Goal: Task Accomplishment & Management: Manage account settings

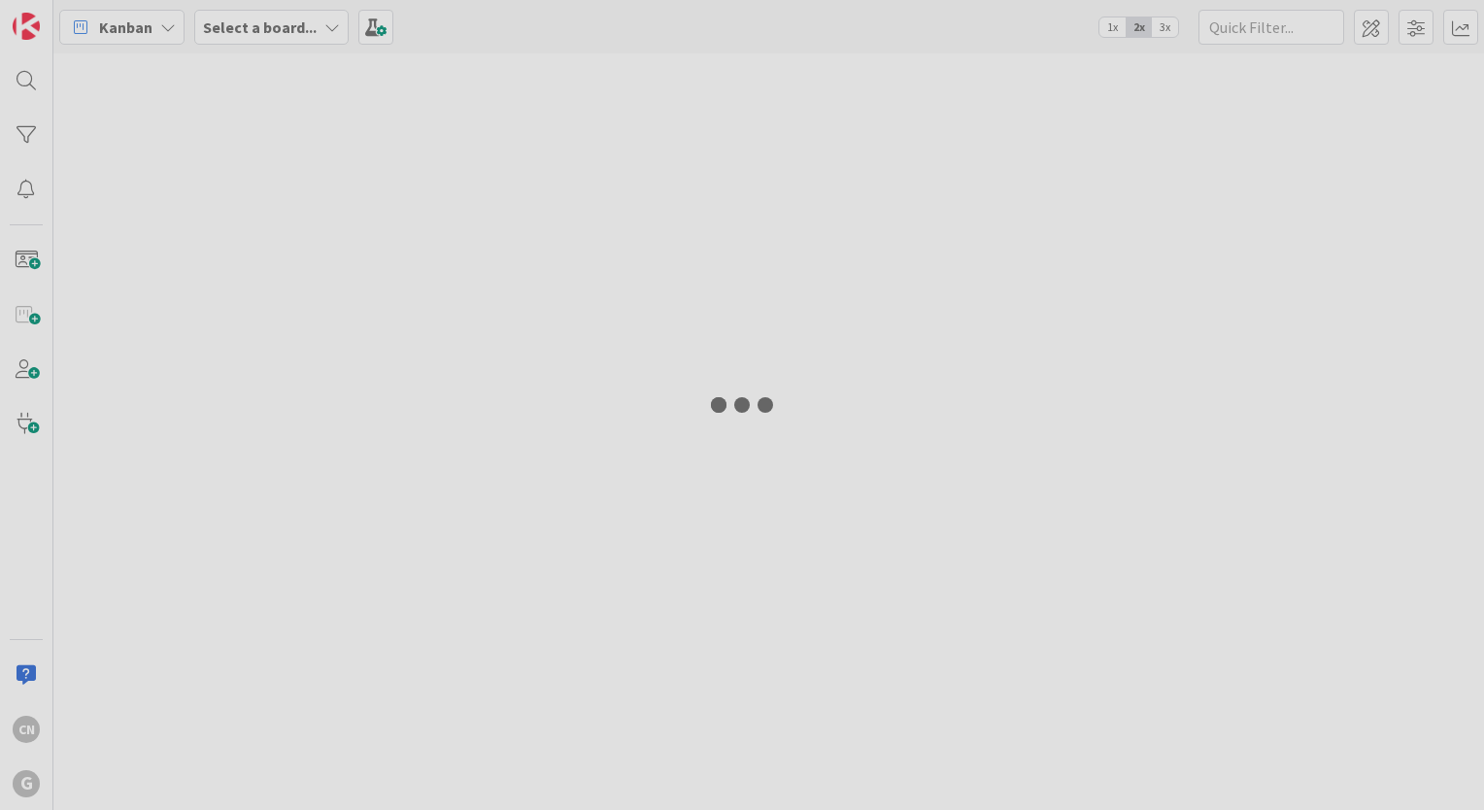
type input "paull"
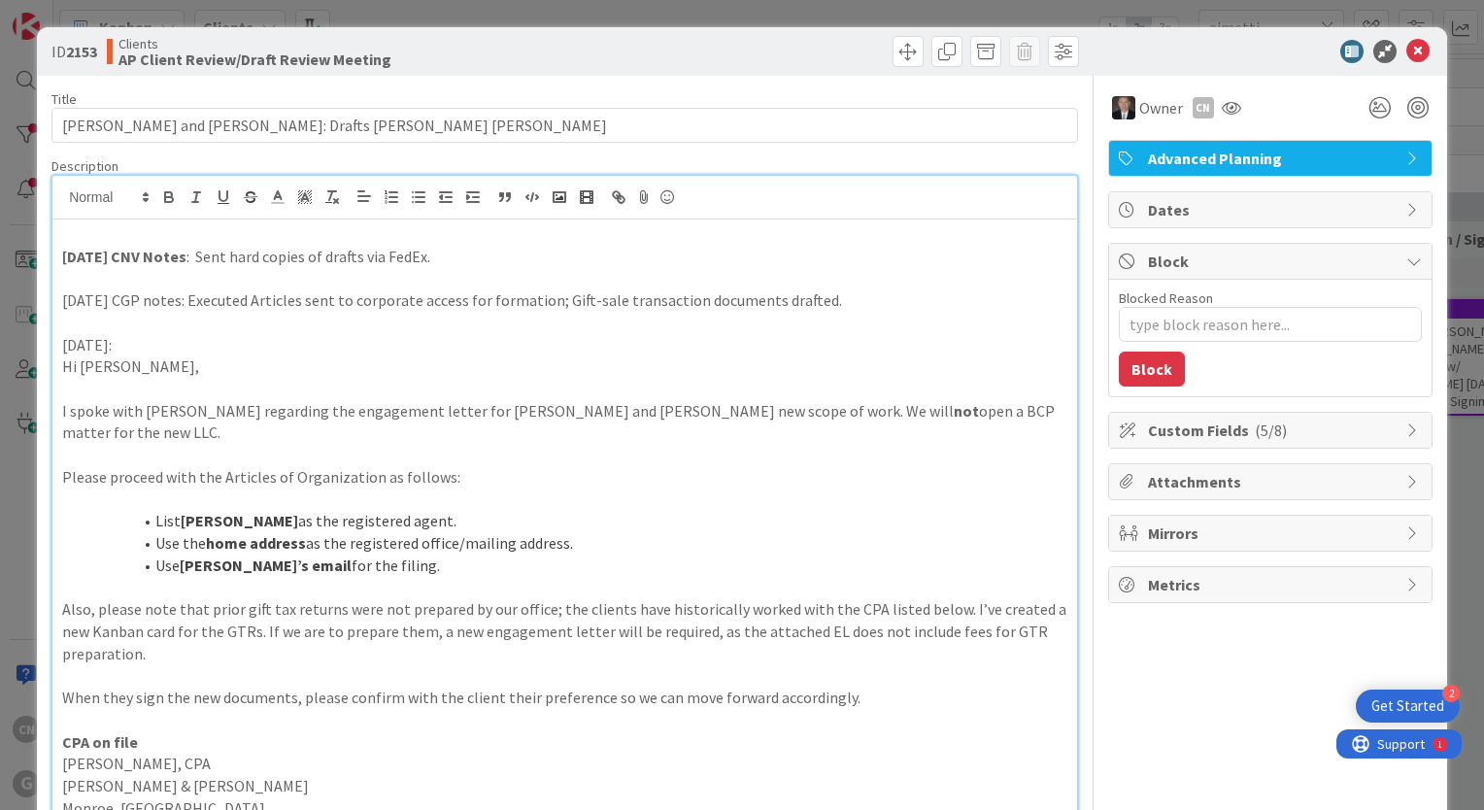
type textarea "x"
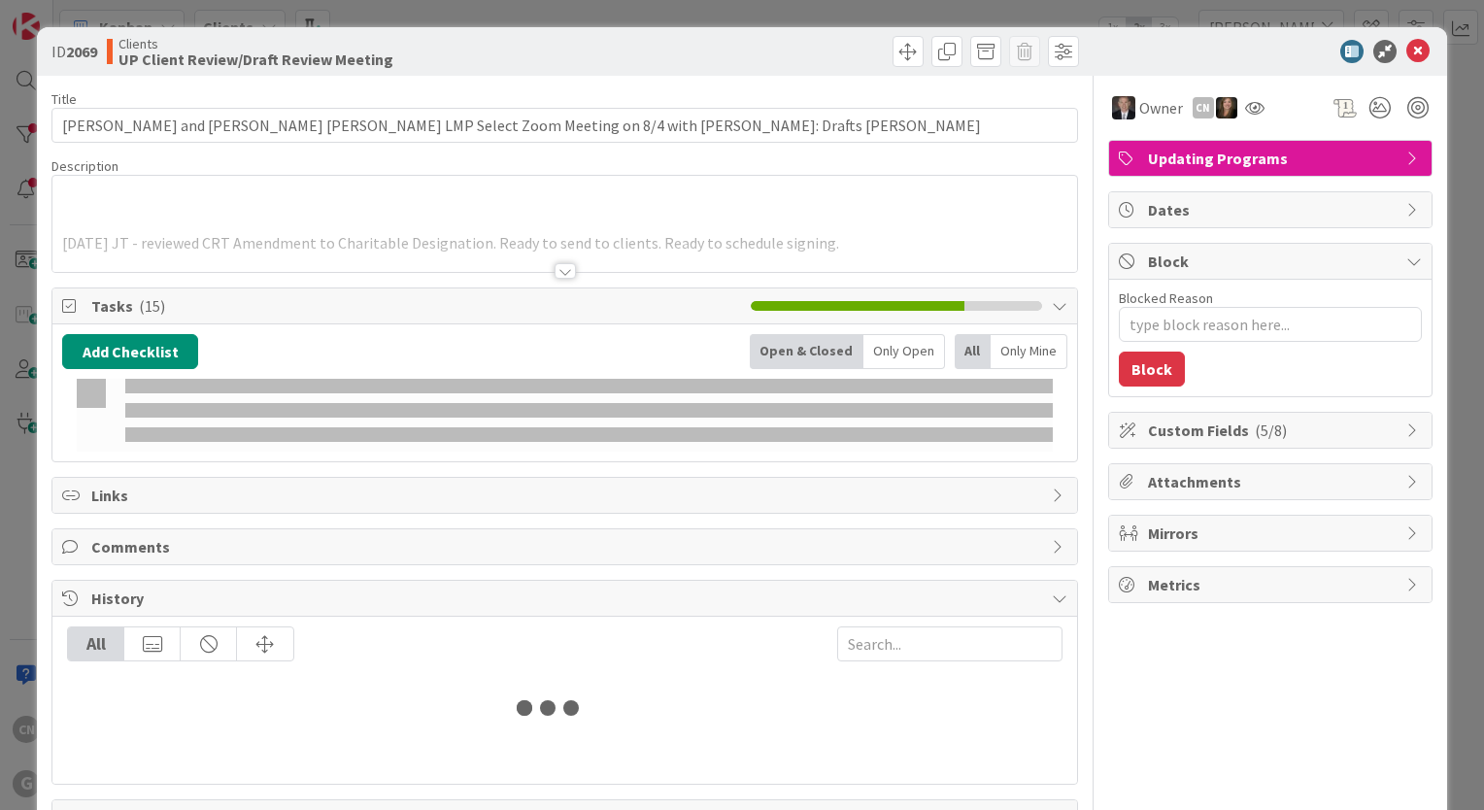
type input "[PERSON_NAME]"
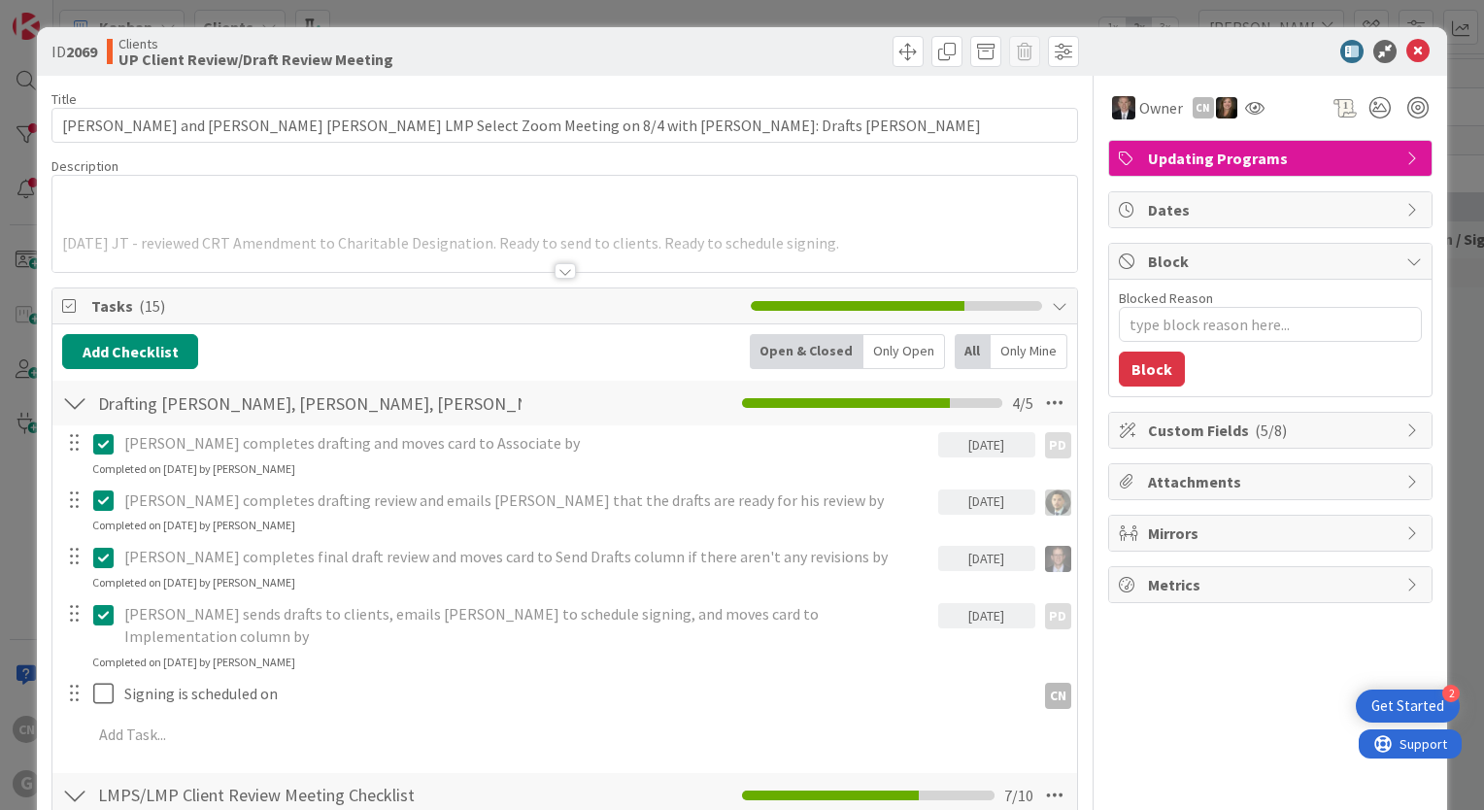
type textarea "x"
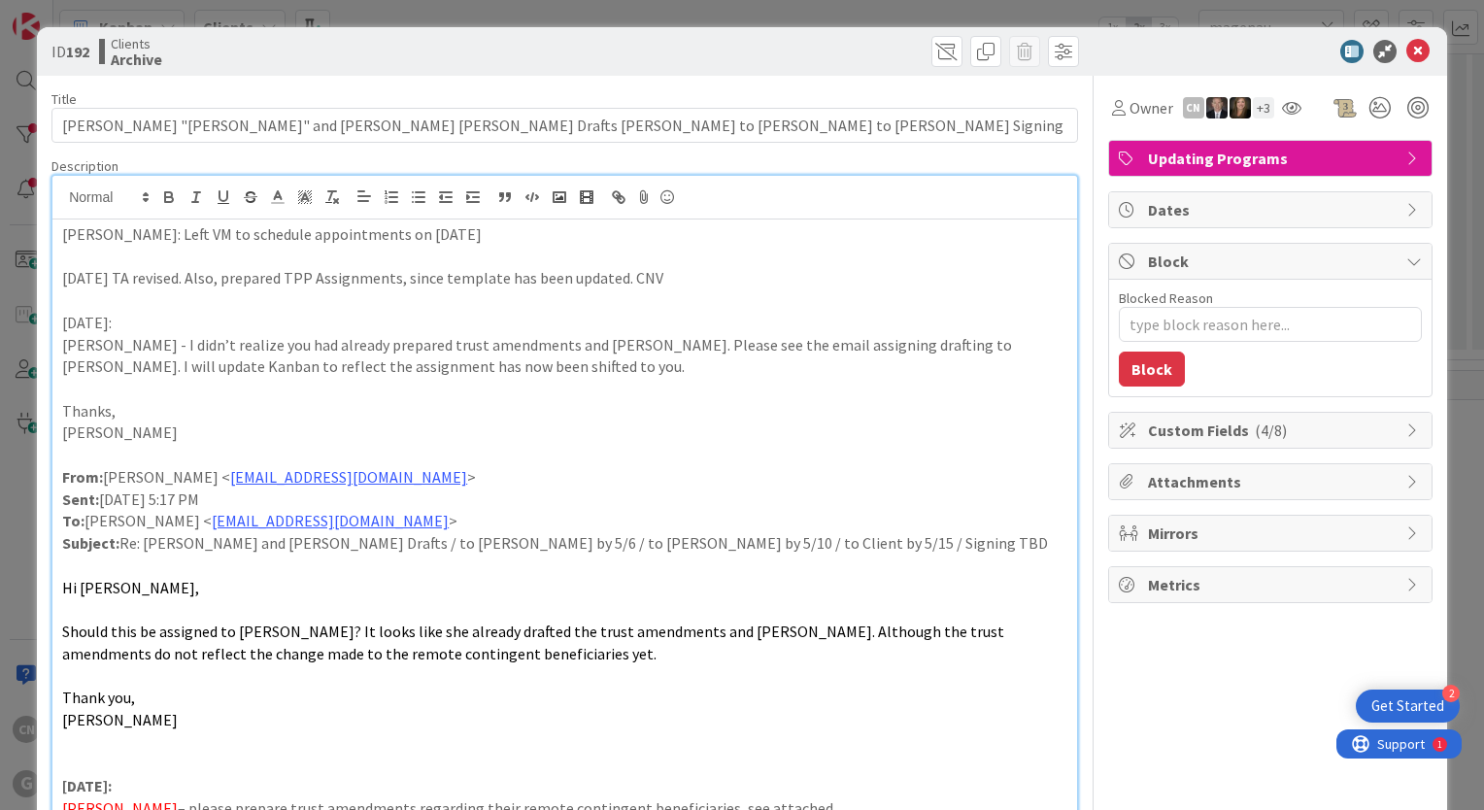
type textarea "x"
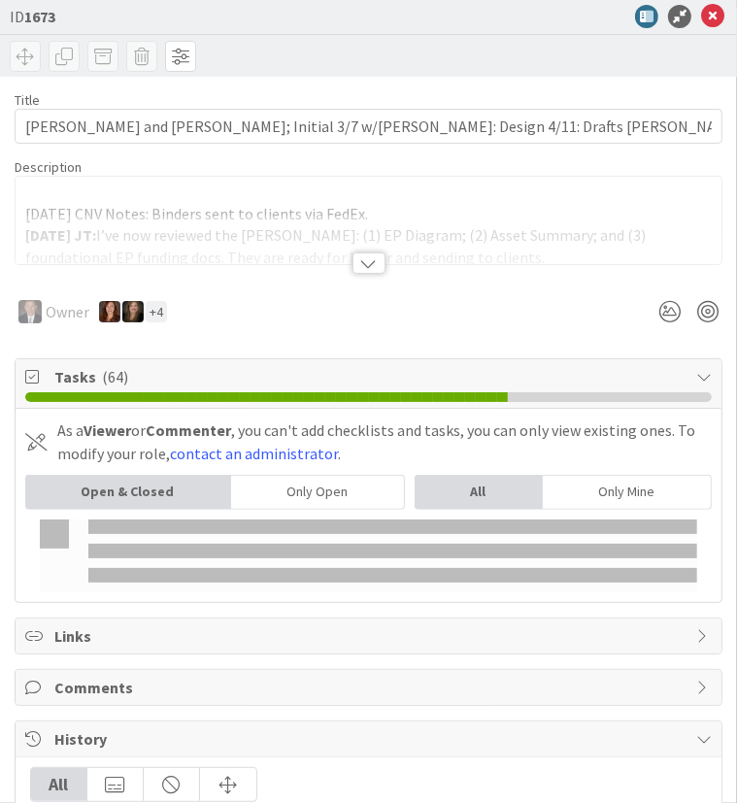
type input "[PERSON_NAME]"
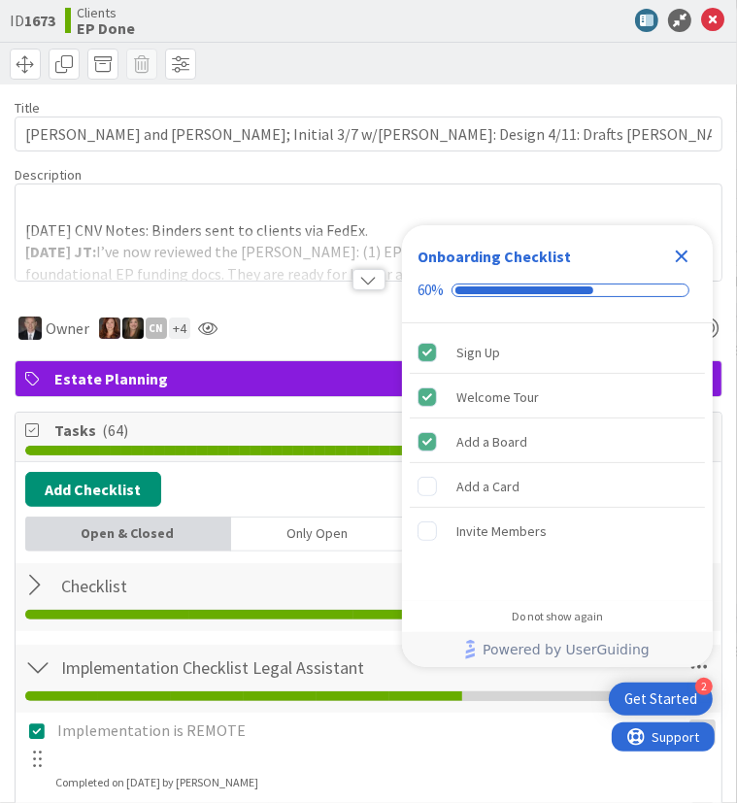
drag, startPoint x: 680, startPoint y: 256, endPoint x: 614, endPoint y: 262, distance: 66.3
click at [678, 254] on icon "Close Checklist" at bounding box center [682, 257] width 13 height 13
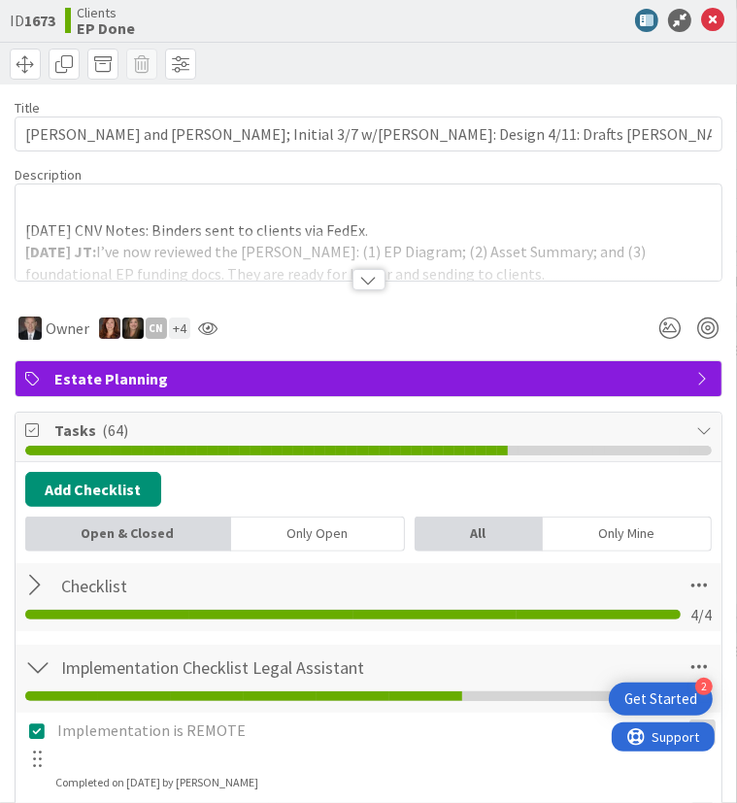
click at [362, 279] on div at bounding box center [369, 279] width 33 height 21
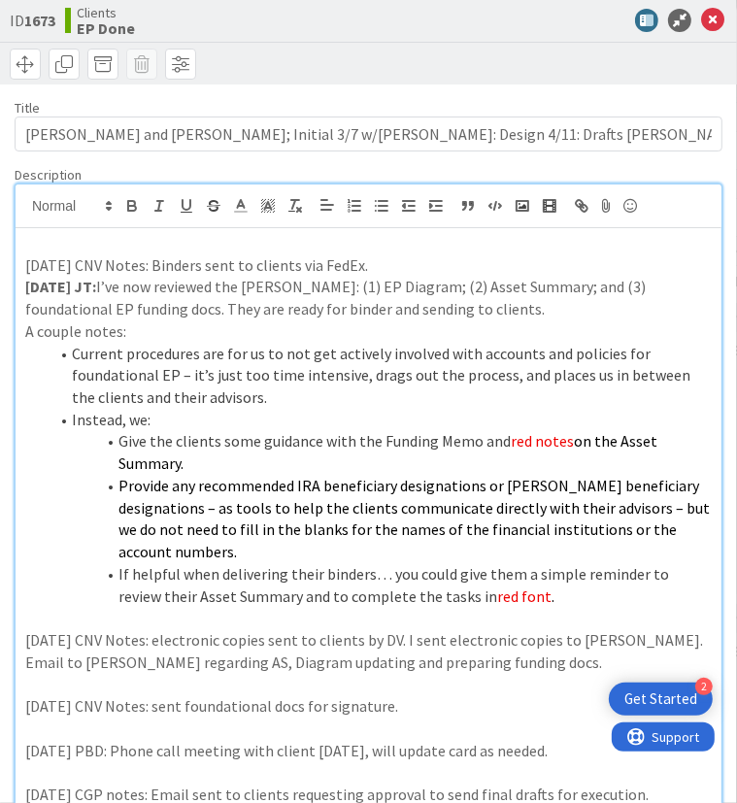
click at [375, 263] on p "9.5.25 CNV Notes: Binders sent to clients via FedEx." at bounding box center [368, 265] width 687 height 22
type textarea "x"
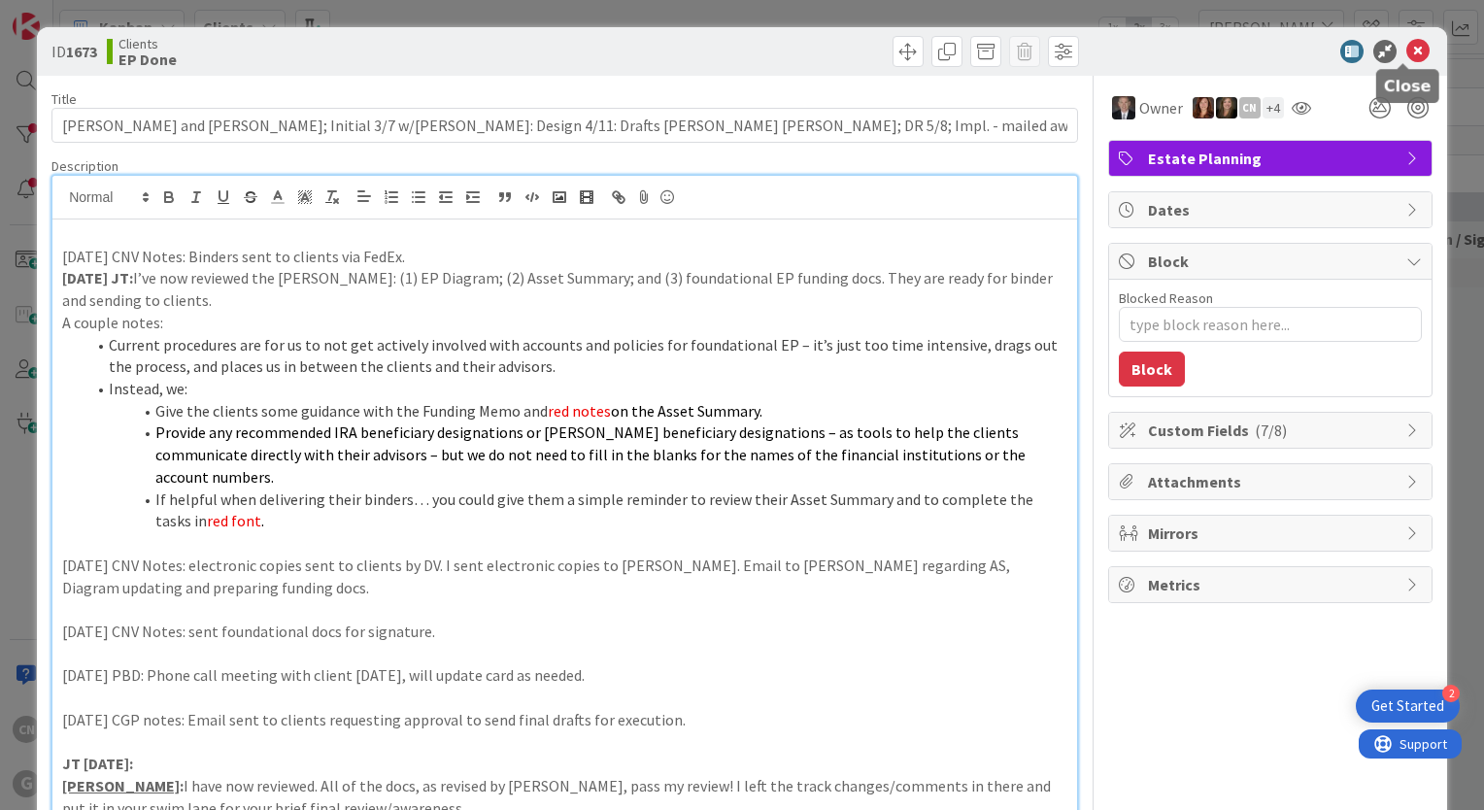
click at [736, 50] on icon at bounding box center [1417, 51] width 23 height 23
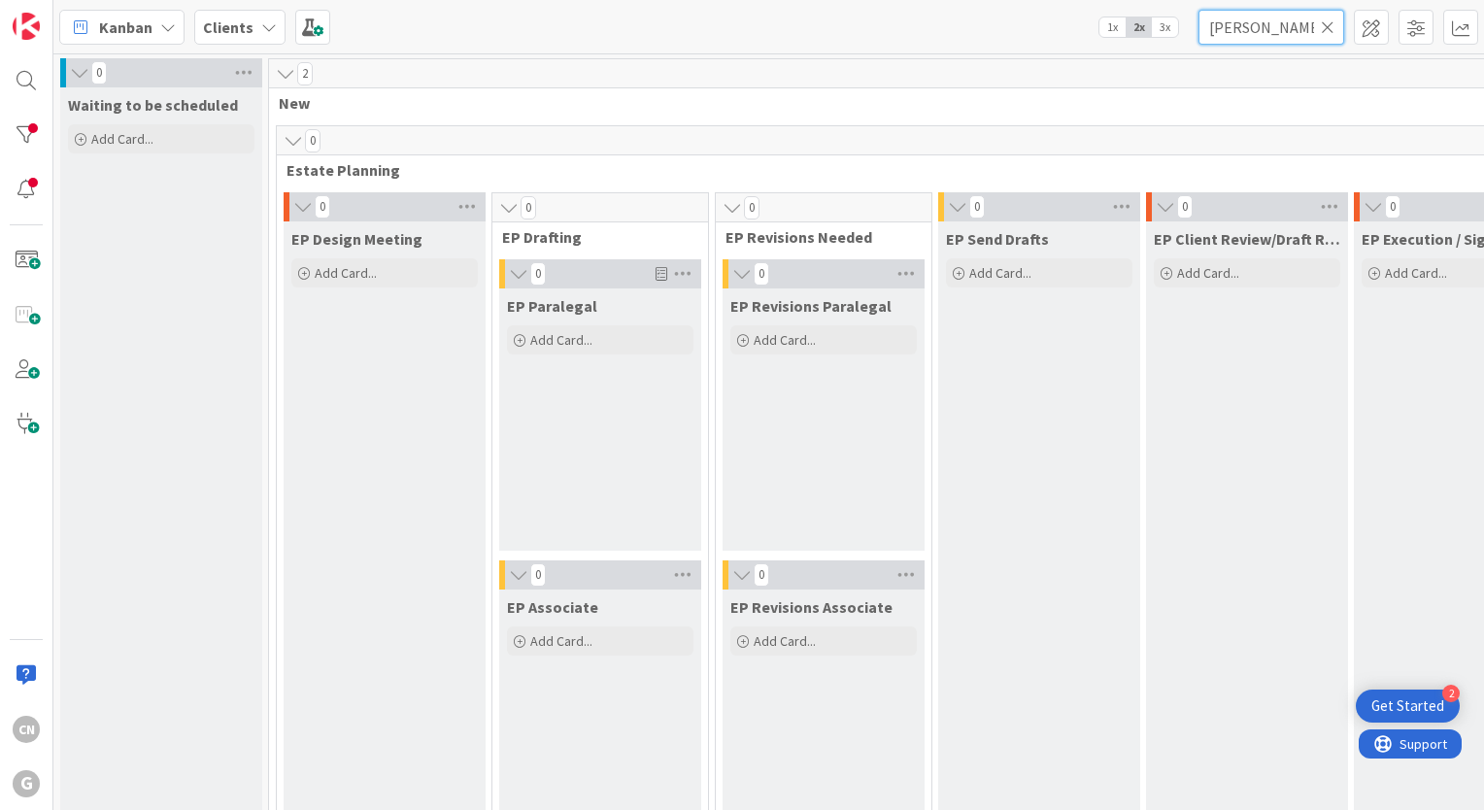
drag, startPoint x: 1255, startPoint y: 20, endPoint x: 1110, endPoint y: 45, distance: 146.7
click at [736, 49] on div "Kanban Clients 1x 2x 3x paull" at bounding box center [768, 26] width 1430 height 53
type input "hagberg"
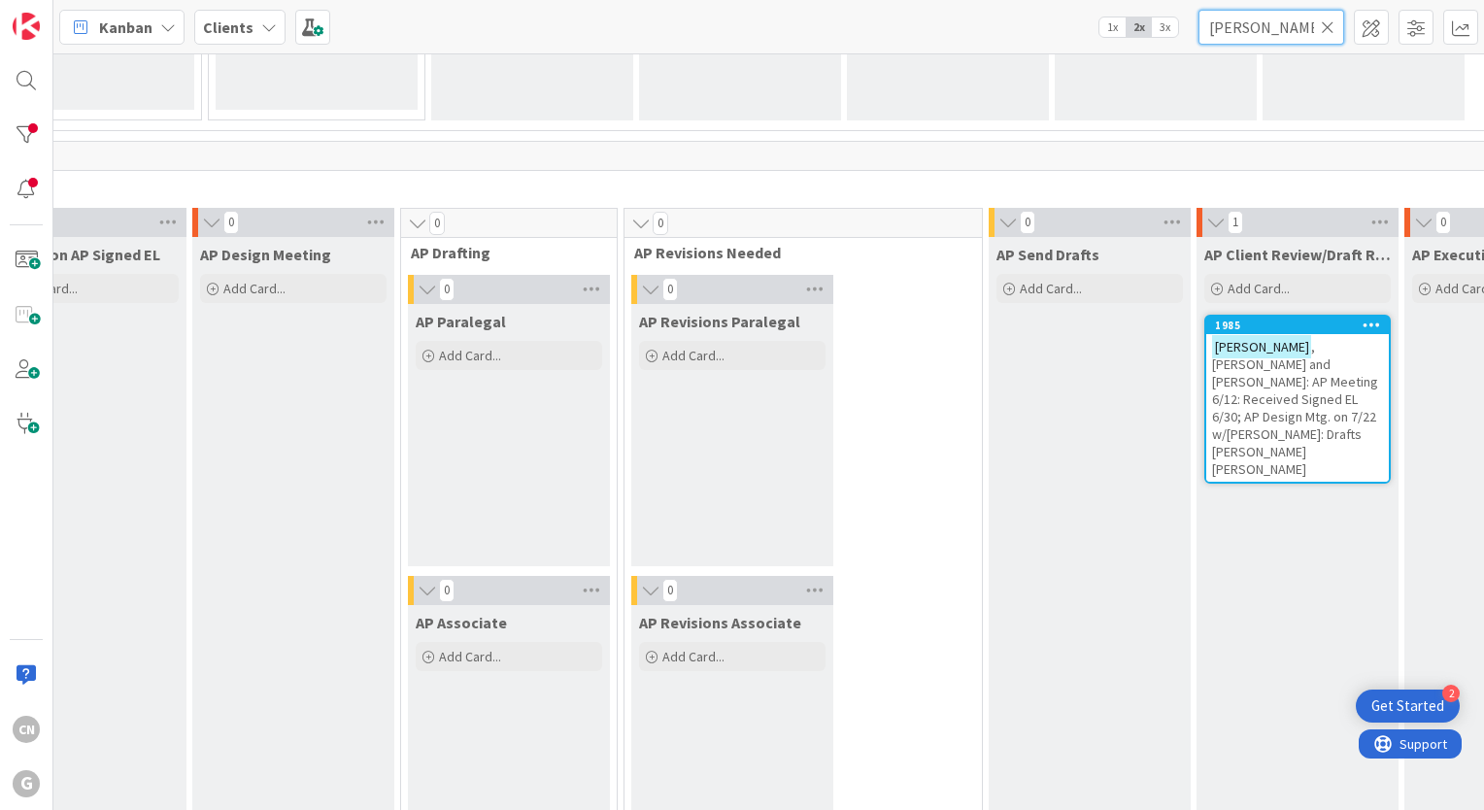
scroll to position [1344, 501]
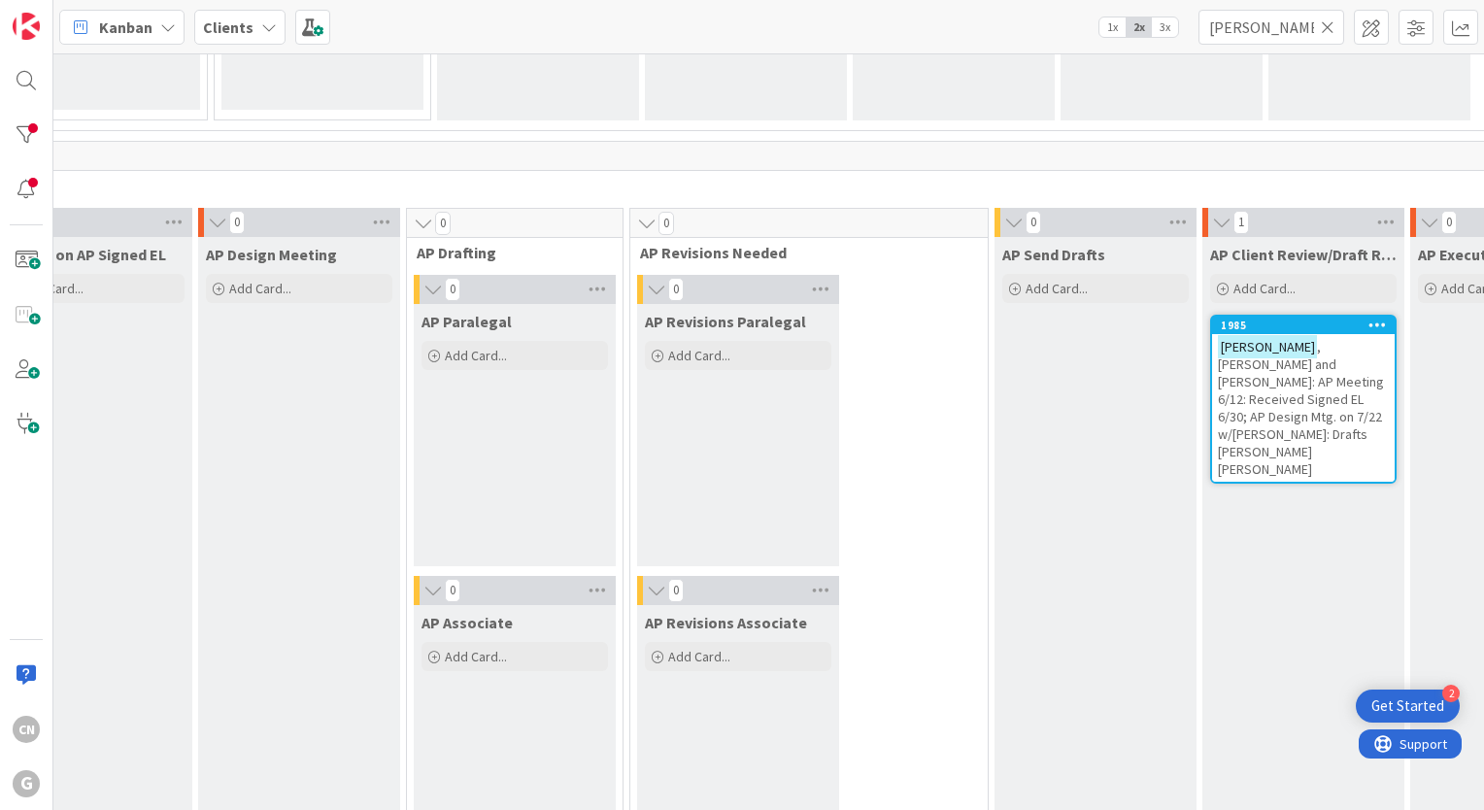
click at [736, 387] on span ", Mark and Elizabeth: AP Meeting 6/12: Received Signed EL 6/30; AP Design Mtg. …" at bounding box center [1301, 408] width 166 height 140
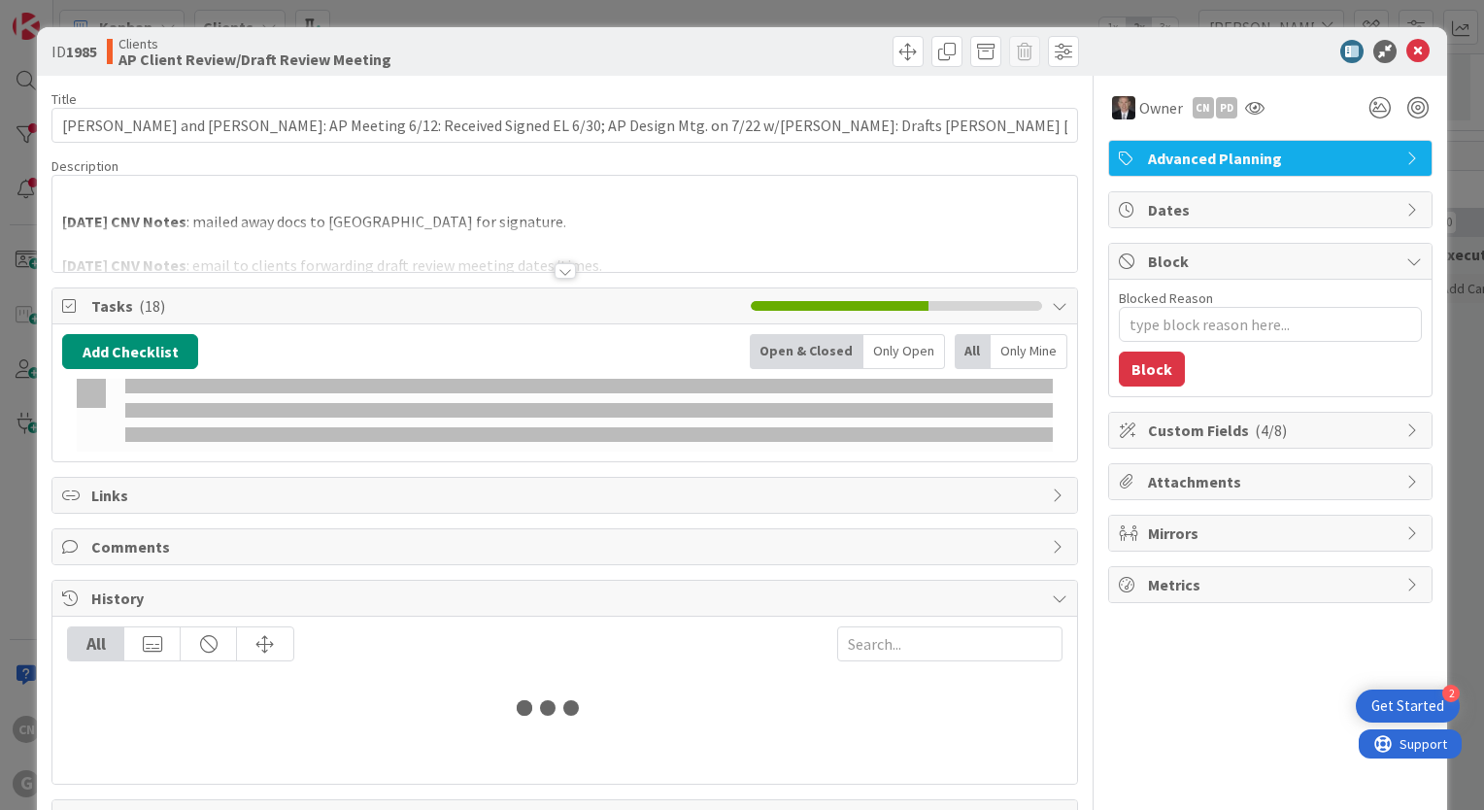
type textarea "x"
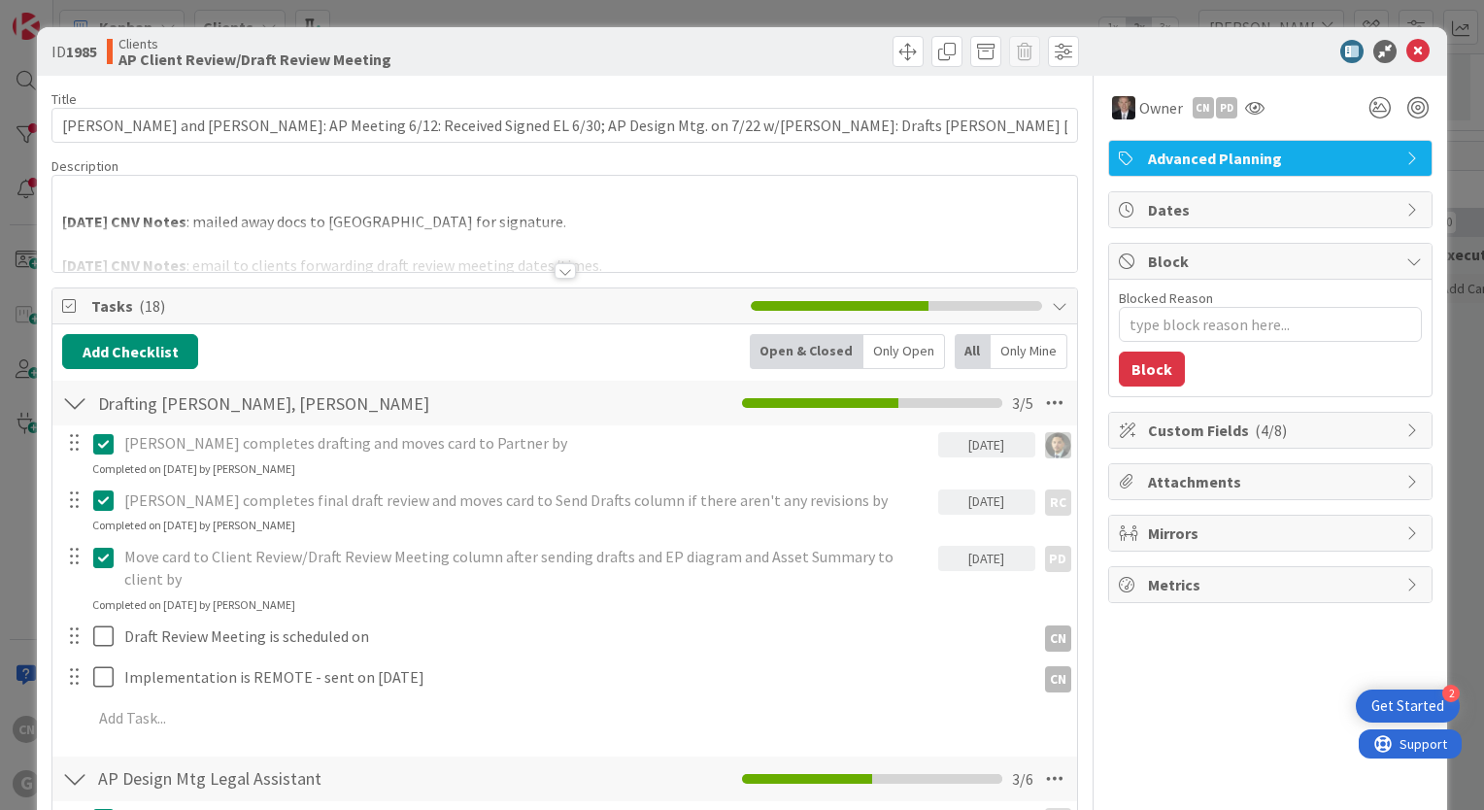
click at [483, 223] on div at bounding box center [564, 247] width 1024 height 50
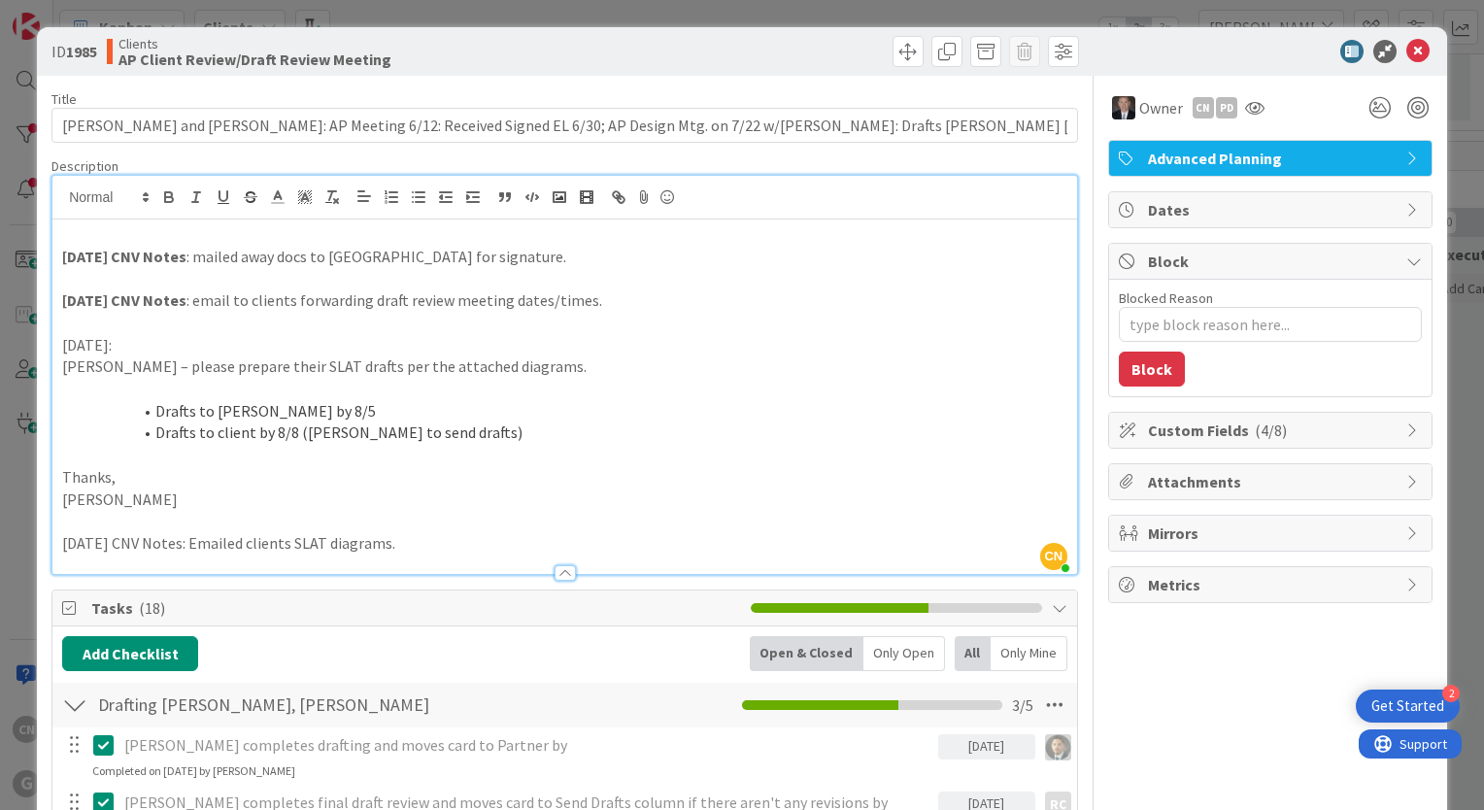
click at [93, 271] on p at bounding box center [564, 278] width 1005 height 22
drag, startPoint x: 1399, startPoint y: 54, endPoint x: 1386, endPoint y: 0, distance: 56.1
click at [736, 54] on icon at bounding box center [1417, 51] width 23 height 23
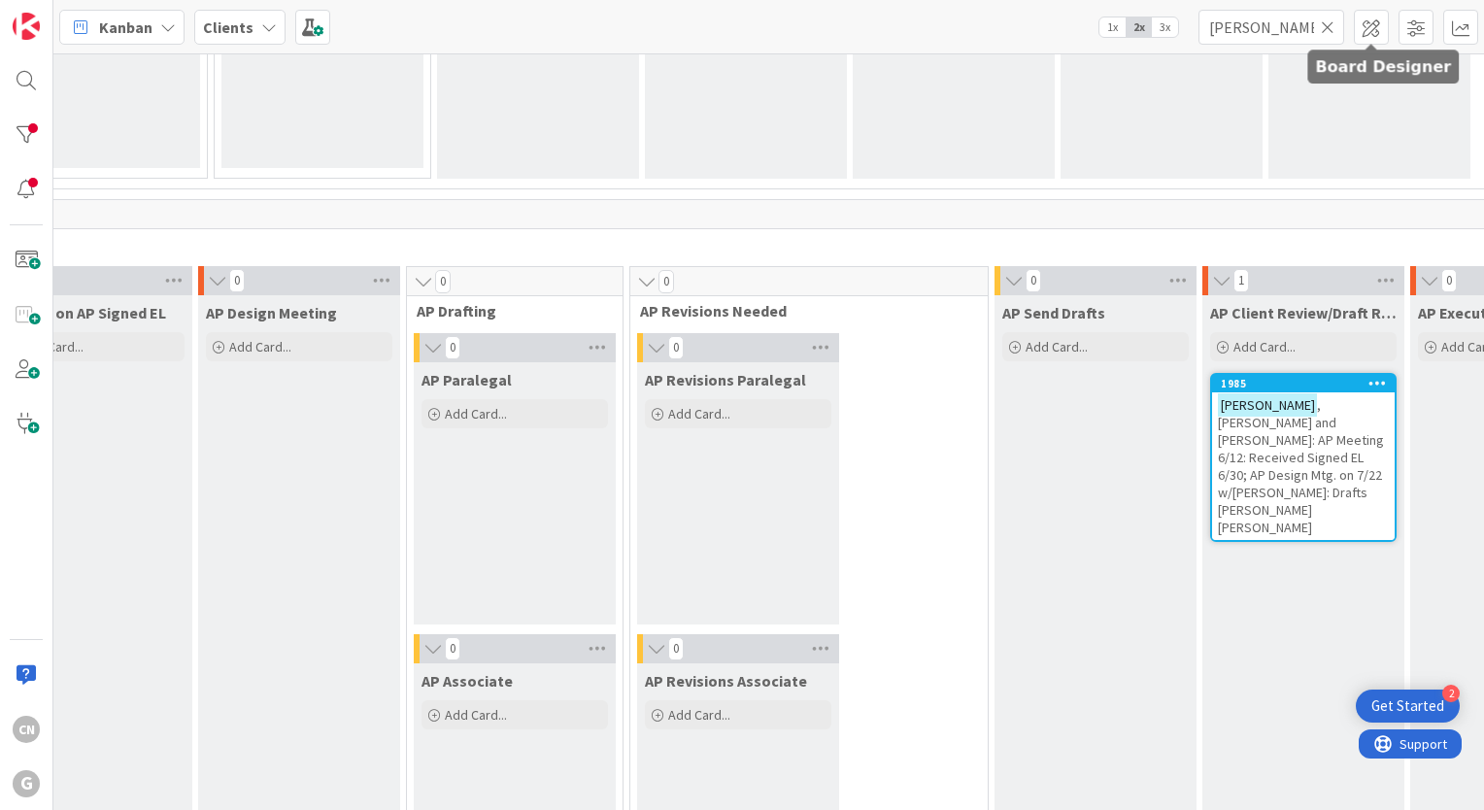
scroll to position [1283, 501]
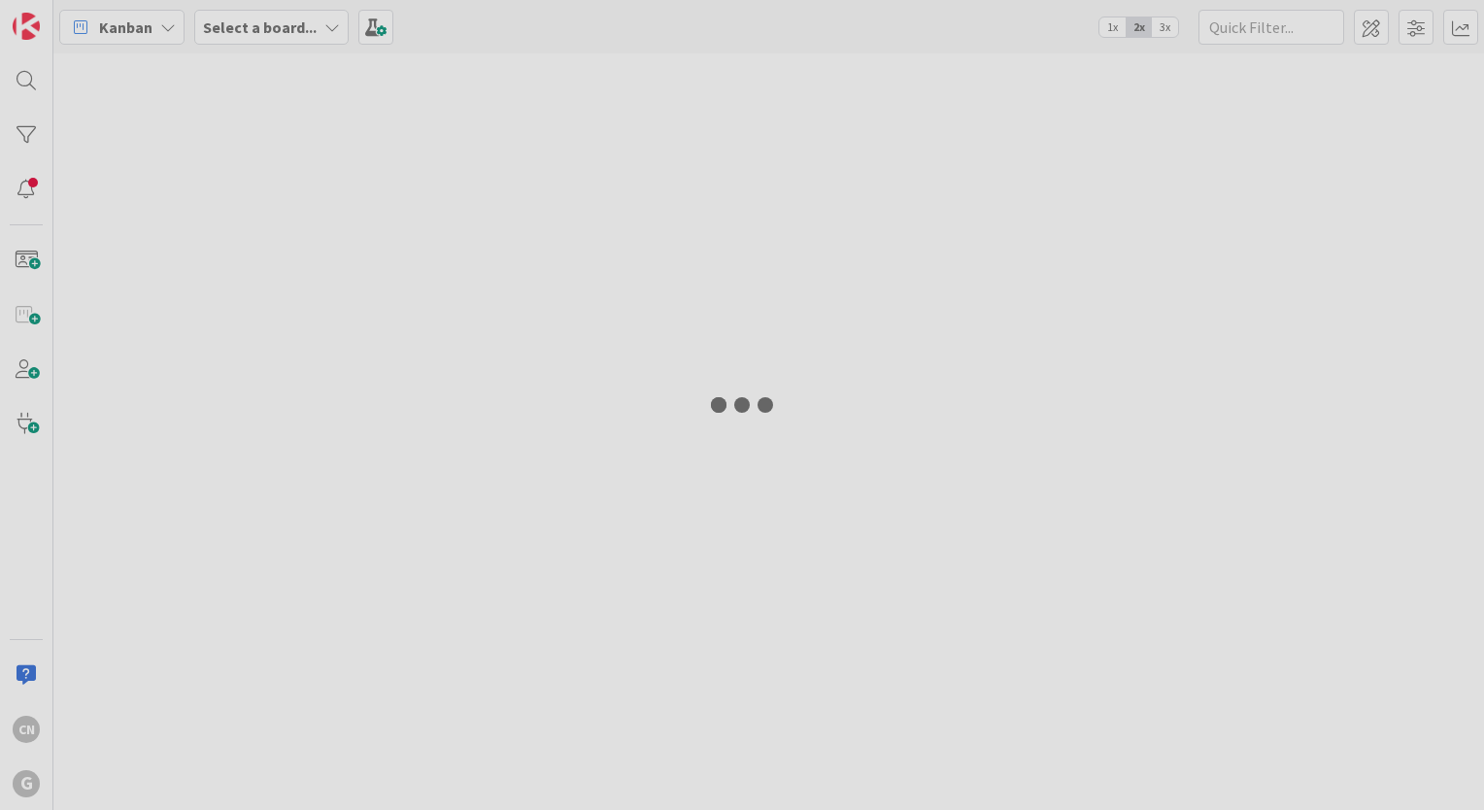
type input "[PERSON_NAME]"
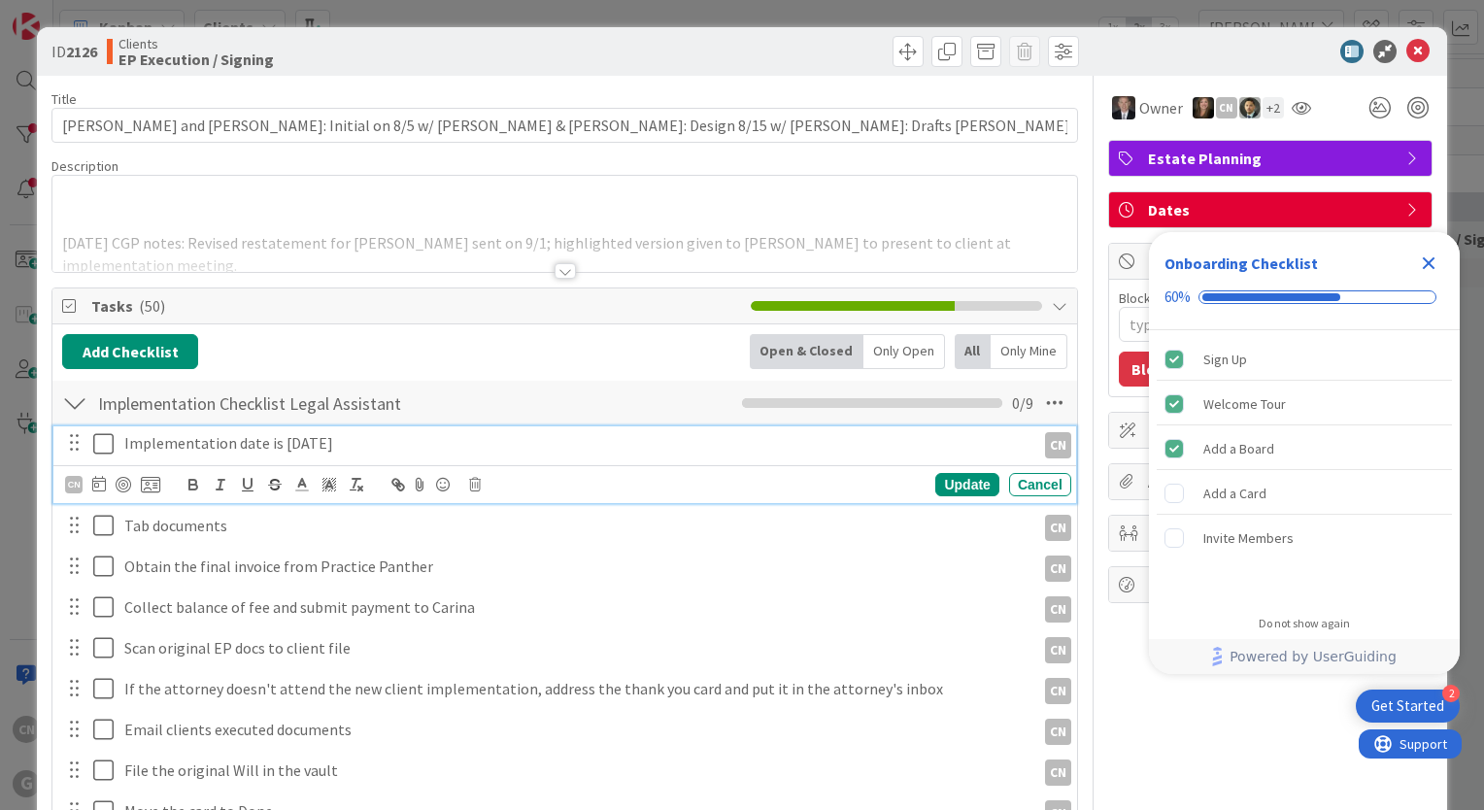
click at [103, 443] on icon at bounding box center [103, 443] width 20 height 23
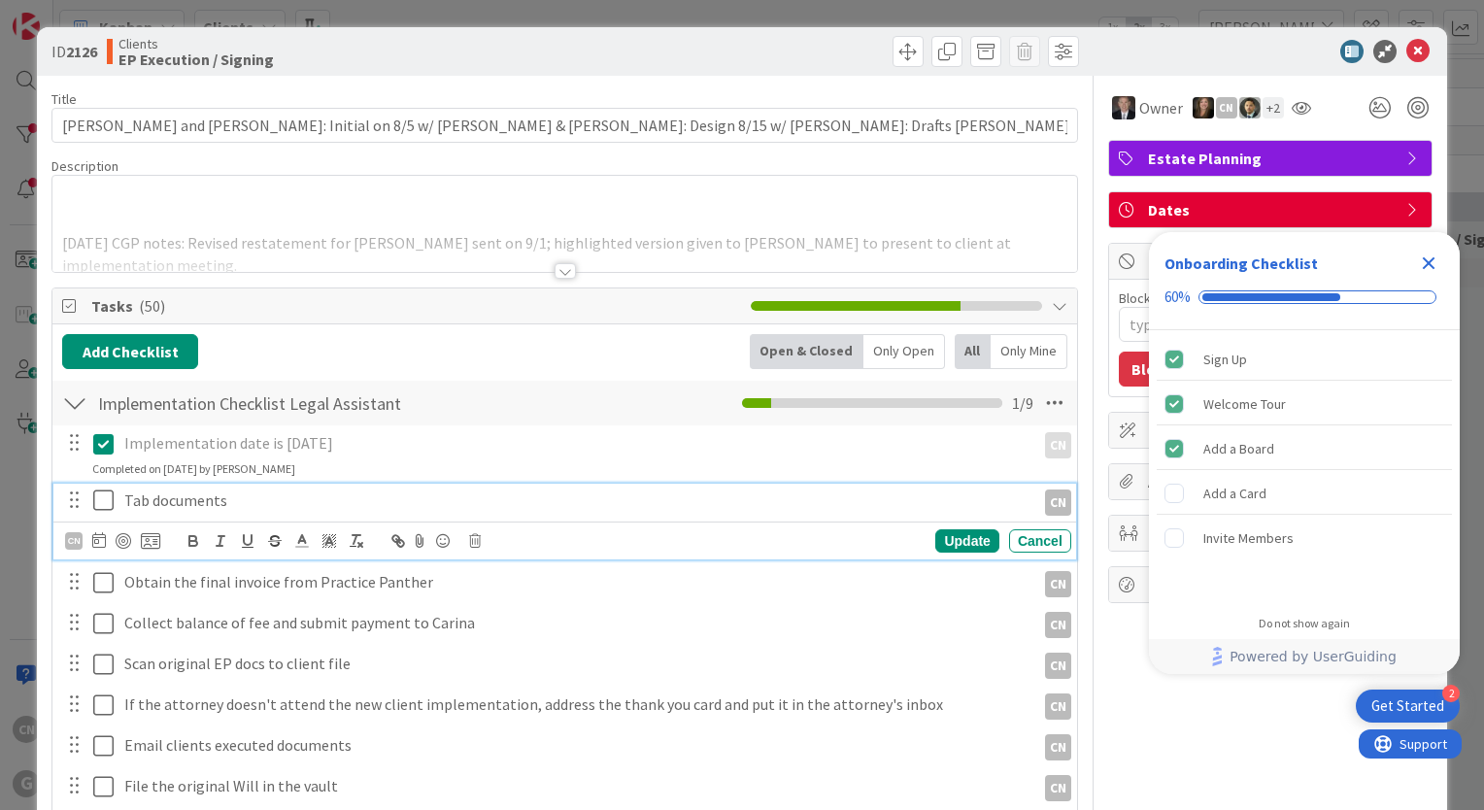
click at [94, 493] on icon at bounding box center [103, 499] width 20 height 23
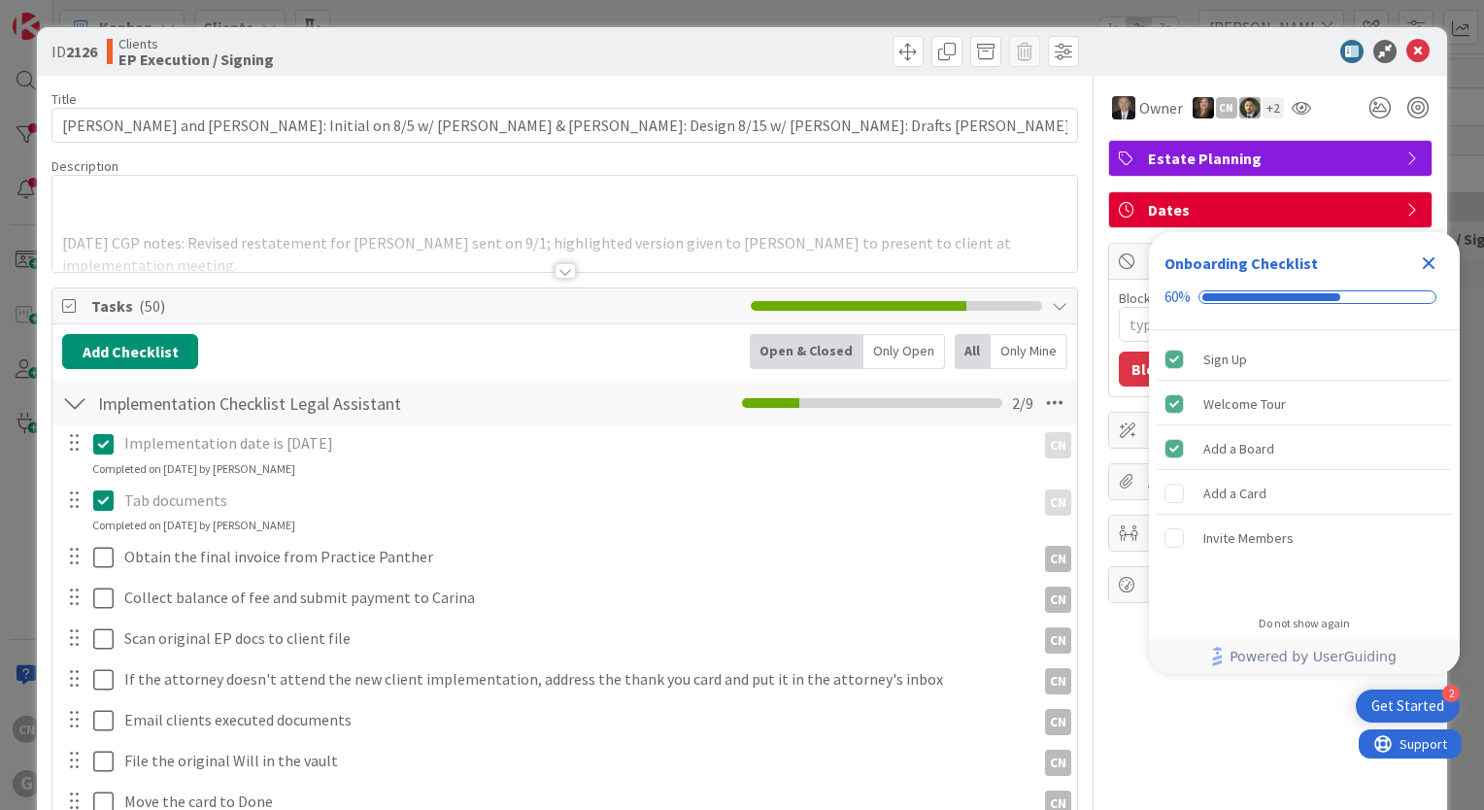
click at [1424, 266] on icon "Close Checklist" at bounding box center [1429, 263] width 13 height 13
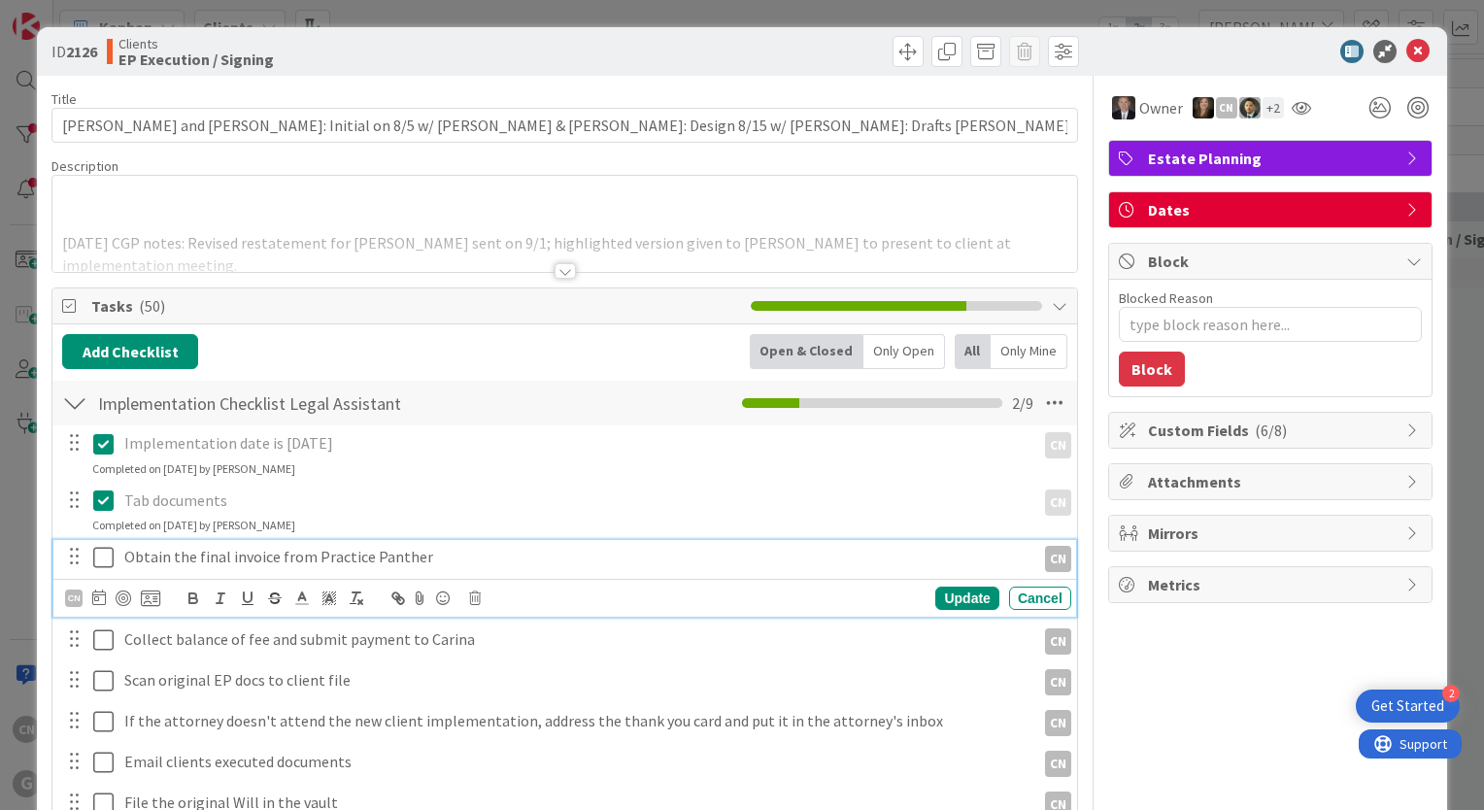
click at [104, 554] on icon at bounding box center [103, 557] width 20 height 23
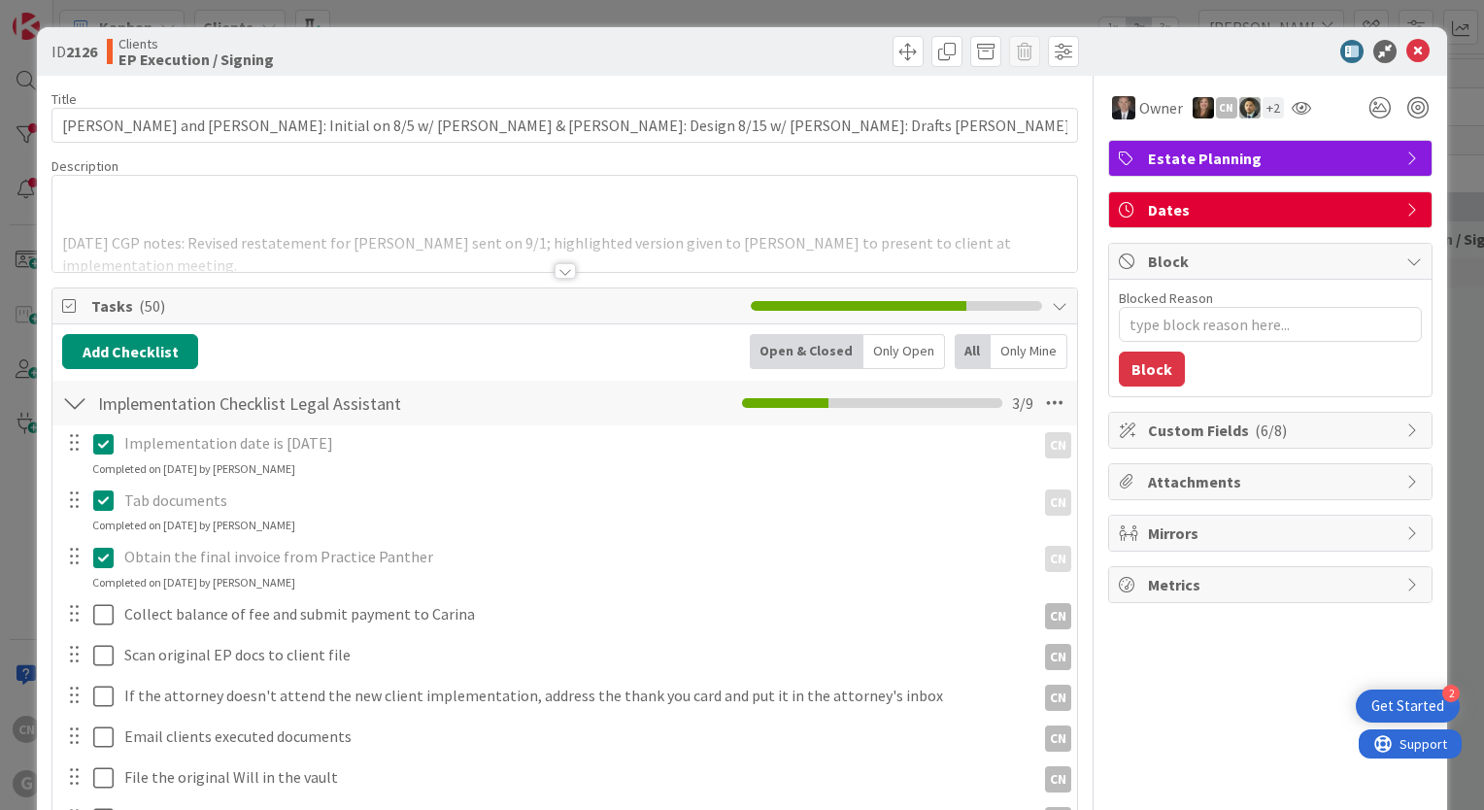
type textarea "x"
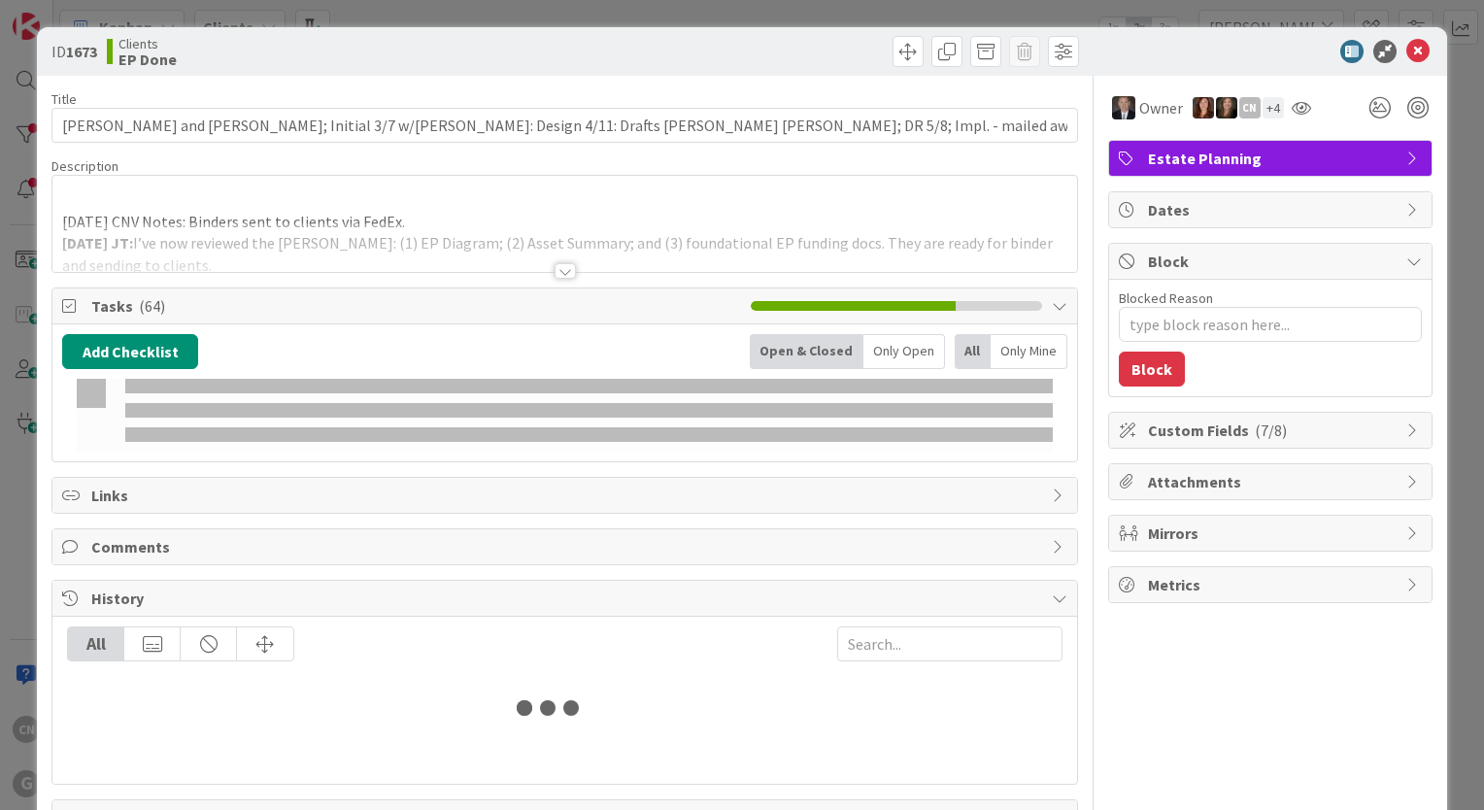
type input "[PERSON_NAME]"
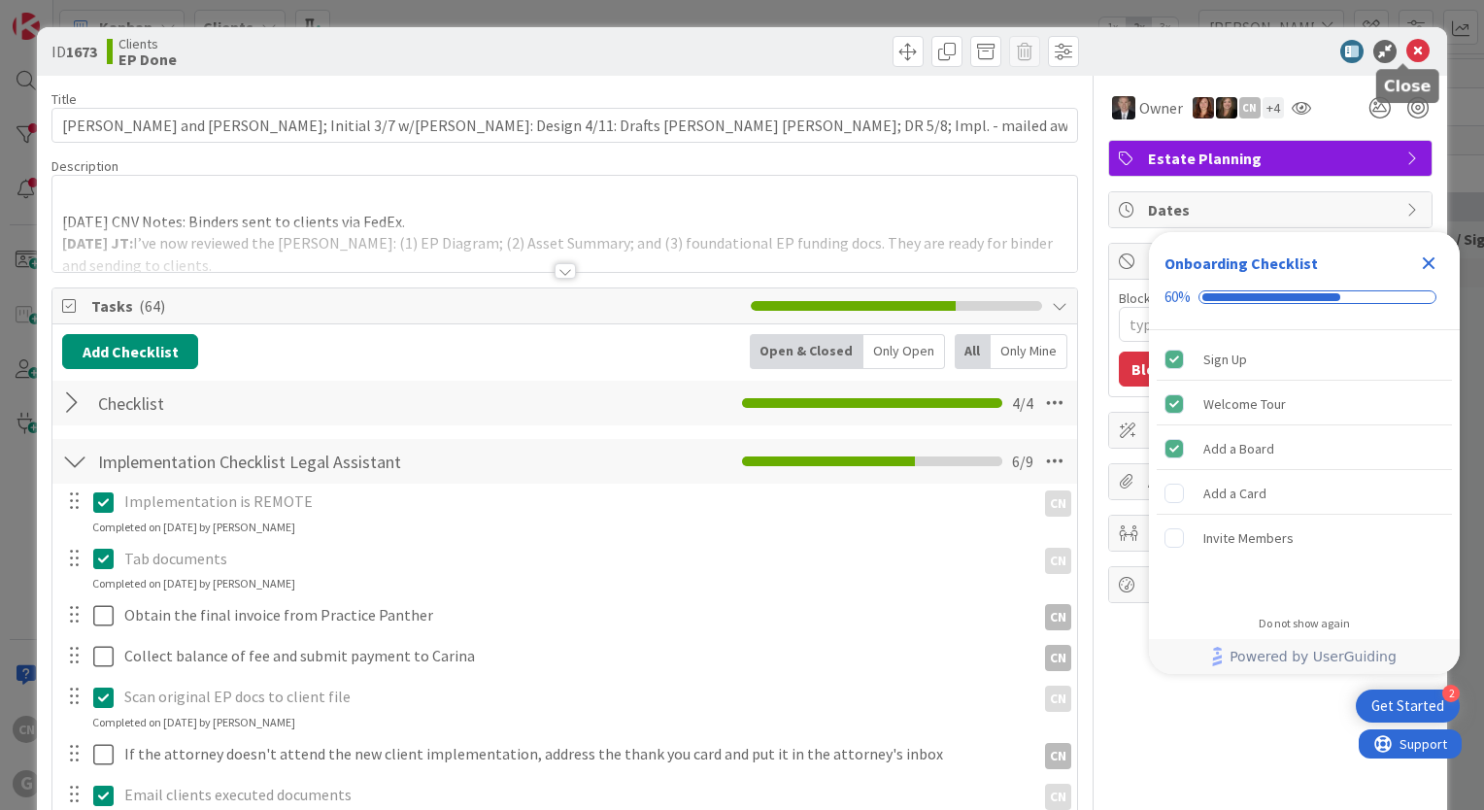
click at [1410, 49] on icon at bounding box center [1417, 51] width 23 height 23
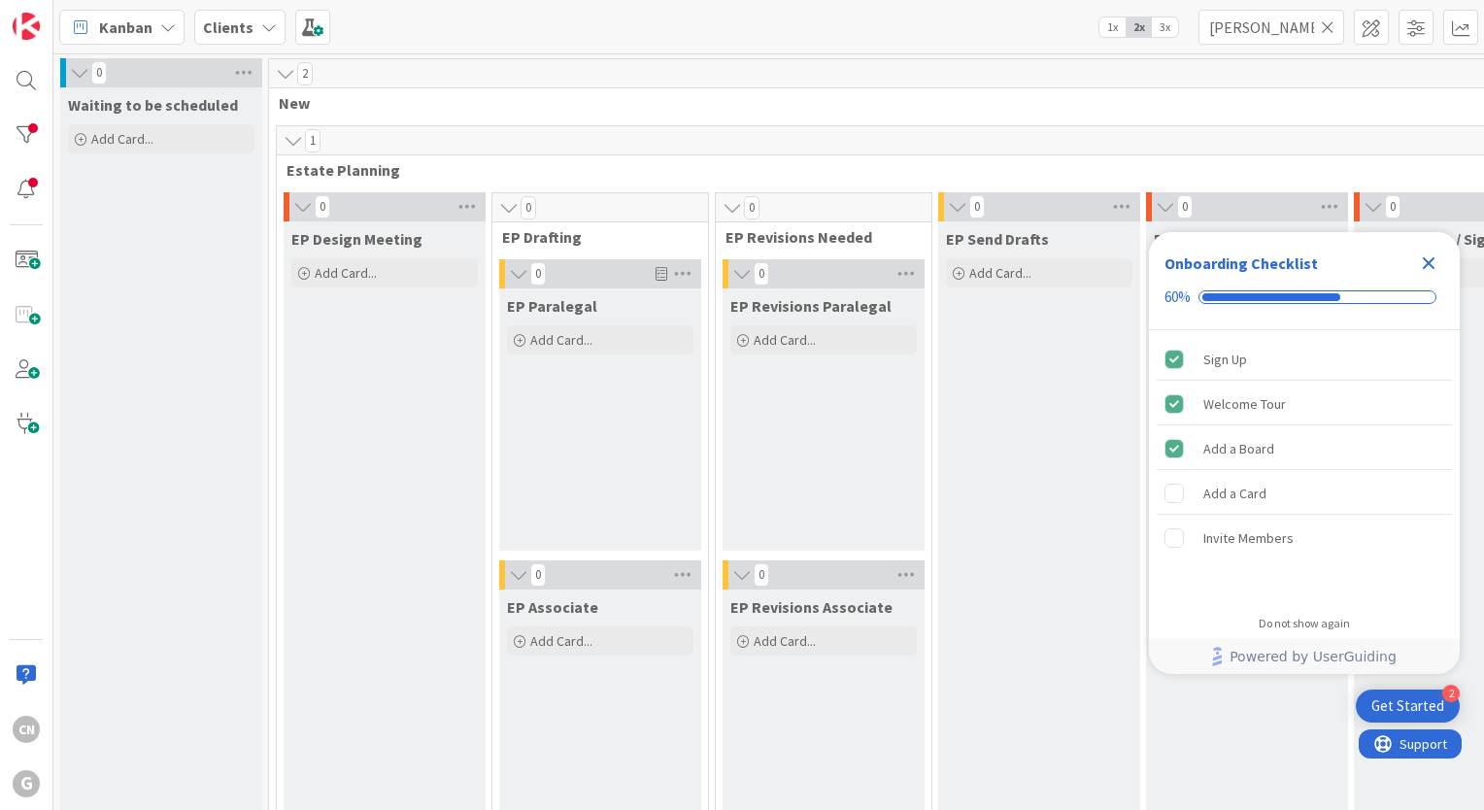
click at [1437, 269] on icon "Close Checklist" at bounding box center [1428, 263] width 23 height 23
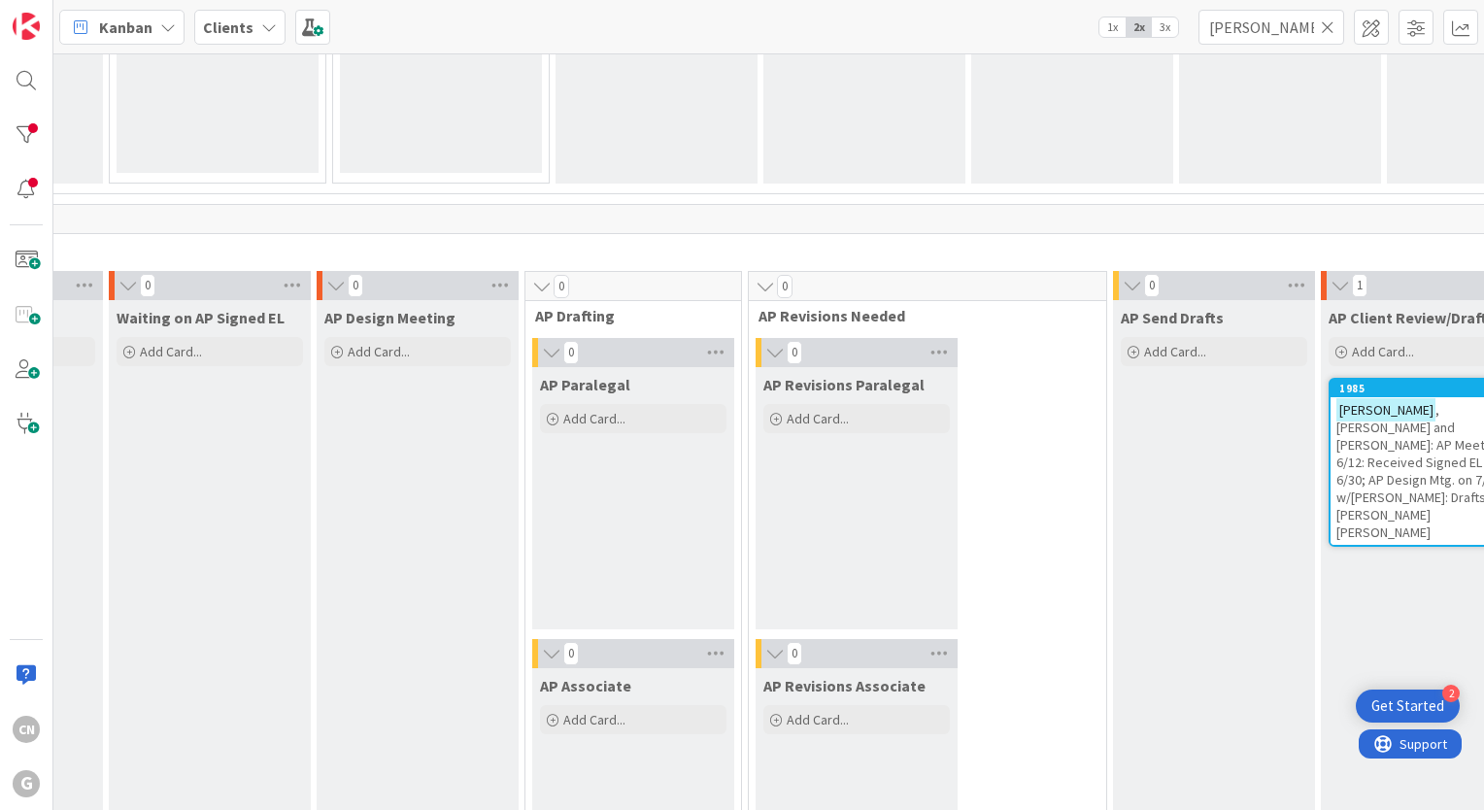
scroll to position [1280, 383]
click at [1336, 461] on span ", [PERSON_NAME] and [PERSON_NAME]: AP Meeting 6/12: Received Signed EL 6/30; AP…" at bounding box center [1419, 472] width 166 height 140
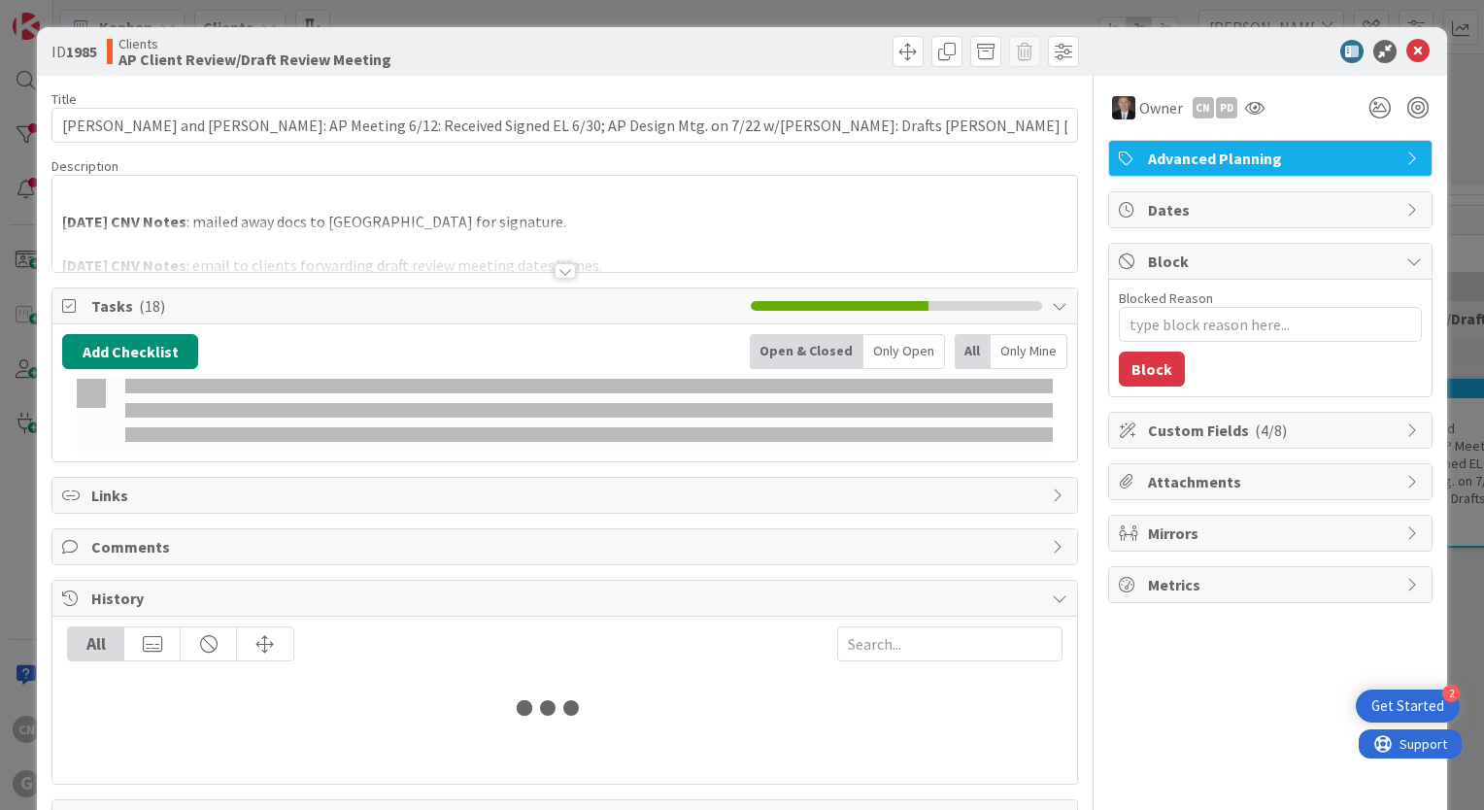
type textarea "x"
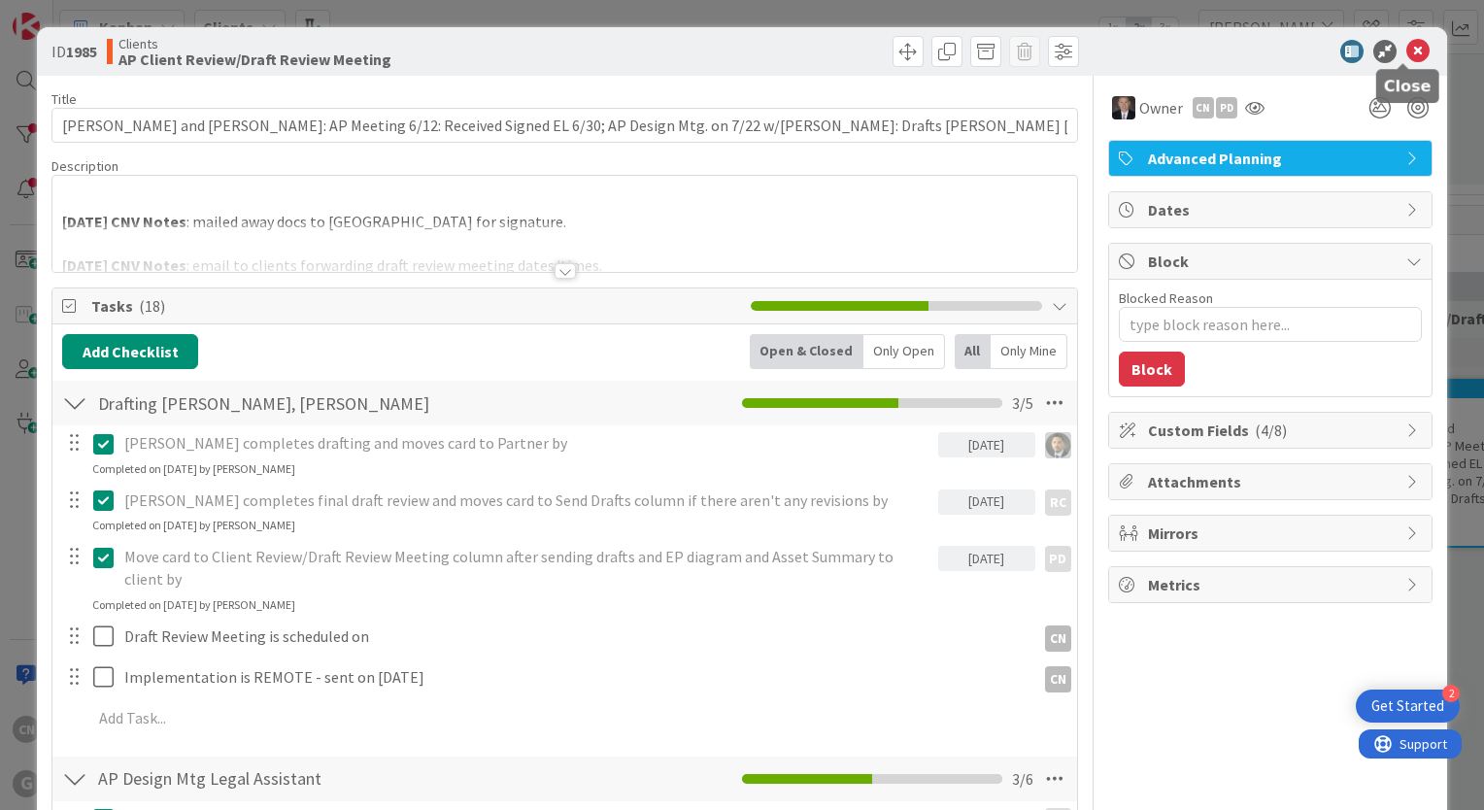
drag, startPoint x: 1400, startPoint y: 53, endPoint x: 1335, endPoint y: 5, distance: 81.2
click at [1406, 52] on icon at bounding box center [1417, 51] width 23 height 23
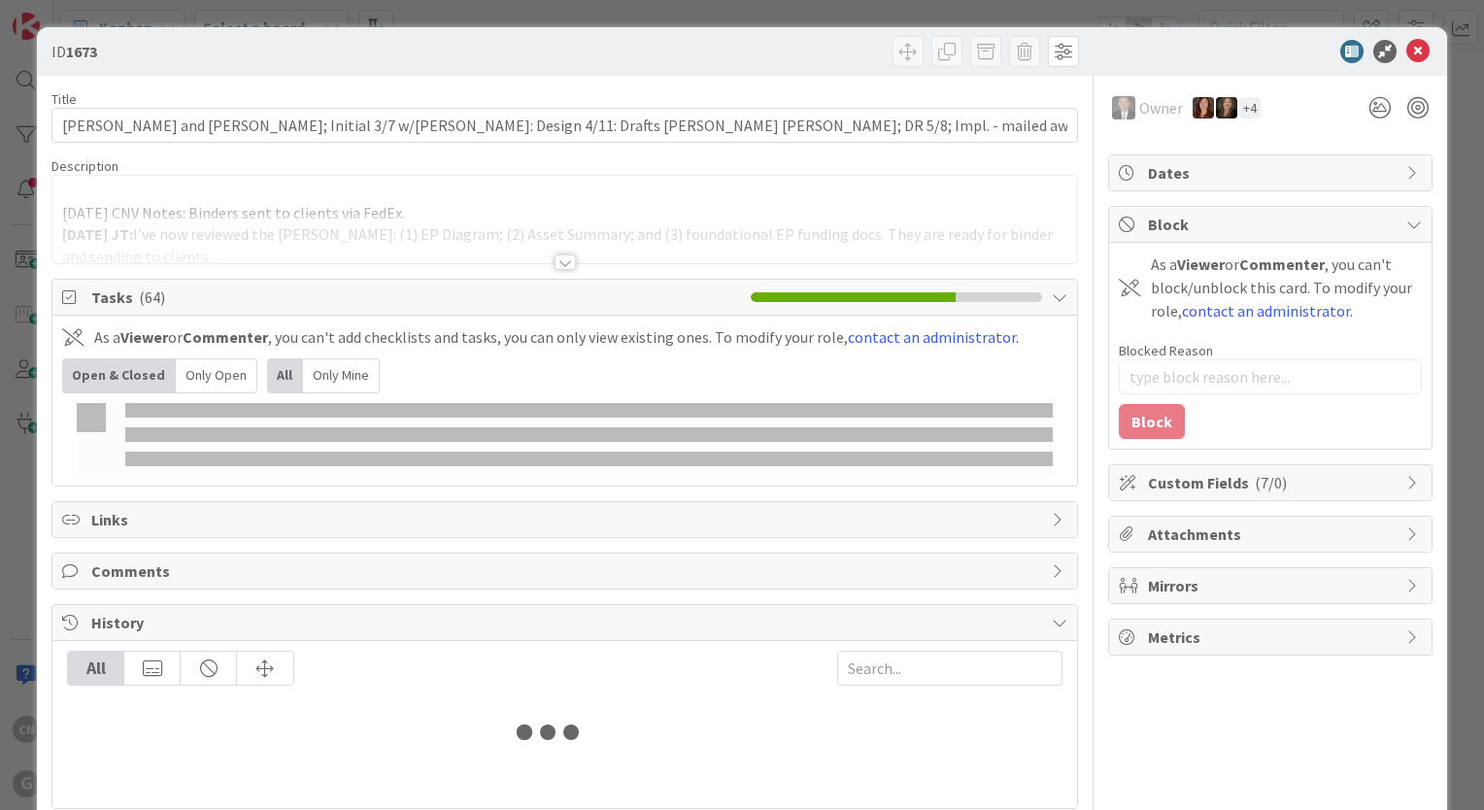
type input "[PERSON_NAME]"
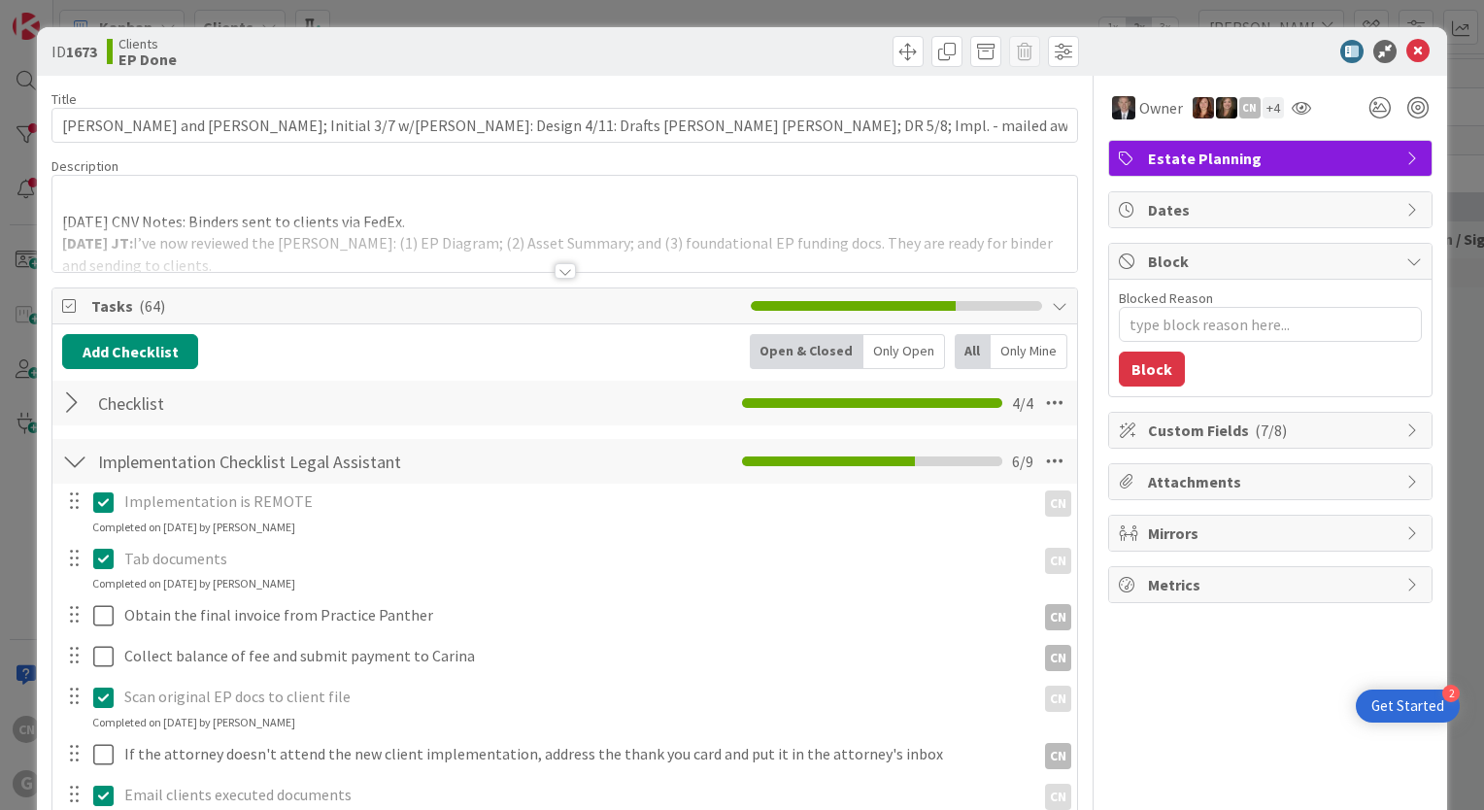
type textarea "x"
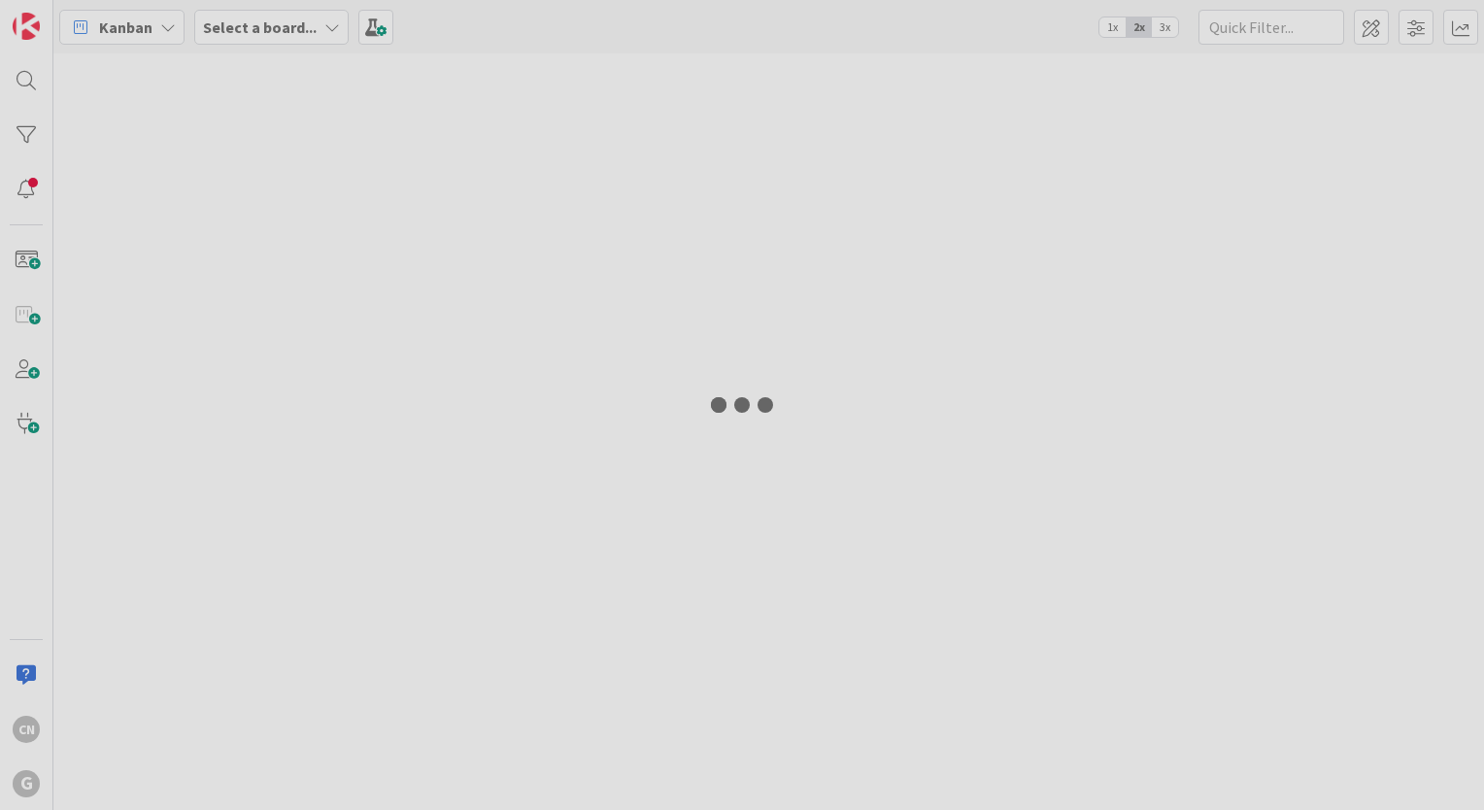
type input "[PERSON_NAME]"
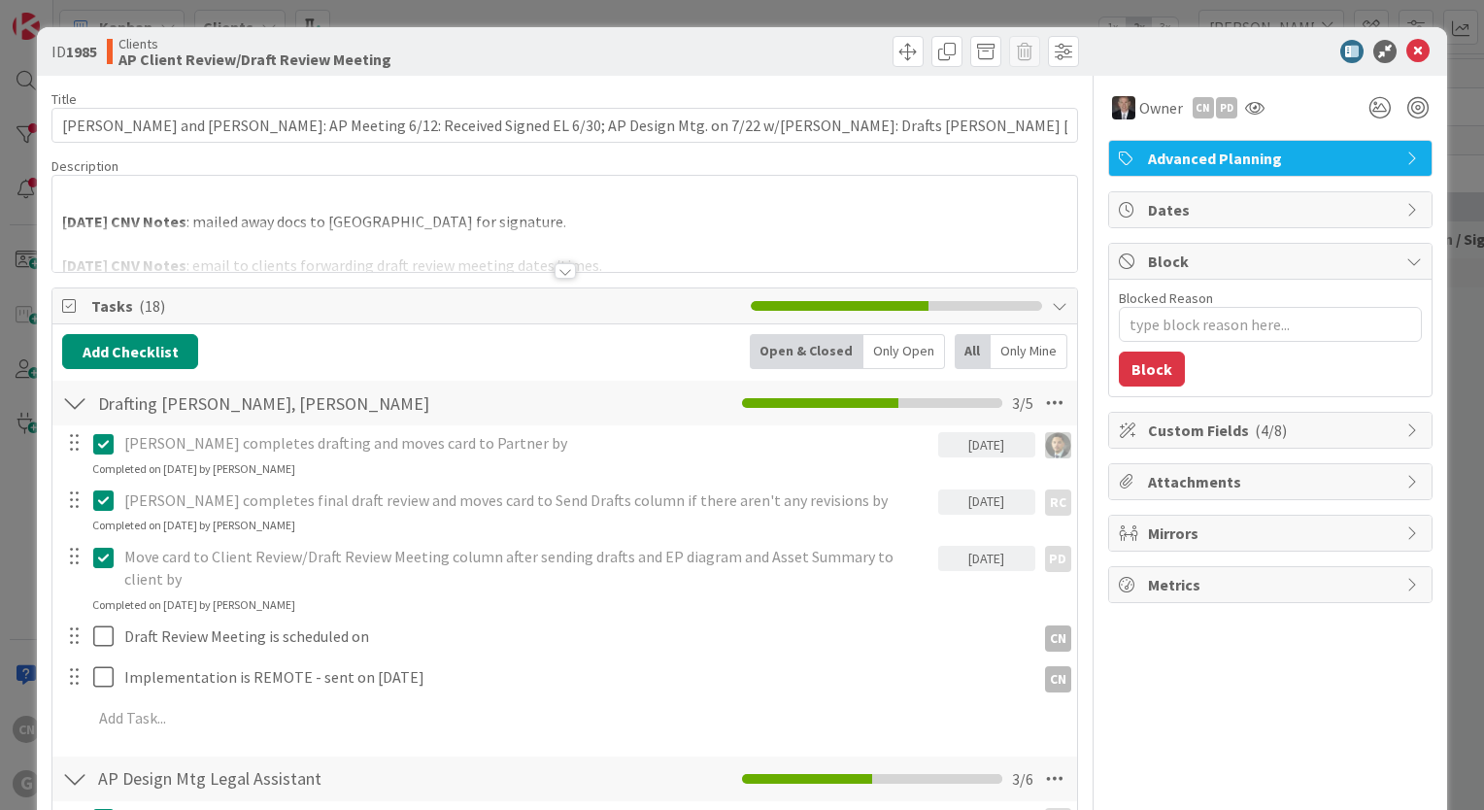
type textarea "x"
click at [1406, 52] on icon at bounding box center [1417, 51] width 23 height 23
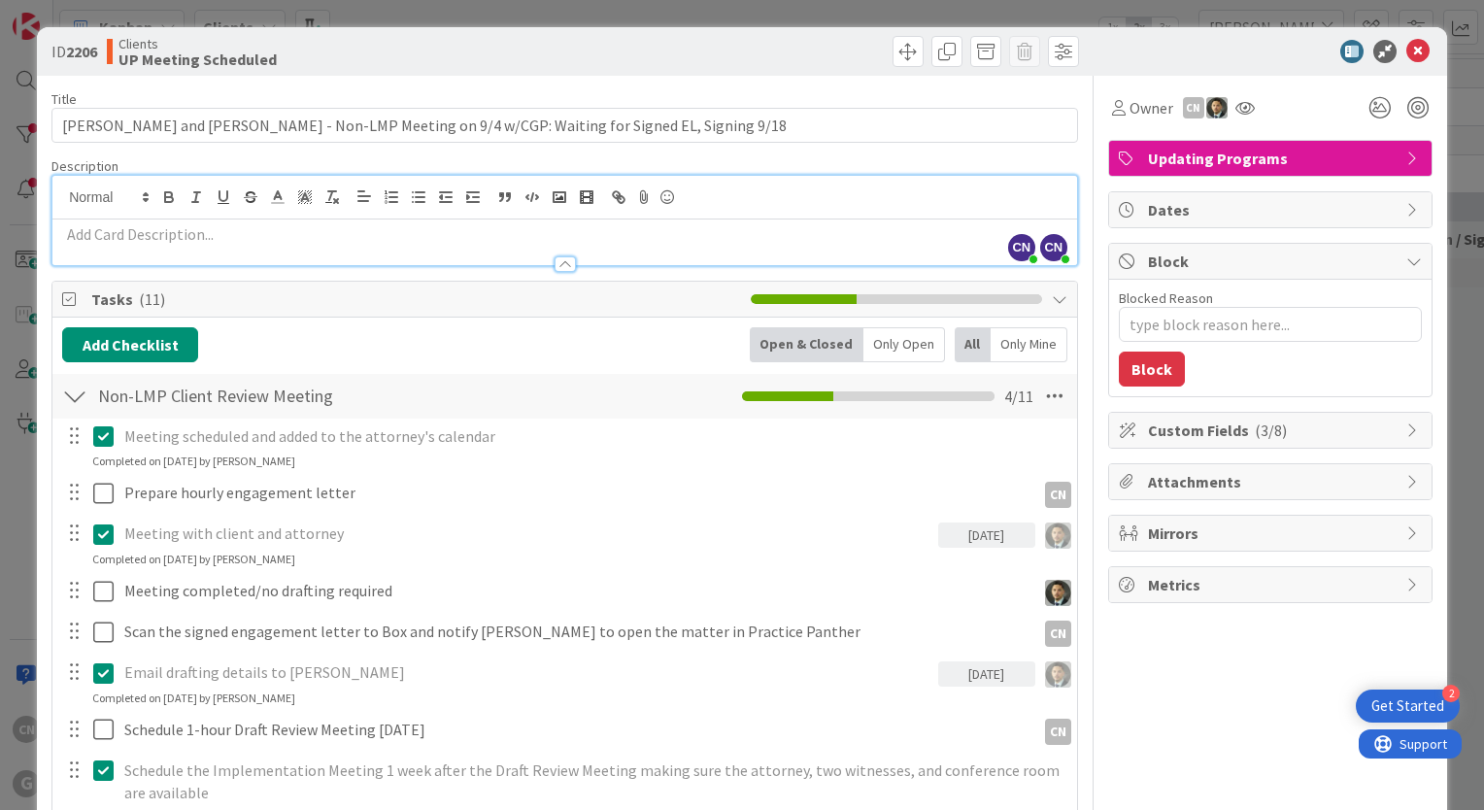
scroll to position [2719, 0]
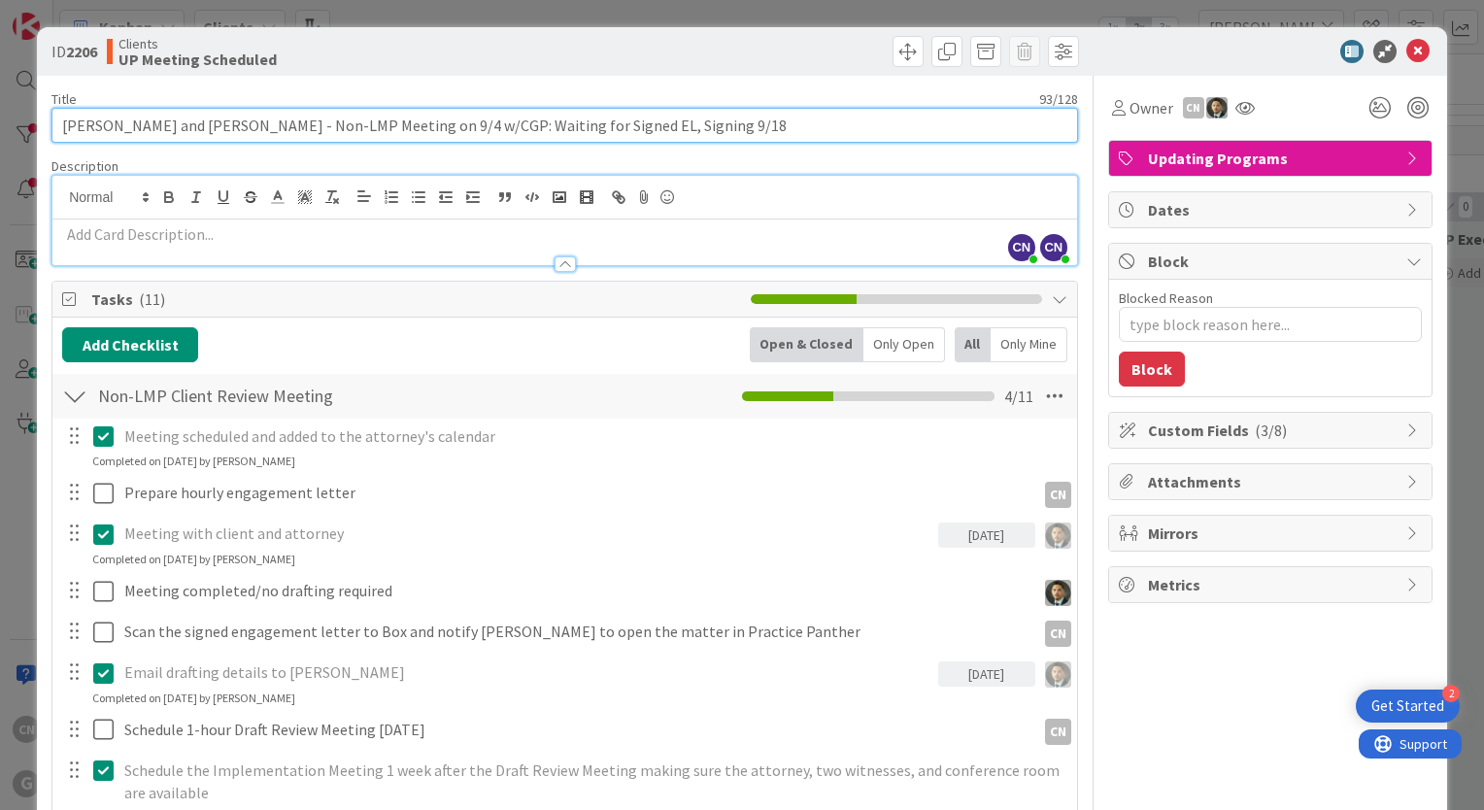
click at [704, 122] on input "[PERSON_NAME] and [PERSON_NAME] - Non-LMP Meeting on 9/4 w/CGP: Waiting for Sig…" at bounding box center [564, 125] width 1026 height 35
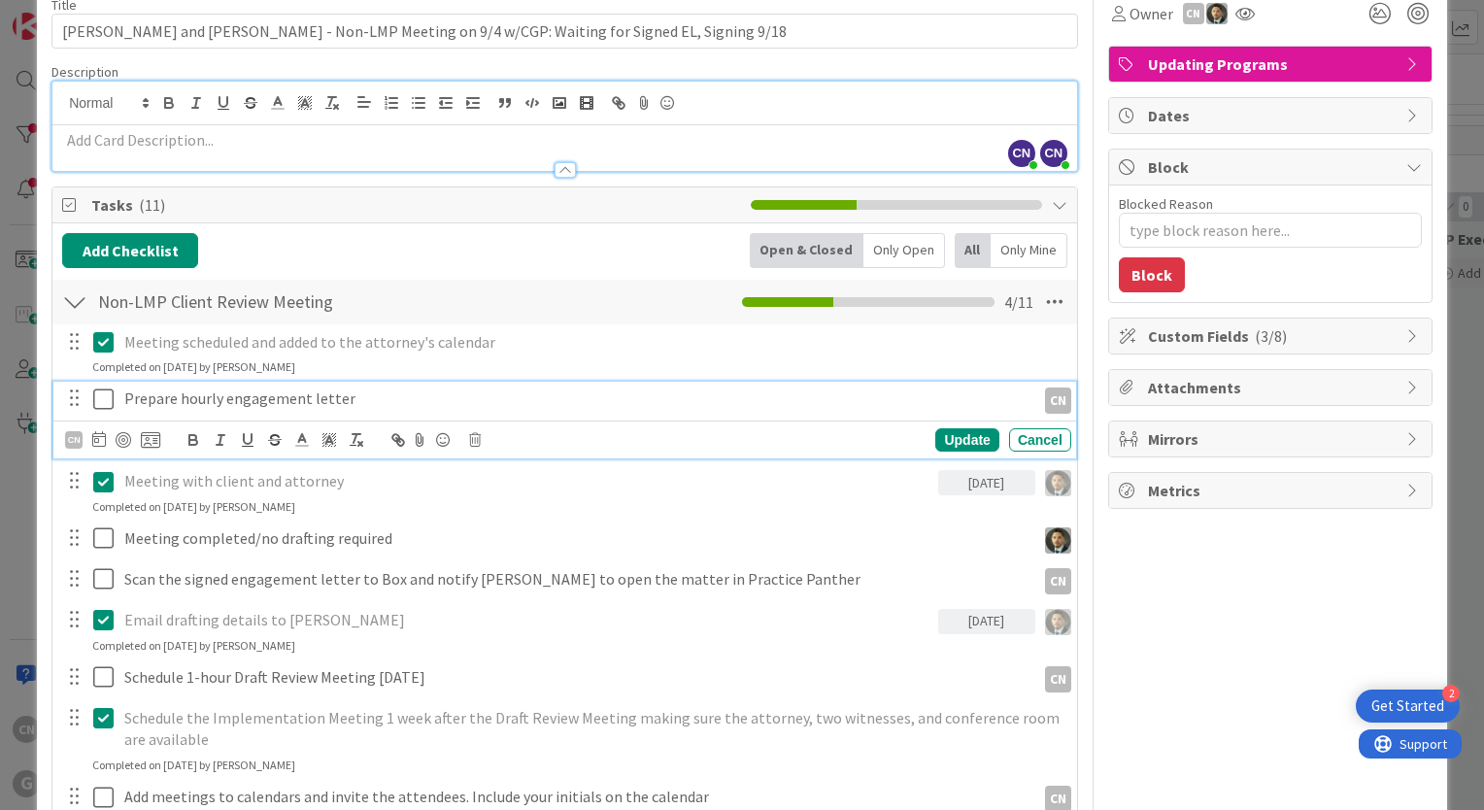
click at [108, 396] on icon at bounding box center [103, 398] width 20 height 23
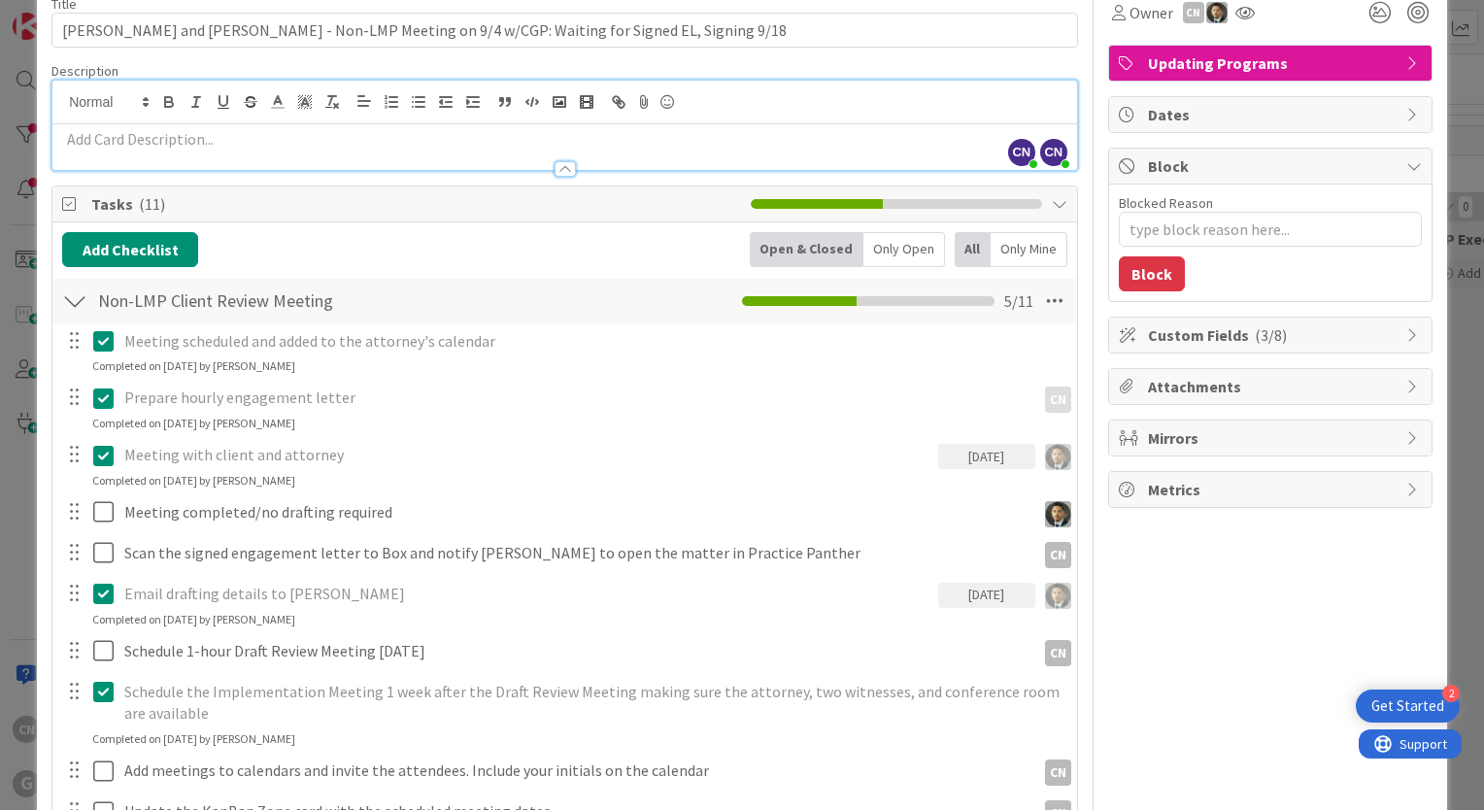
scroll to position [96, 0]
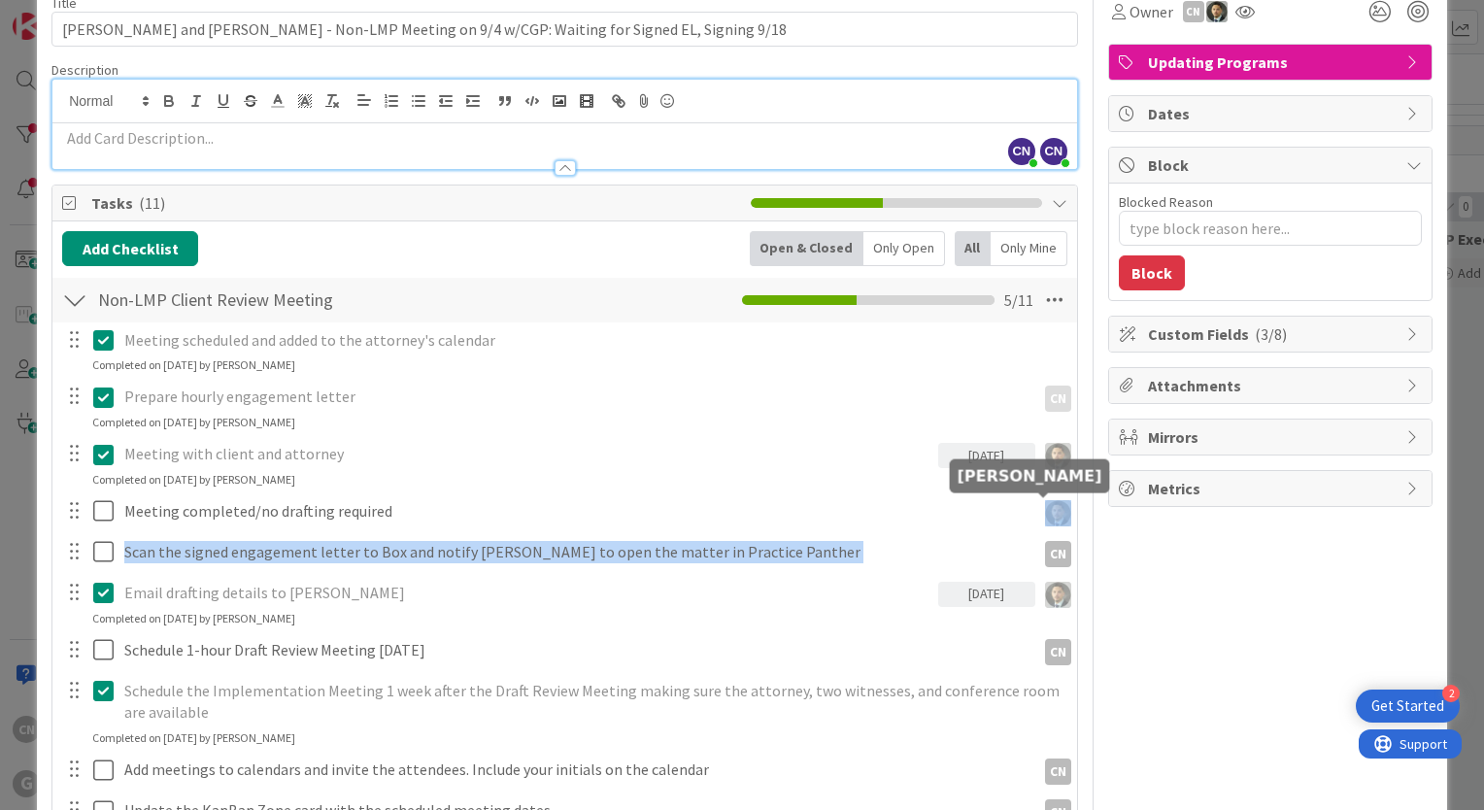
drag, startPoint x: 1043, startPoint y: 523, endPoint x: 1025, endPoint y: 539, distance: 23.4
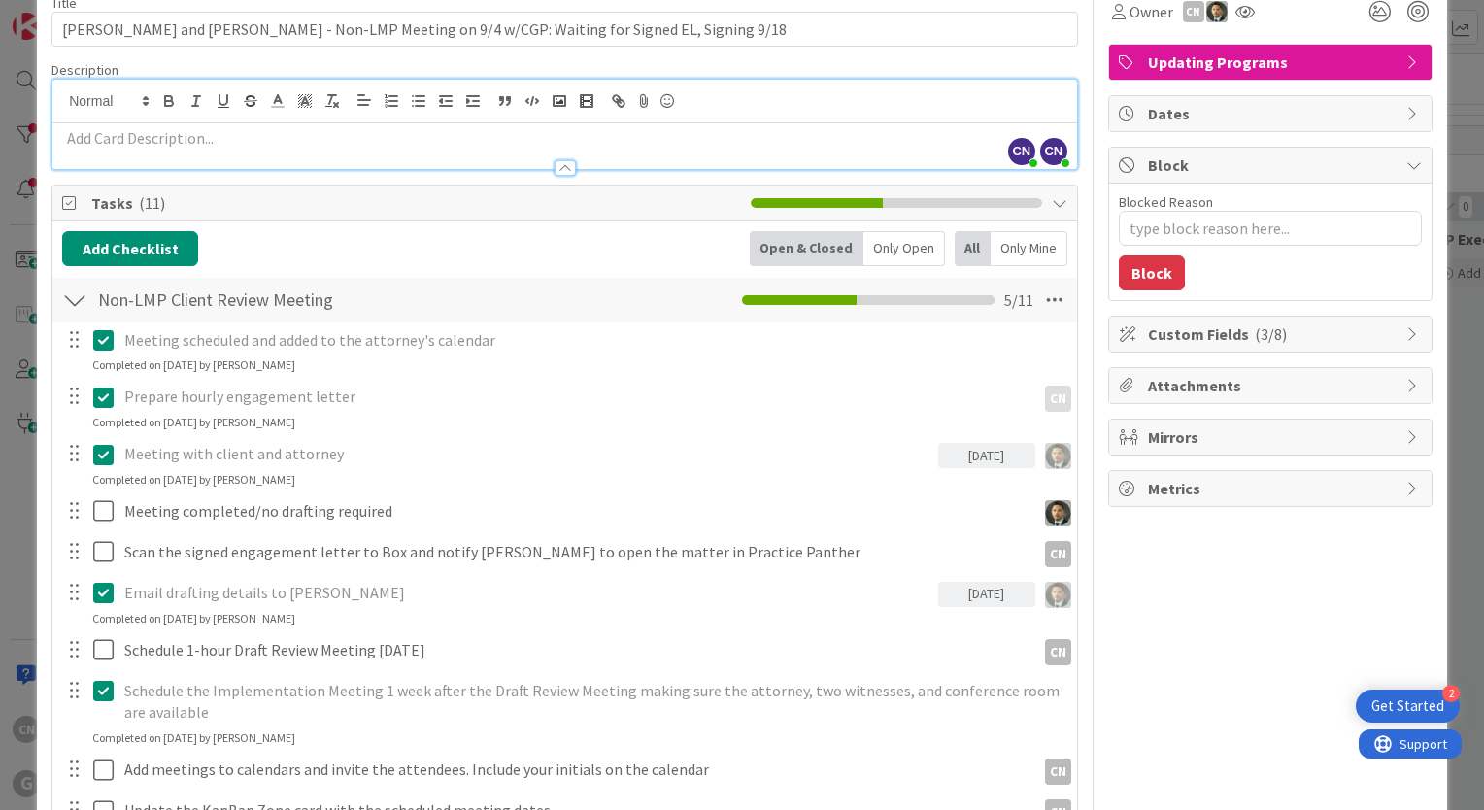
click at [487, 468] on div "Meeting with client and attorney" at bounding box center [528, 454] width 822 height 34
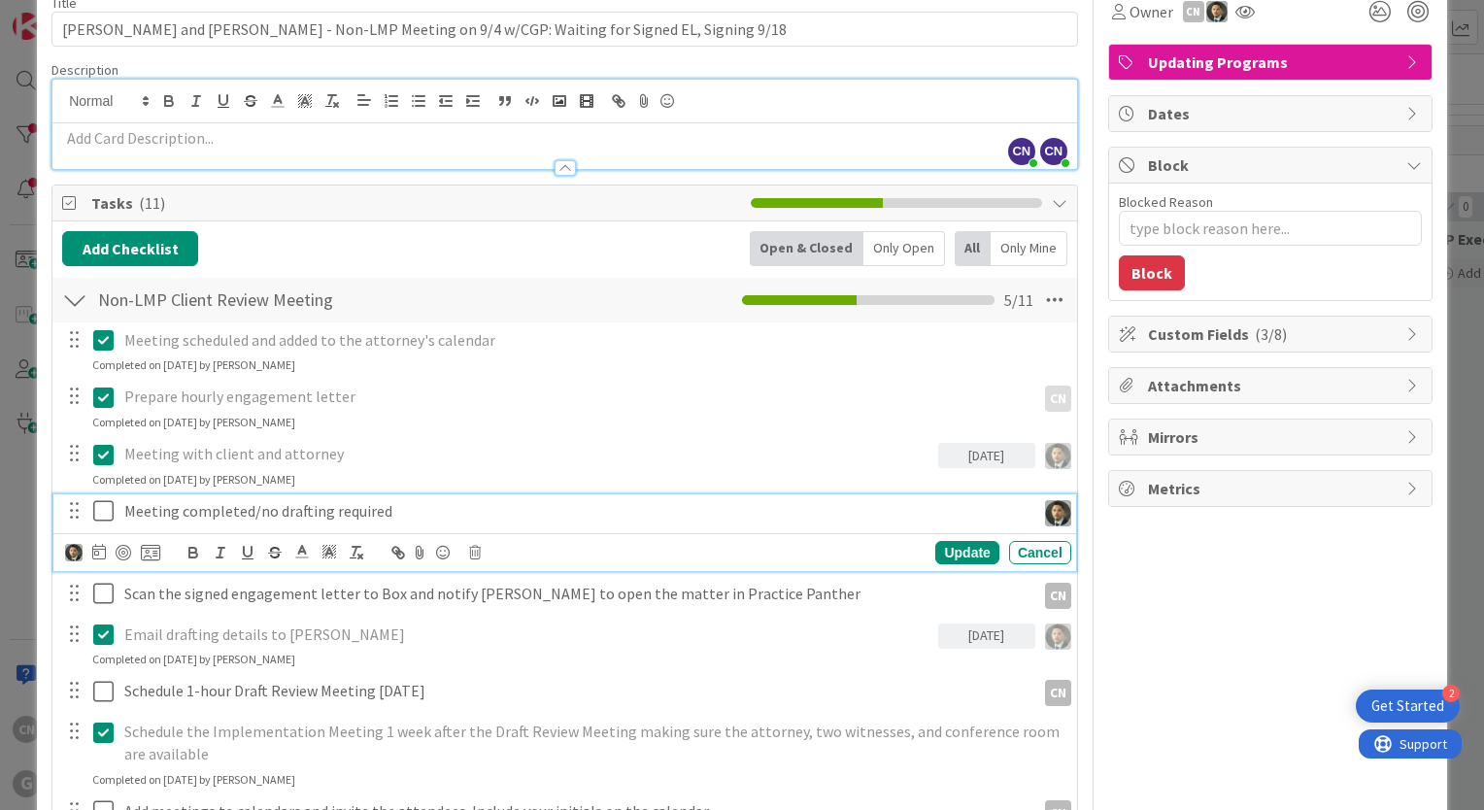
click at [409, 500] on p "Meeting completed/no drafting required" at bounding box center [575, 511] width 903 height 22
click at [466, 433] on div "Meeting scheduled and added to the attorney's calendar Update Cancel Completed …" at bounding box center [564, 640] width 1005 height 636
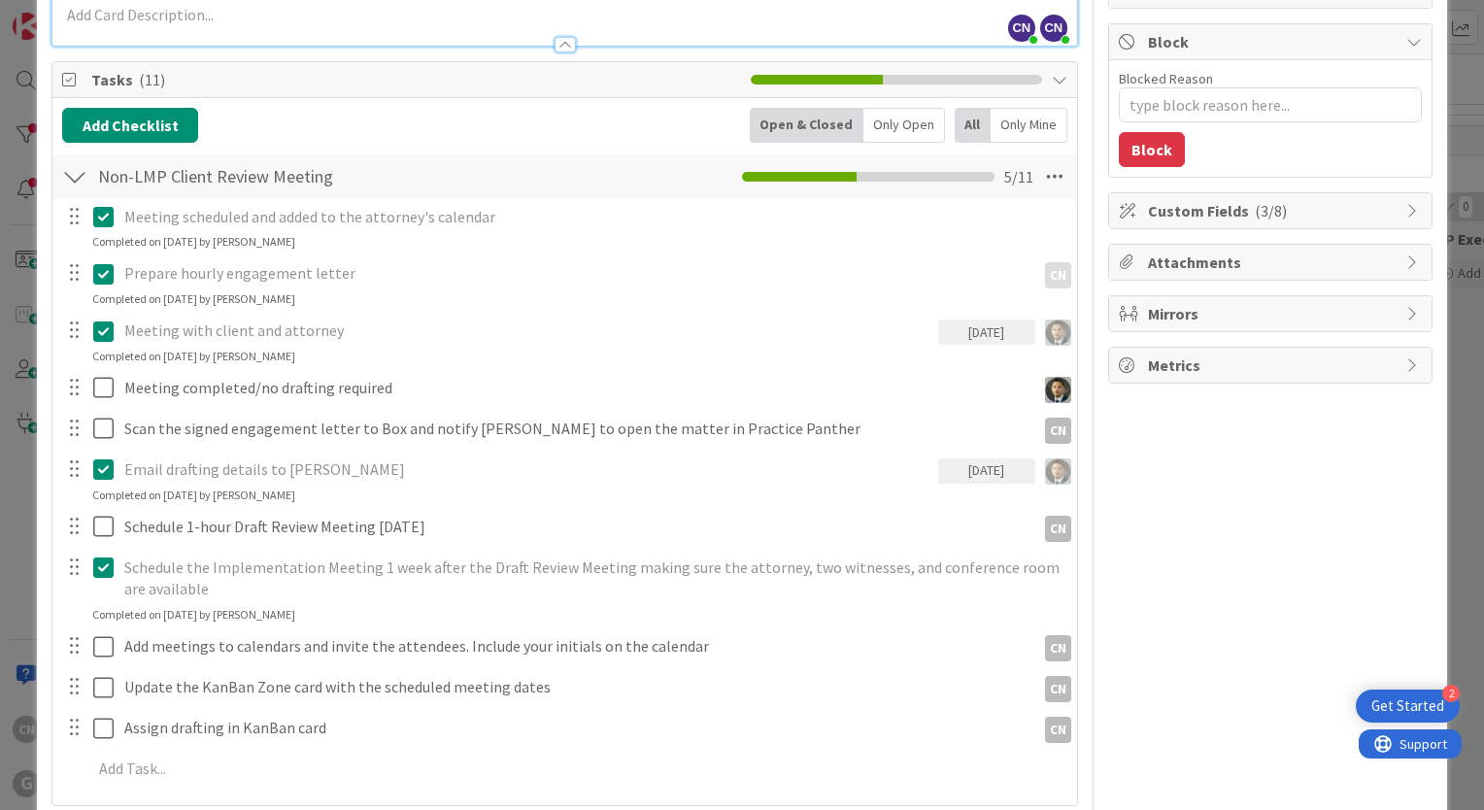
scroll to position [0, 0]
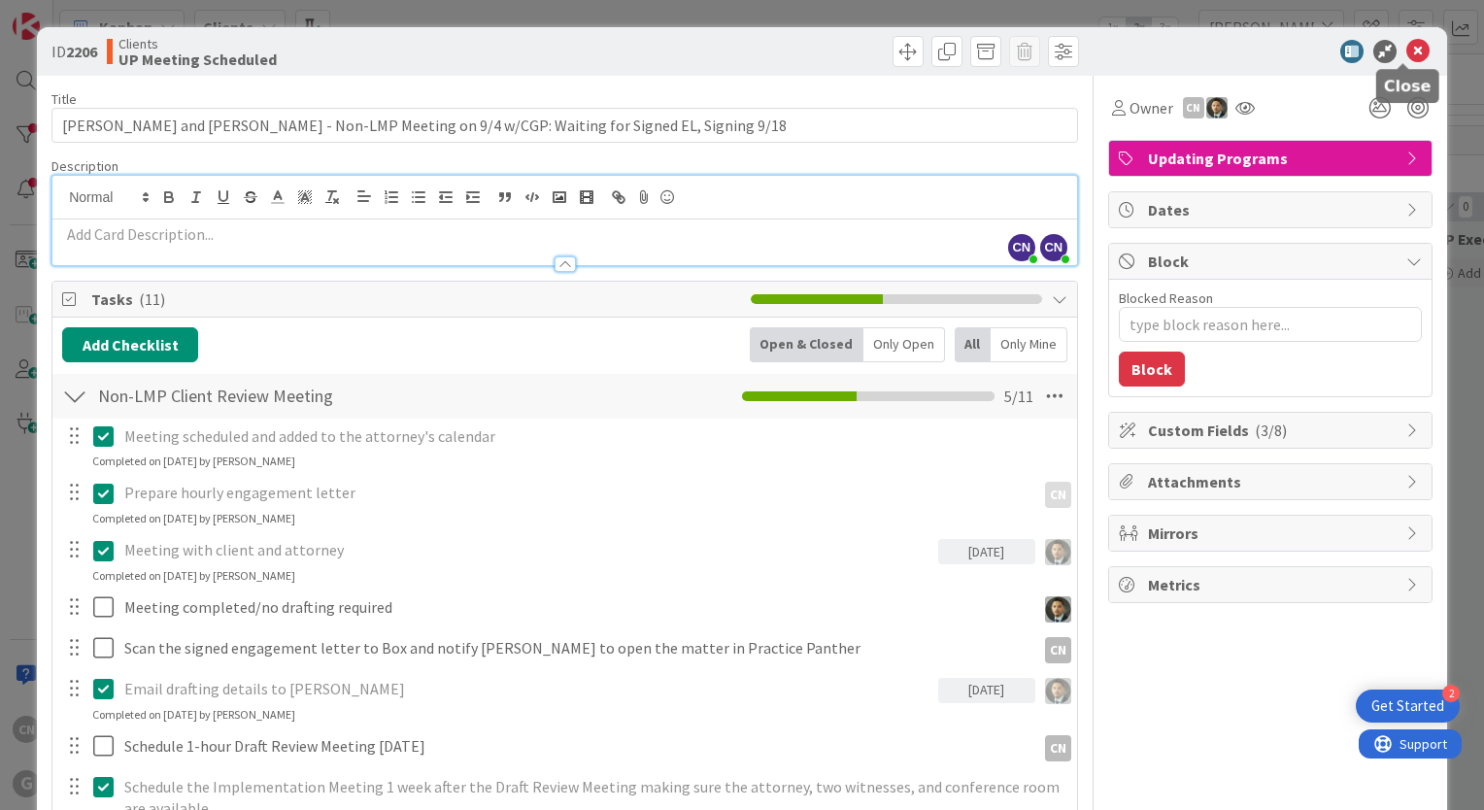
click at [1409, 52] on icon at bounding box center [1417, 51] width 23 height 23
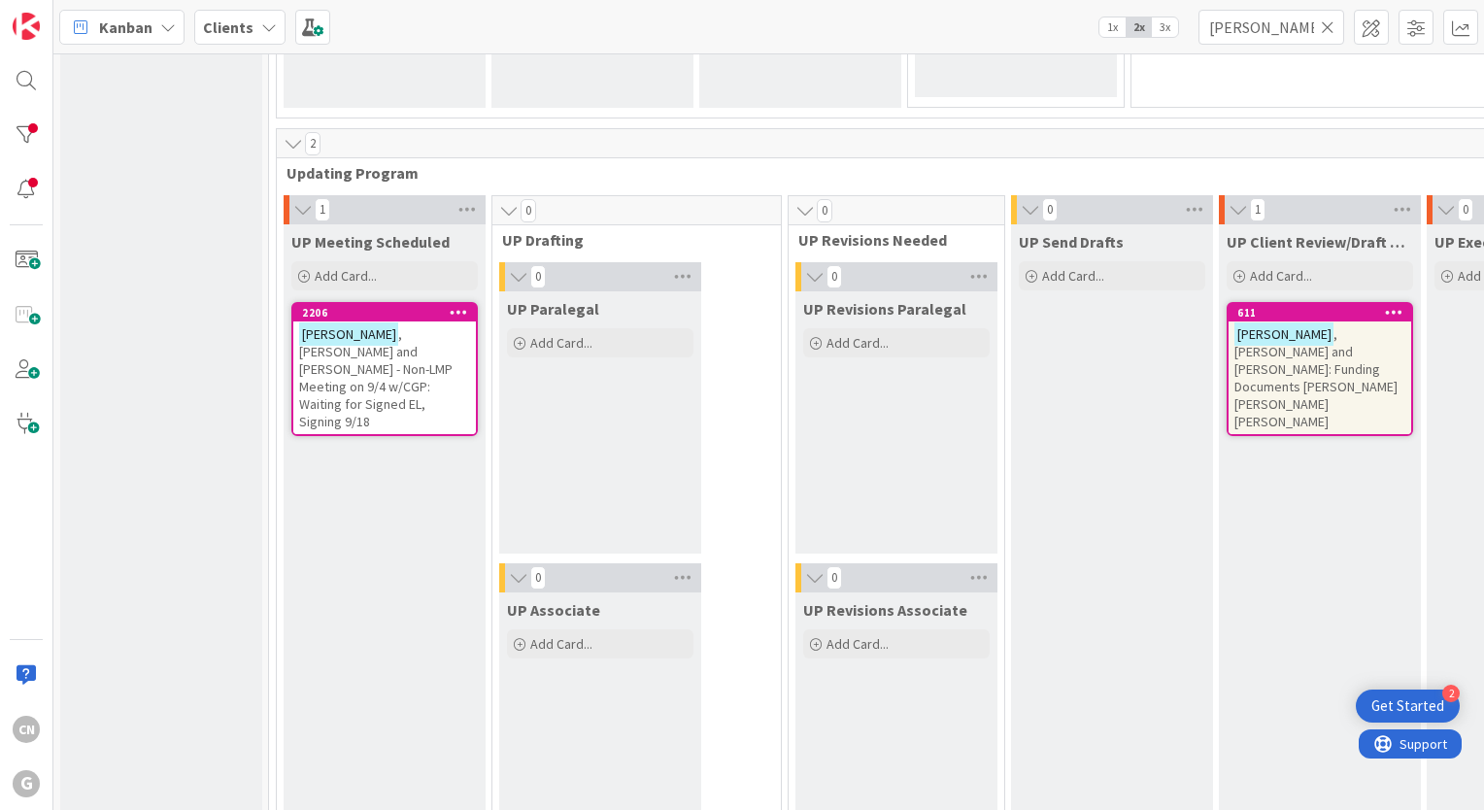
scroll to position [2717, 0]
click at [1234, 348] on span ", Jonathan and Nancy: Funding Documents Cindy Chris Bobby" at bounding box center [1315, 376] width 163 height 105
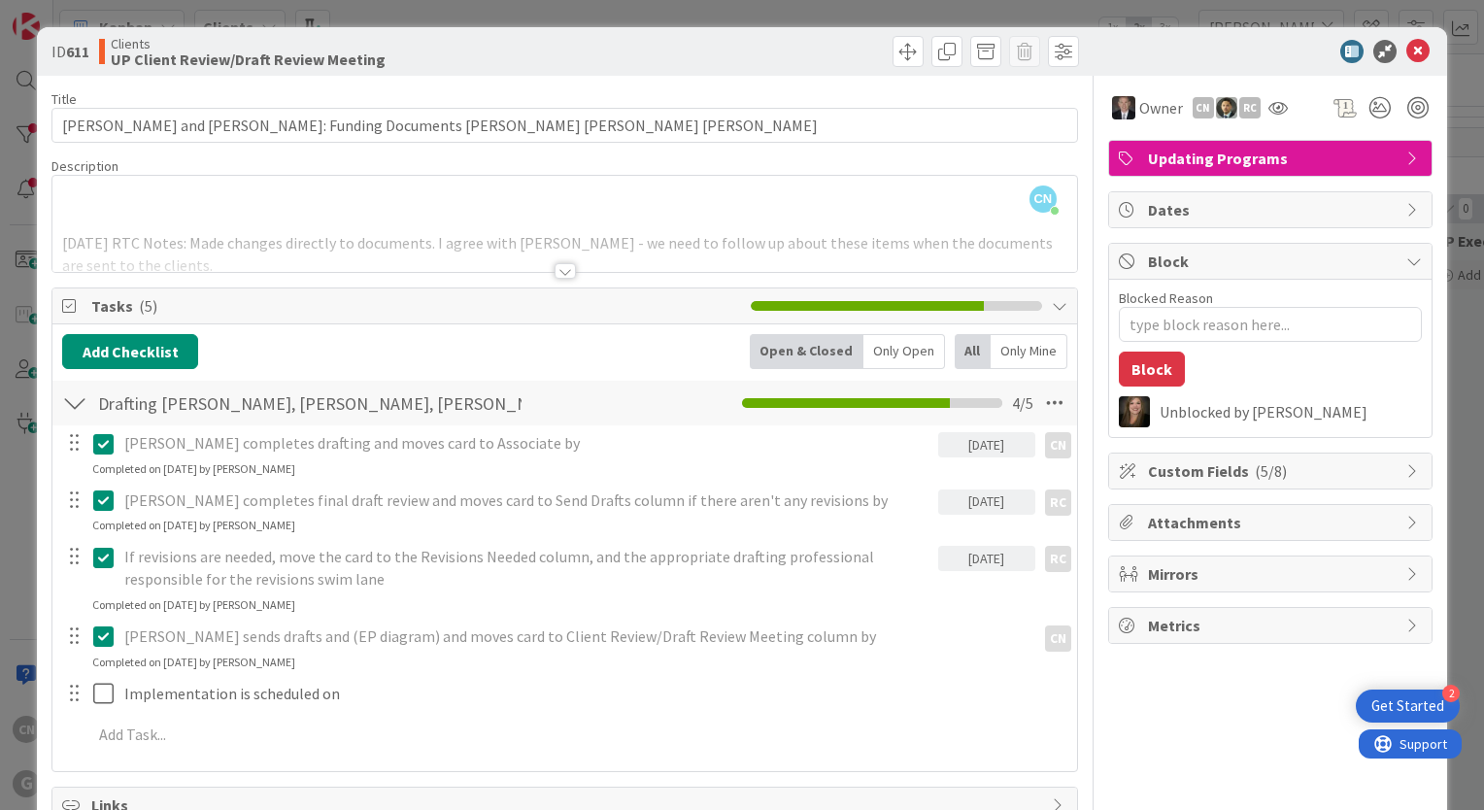
click at [555, 271] on div at bounding box center [564, 271] width 21 height 16
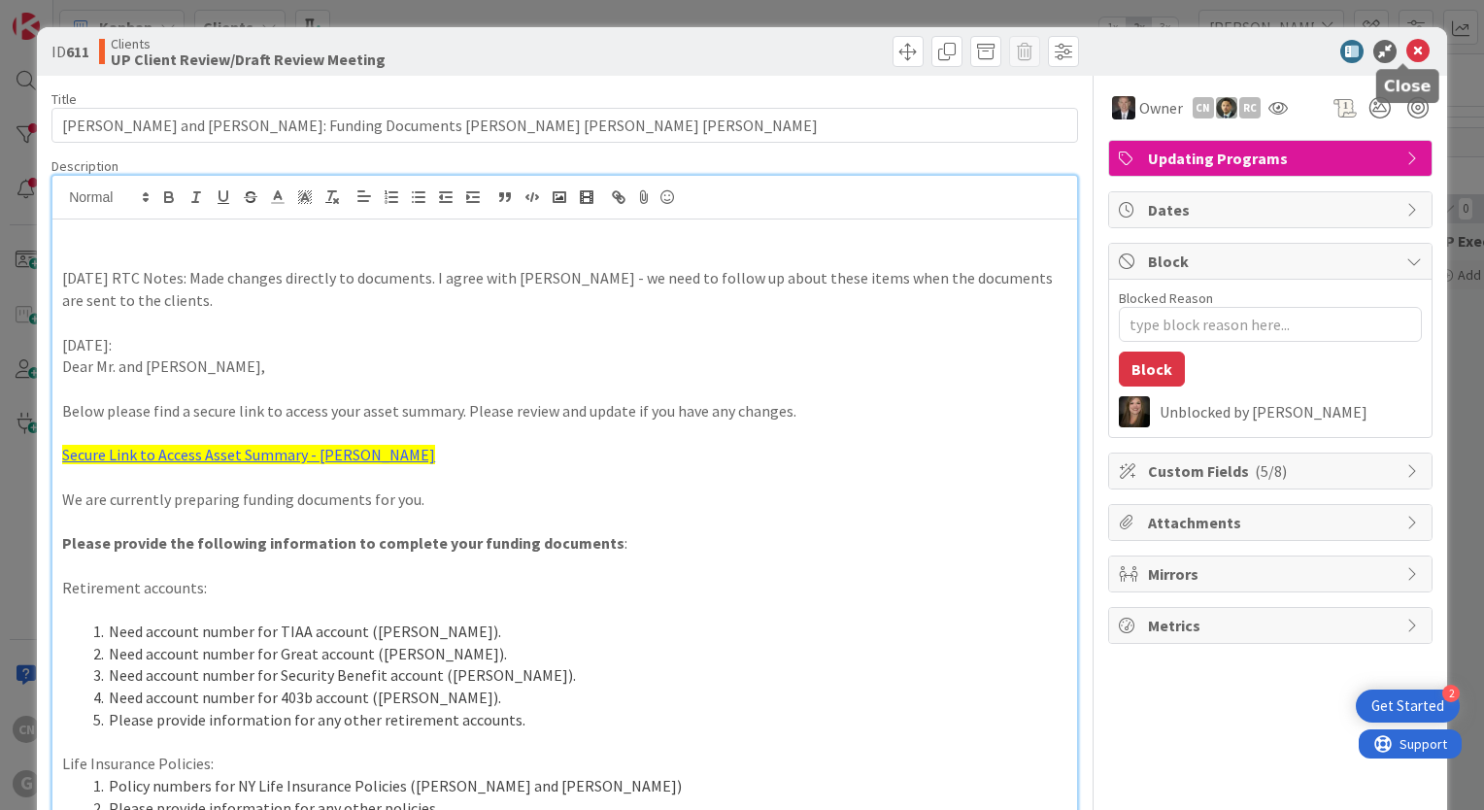
click at [1406, 52] on icon at bounding box center [1417, 51] width 23 height 23
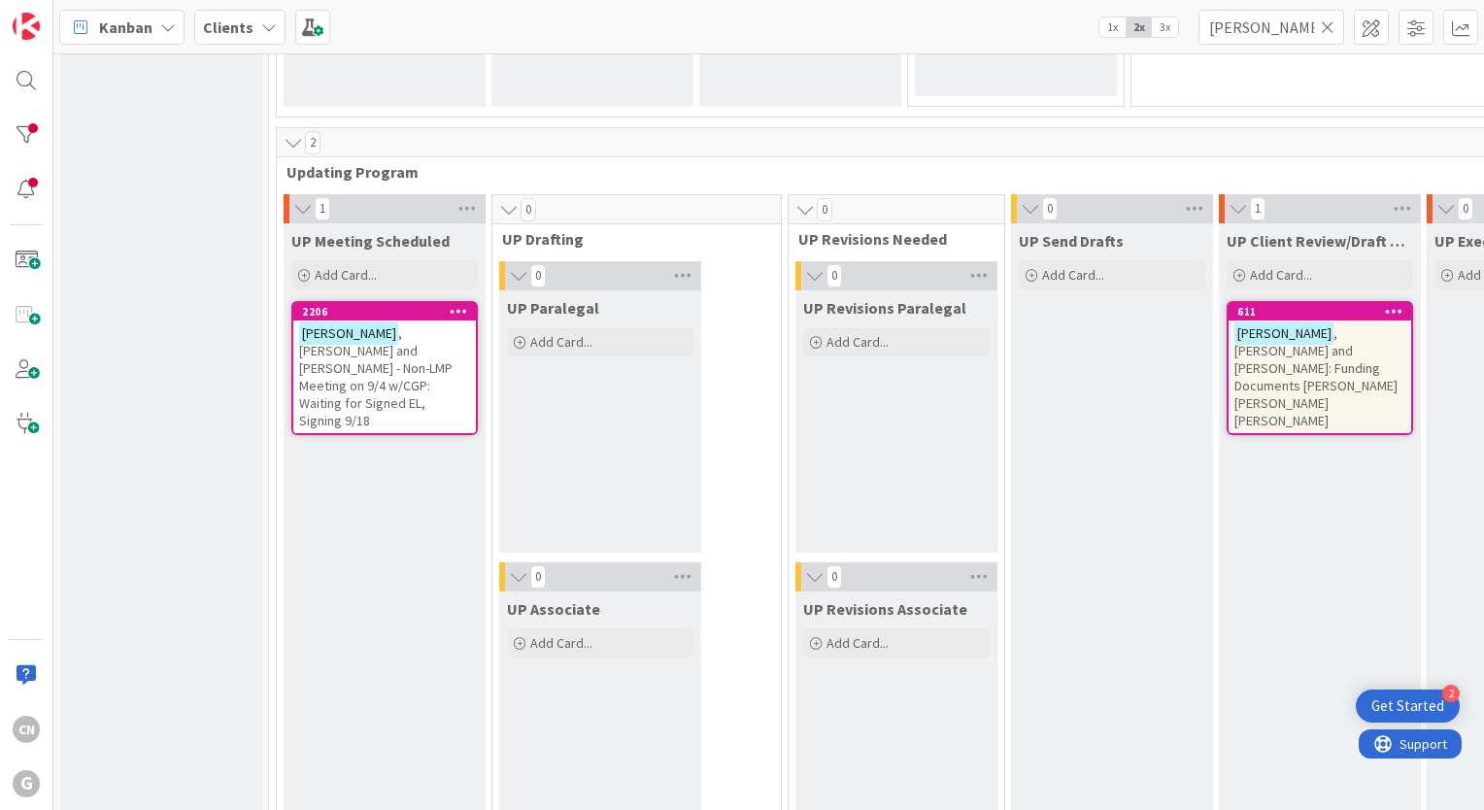
click at [1257, 353] on span ", Jonathan and Nancy: Funding Documents Cindy Chris Bobby" at bounding box center [1315, 376] width 163 height 105
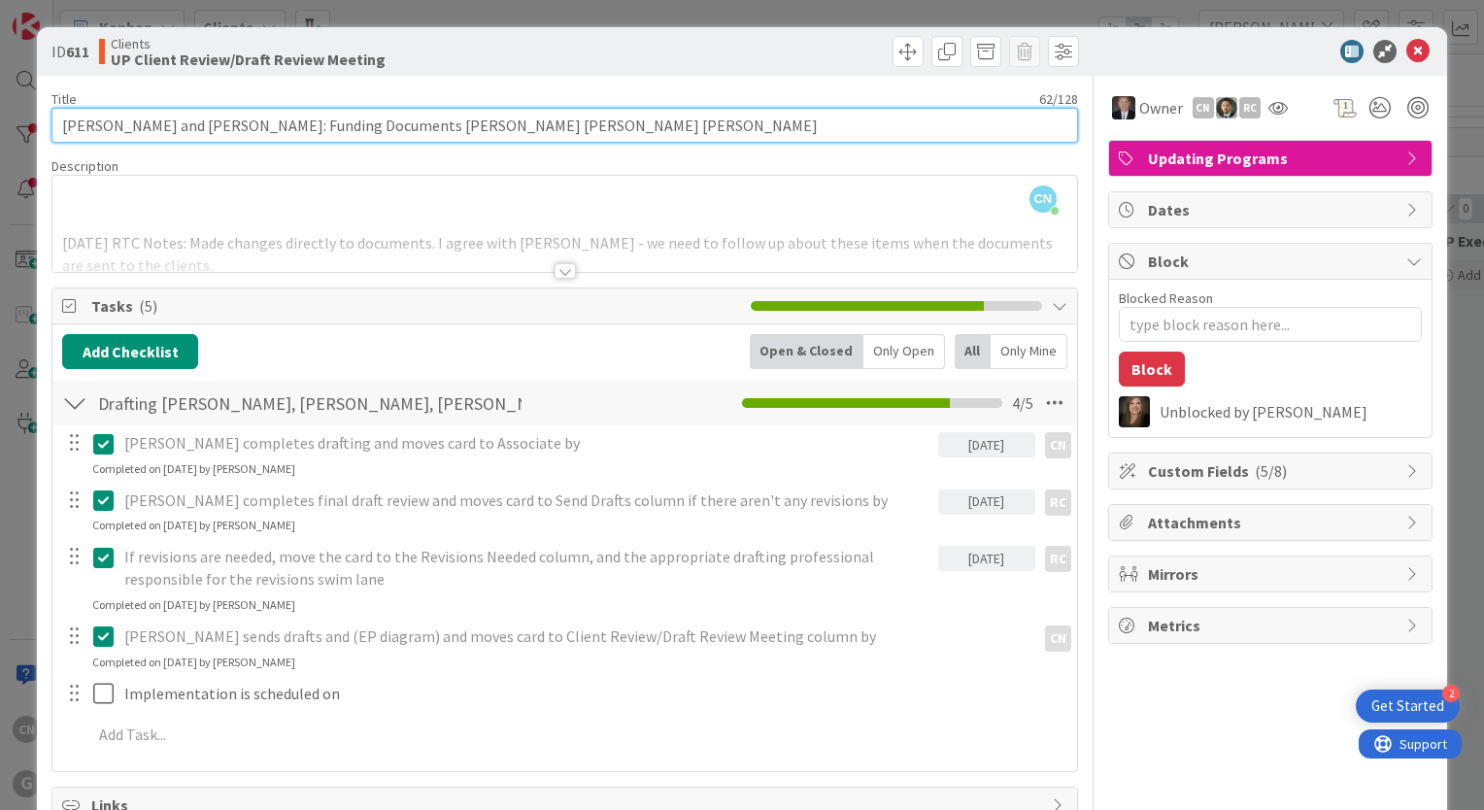
drag, startPoint x: 377, startPoint y: 128, endPoint x: 241, endPoint y: 118, distance: 136.3
click at [241, 118] on input "[PERSON_NAME] and [PERSON_NAME]: Funding Documents [PERSON_NAME] [PERSON_NAME] …" at bounding box center [564, 125] width 1026 height 35
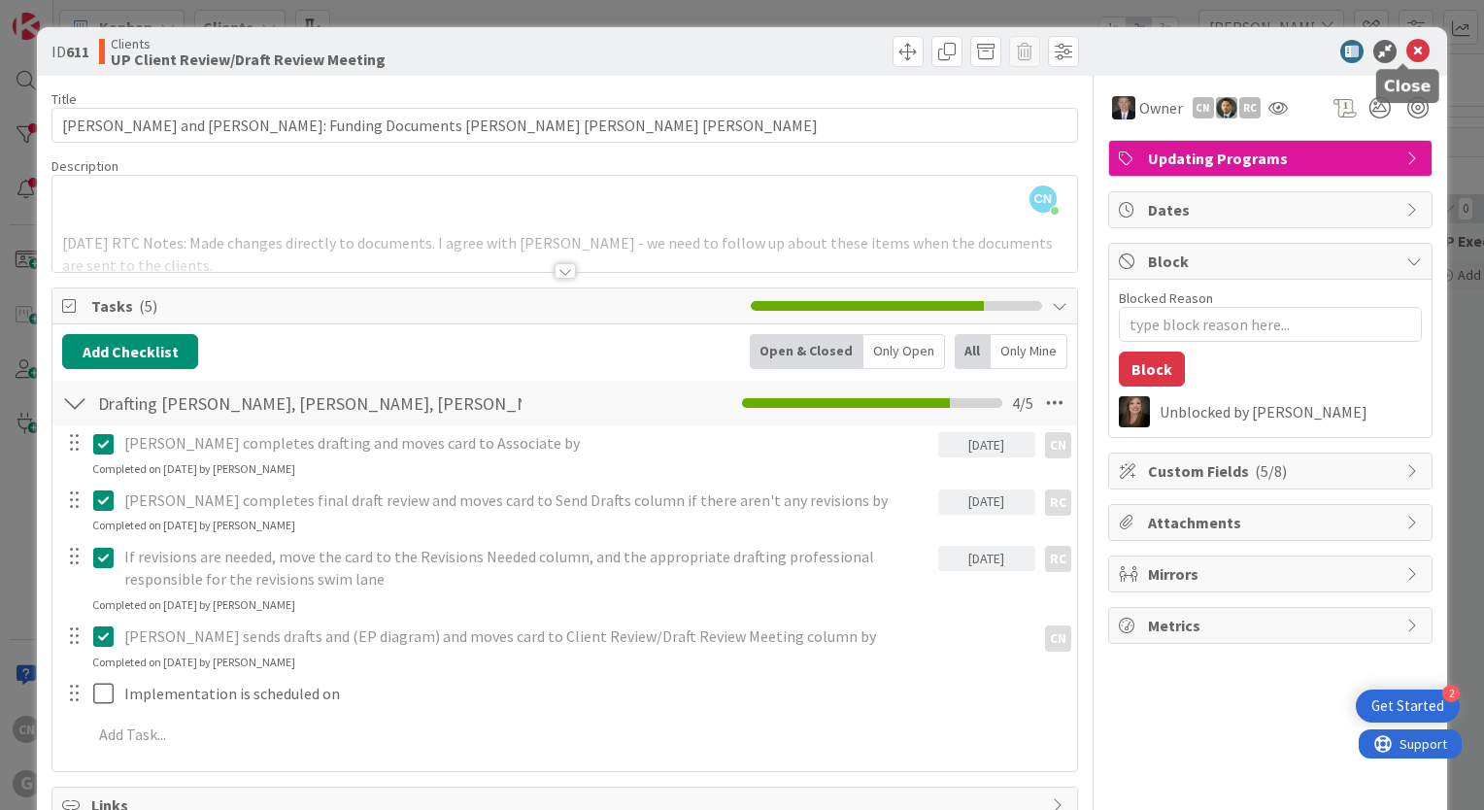
click at [1406, 55] on icon at bounding box center [1417, 51] width 23 height 23
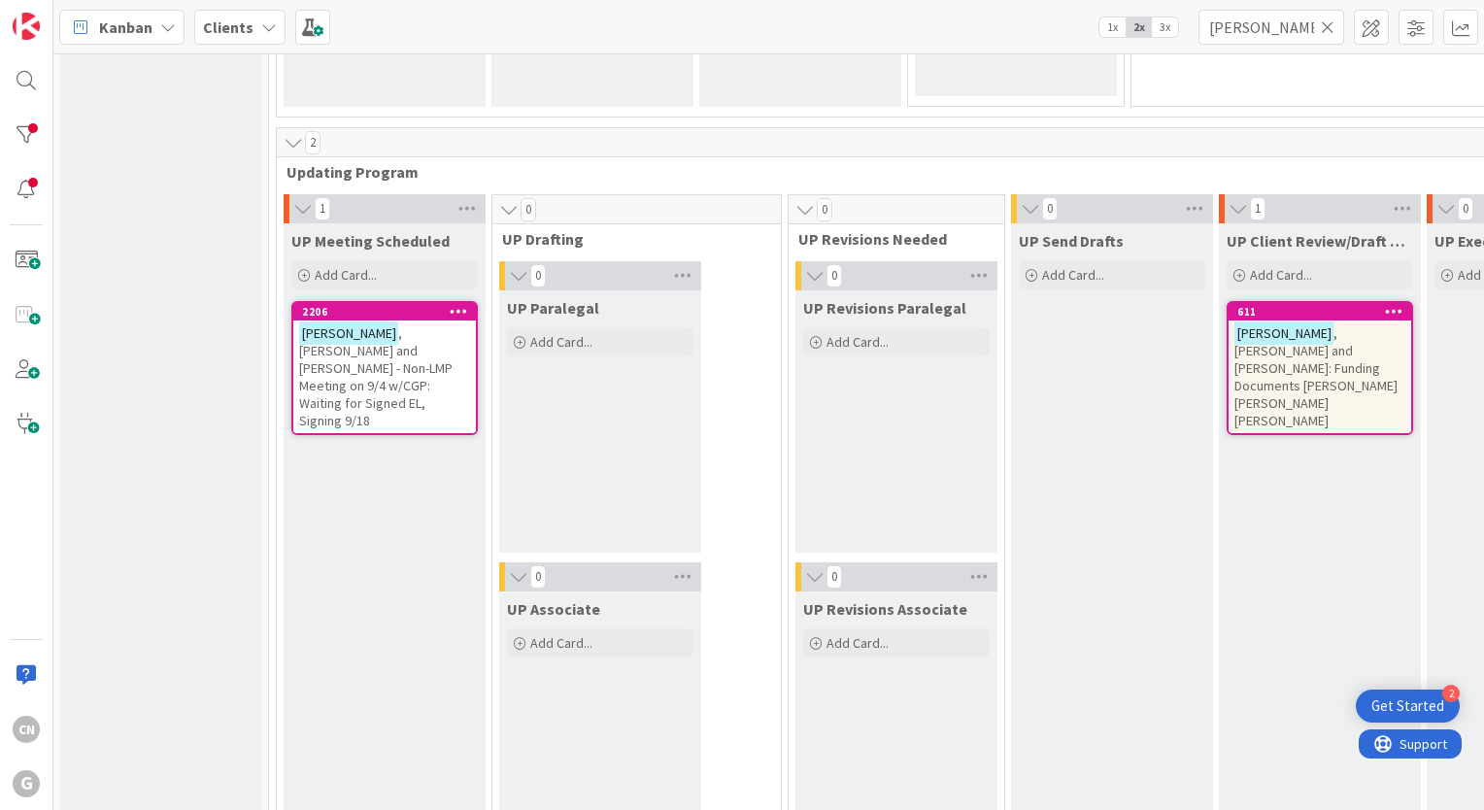
click at [387, 369] on span ", Jonathan and Nancy - Non-LMP Meeting on 9/4 w/CGP: Waiting for Signed EL, Sig…" at bounding box center [375, 376] width 153 height 105
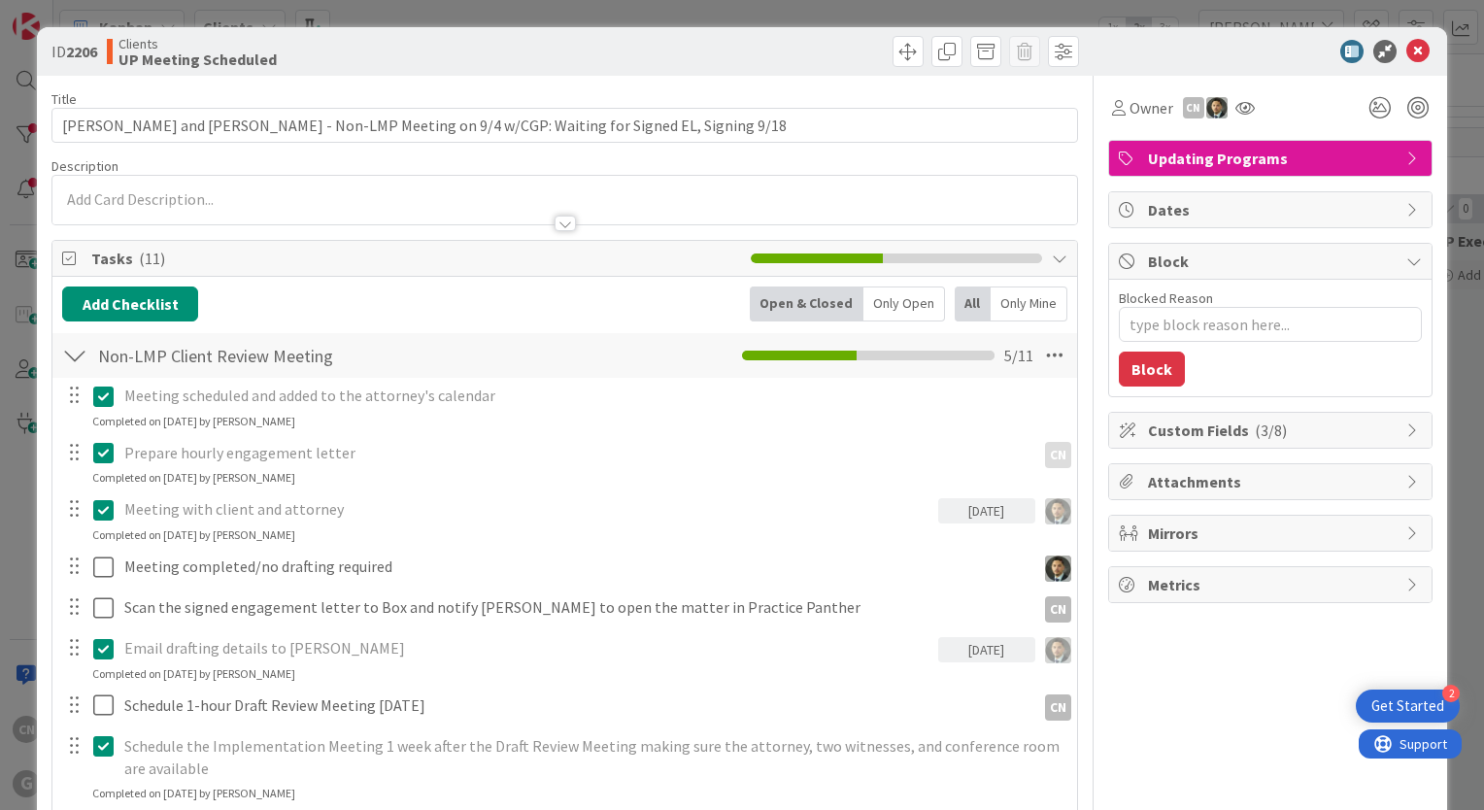
click at [193, 196] on div at bounding box center [564, 200] width 1024 height 49
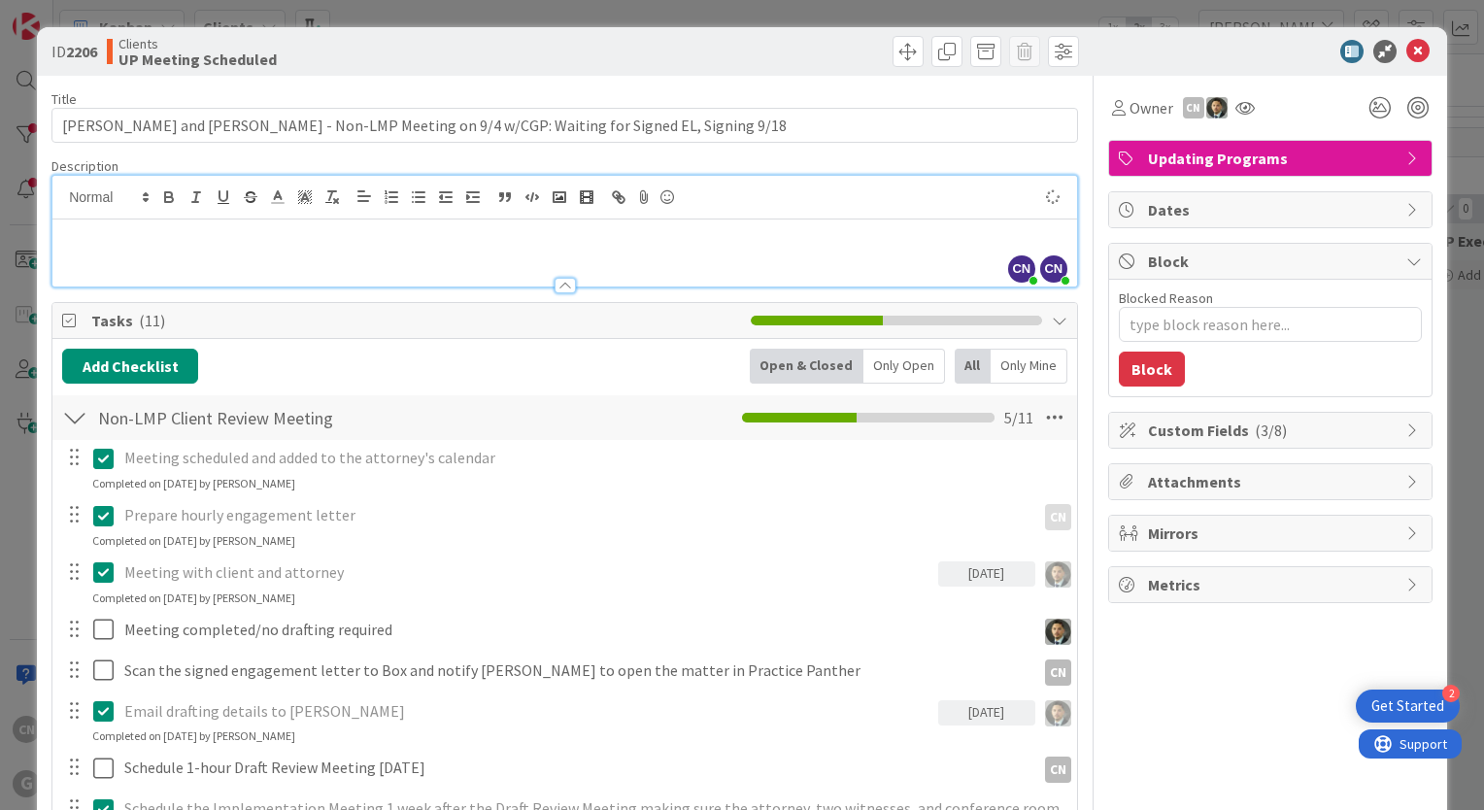
type textarea "x"
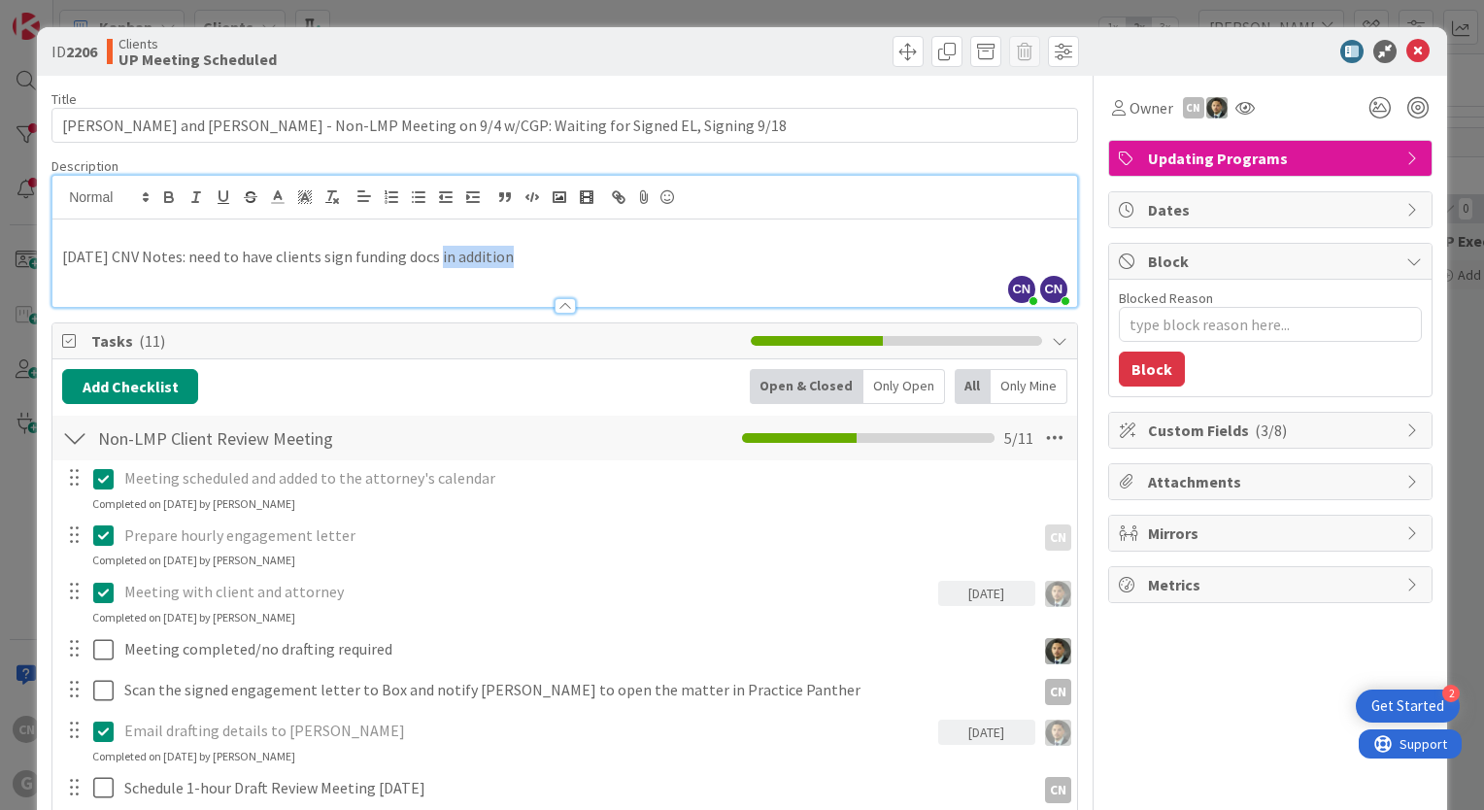
drag, startPoint x: 427, startPoint y: 256, endPoint x: 498, endPoint y: 259, distance: 70.9
click at [498, 259] on p "9.8.25 CNV Notes: need to have clients sign funding docs in addition" at bounding box center [564, 257] width 1005 height 22
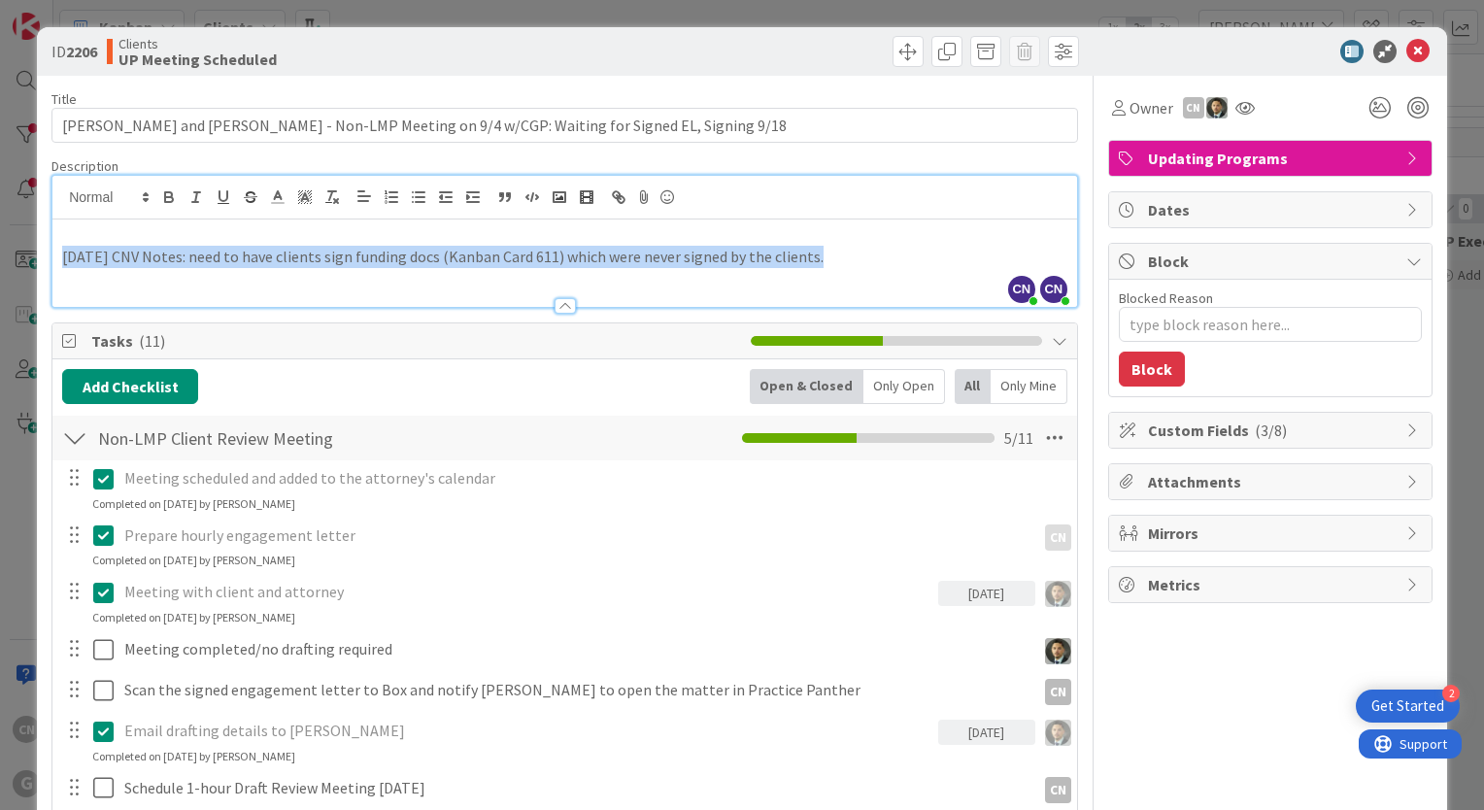
drag, startPoint x: 62, startPoint y: 254, endPoint x: 818, endPoint y: 244, distance: 755.6
click at [818, 246] on p "9.8.25 CNV Notes: need to have clients sign funding docs (Kanban Card 611) whic…" at bounding box center [564, 257] width 1005 height 22
click at [162, 202] on icon "button" at bounding box center [168, 196] width 17 height 17
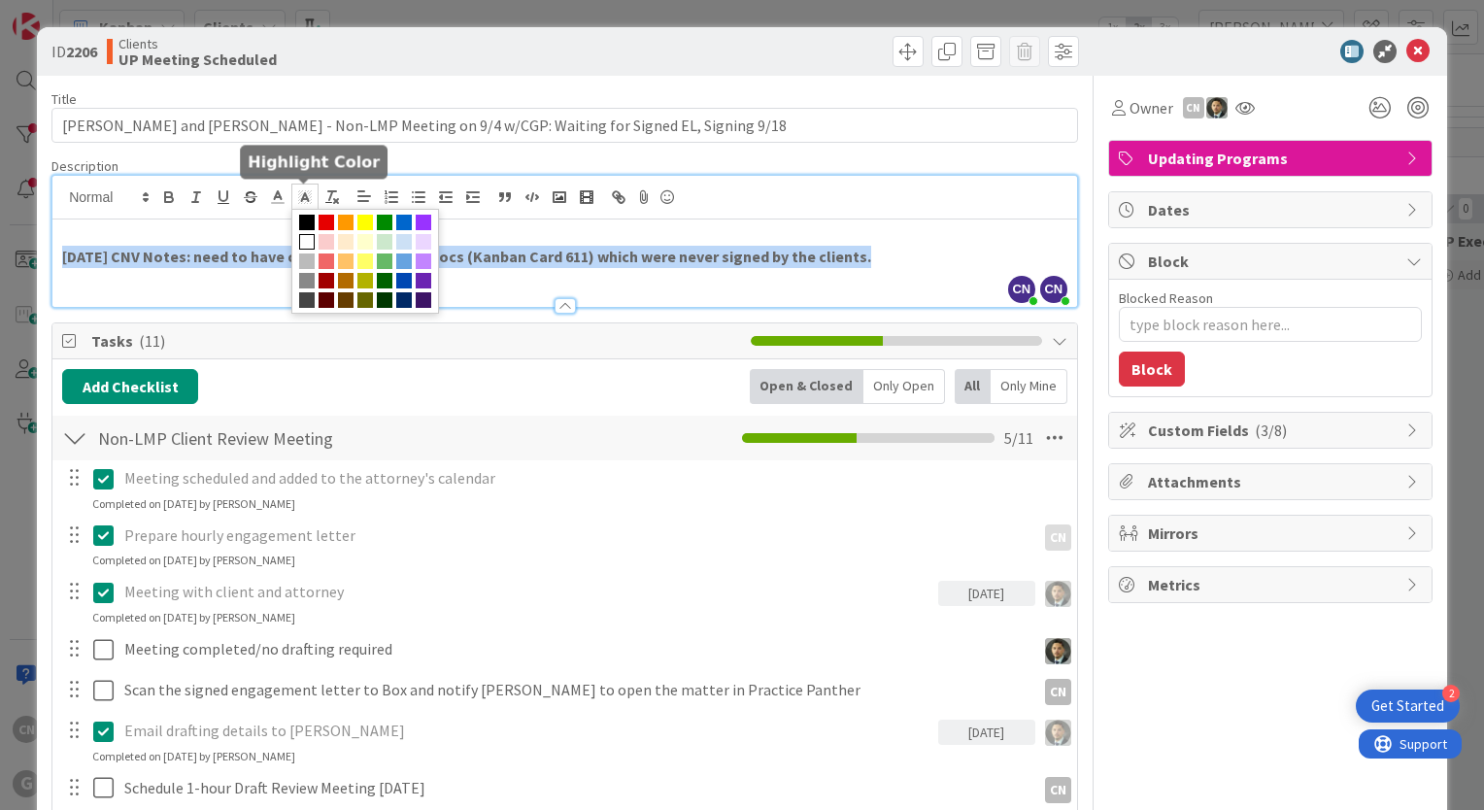
click at [303, 204] on icon at bounding box center [304, 196] width 17 height 17
click at [365, 222] on span at bounding box center [365, 223] width 16 height 16
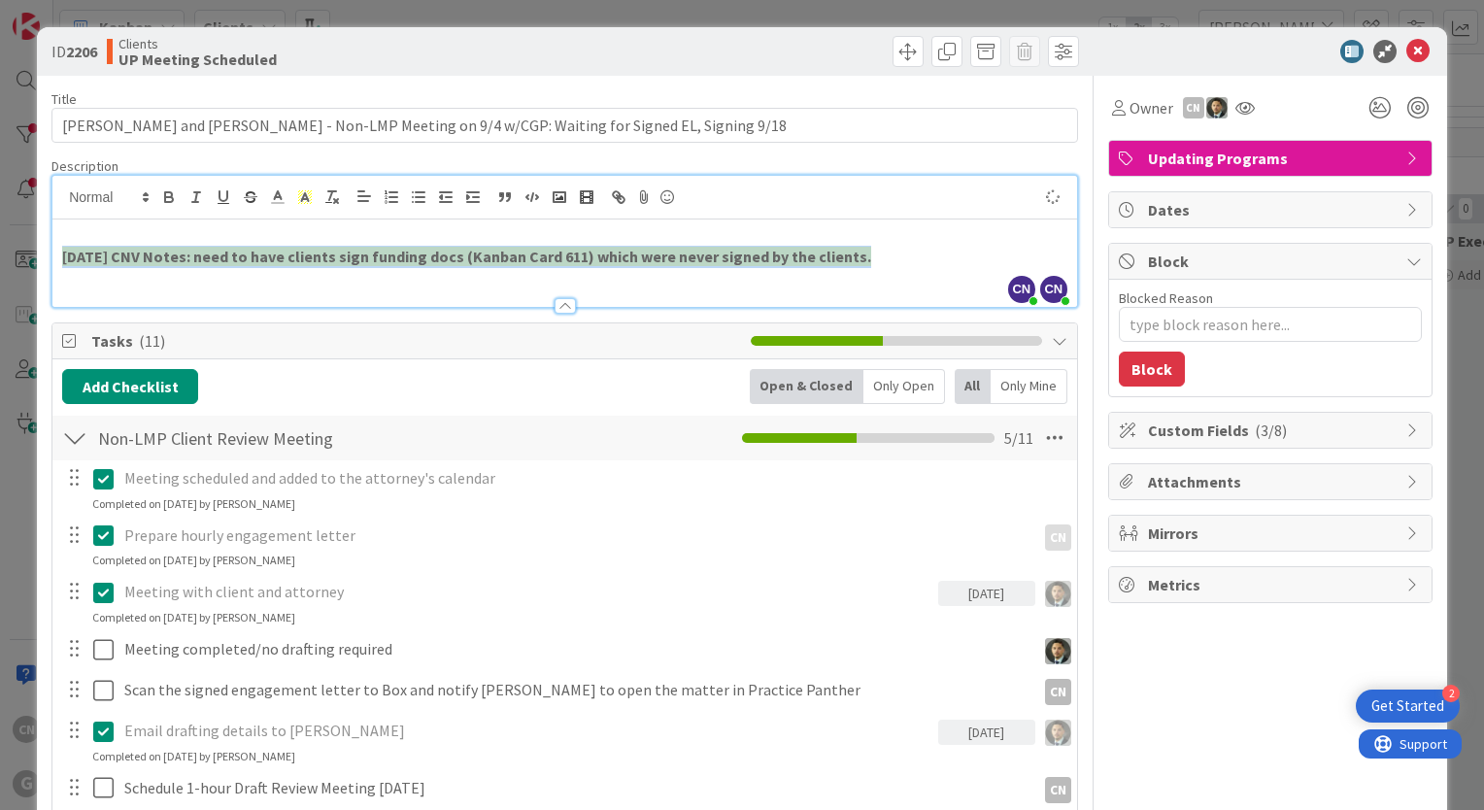
click at [893, 249] on p "9.8.25 CNV Notes: need to have clients sign funding docs (Kanban Card 611) whic…" at bounding box center [564, 257] width 1005 height 22
type textarea "x"
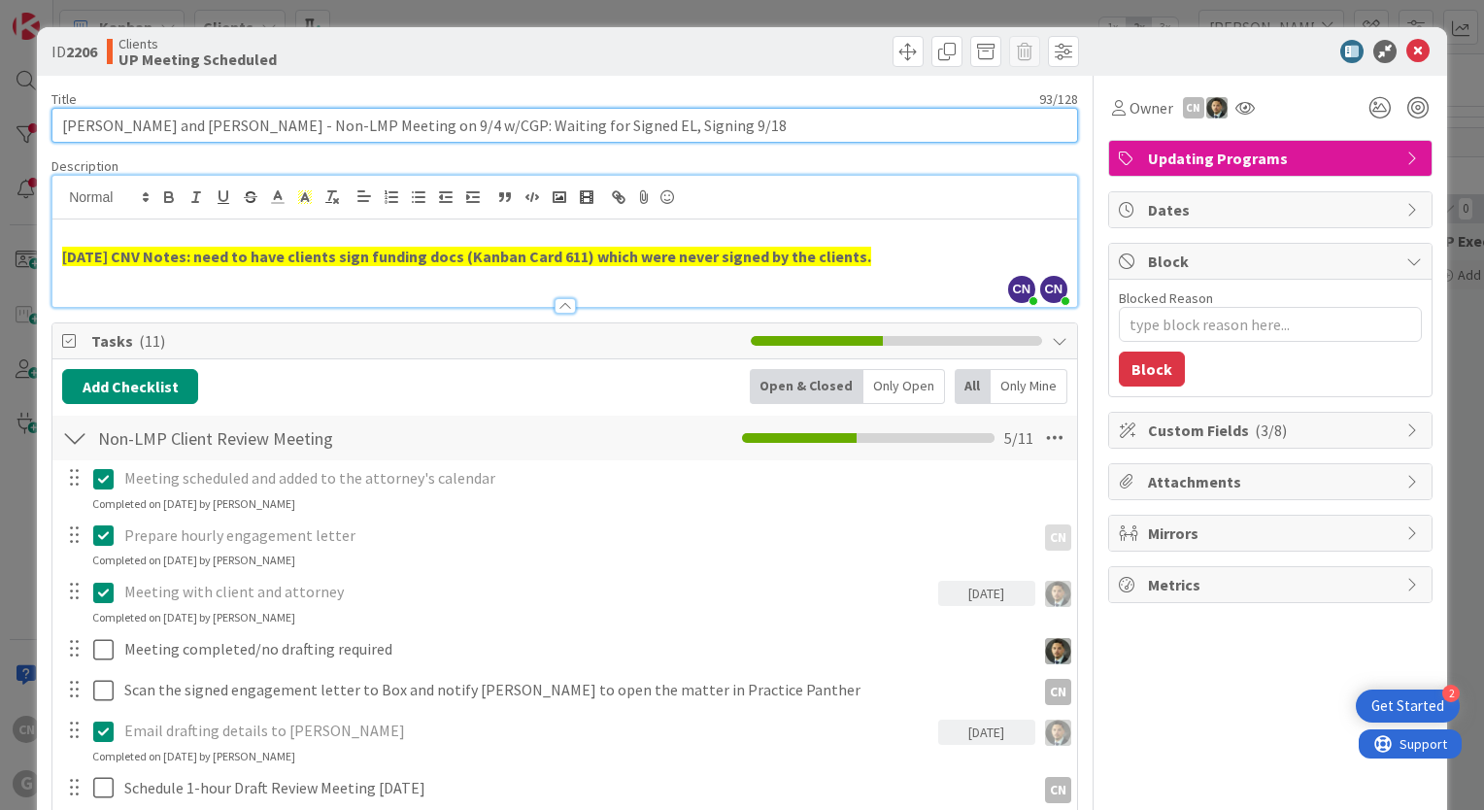
drag, startPoint x: 527, startPoint y: 127, endPoint x: 512, endPoint y: 127, distance: 15.5
click at [512, 127] on input "[PERSON_NAME] and [PERSON_NAME] - Non-LMP Meeting on 9/4 w/CGP: Waiting for Sig…" at bounding box center [564, 125] width 1026 height 35
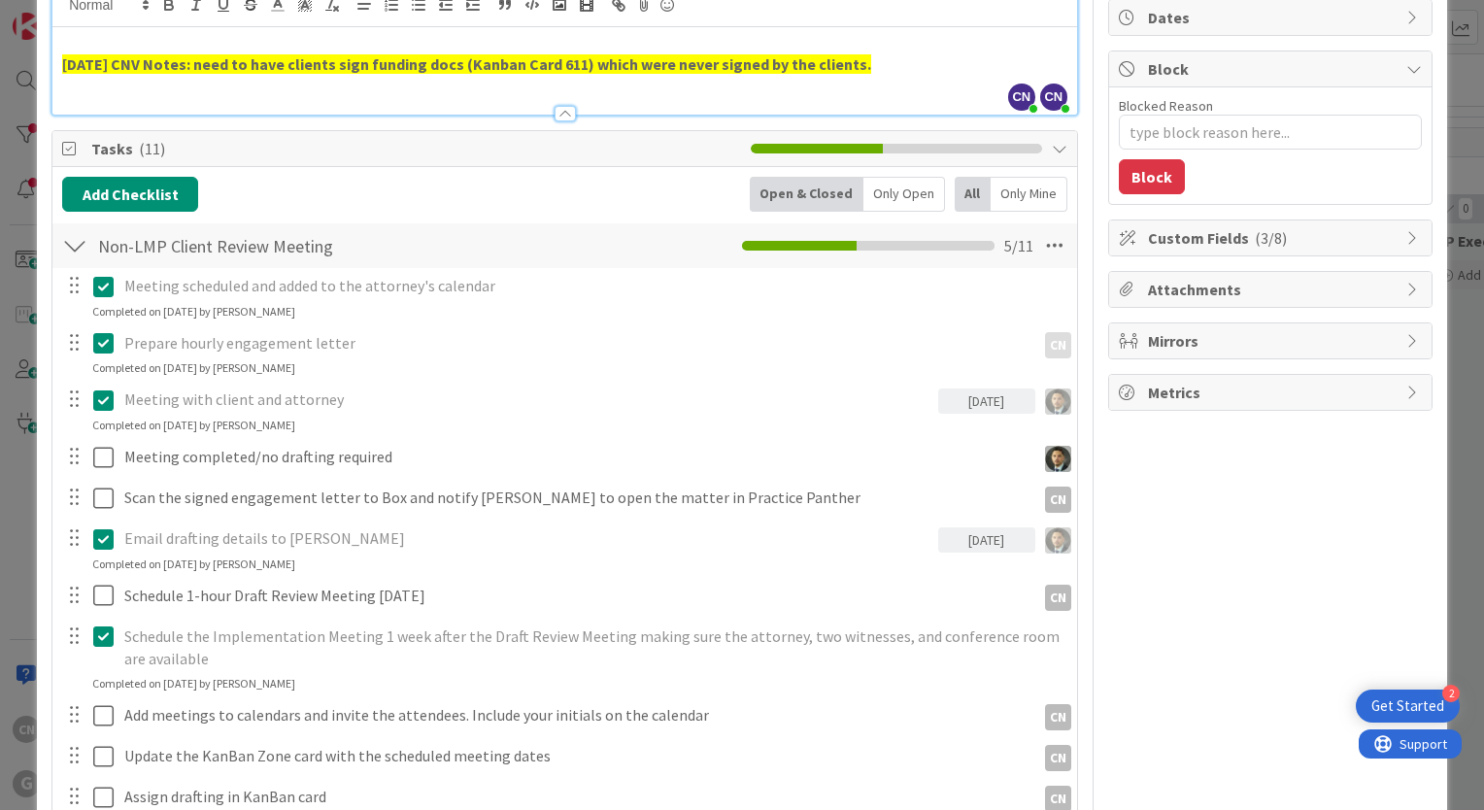
scroll to position [193, 0]
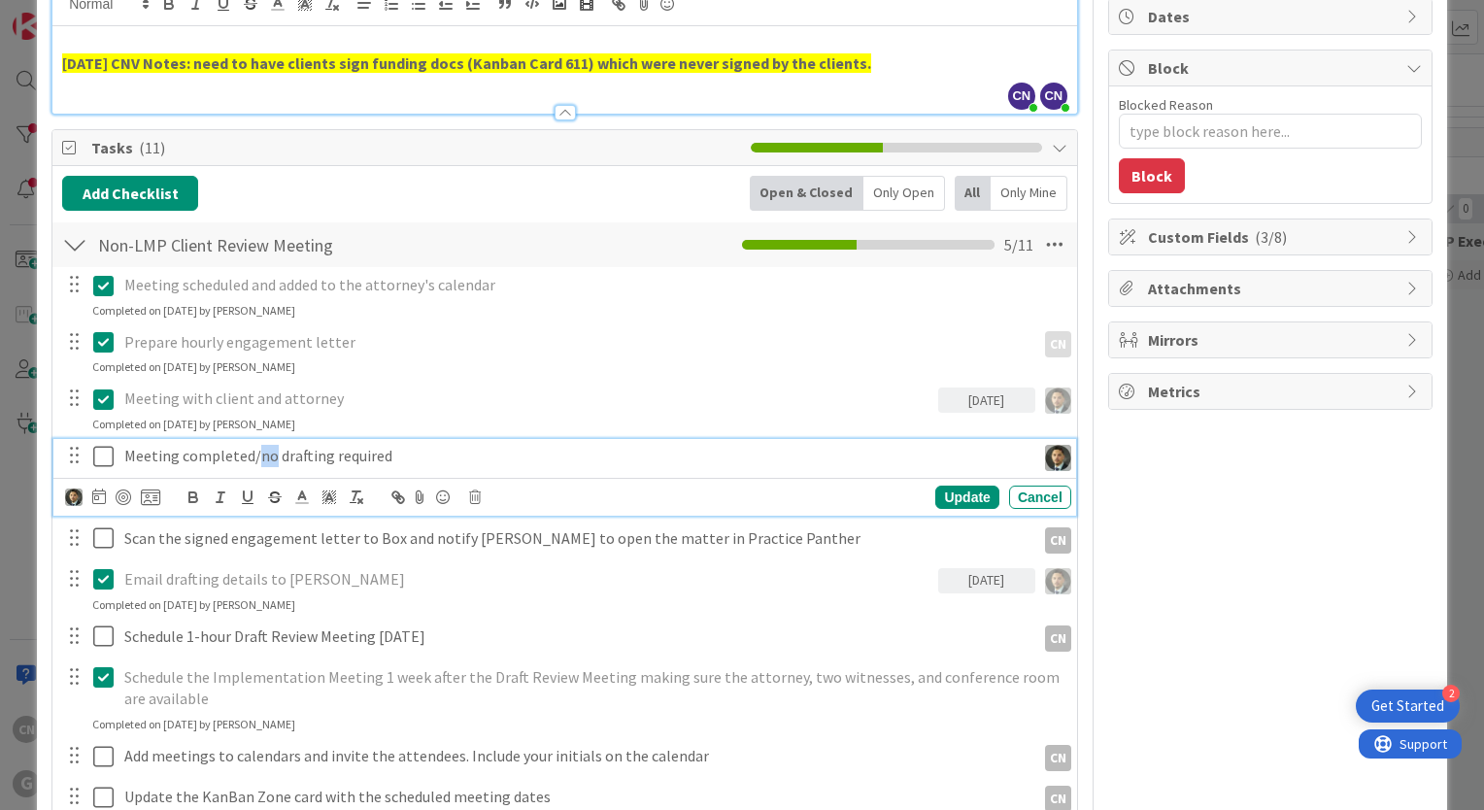
drag, startPoint x: 268, startPoint y: 456, endPoint x: 252, endPoint y: 463, distance: 17.0
click at [252, 458] on p "Meeting completed/no drafting required" at bounding box center [575, 456] width 903 height 22
click at [108, 459] on icon at bounding box center [103, 456] width 20 height 23
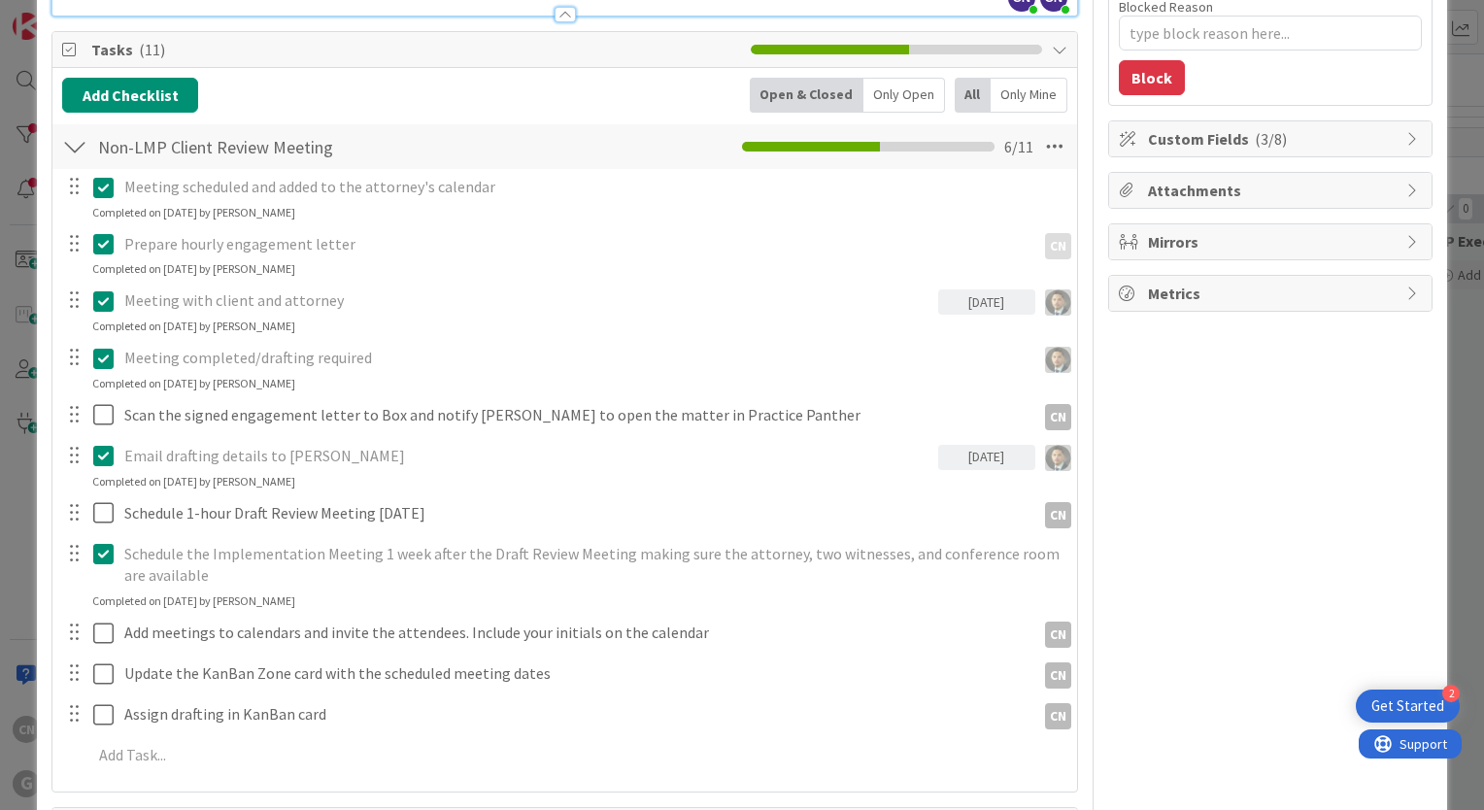
scroll to position [291, 0]
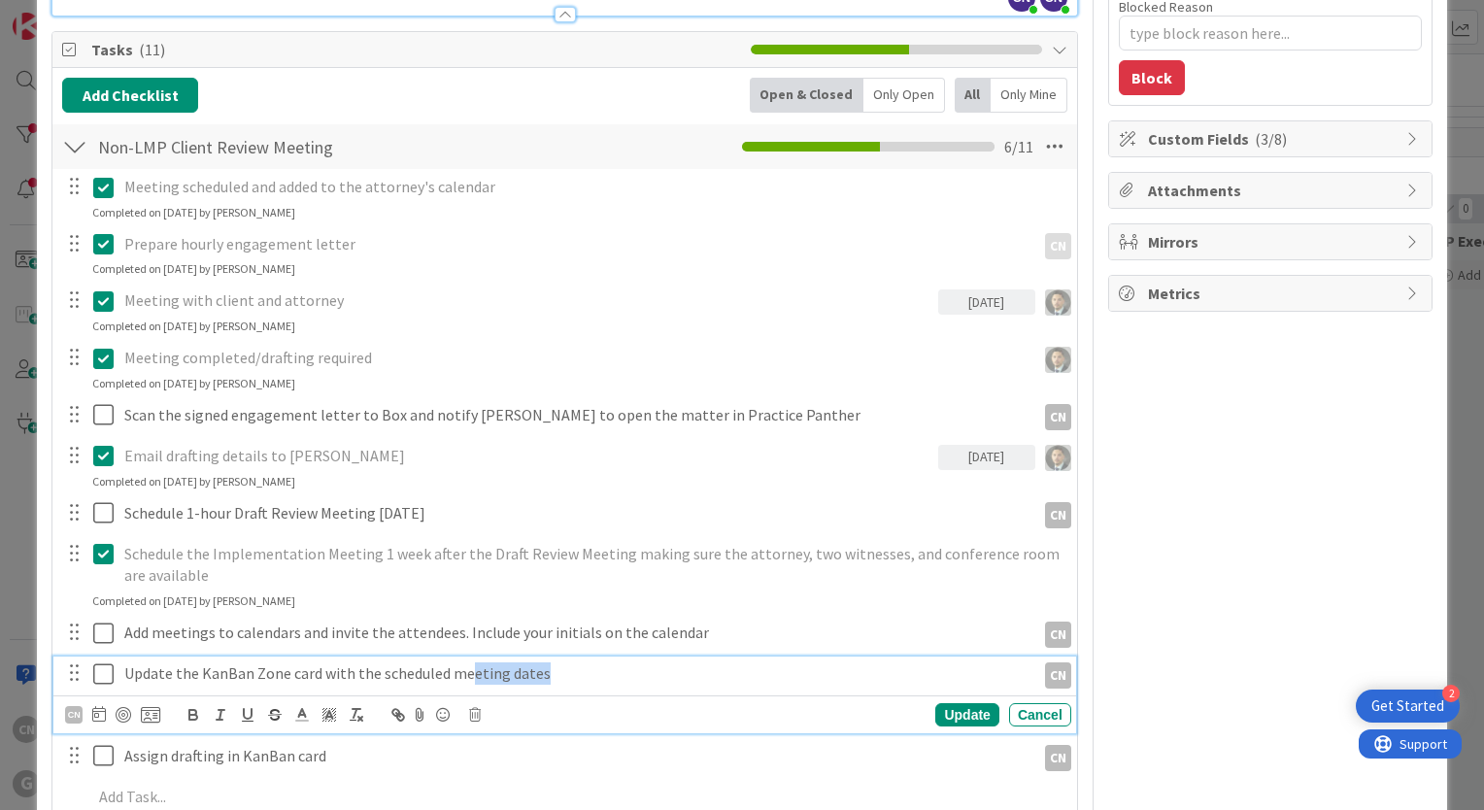
drag, startPoint x: 461, startPoint y: 655, endPoint x: 435, endPoint y: 641, distance: 30.0
click at [450, 651] on div "Meeting scheduled and added to the attorney's calendar Update Cancel Completed …" at bounding box center [564, 495] width 1005 height 653
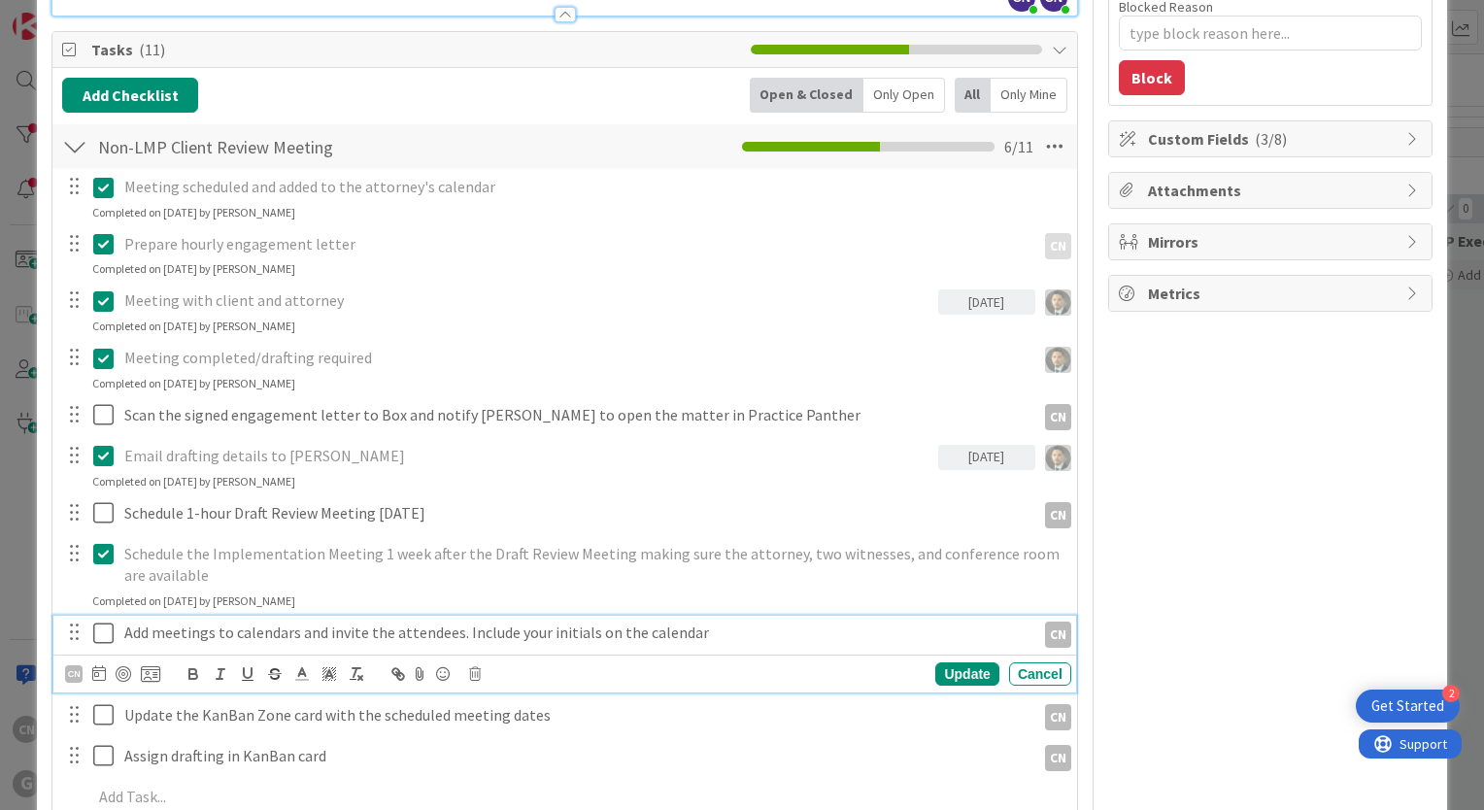
scroll to position [332, 0]
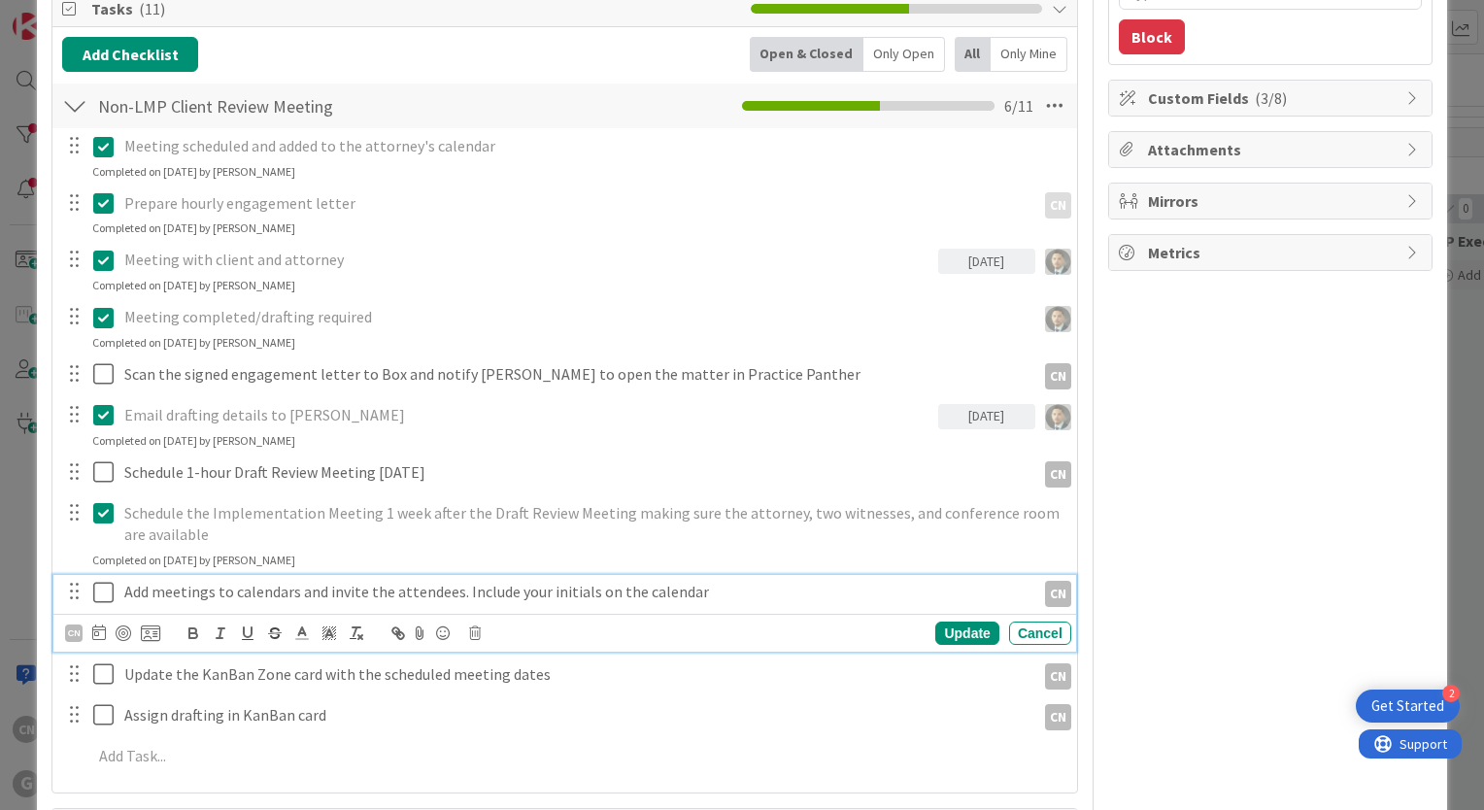
click at [730, 616] on div "Add meetings to calendars and invite the attendees. Include your initials on th…" at bounding box center [564, 613] width 1023 height 77
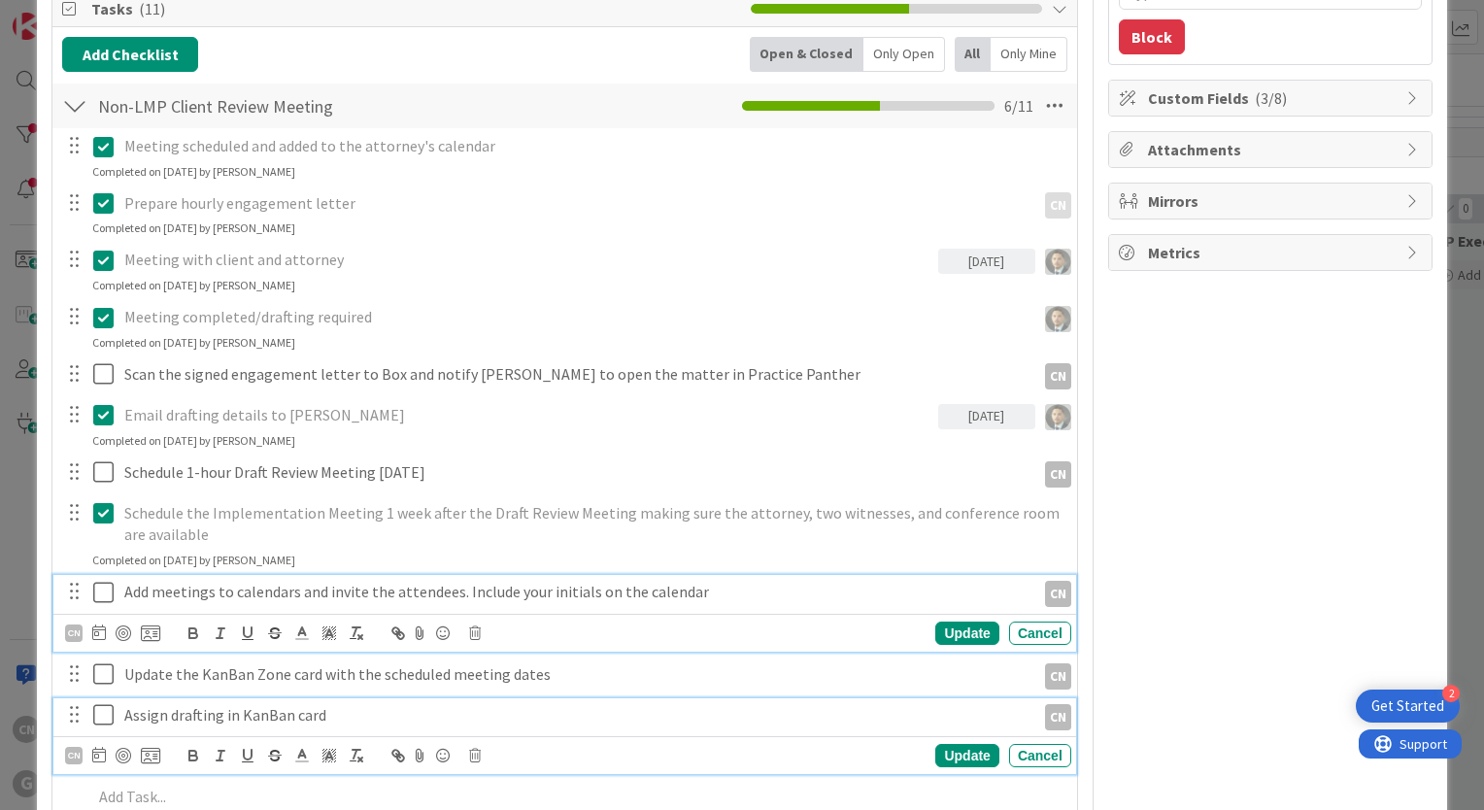
click at [765, 722] on p "Assign drafting in KanBan card" at bounding box center [575, 715] width 903 height 22
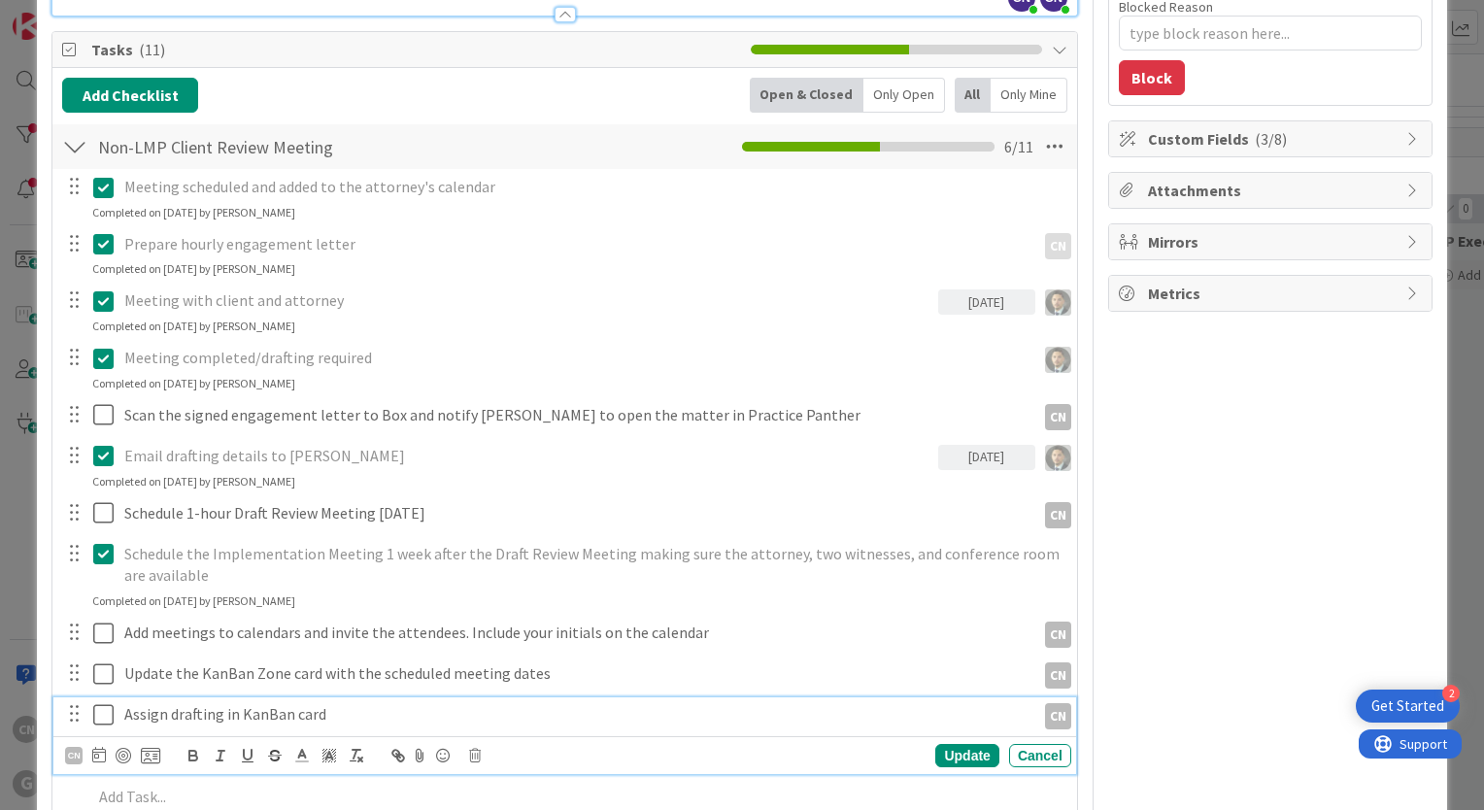
click at [1250, 583] on div "Owner CN Updating Programs Dates Block Blocked Reason 0 / 256 Block Custom Fiel…" at bounding box center [1270, 666] width 324 height 1765
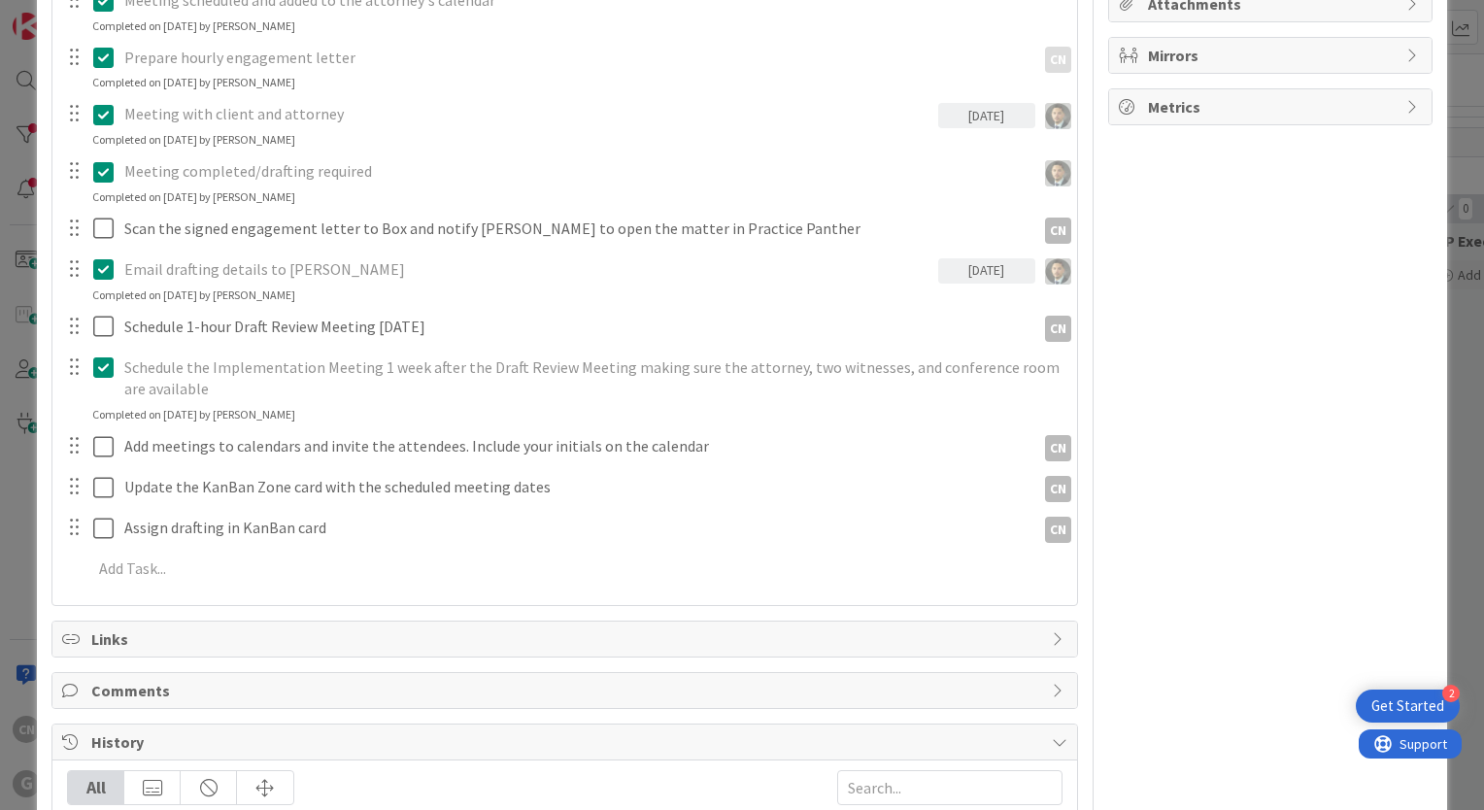
scroll to position [478, 0]
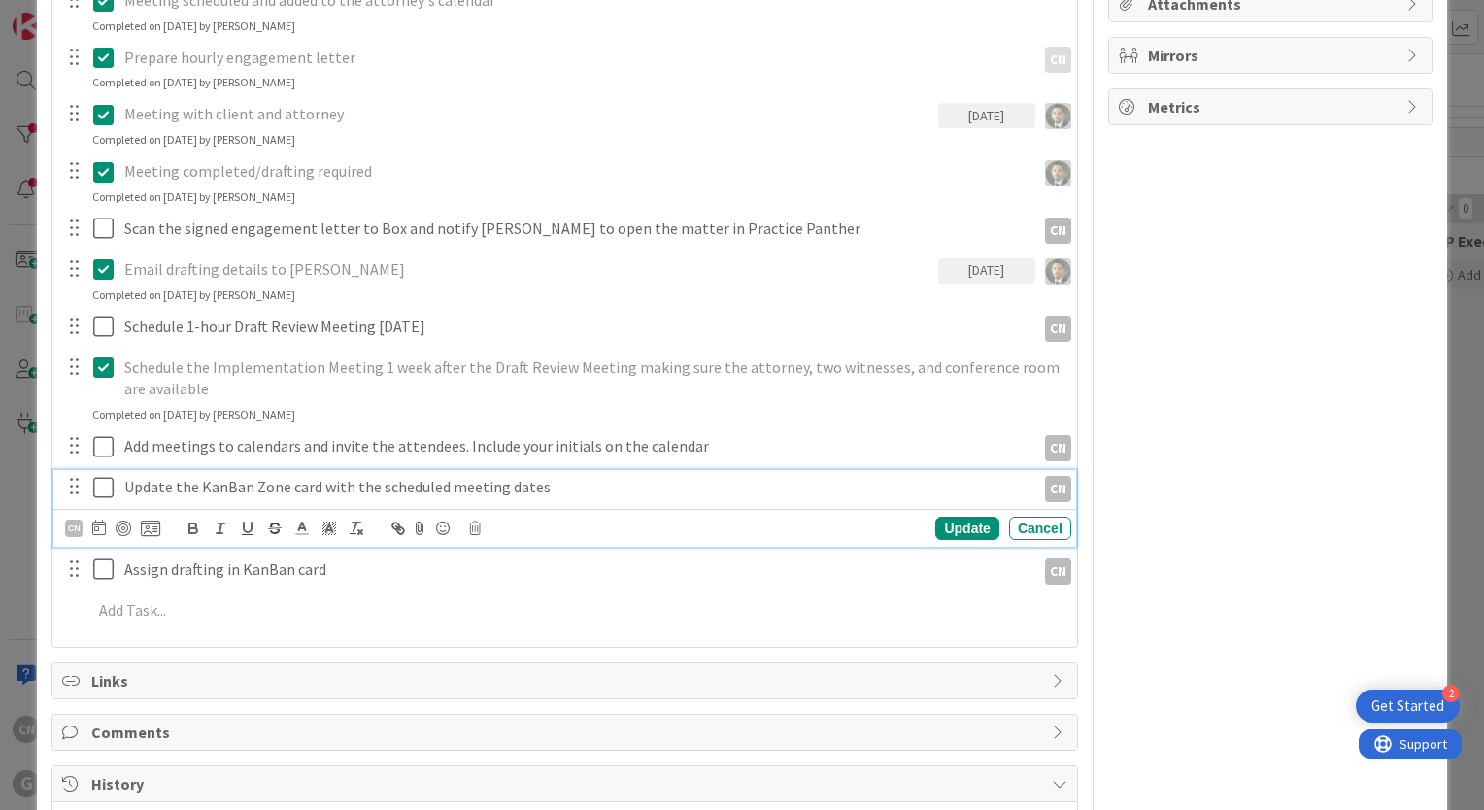
click at [98, 486] on icon at bounding box center [103, 487] width 20 height 23
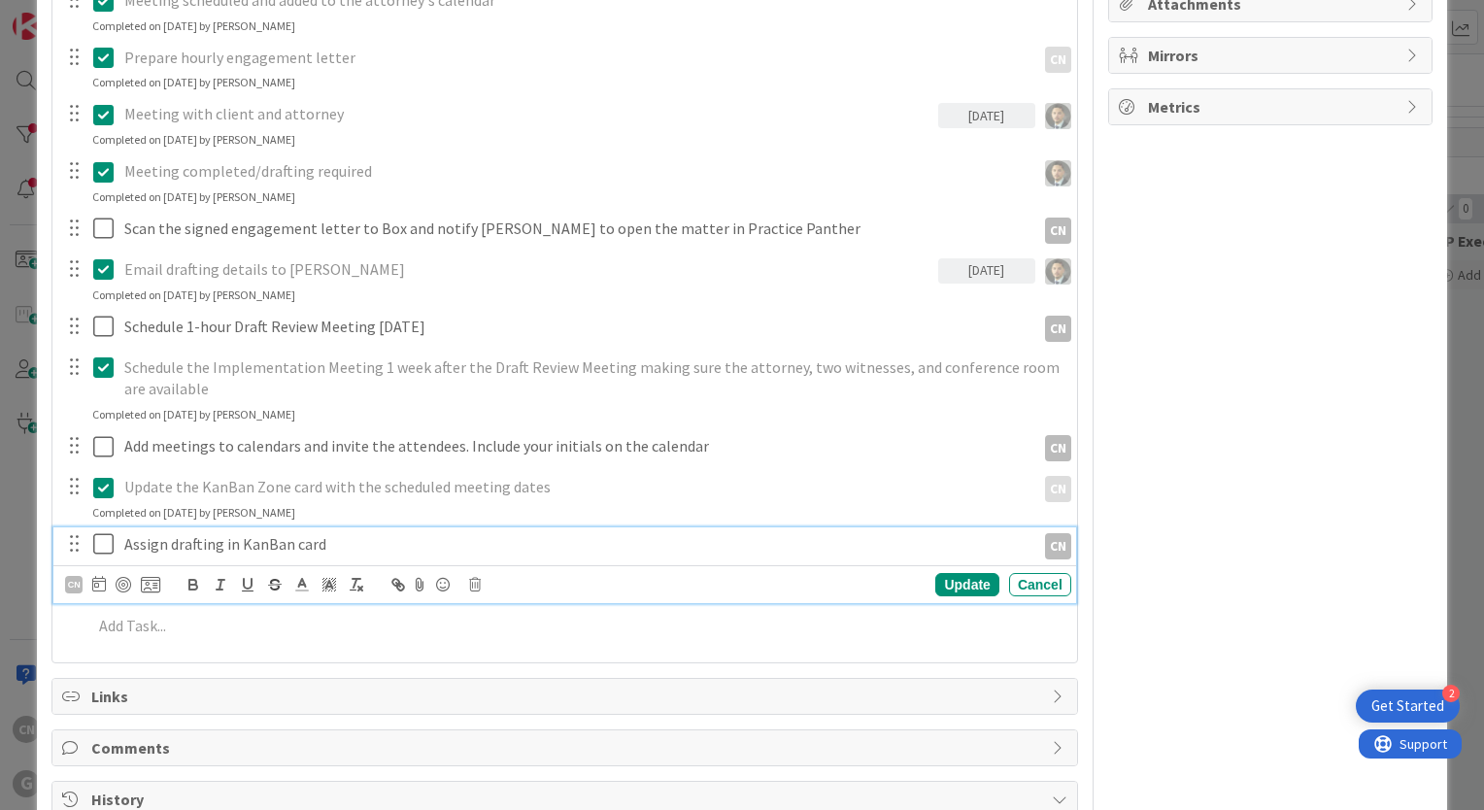
click at [350, 550] on p "Assign drafting in KanBan card" at bounding box center [575, 544] width 903 height 22
click at [69, 584] on div "CN" at bounding box center [73, 584] width 17 height 17
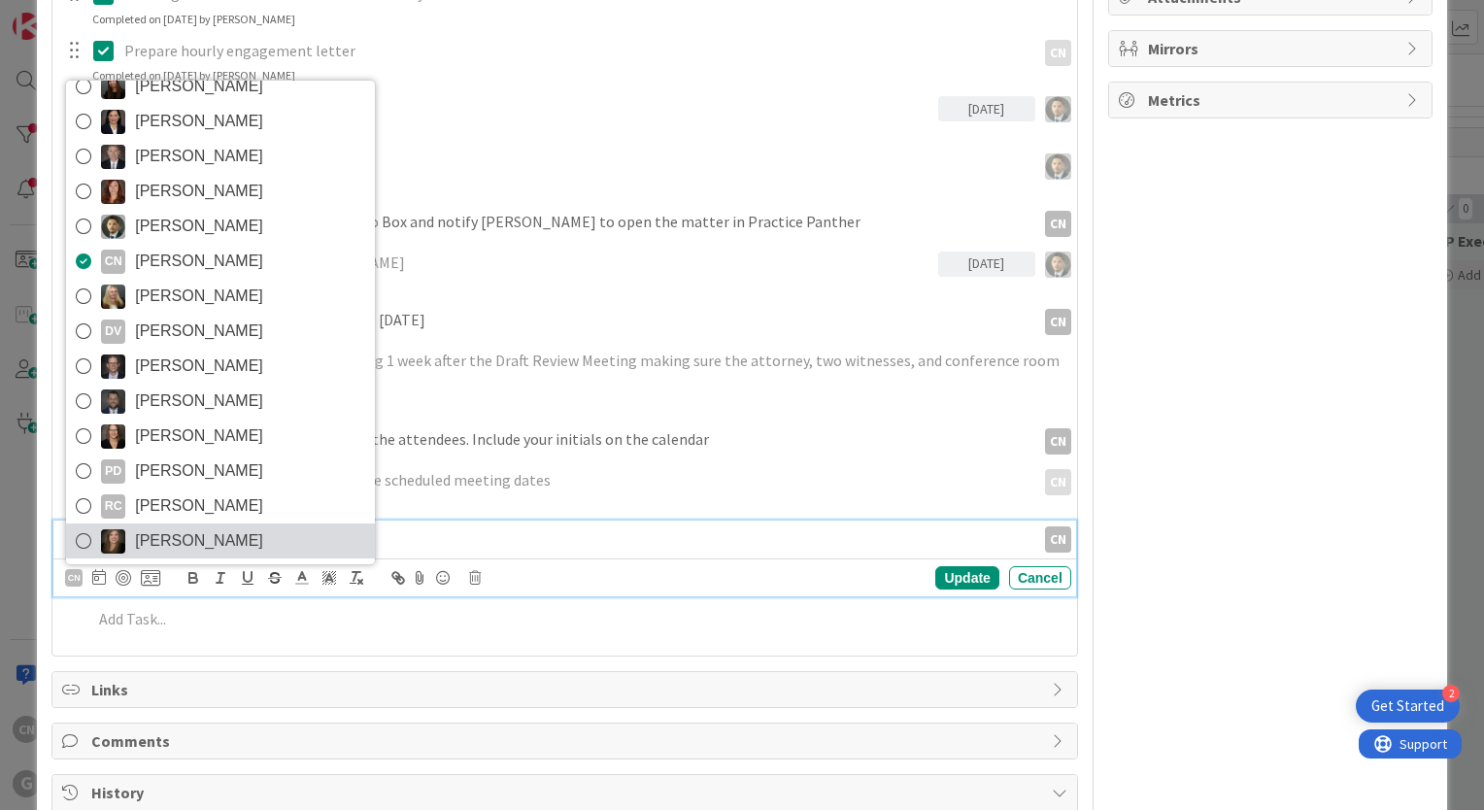
scroll to position [486, 0]
click at [160, 541] on span "[PERSON_NAME]" at bounding box center [199, 539] width 128 height 29
type textarea "x"
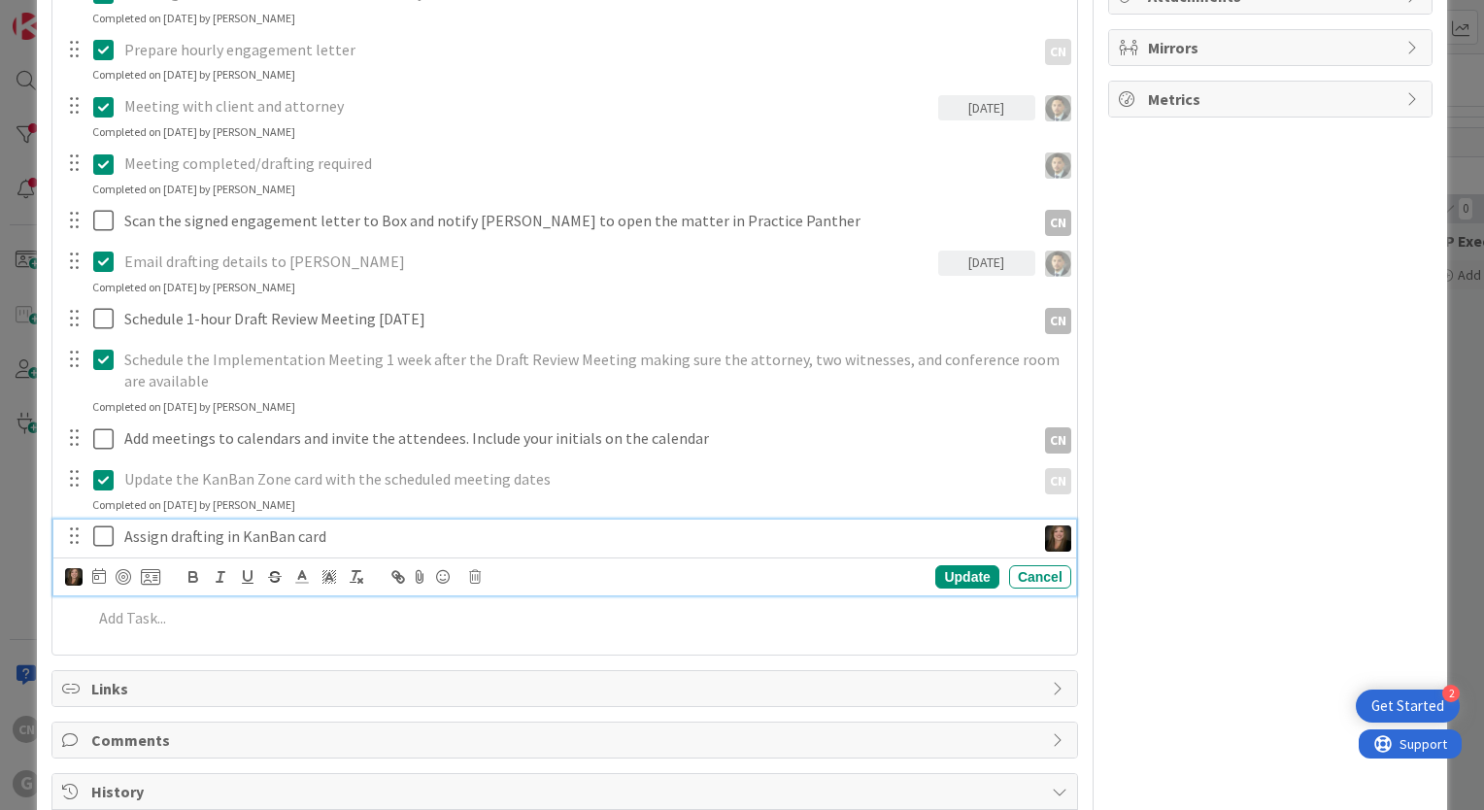
click at [459, 525] on p "Assign drafting in KanBan card" at bounding box center [575, 536] width 903 height 22
click at [98, 578] on icon at bounding box center [99, 576] width 14 height 16
click at [285, 705] on td "4" at bounding box center [285, 703] width 38 height 37
type input "09/04/2025"
click at [285, 705] on td "4" at bounding box center [285, 703] width 38 height 37
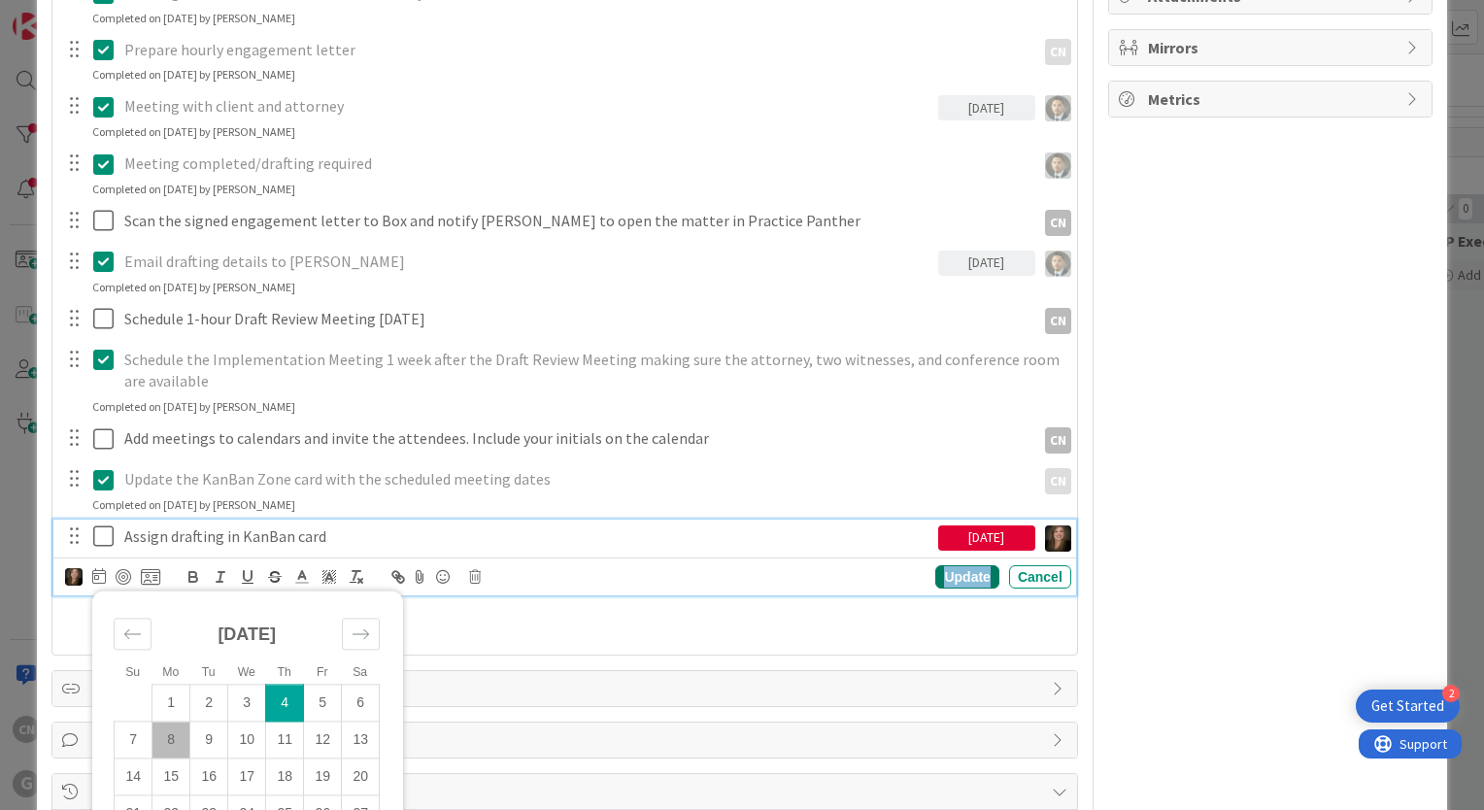
click at [966, 578] on div "Update" at bounding box center [966, 576] width 63 height 23
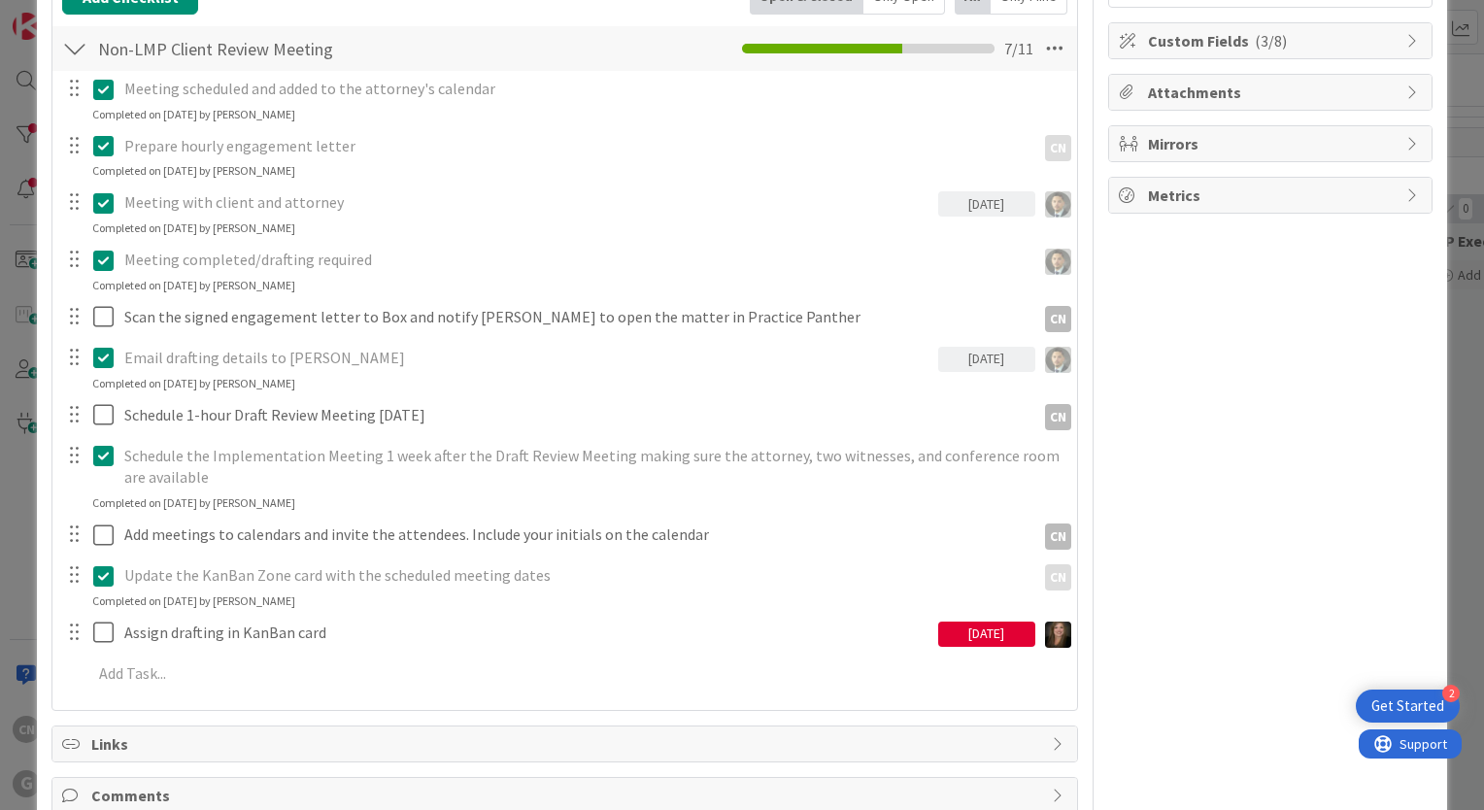
scroll to position [388, 0]
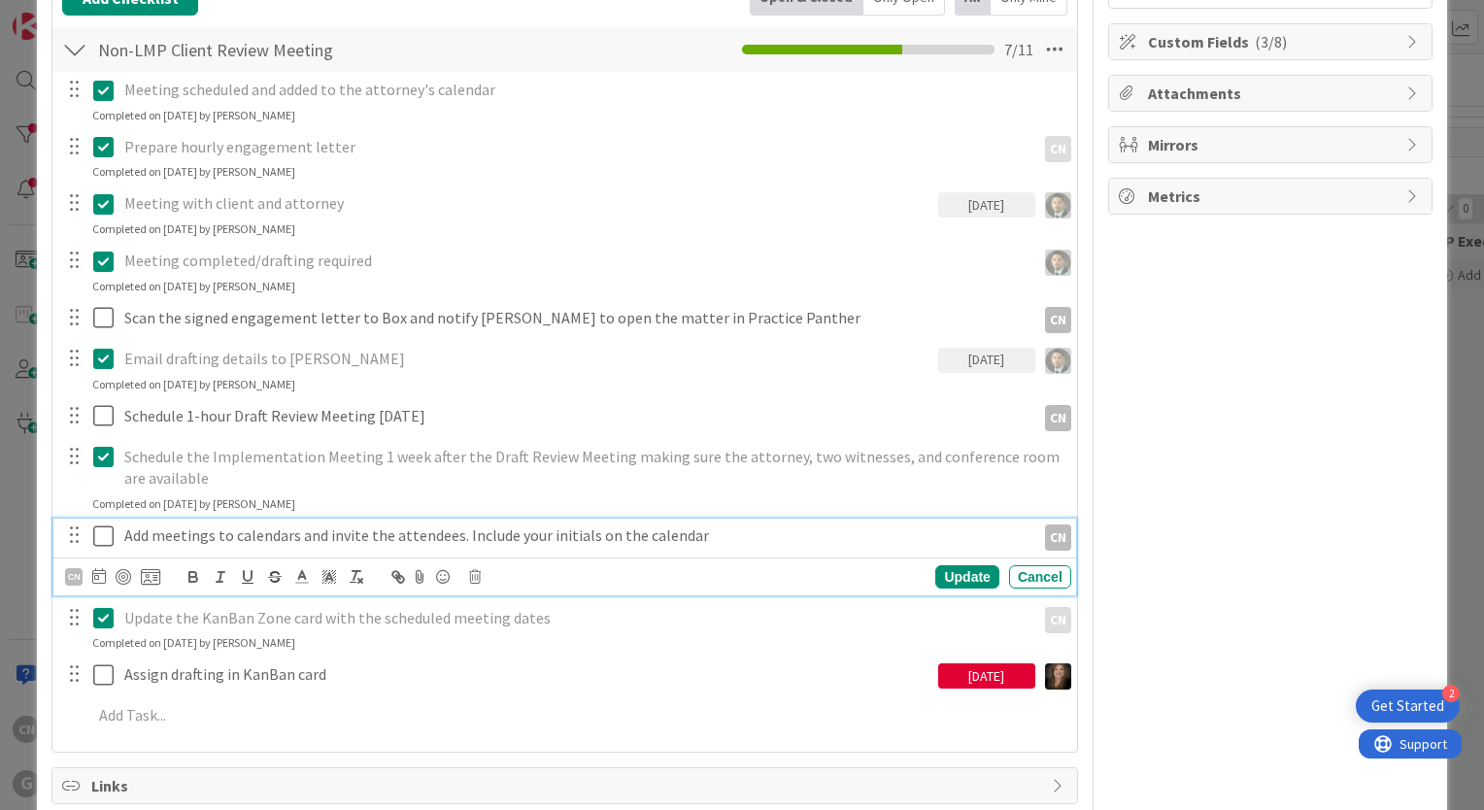
click at [103, 536] on icon at bounding box center [103, 535] width 20 height 23
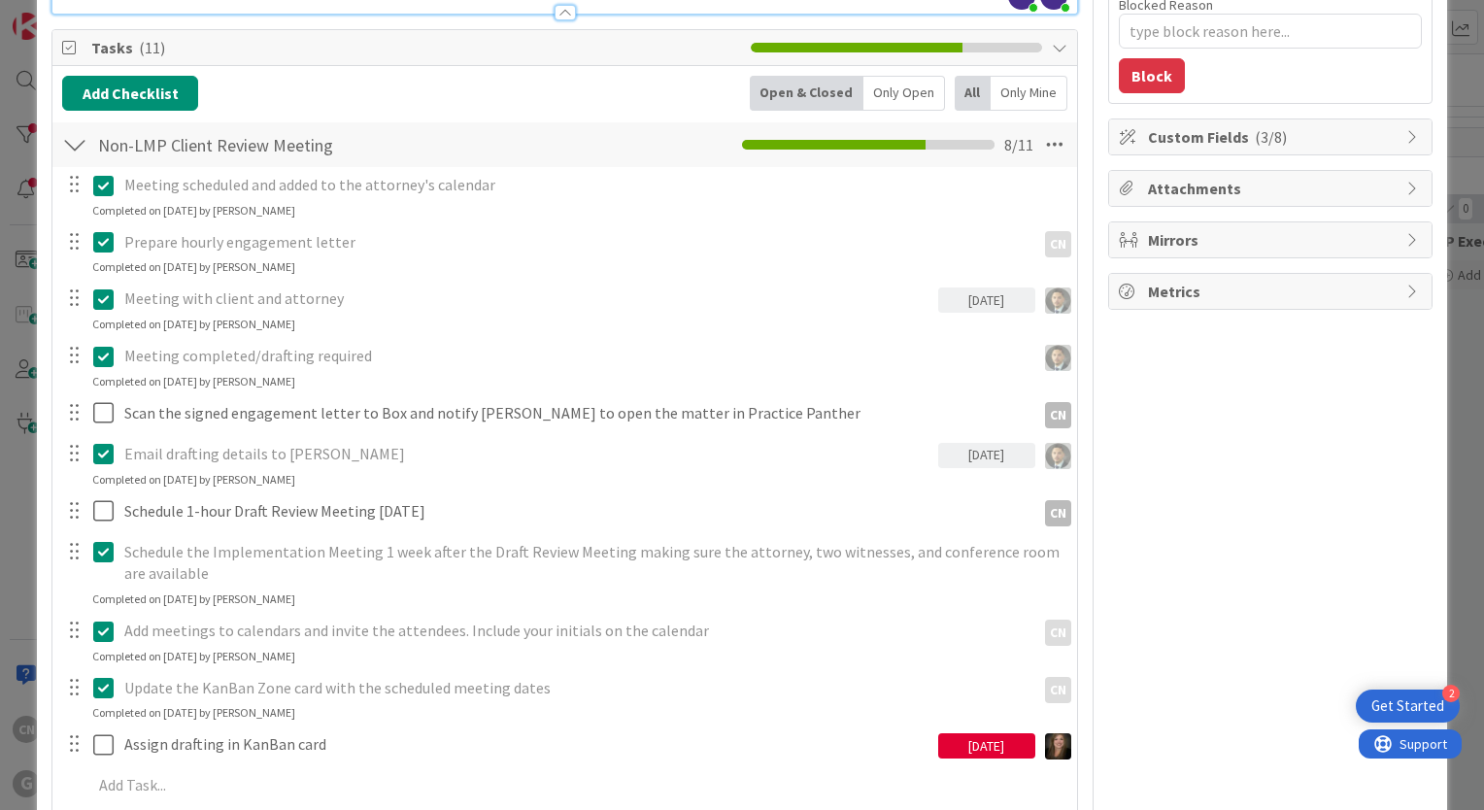
scroll to position [292, 0]
drag, startPoint x: 104, startPoint y: 530, endPoint x: 75, endPoint y: 528, distance: 29.2
click at [82, 533] on div "Meeting scheduled and added to the attorney's calendar Update Cancel Completed …" at bounding box center [564, 489] width 1005 height 643
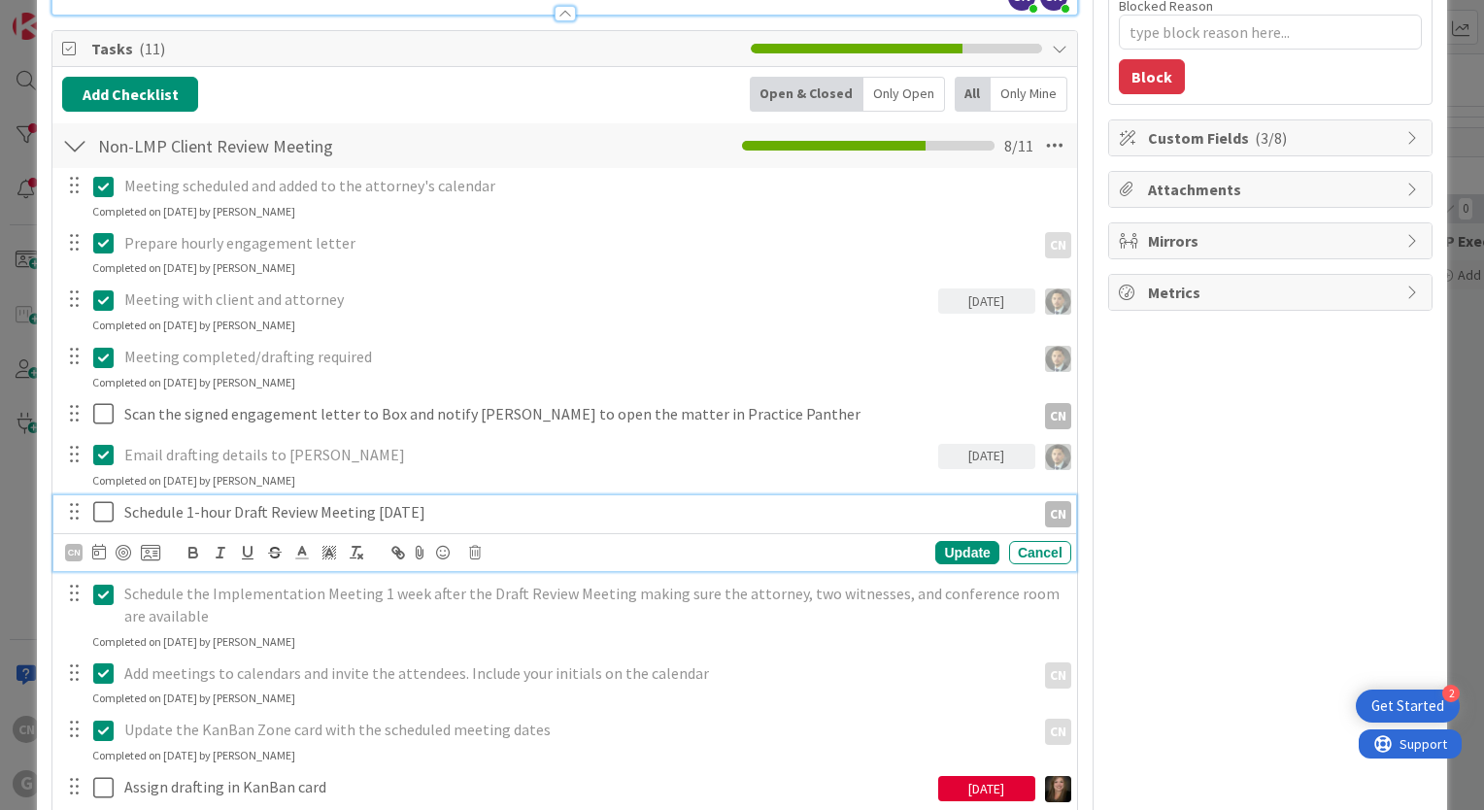
click at [494, 510] on p "Schedule 1-hour Draft Review Meeting 3 weeks later" at bounding box center [575, 512] width 903 height 22
click at [1293, 534] on div "Owner CN Updating Programs Dates Block Blocked Reason 0 / 256 Block Custom Fiel…" at bounding box center [1270, 681] width 324 height 1797
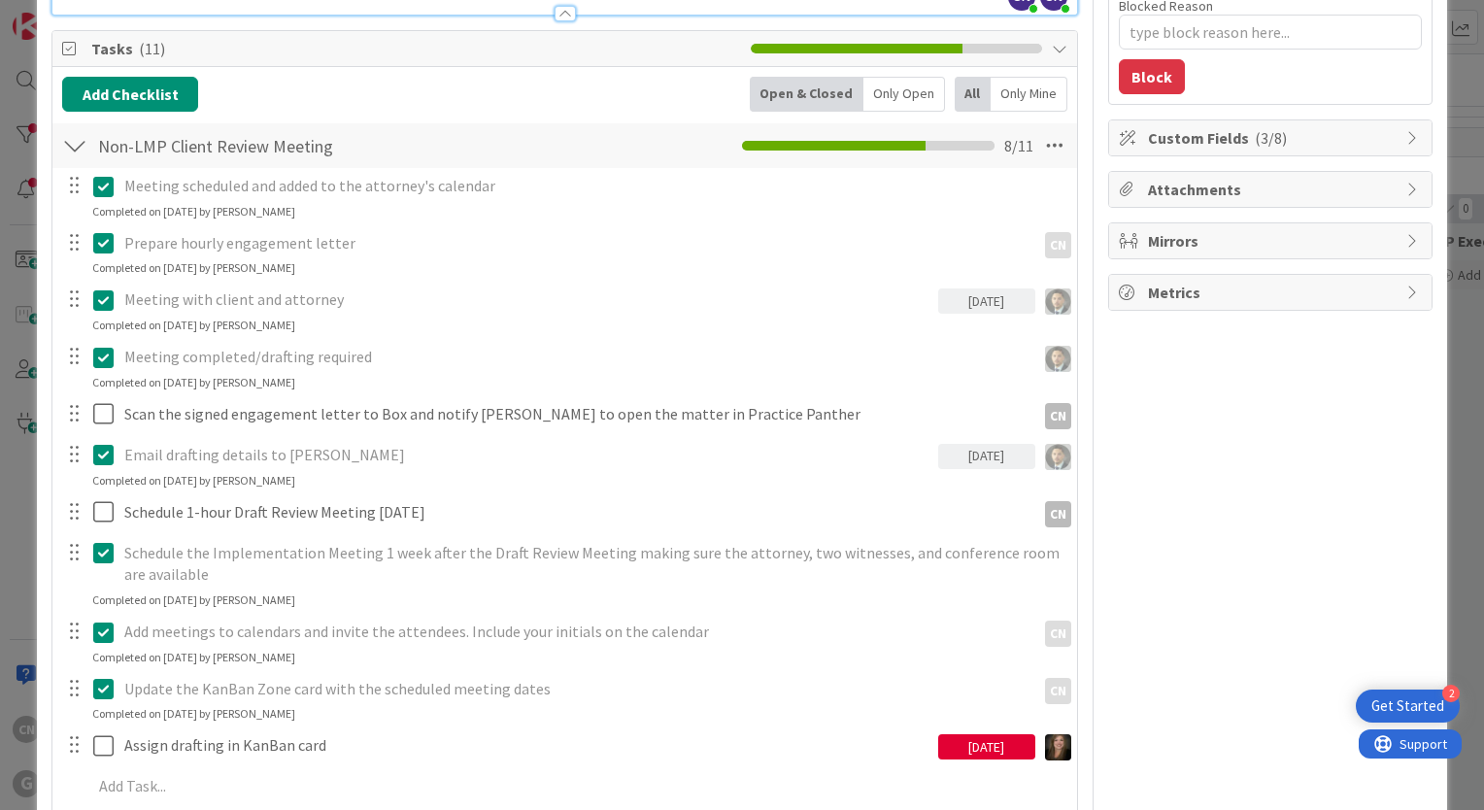
type textarea "x"
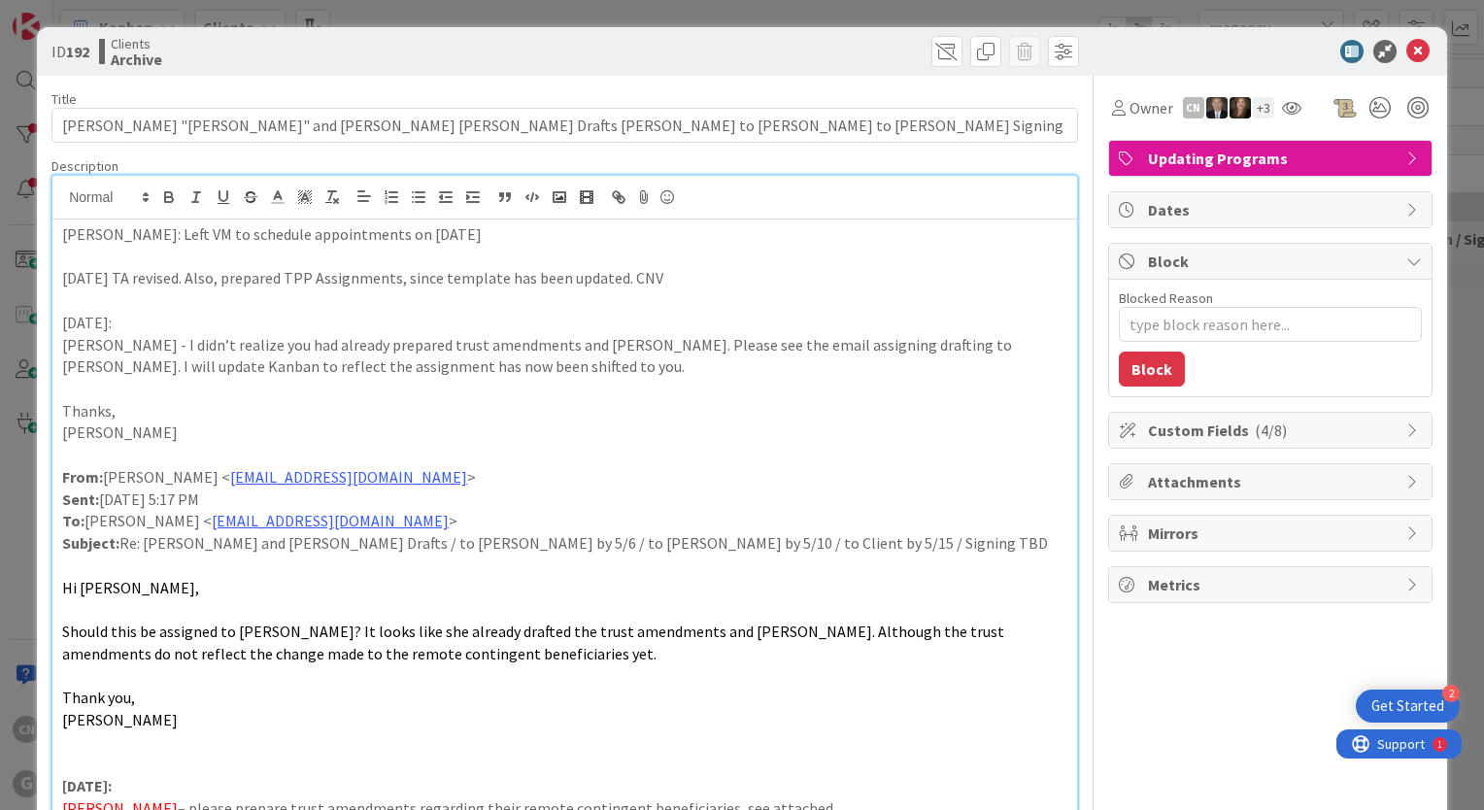
scroll to position [2474, 647]
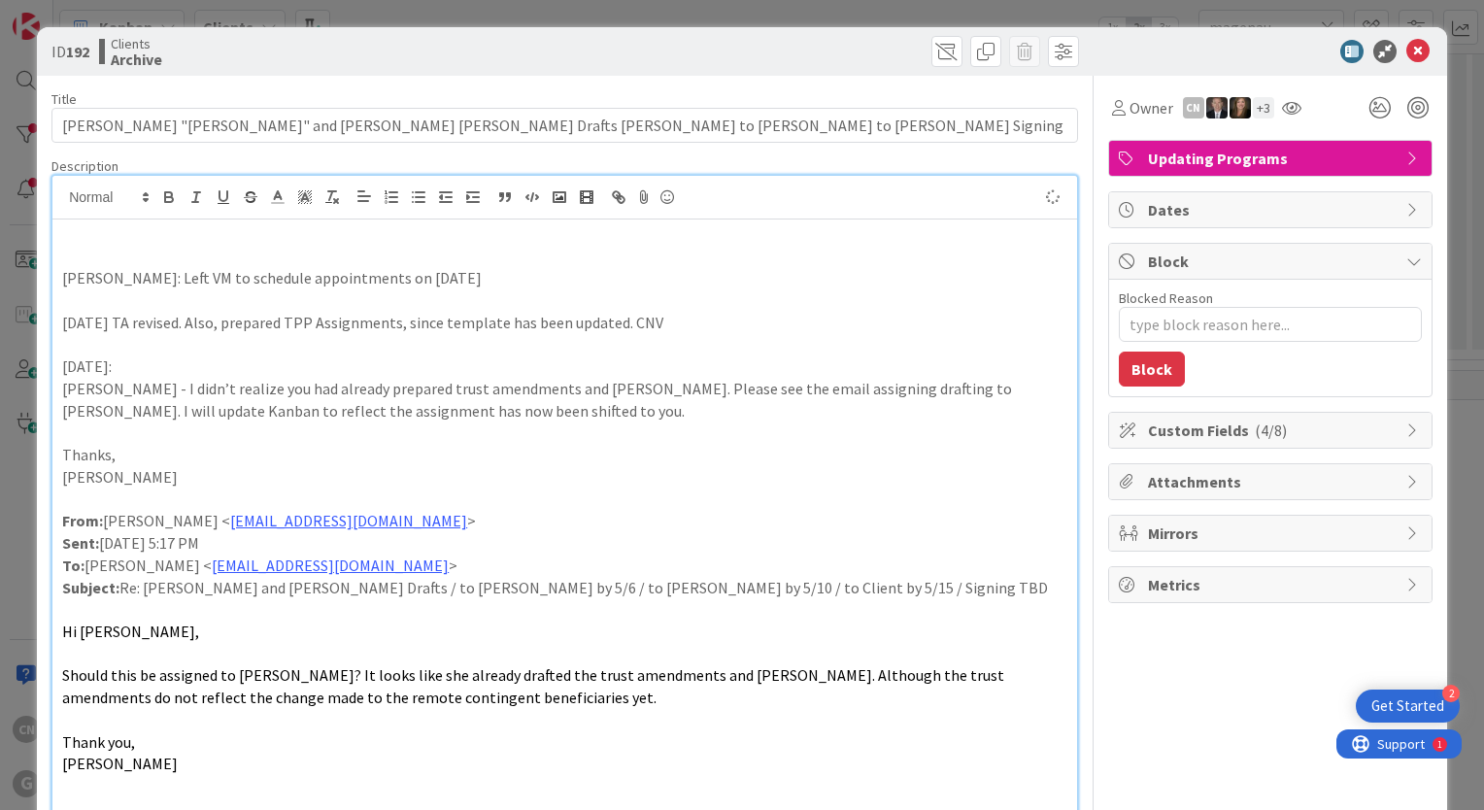
type textarea "x"
click at [87, 246] on p at bounding box center [564, 257] width 1005 height 22
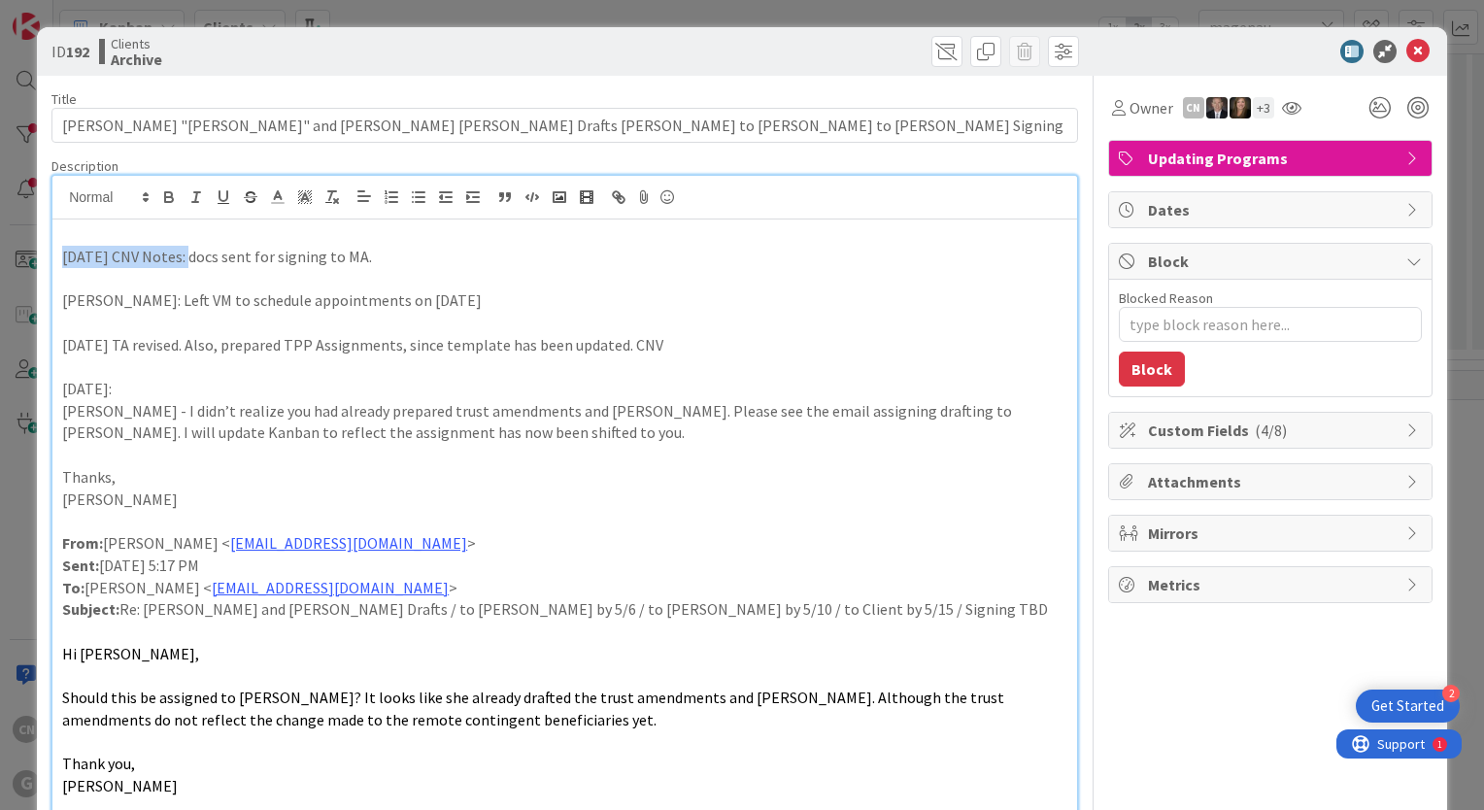
drag, startPoint x: 185, startPoint y: 259, endPoint x: 65, endPoint y: 246, distance: 121.2
click at [65, 246] on p "9.5.2025 CNV Notes: docs sent for signing to MA." at bounding box center [564, 257] width 1005 height 22
click at [172, 194] on icon "button" at bounding box center [168, 196] width 17 height 17
click at [322, 272] on p at bounding box center [564, 278] width 1005 height 22
click at [101, 236] on p at bounding box center [564, 234] width 1005 height 22
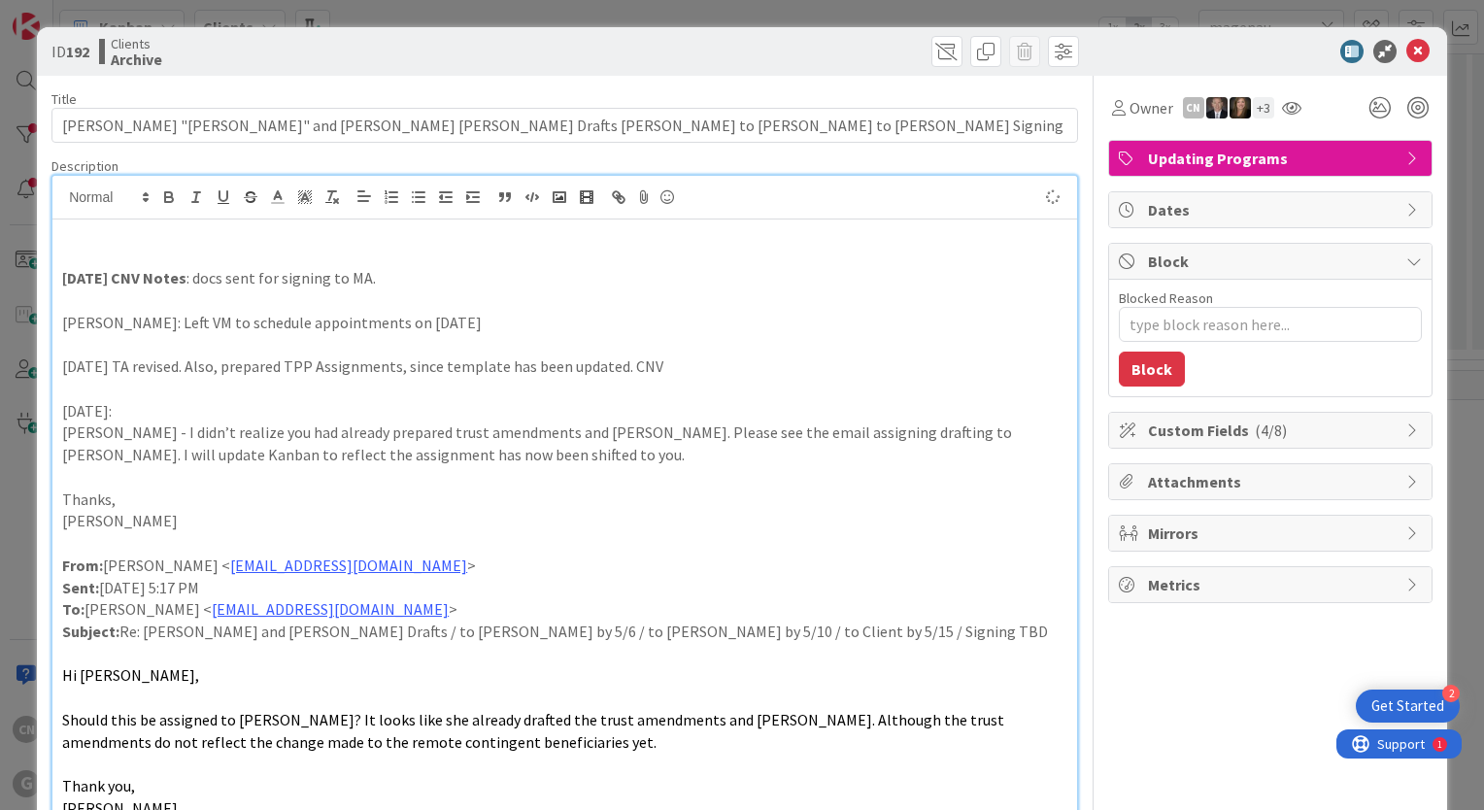
type textarea "x"
click at [392, 285] on p "9.5.2025 CNV Notes : docs sent for signing to MA." at bounding box center [564, 278] width 1005 height 22
drag, startPoint x: 199, startPoint y: 274, endPoint x: 381, endPoint y: 270, distance: 181.6
click at [381, 270] on p "9.5.2025 CNV Notes : docs sent for signing to MA." at bounding box center [564, 278] width 1005 height 22
click at [462, 306] on p at bounding box center [564, 300] width 1005 height 22
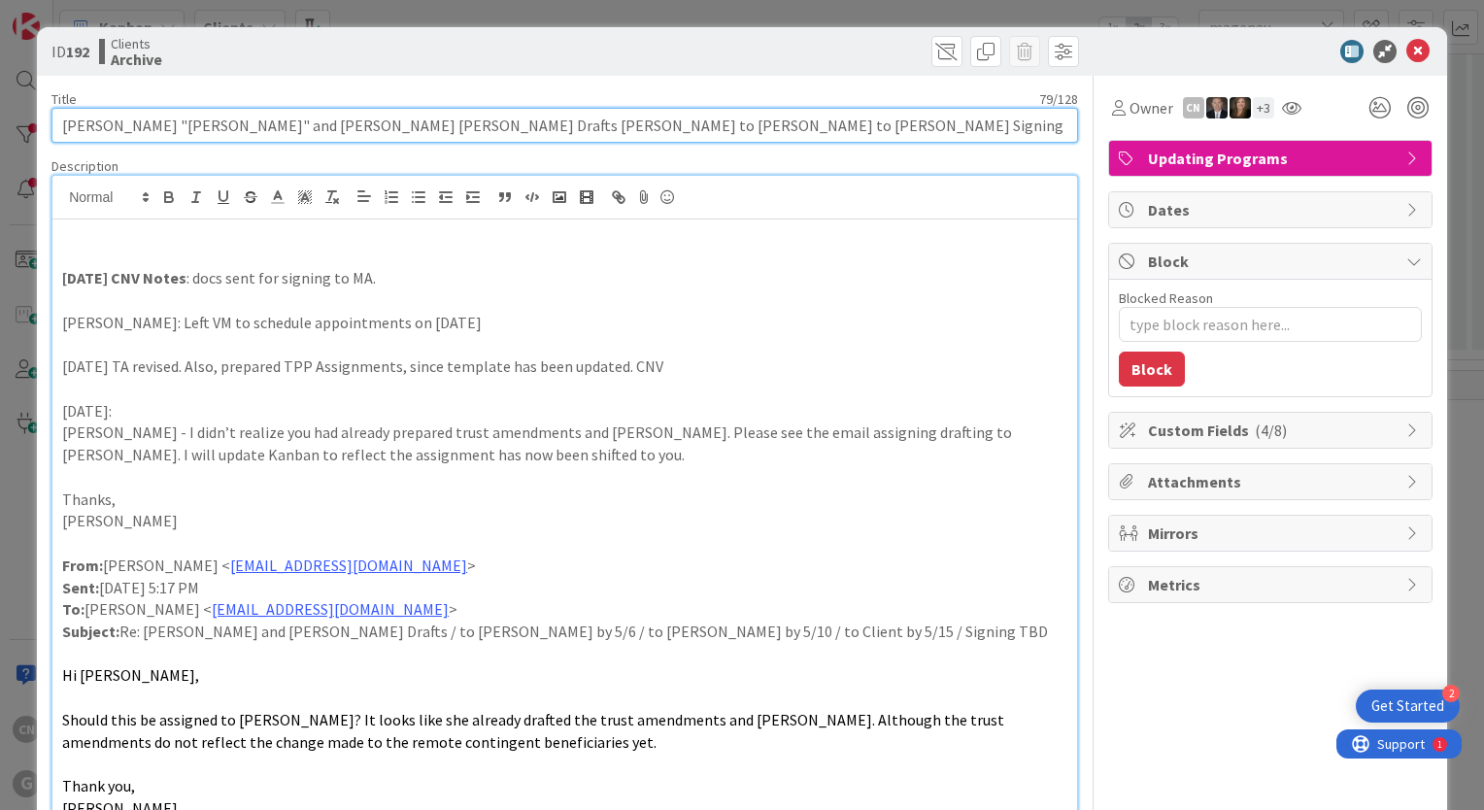
drag, startPoint x: 598, startPoint y: 120, endPoint x: 568, endPoint y: 118, distance: 30.2
click at [568, 118] on input "Magenau, William "Tom" and Mary Beth Drafts Cindy to Chris to Bobby Signing TBD" at bounding box center [564, 125] width 1026 height 35
type input "Magenau, William "Tom" and Mary Beth Drafts Cindy to Chris to Bobby Signing will"
type textarea "x"
type input "Magenau, William "Tom" and Mary Beth Drafts Cindy to Chris to Bobby Signing"
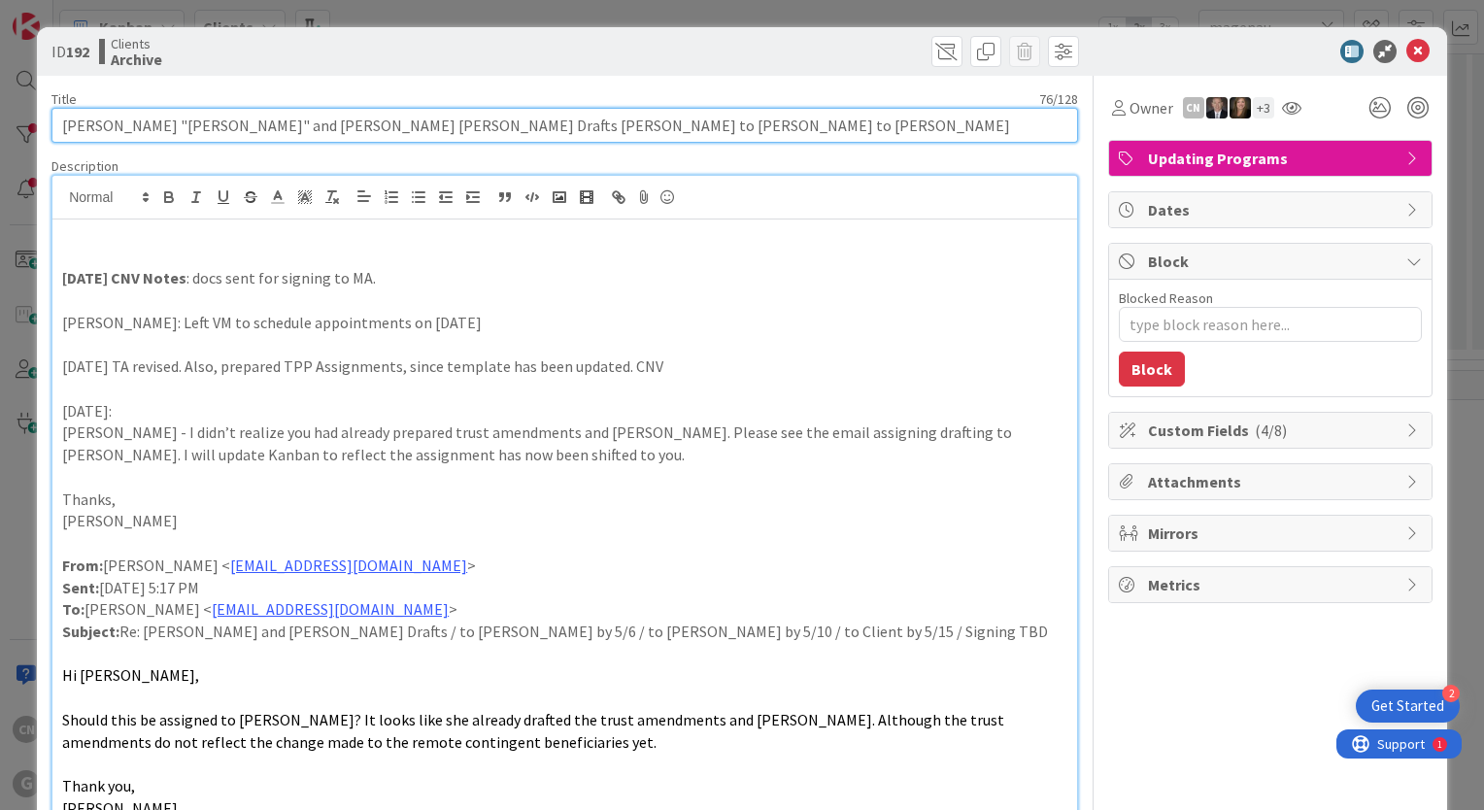
type textarea "x"
type input "Magenau, William "Tom" and Mary Beth Drafts Cindy to Chris to Bobby Signing i"
type textarea "x"
type input "Magenau, William "Tom" and Mary Beth Drafts Cindy to Chris to Bobby Signing is …"
type textarea "x"
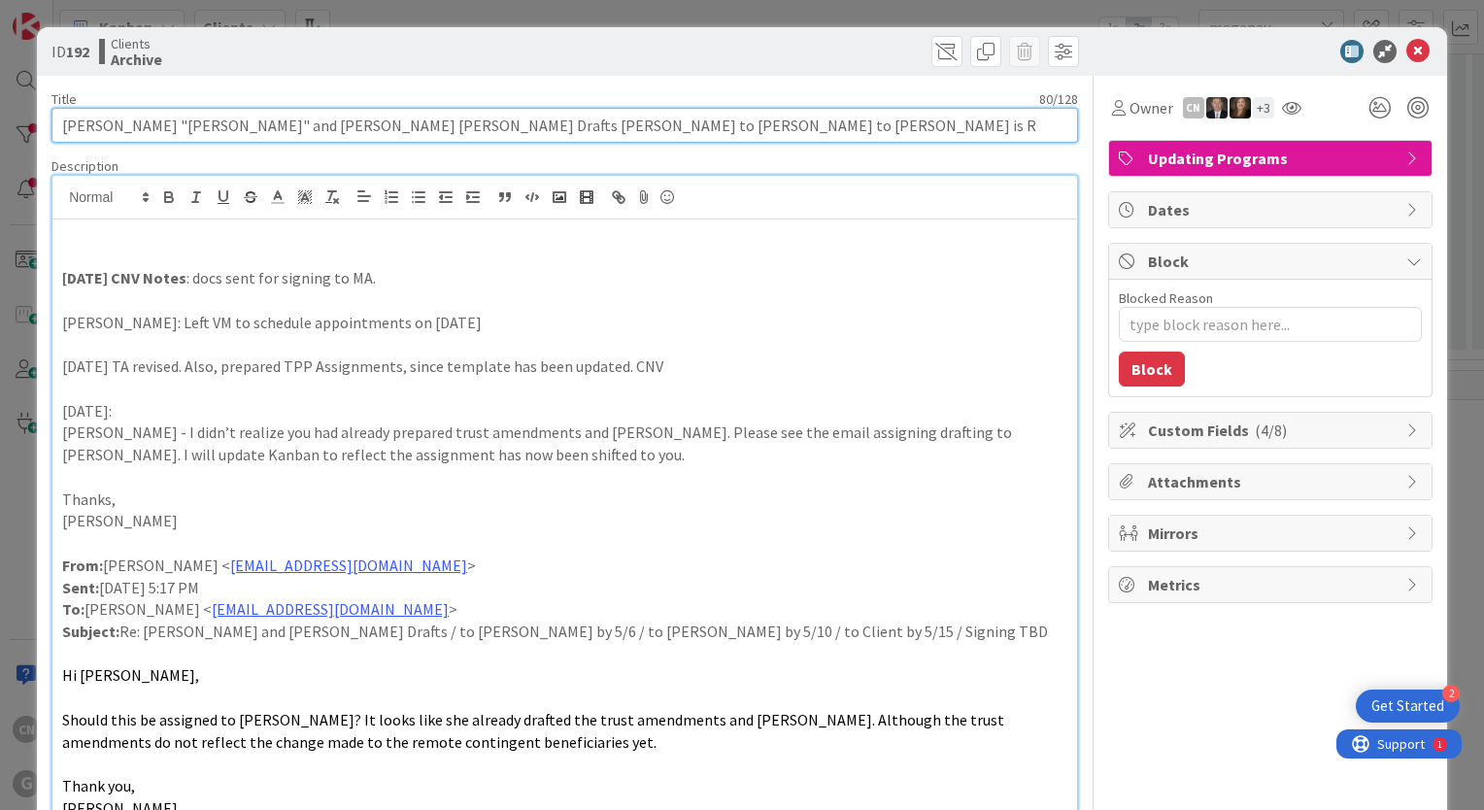
type input "Magenau, William "Tom" and Mary Beth Drafts Cindy to Chris to Bobby Signing is …"
type textarea "x"
type input "Magenau, William "Tom" and Mary Beth Drafts Cindy to Chris to Bobby Signing is …"
type textarea "x"
click at [513, 129] on input "Magenau, William "Tom" and Mary Beth Drafts Cindy to Chris to Bobby Signing is …" at bounding box center [564, 125] width 1026 height 35
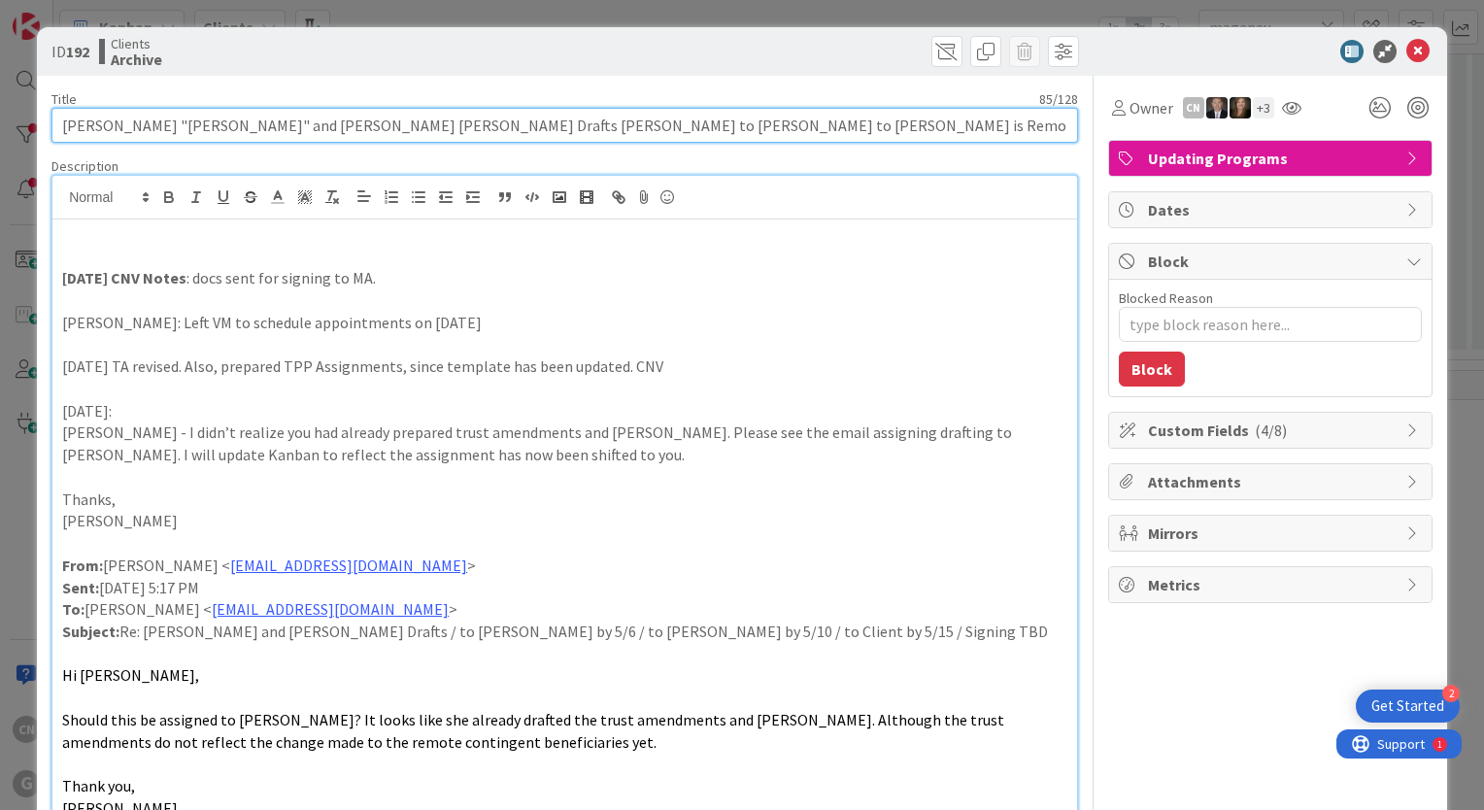
type input "Magenau, William "Tom" and Mary Beth Drafts Cindy to Chris to Bobby, Signing is…"
type textarea "x"
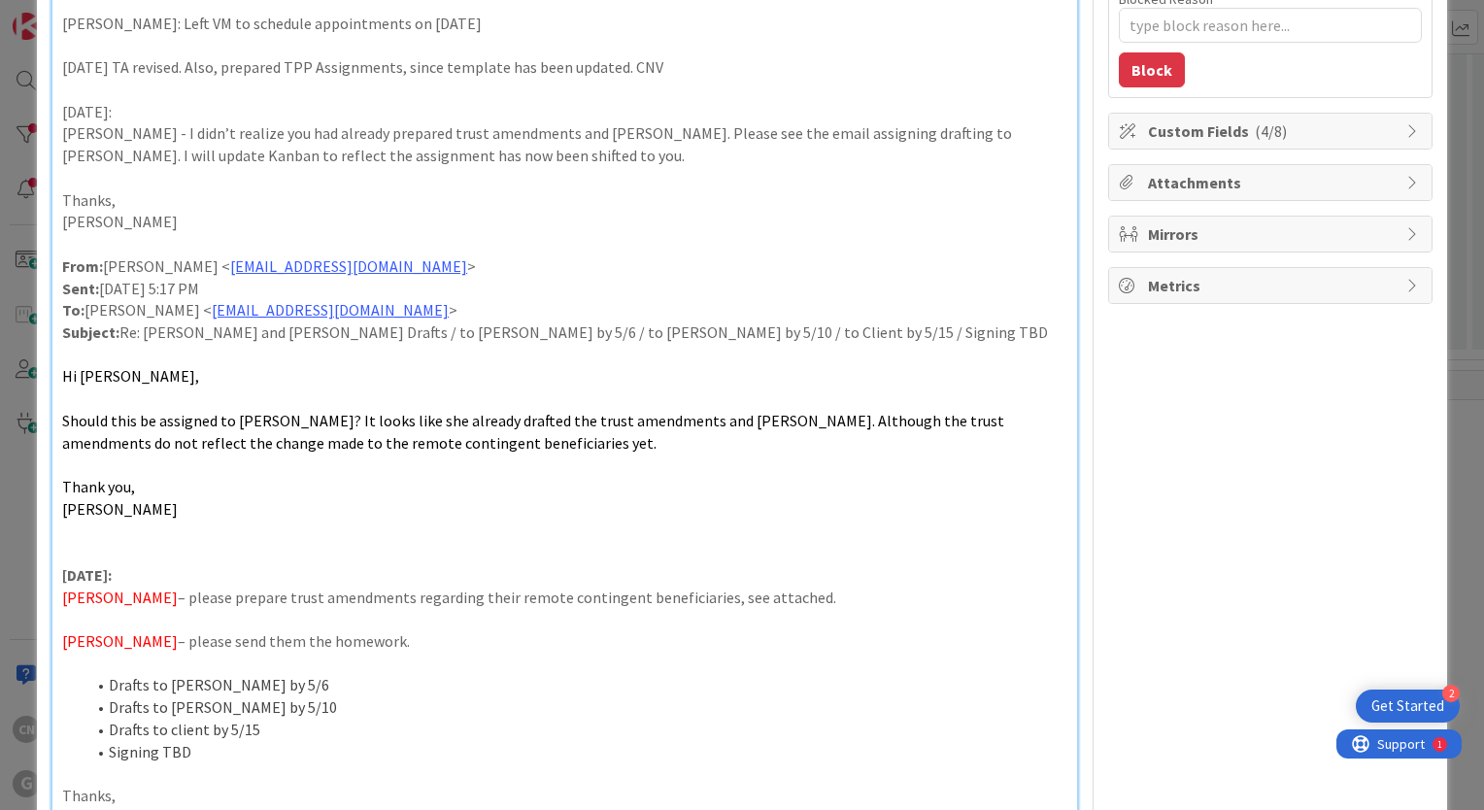
scroll to position [0, 0]
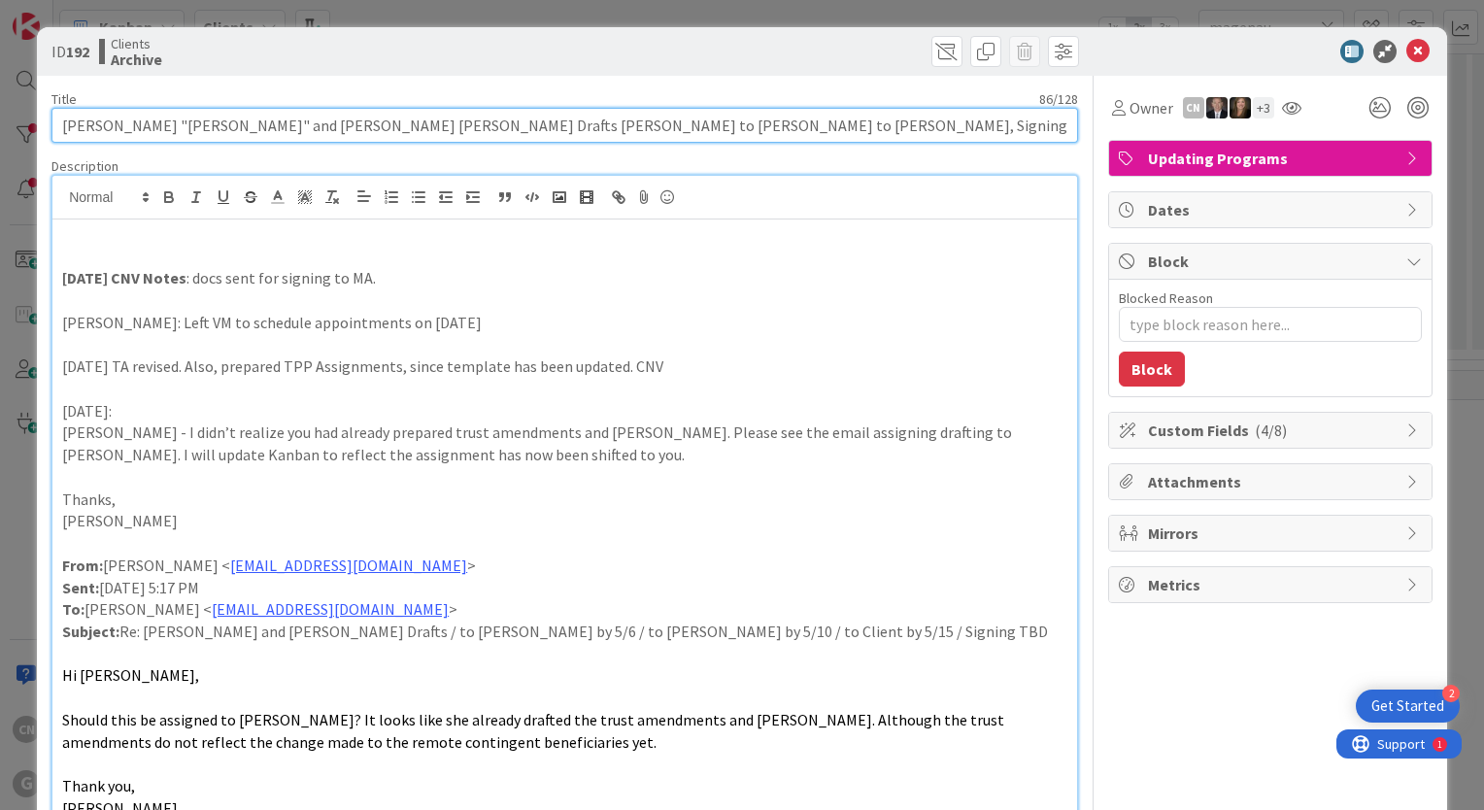
type input "Magenau, William "Tom" and Mary Beth Drafts Cindy to Chris to Bobby, Signing is…"
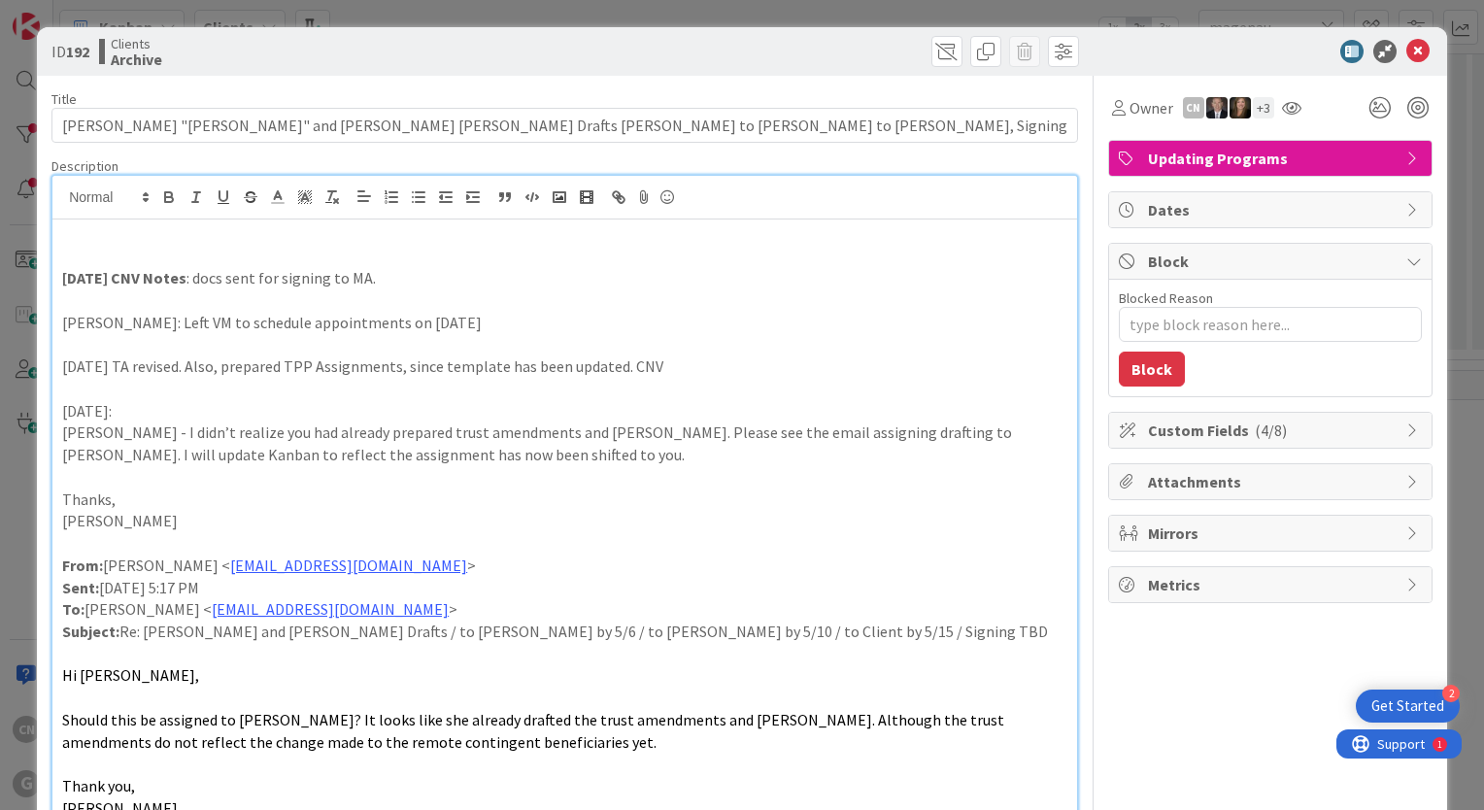
click at [823, 489] on p "Thanks," at bounding box center [564, 499] width 1005 height 22
click at [1406, 52] on icon at bounding box center [1417, 51] width 23 height 23
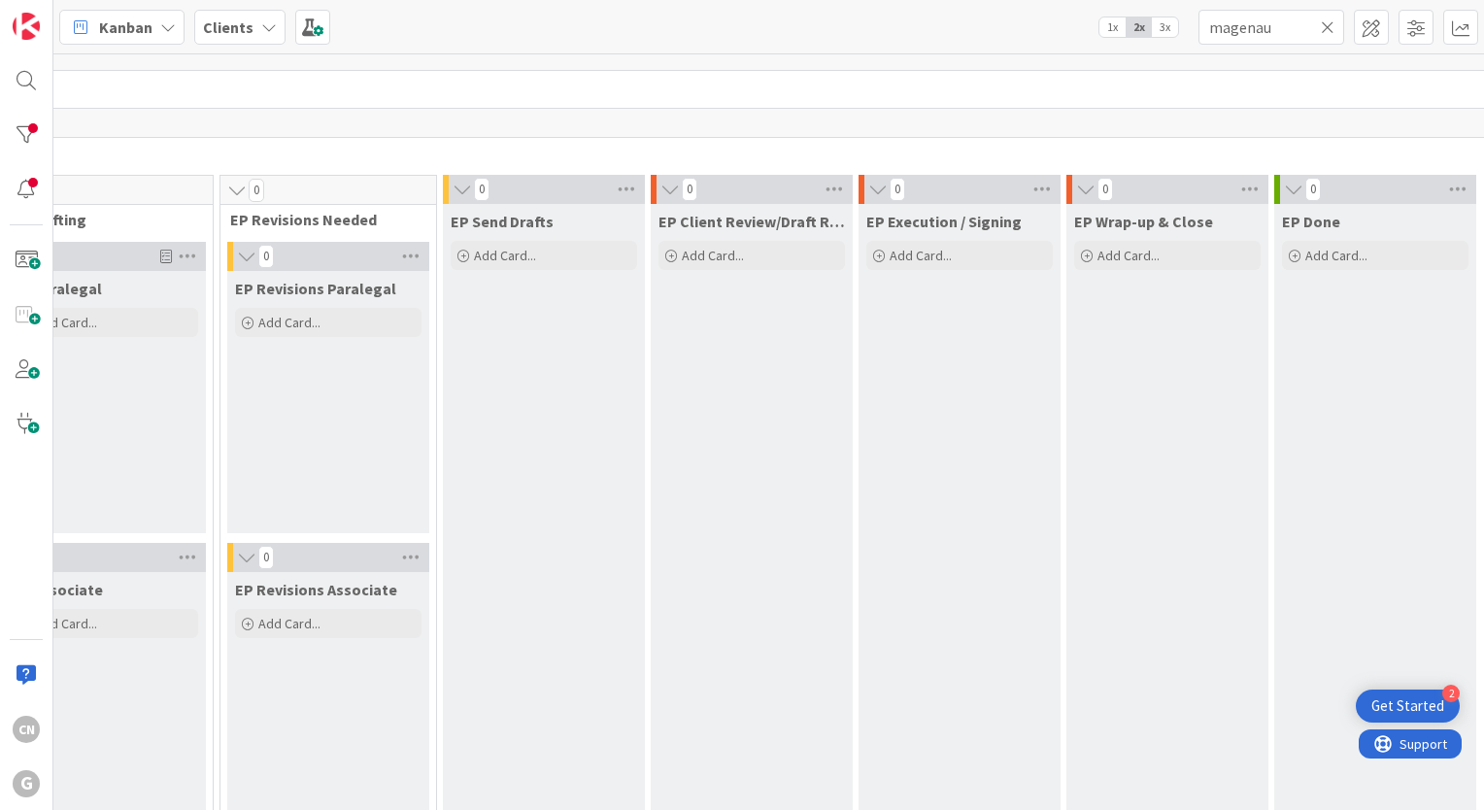
scroll to position [0, 495]
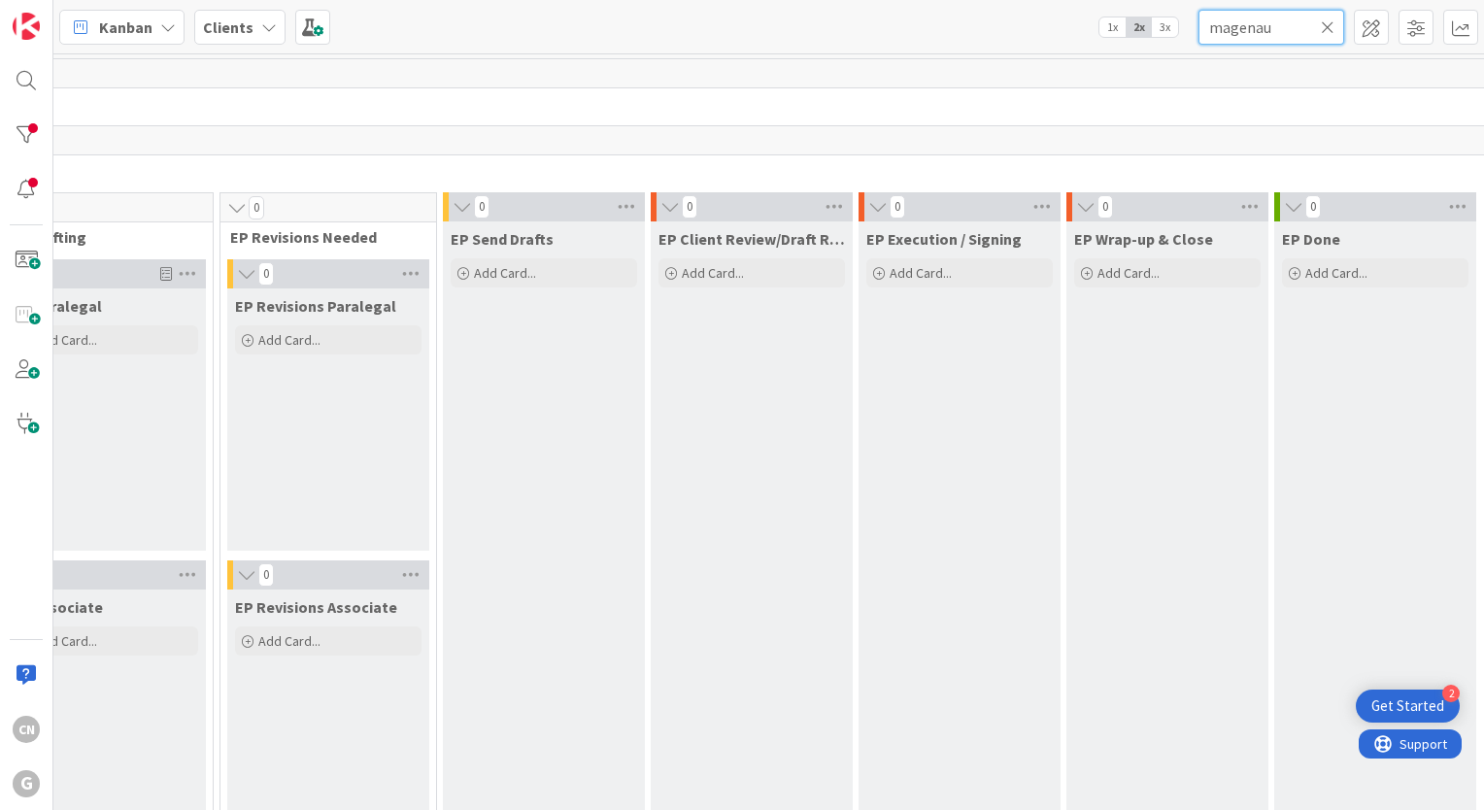
click at [1284, 21] on input "magenau" at bounding box center [1271, 27] width 146 height 35
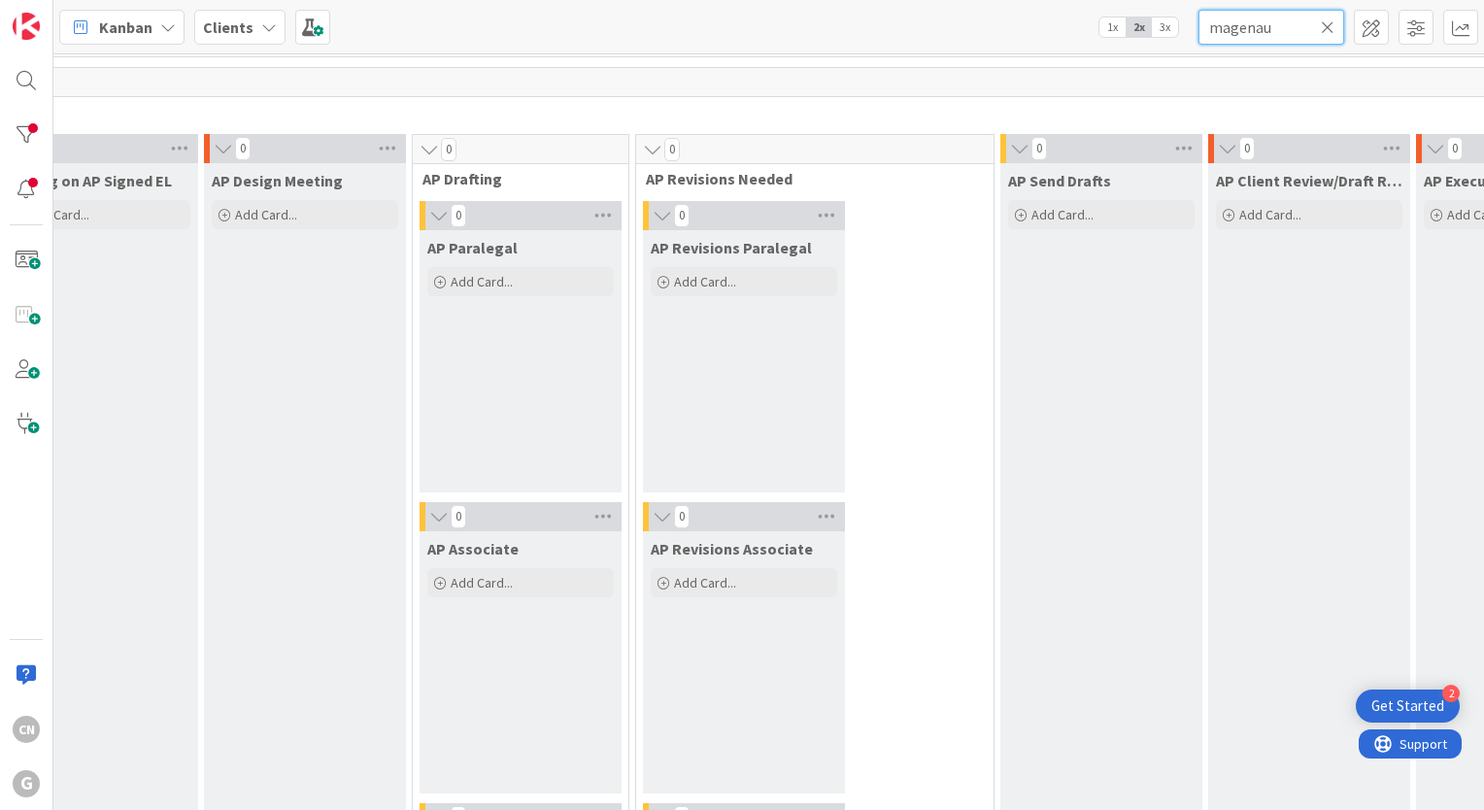
scroll to position [1370, 495]
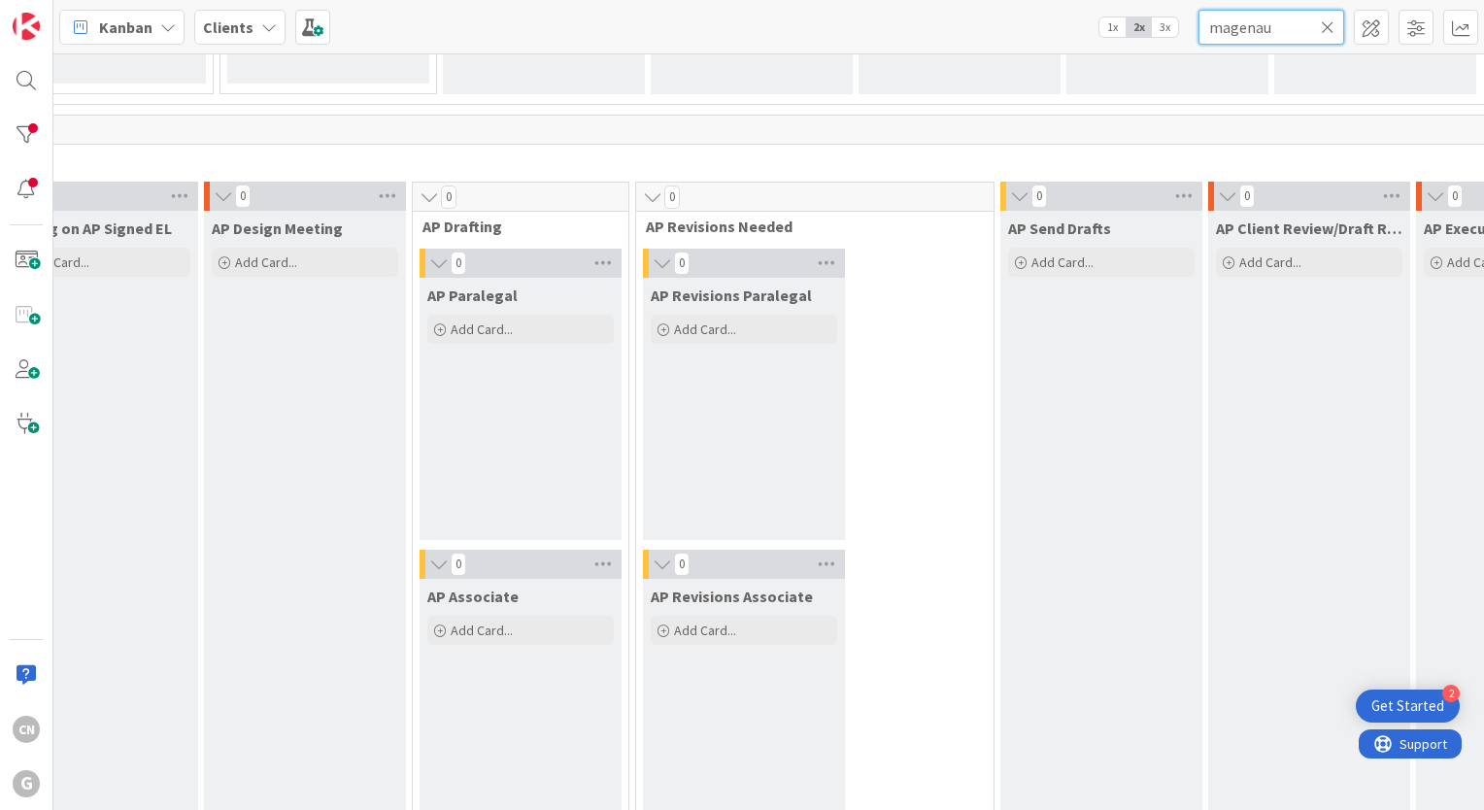
drag, startPoint x: 1301, startPoint y: 30, endPoint x: 1054, endPoint y: 68, distance: 250.5
click at [1054, 68] on div "Kanban Clients 1x 2x 3x magenau 0 Waiting to be scheduled Add Card... 1 New 0 E…" at bounding box center [768, 405] width 1430 height 810
drag, startPoint x: 1326, startPoint y: 28, endPoint x: 368, endPoint y: 177, distance: 969.9
click at [1325, 25] on icon at bounding box center [1328, 26] width 14 height 17
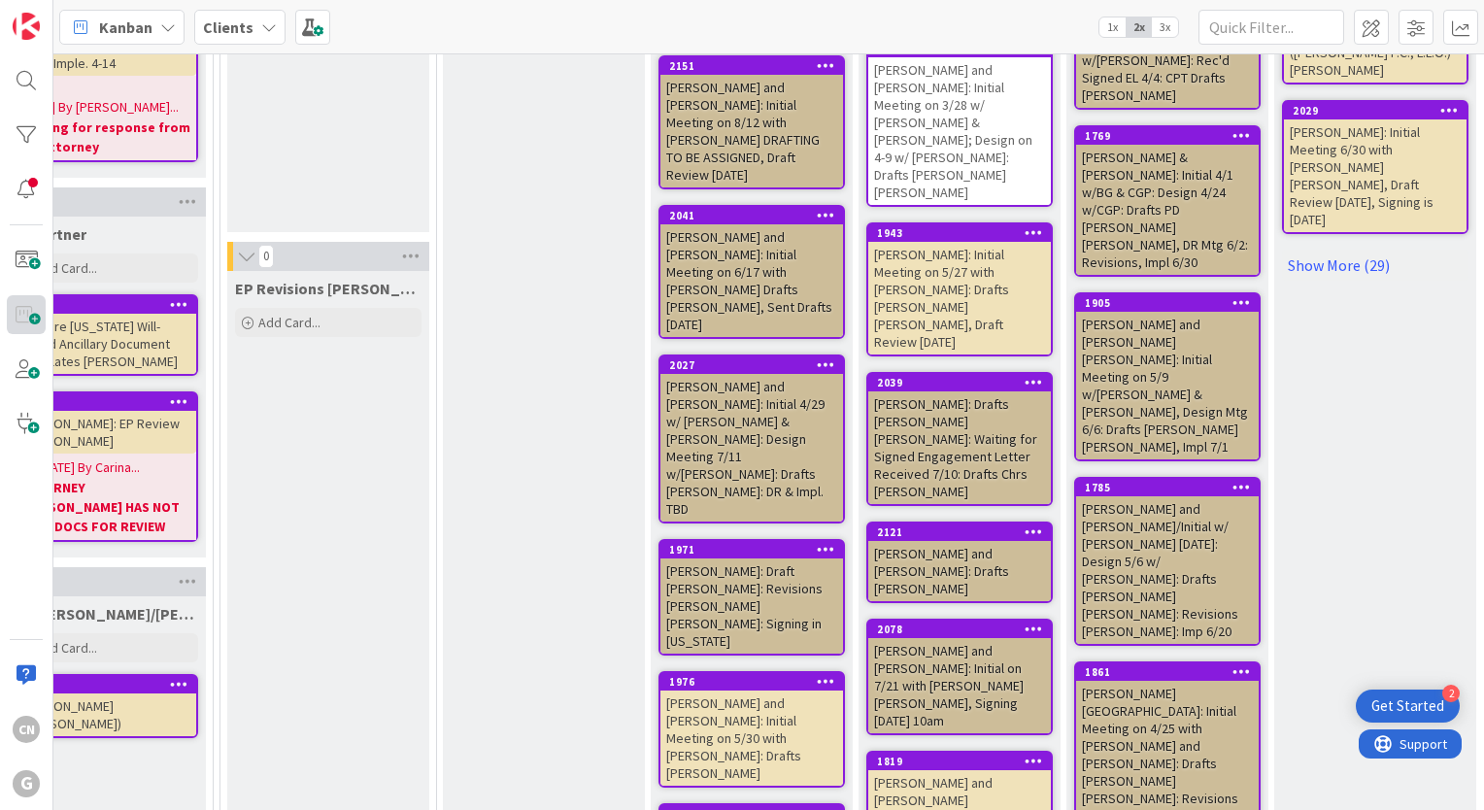
scroll to position [1945, 495]
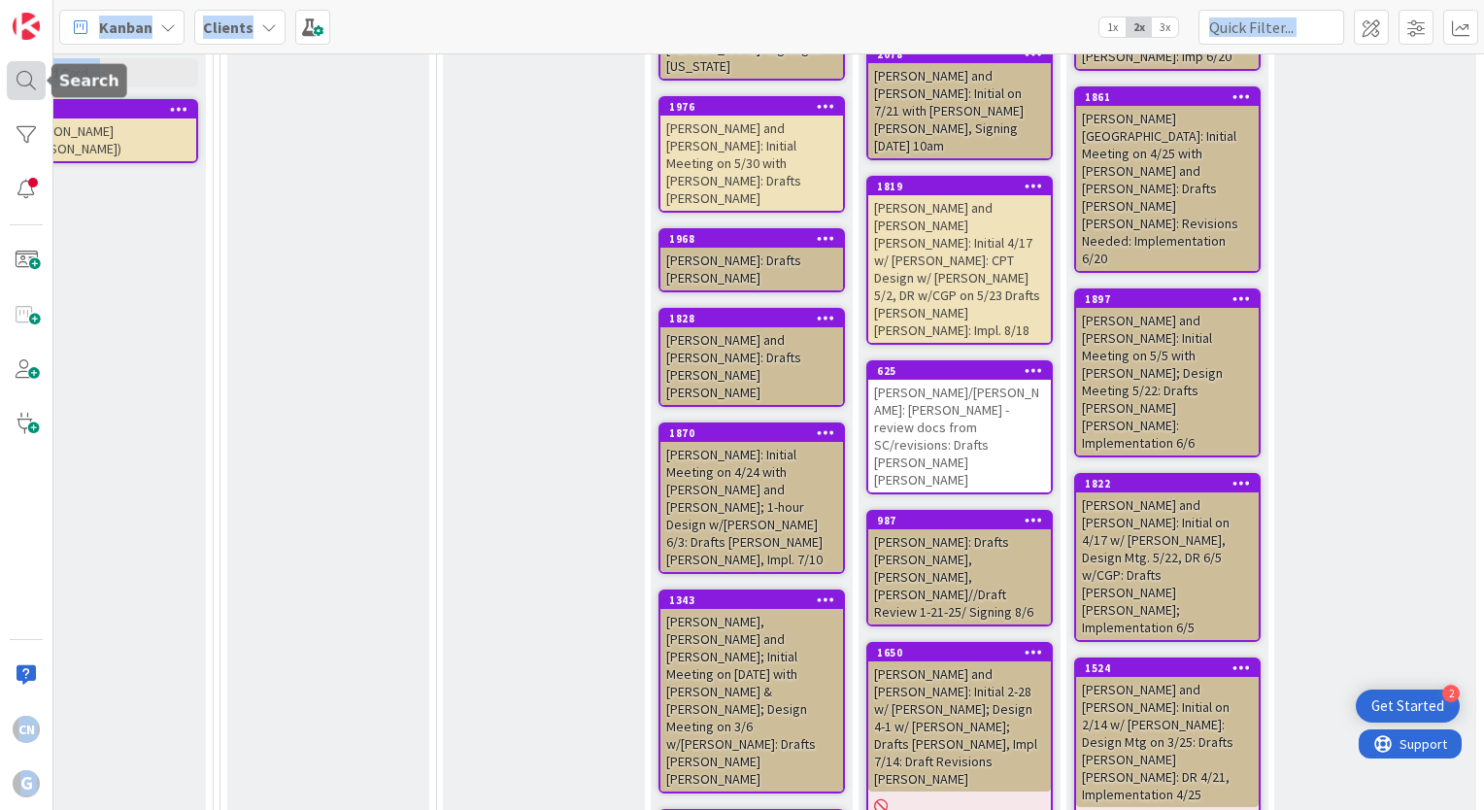
click at [37, 80] on body "2 Get Started CN G Kanban Clients 1x 2x 3x 23 Waiting to be scheduled Add Card.…" at bounding box center [742, 405] width 1484 height 810
drag, startPoint x: 37, startPoint y: 80, endPoint x: 18, endPoint y: 84, distance: 18.9
click at [18, 84] on div at bounding box center [26, 80] width 39 height 39
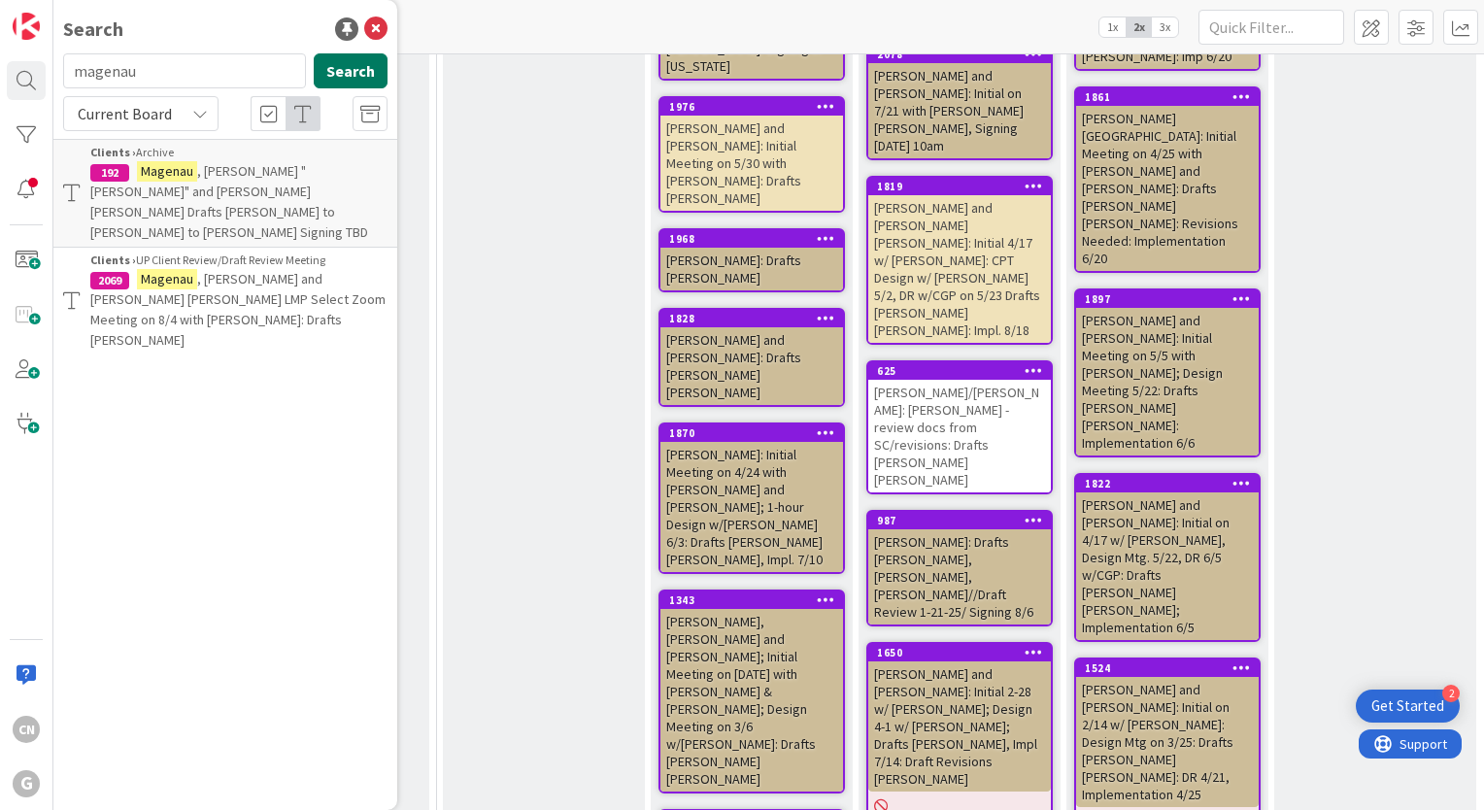
click at [347, 66] on button "Search" at bounding box center [351, 70] width 74 height 35
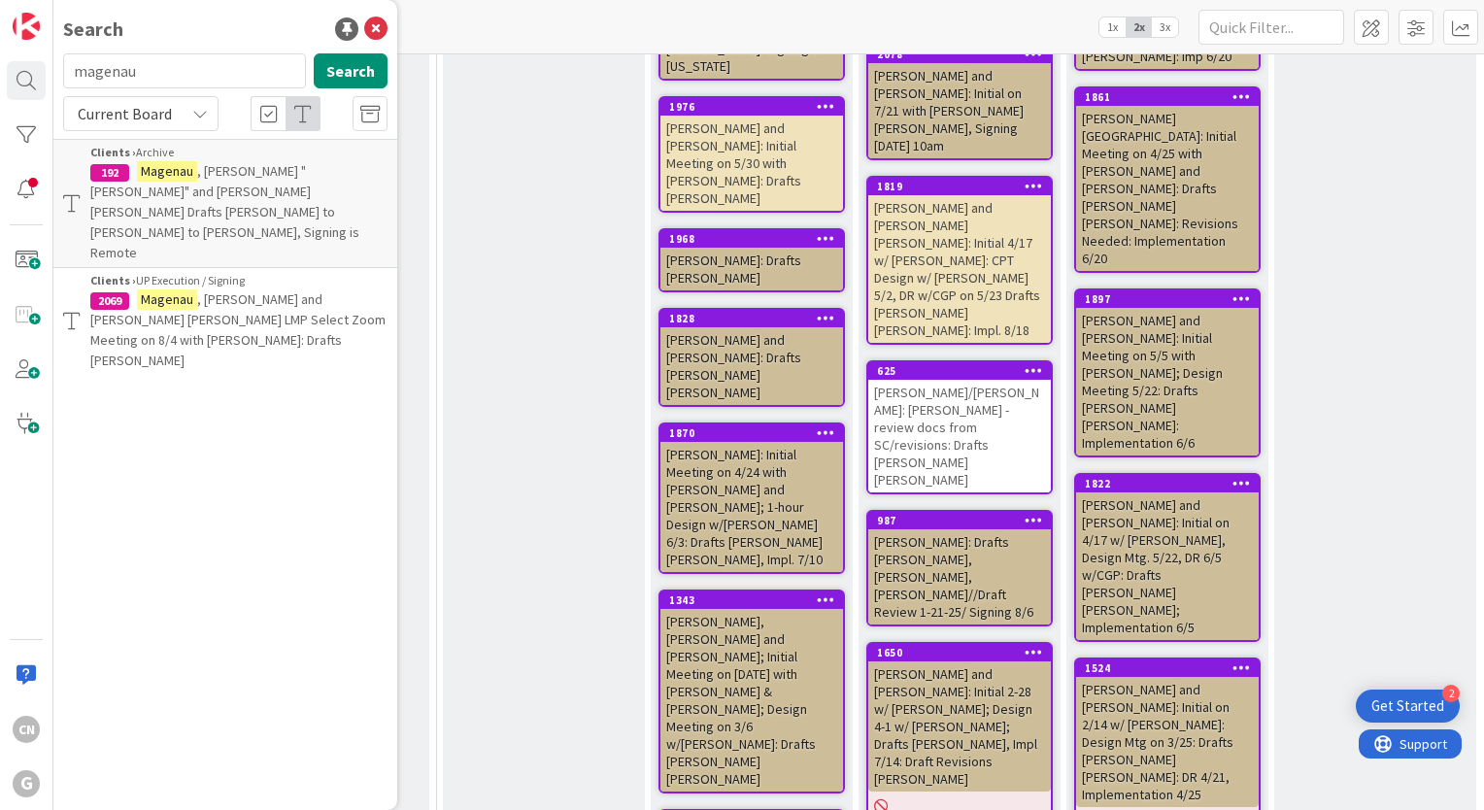
click at [219, 171] on span ", William "Tom" and Mary Beth Drafts Cindy to Chris to Bobby, Signing is Remote" at bounding box center [224, 211] width 269 height 99
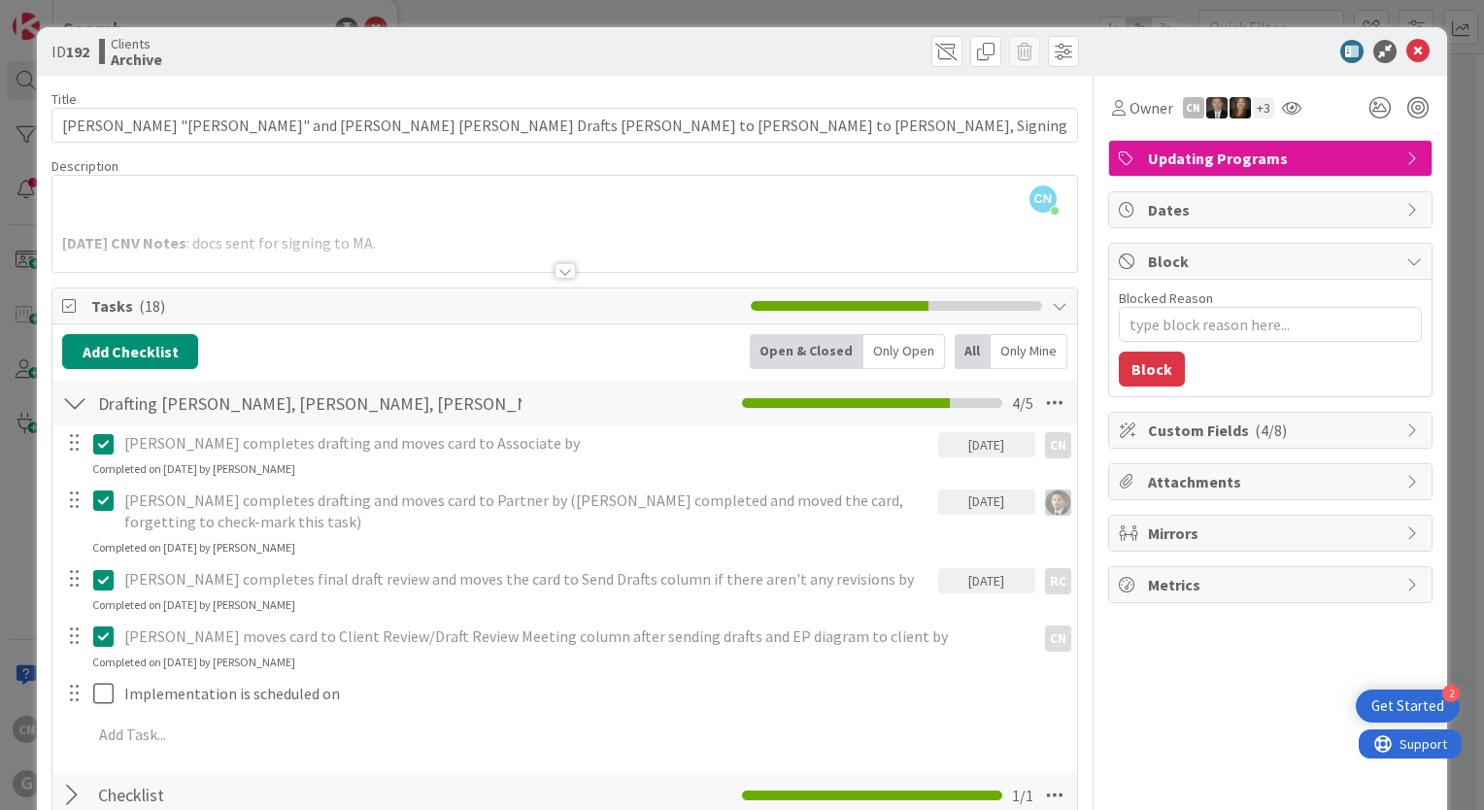
click at [554, 274] on div at bounding box center [564, 271] width 21 height 16
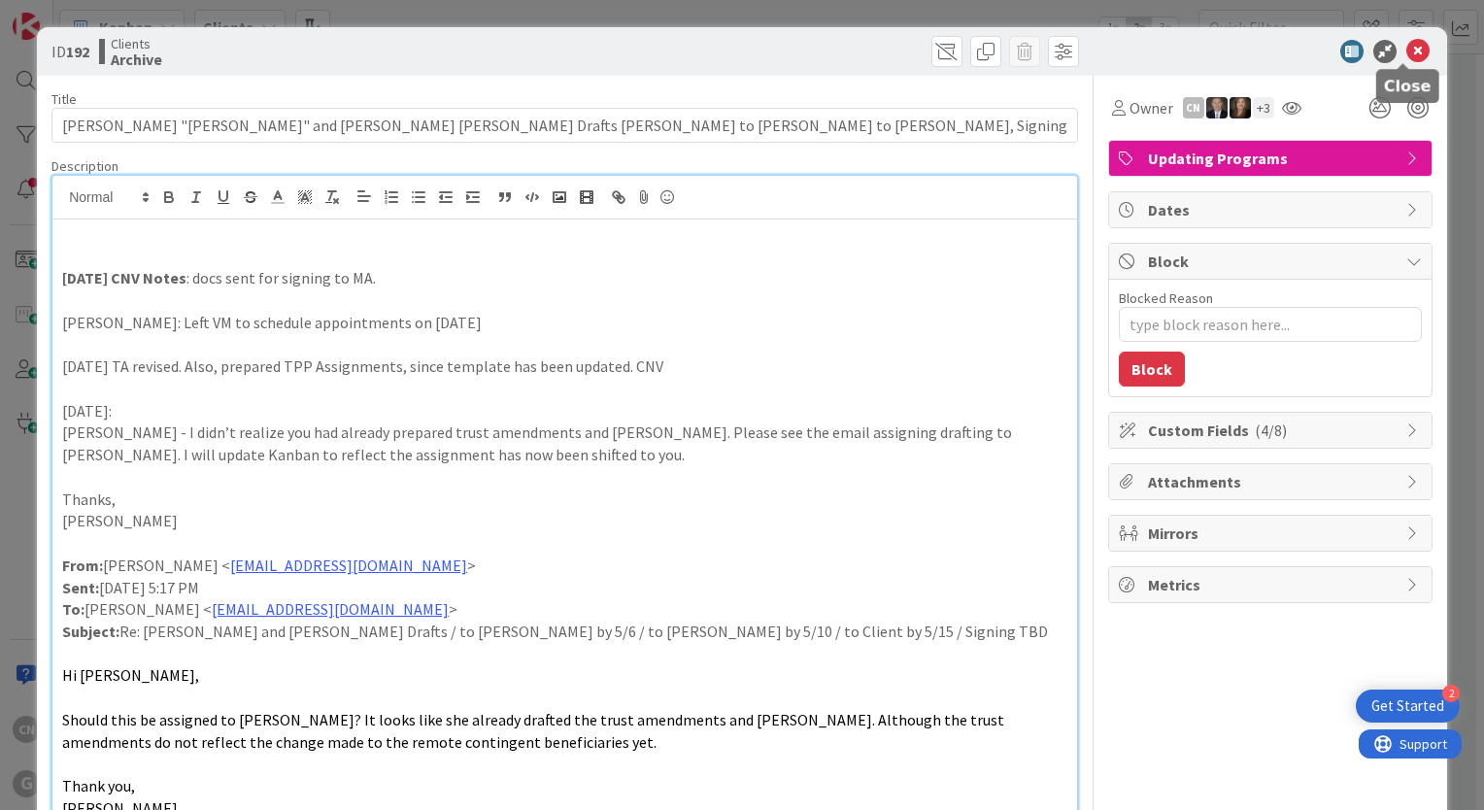
click at [1406, 52] on icon at bounding box center [1417, 51] width 23 height 23
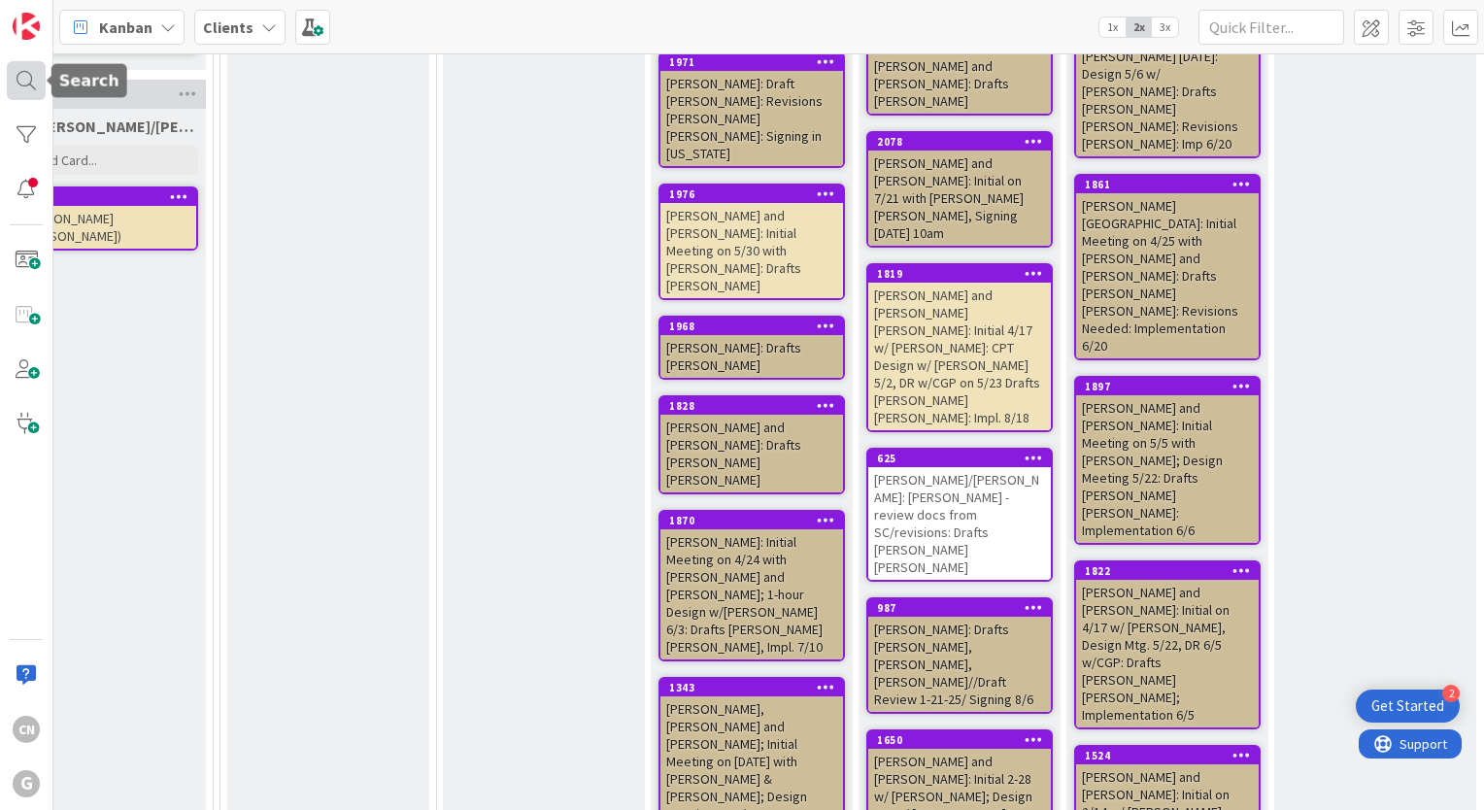
click at [29, 77] on div at bounding box center [26, 80] width 39 height 39
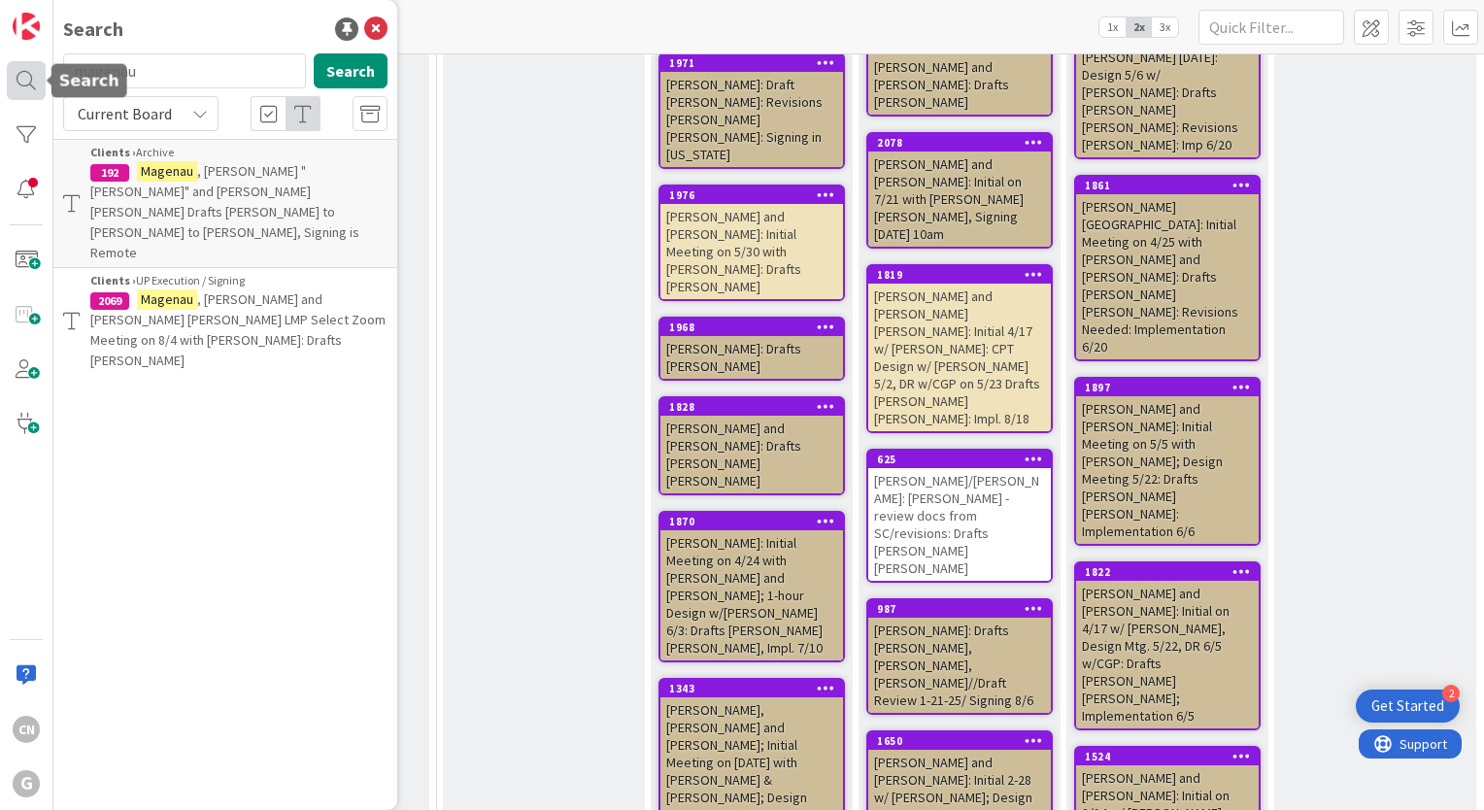
scroll to position [1857, 495]
click at [163, 182] on p "Magenau , William "Tom" and Mary Beth Drafts Cindy to Chris to Bobby, Signing i…" at bounding box center [238, 212] width 297 height 102
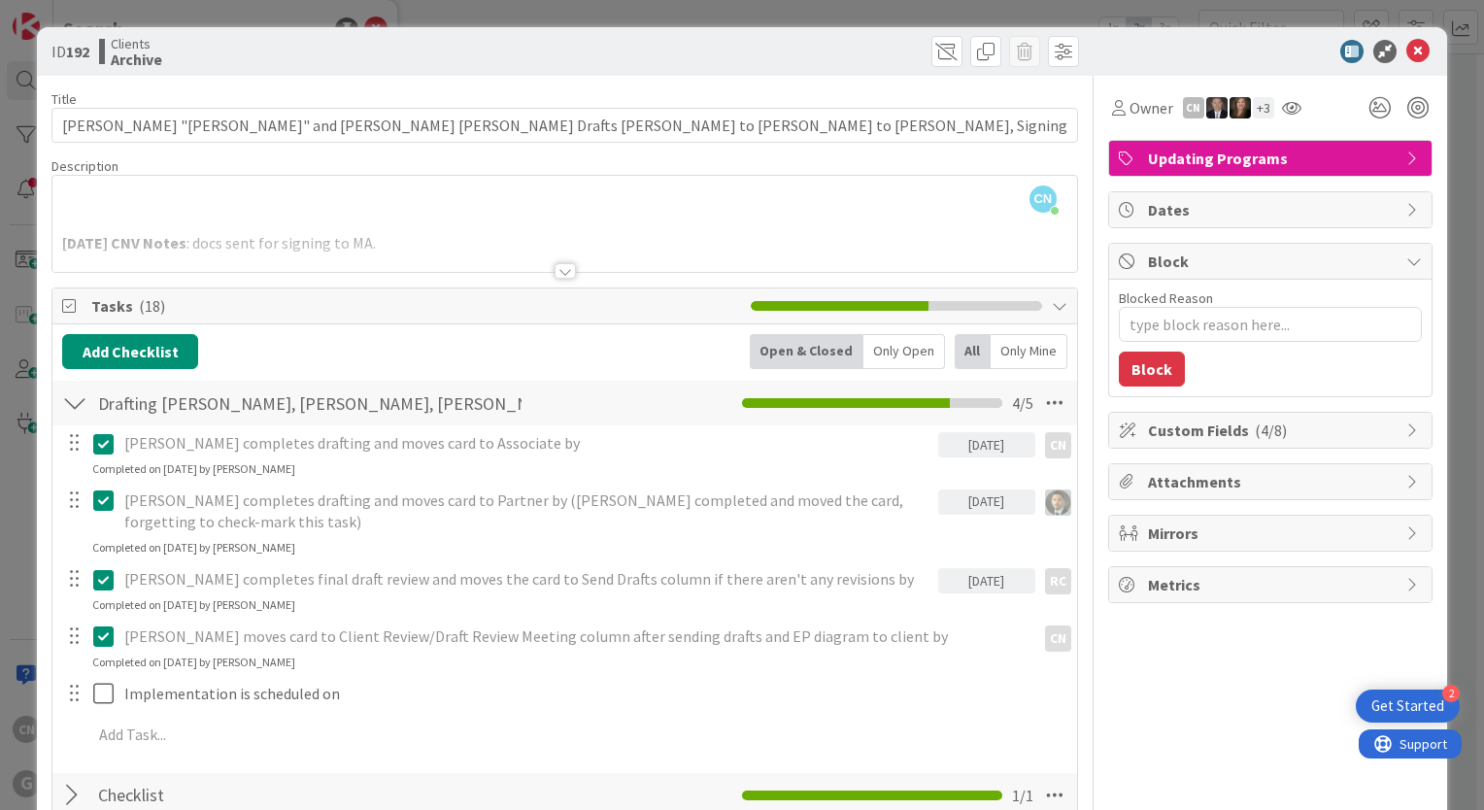
click at [554, 267] on div at bounding box center [564, 271] width 21 height 16
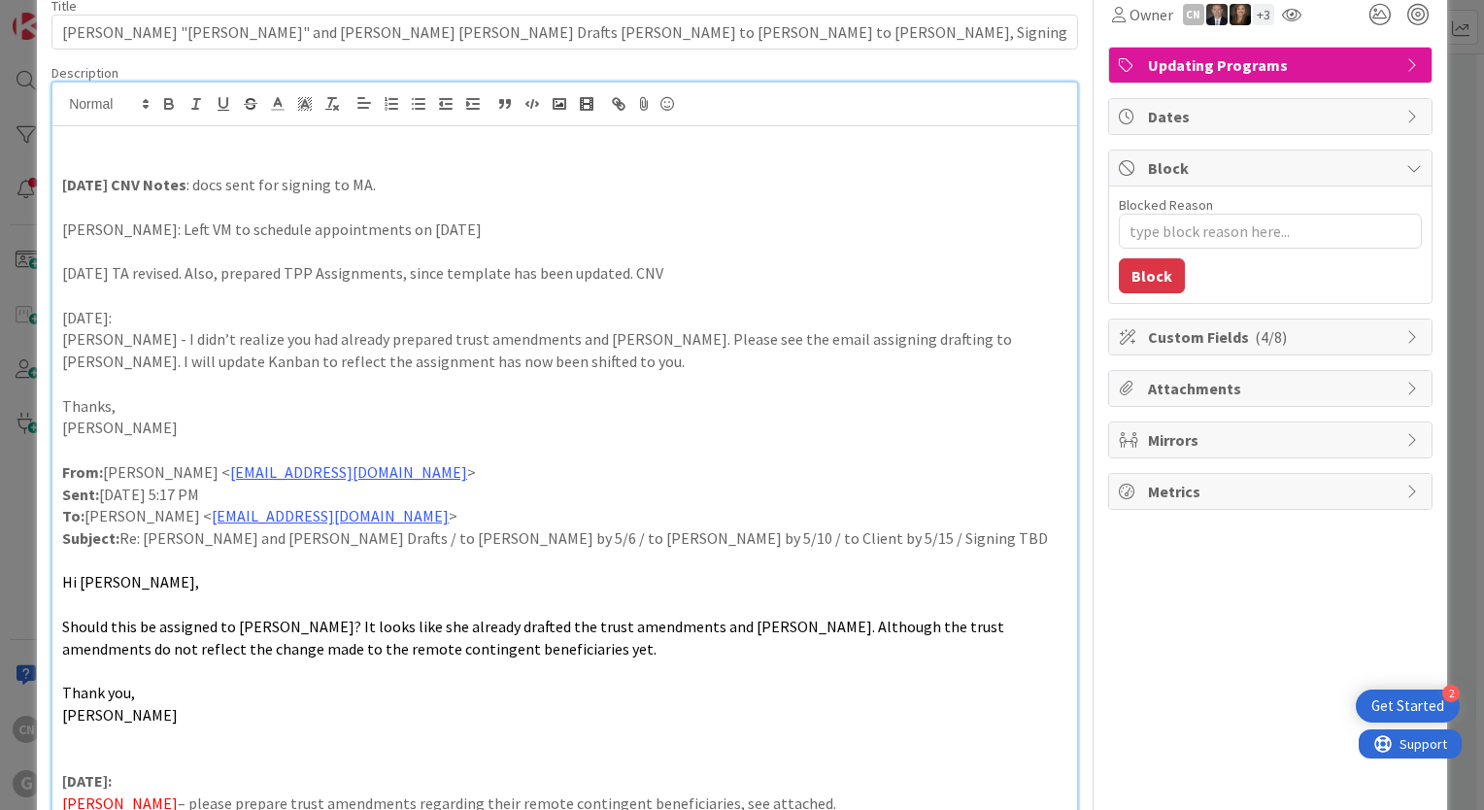
click at [651, 686] on p "Thank you," at bounding box center [564, 693] width 1005 height 22
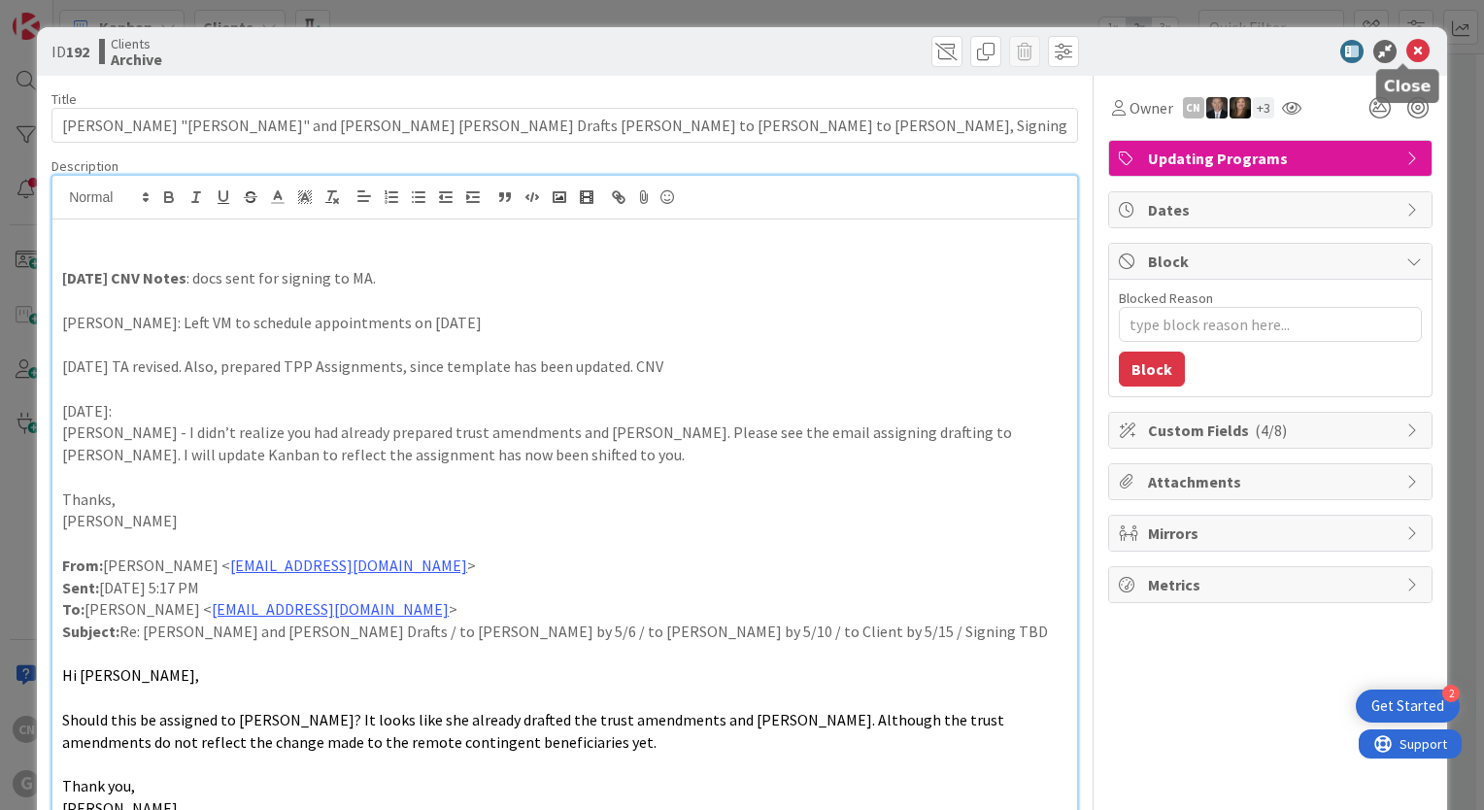
drag, startPoint x: 1402, startPoint y: 45, endPoint x: 85, endPoint y: 41, distance: 1316.8
click at [1406, 44] on icon at bounding box center [1417, 51] width 23 height 23
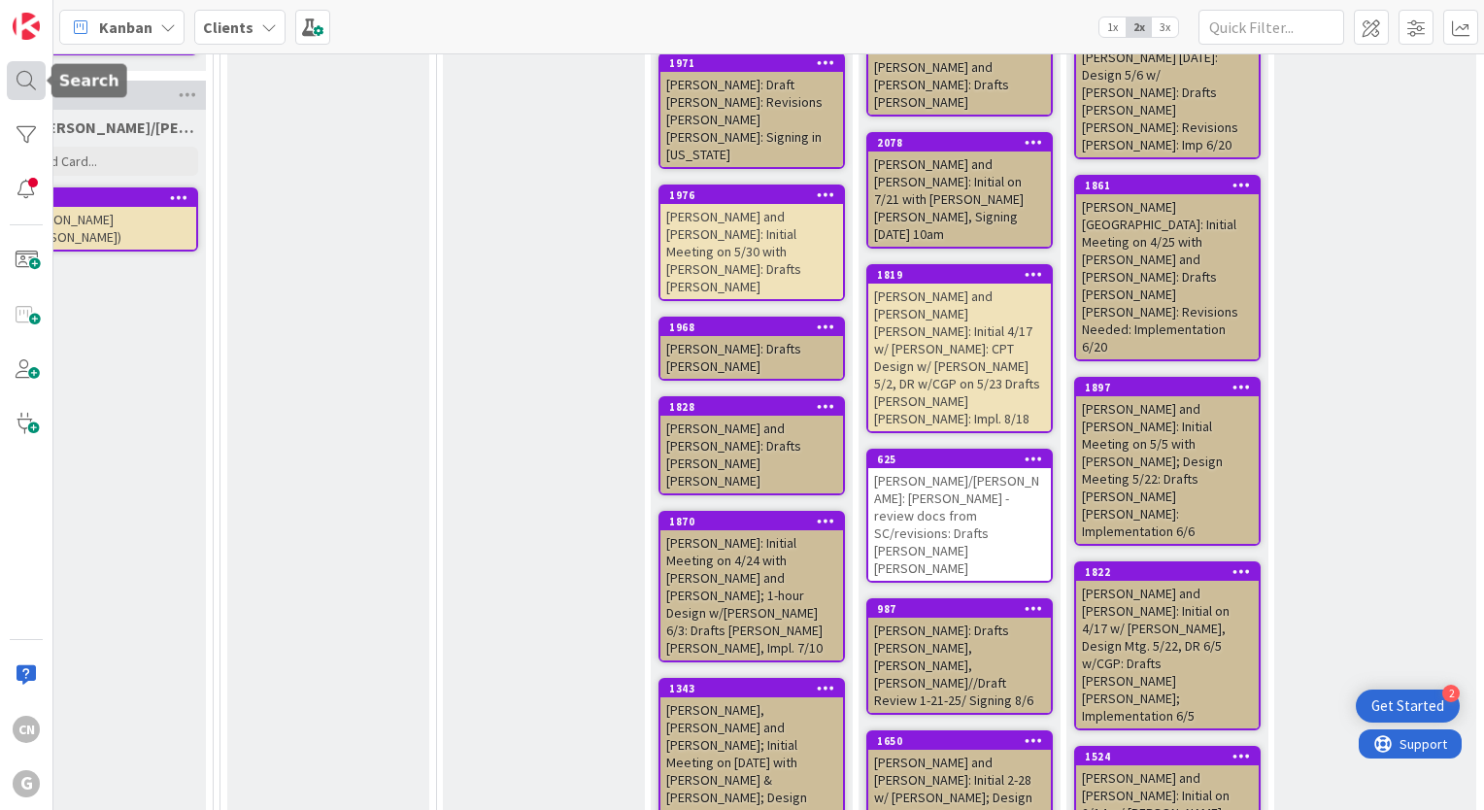
click at [21, 82] on div at bounding box center [26, 80] width 39 height 39
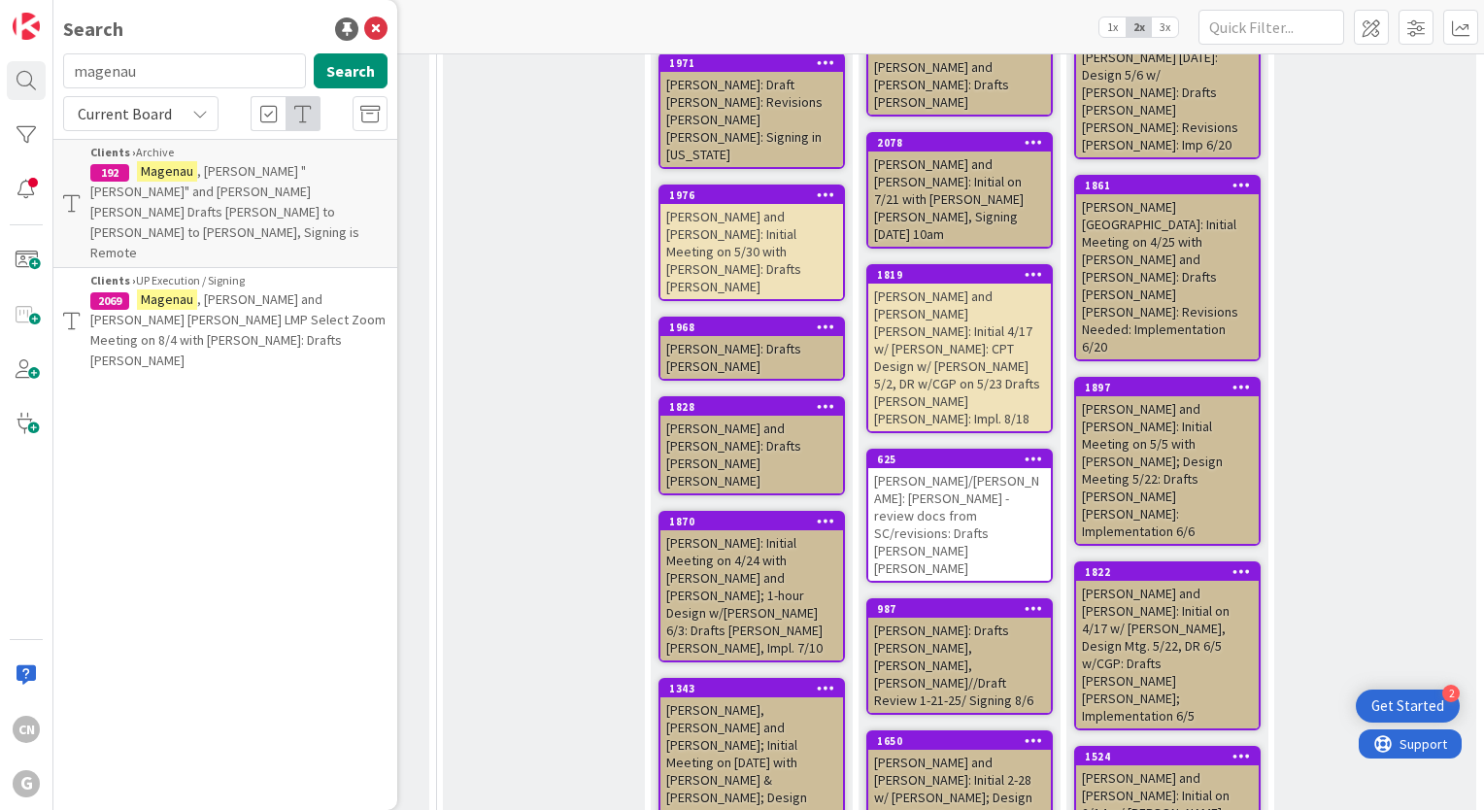
click at [168, 290] on span ", Tom and Mary Beth LMP Select Zoom Meeting on 8/4 with Brad: Drafts Paul Chris…" at bounding box center [237, 329] width 295 height 79
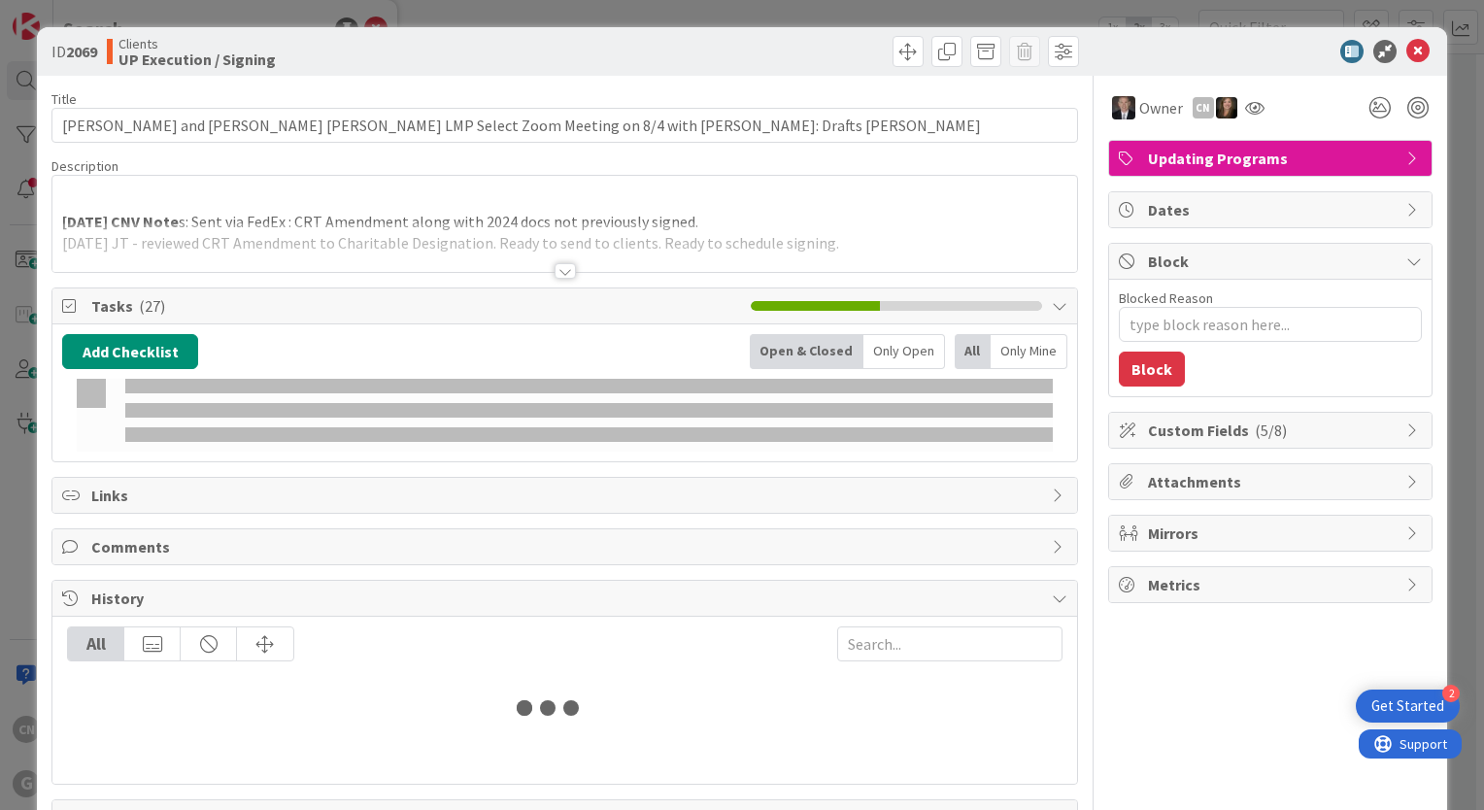
type textarea "x"
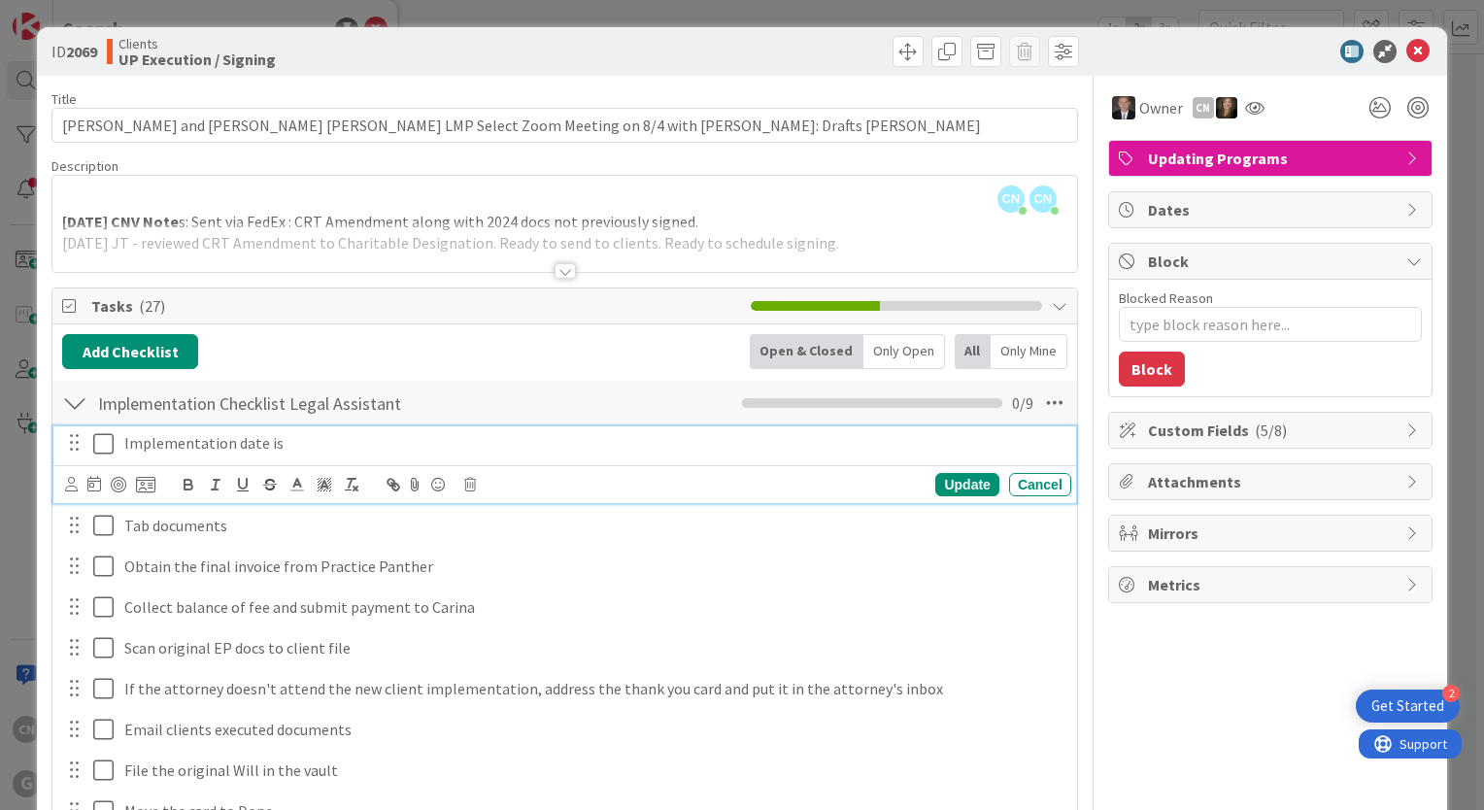
click at [303, 444] on p "Implementation date is" at bounding box center [593, 443] width 939 height 22
click at [104, 439] on icon at bounding box center [103, 443] width 20 height 23
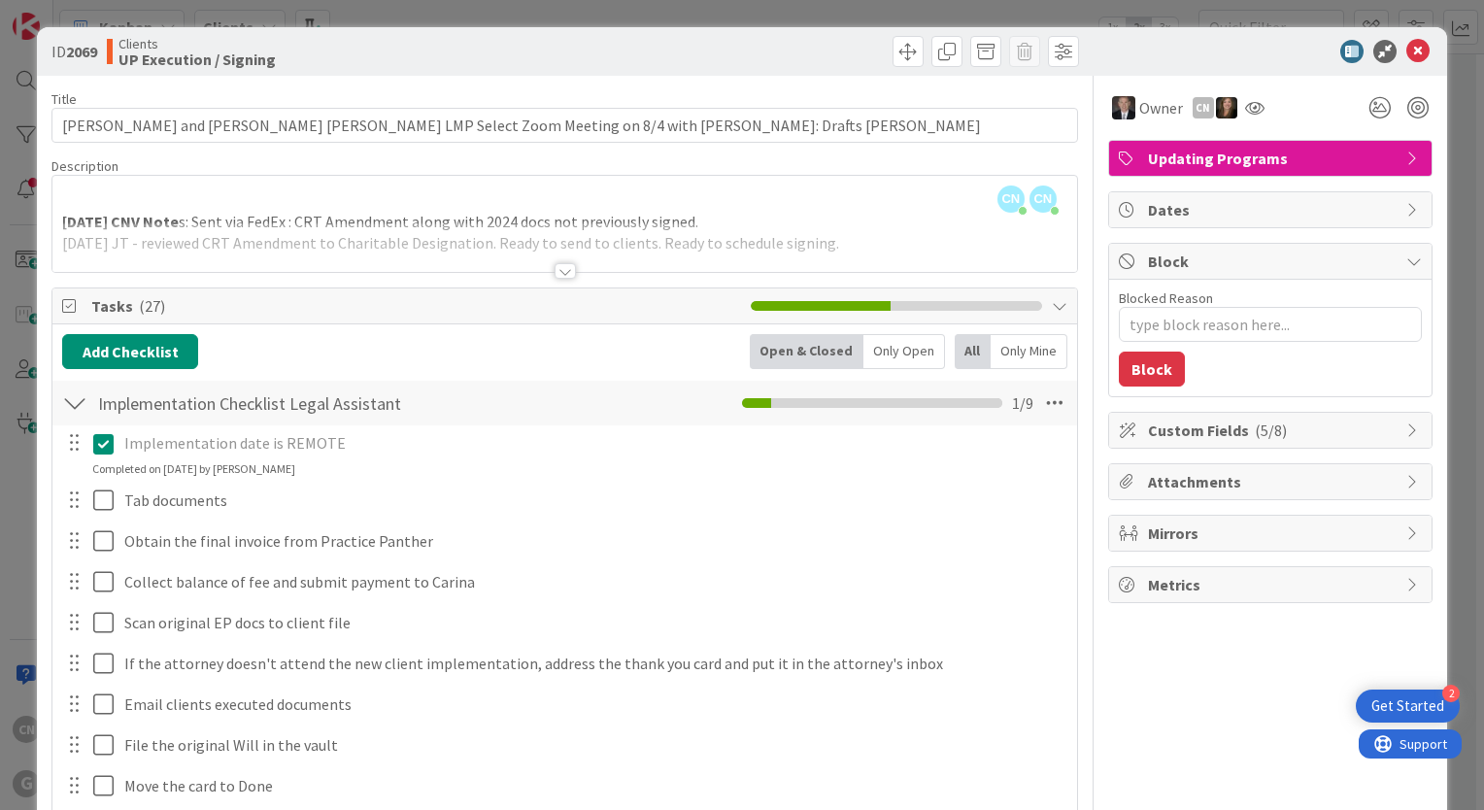
click at [562, 270] on div at bounding box center [564, 271] width 21 height 16
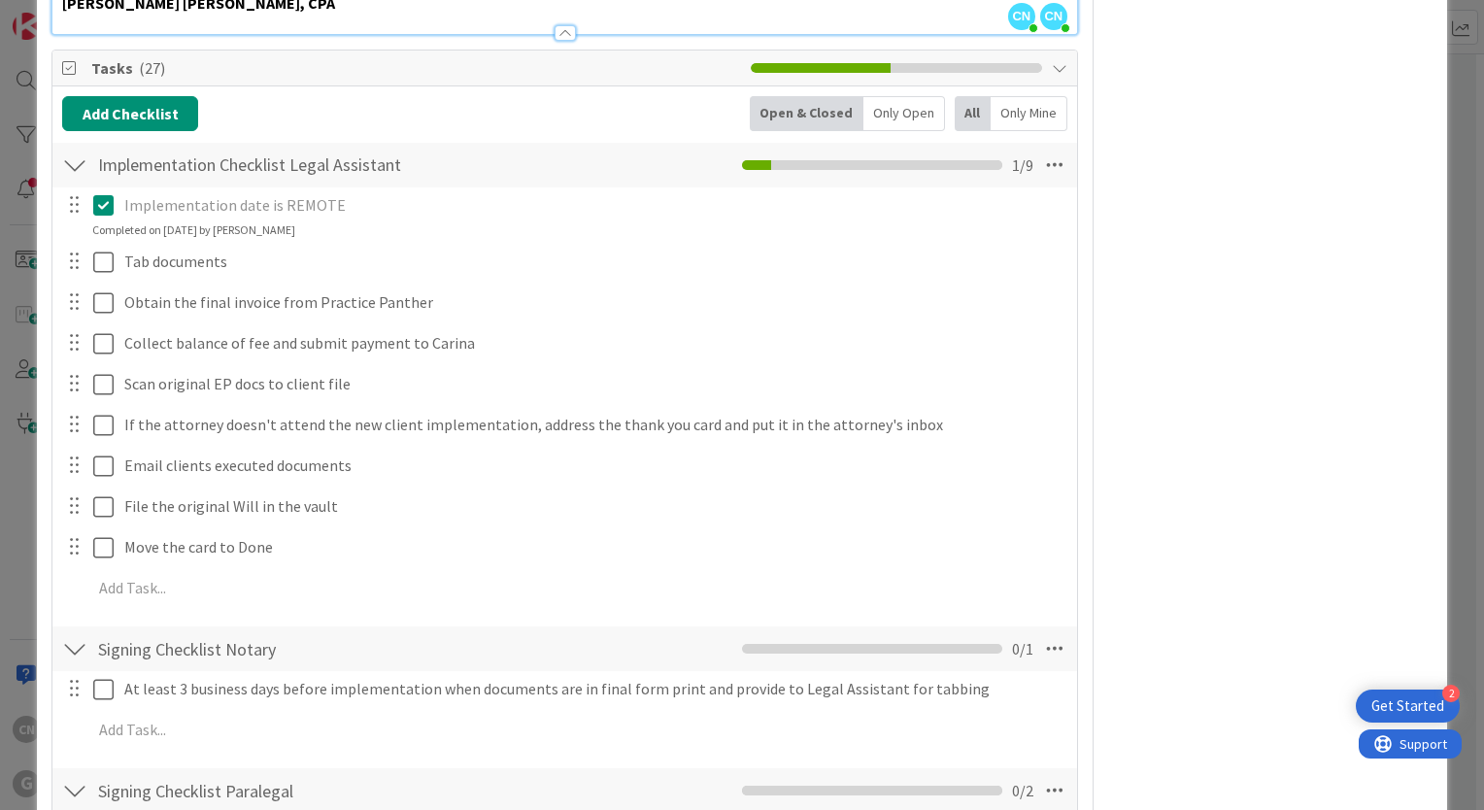
scroll to position [873, 0]
click at [103, 207] on icon at bounding box center [103, 202] width 20 height 23
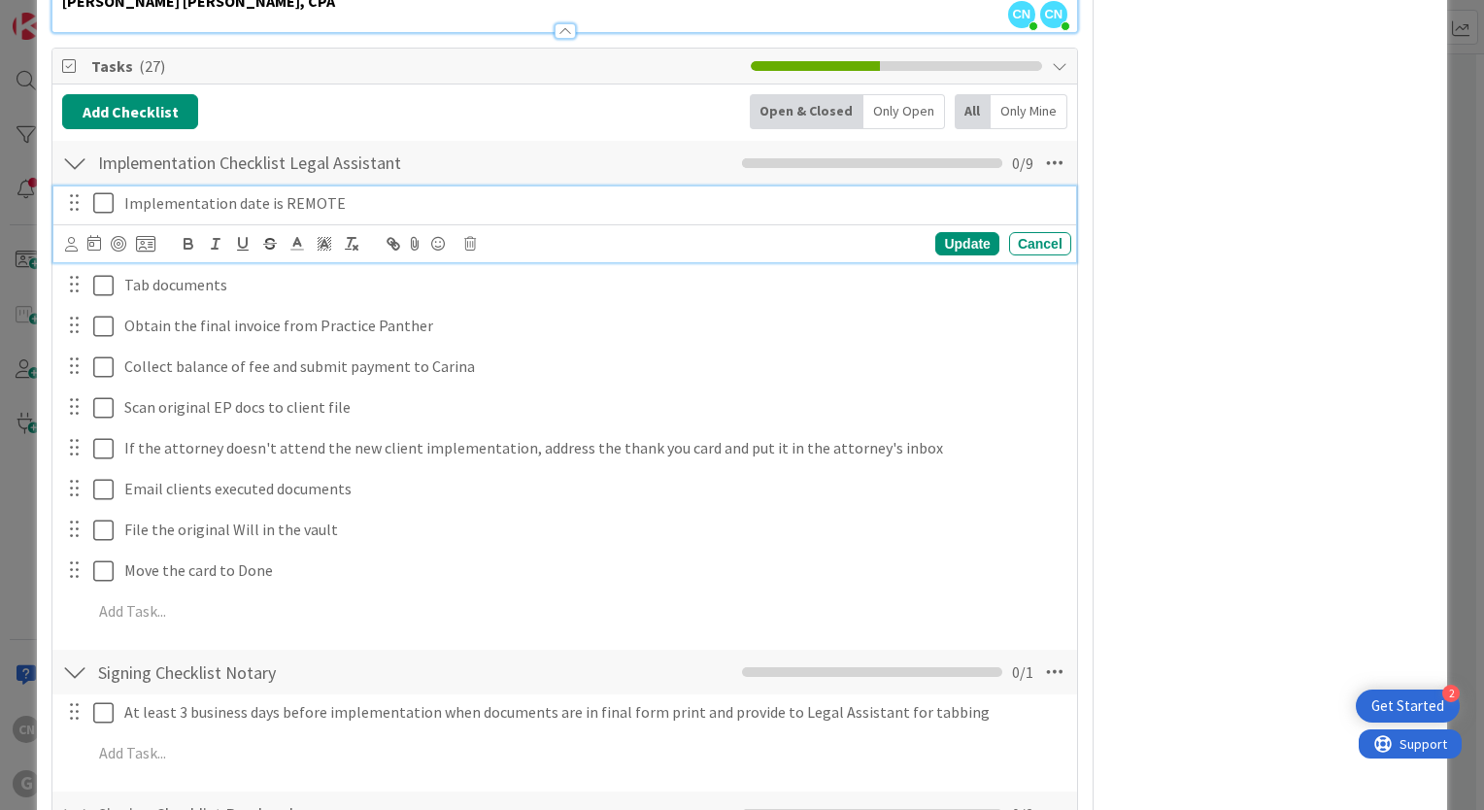
drag, startPoint x: 103, startPoint y: 202, endPoint x: 91, endPoint y: 238, distance: 37.8
click at [101, 205] on icon at bounding box center [103, 202] width 20 height 23
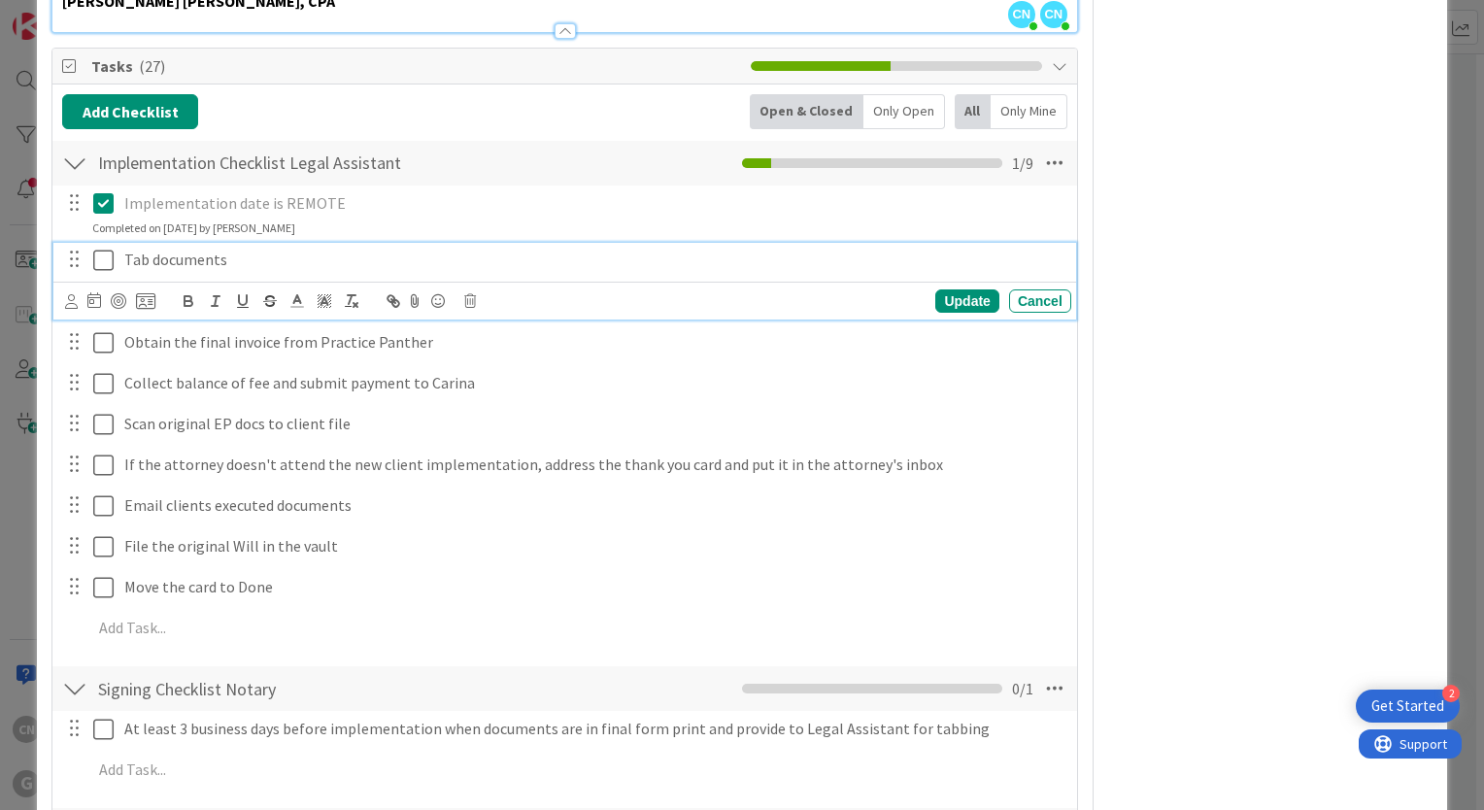
click at [105, 254] on icon at bounding box center [103, 260] width 20 height 23
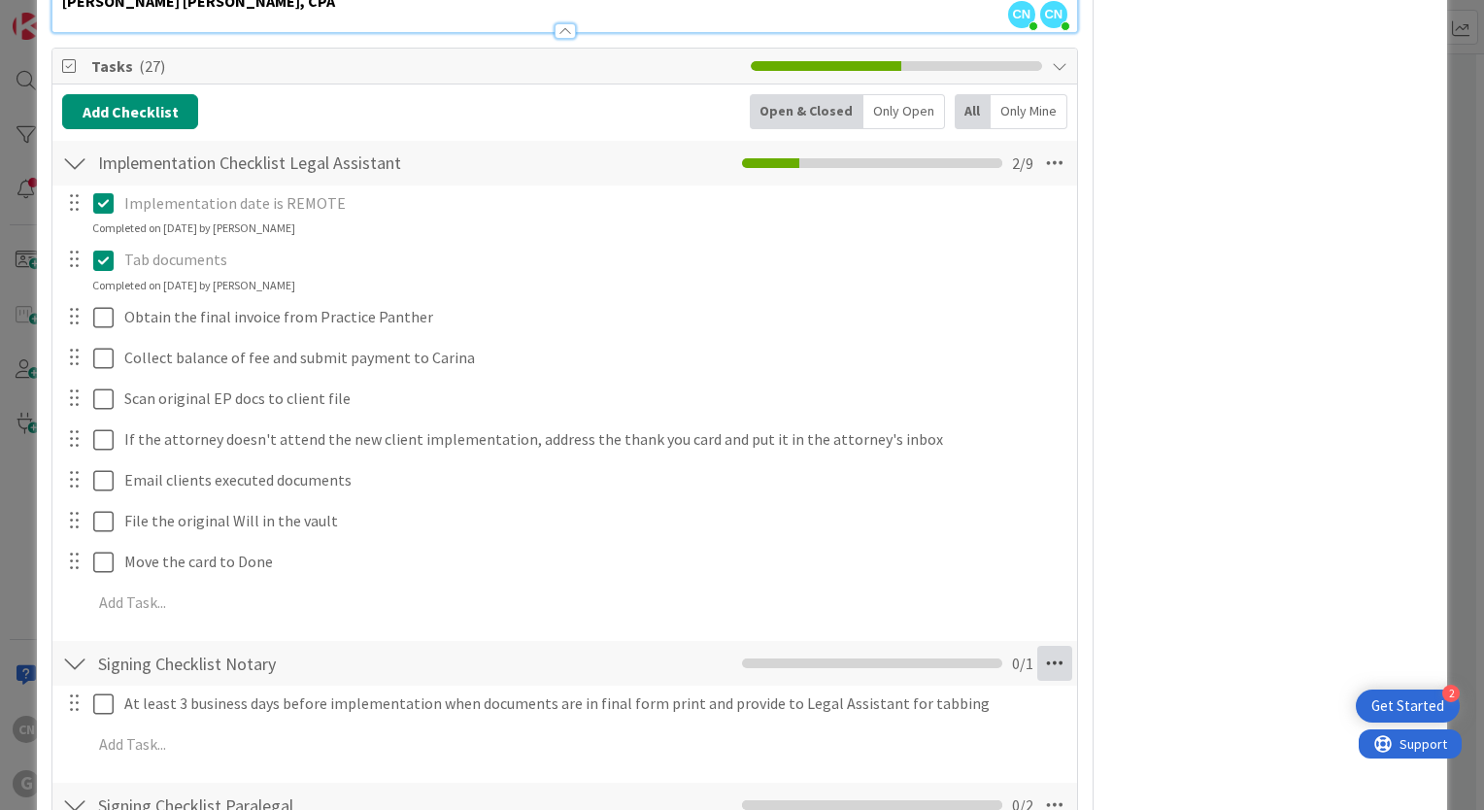
click at [1040, 656] on icon at bounding box center [1054, 663] width 35 height 35
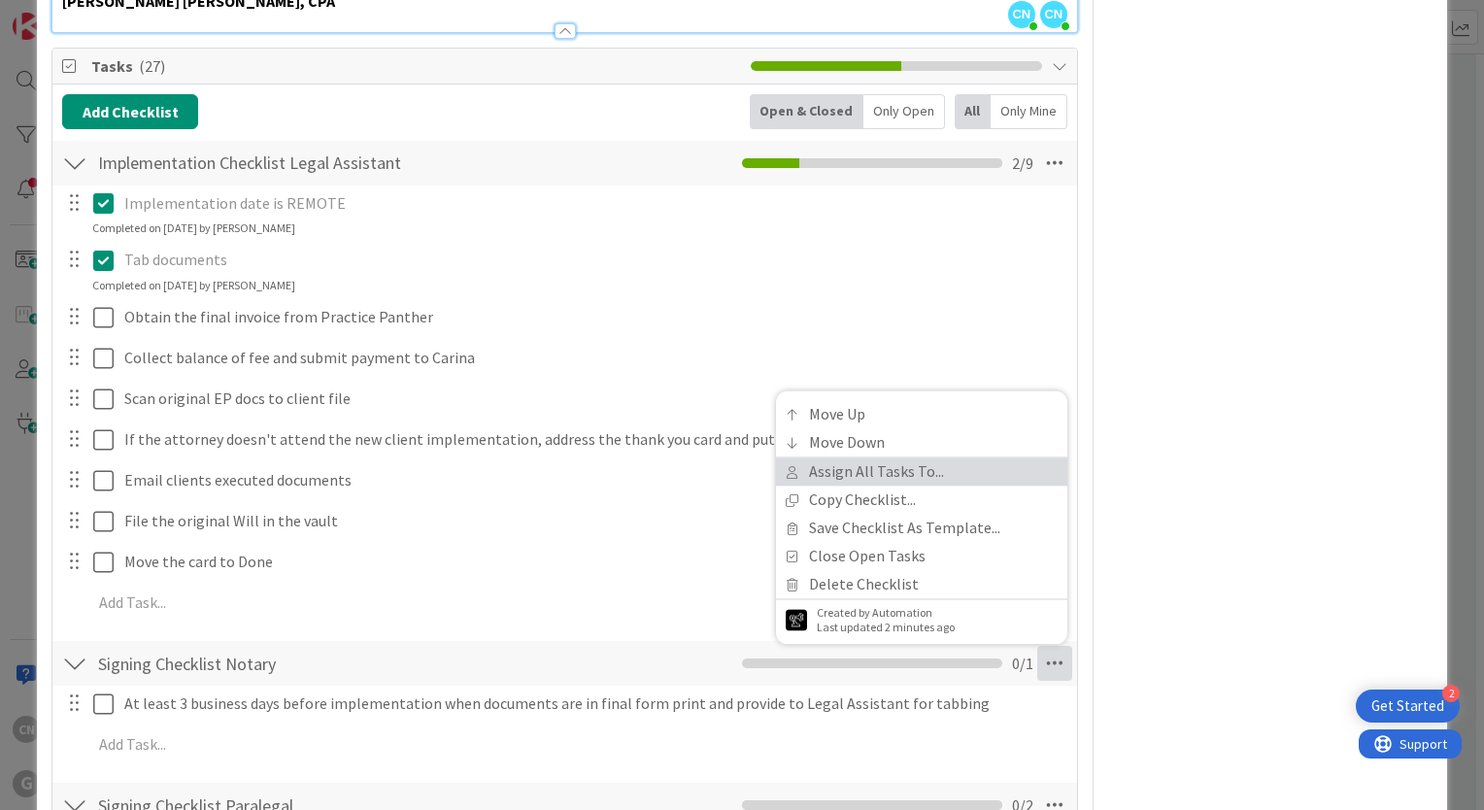
click at [835, 474] on link "Assign All Tasks To..." at bounding box center [921, 471] width 291 height 28
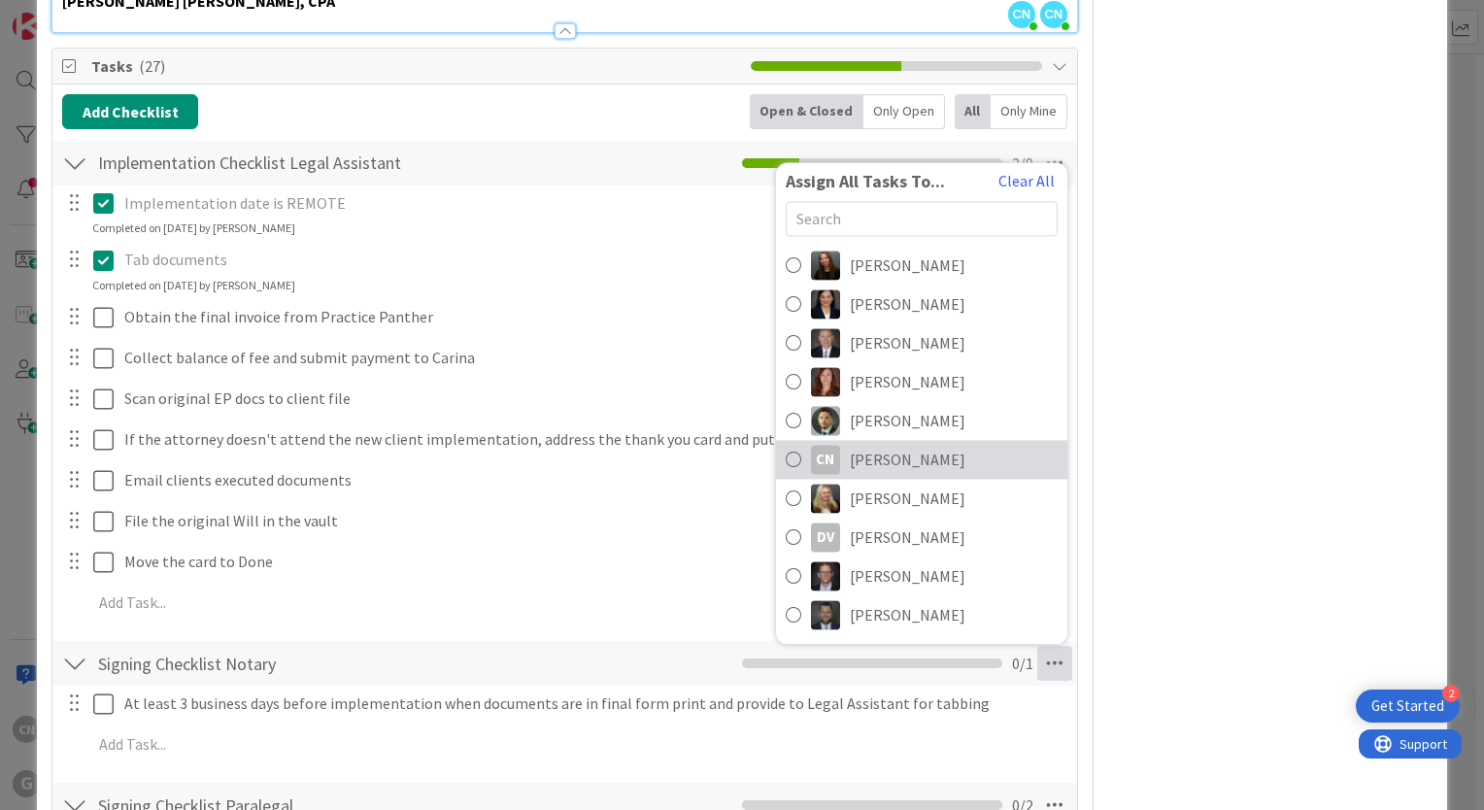
click at [882, 445] on link "CN Cindy Negron Vitilio" at bounding box center [921, 459] width 291 height 39
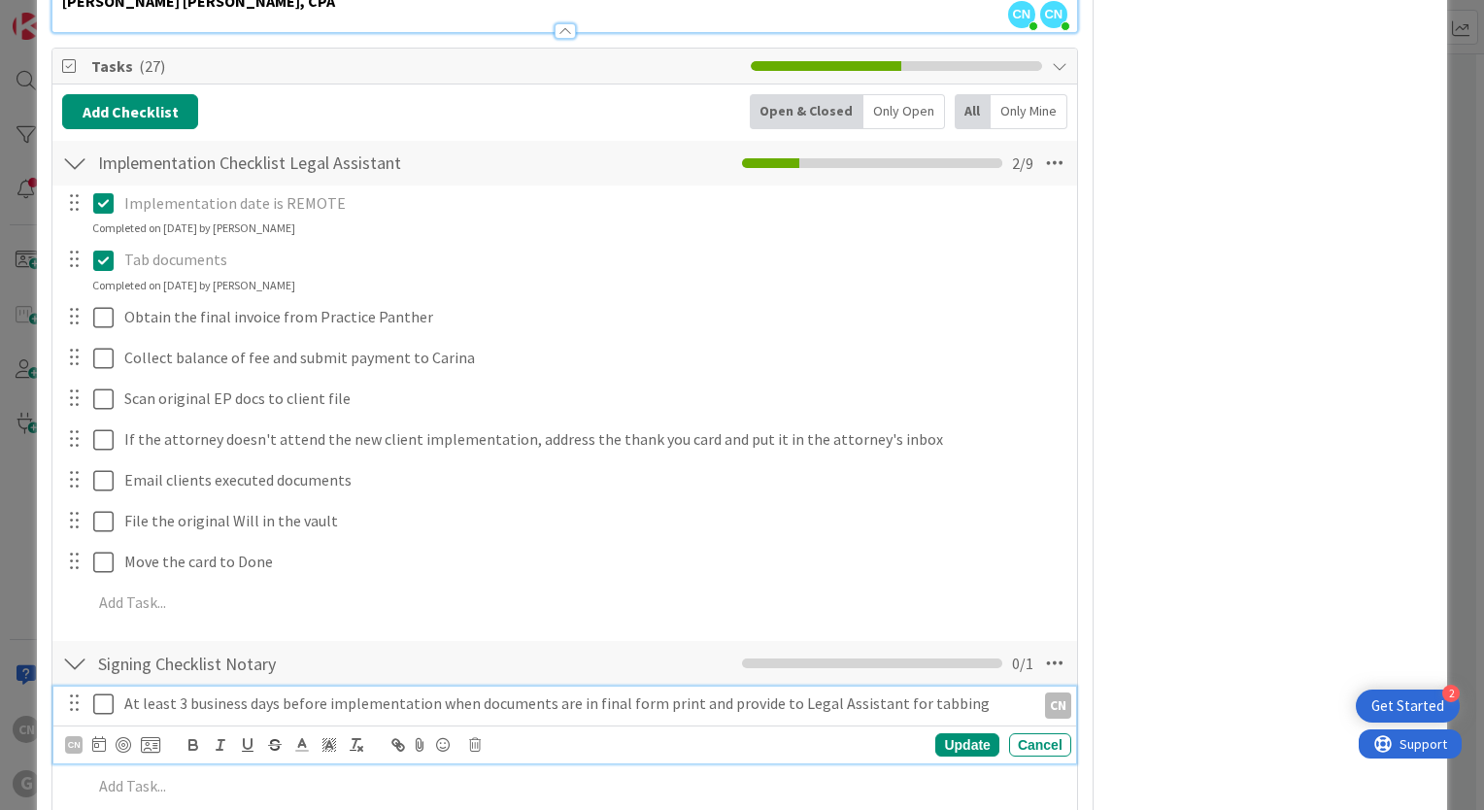
click at [109, 697] on icon at bounding box center [103, 703] width 20 height 23
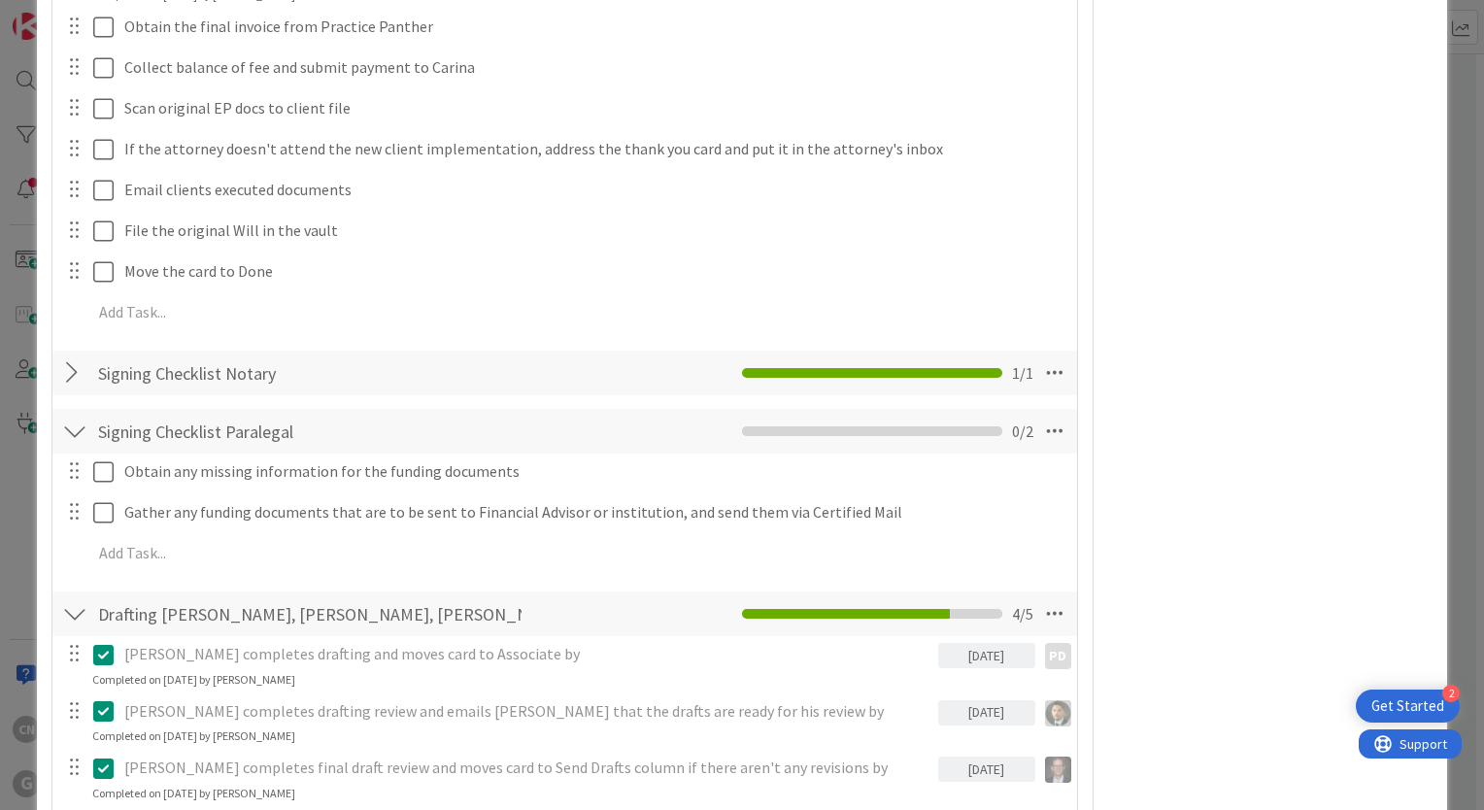
scroll to position [1164, 0]
click at [1044, 428] on icon at bounding box center [1054, 430] width 35 height 35
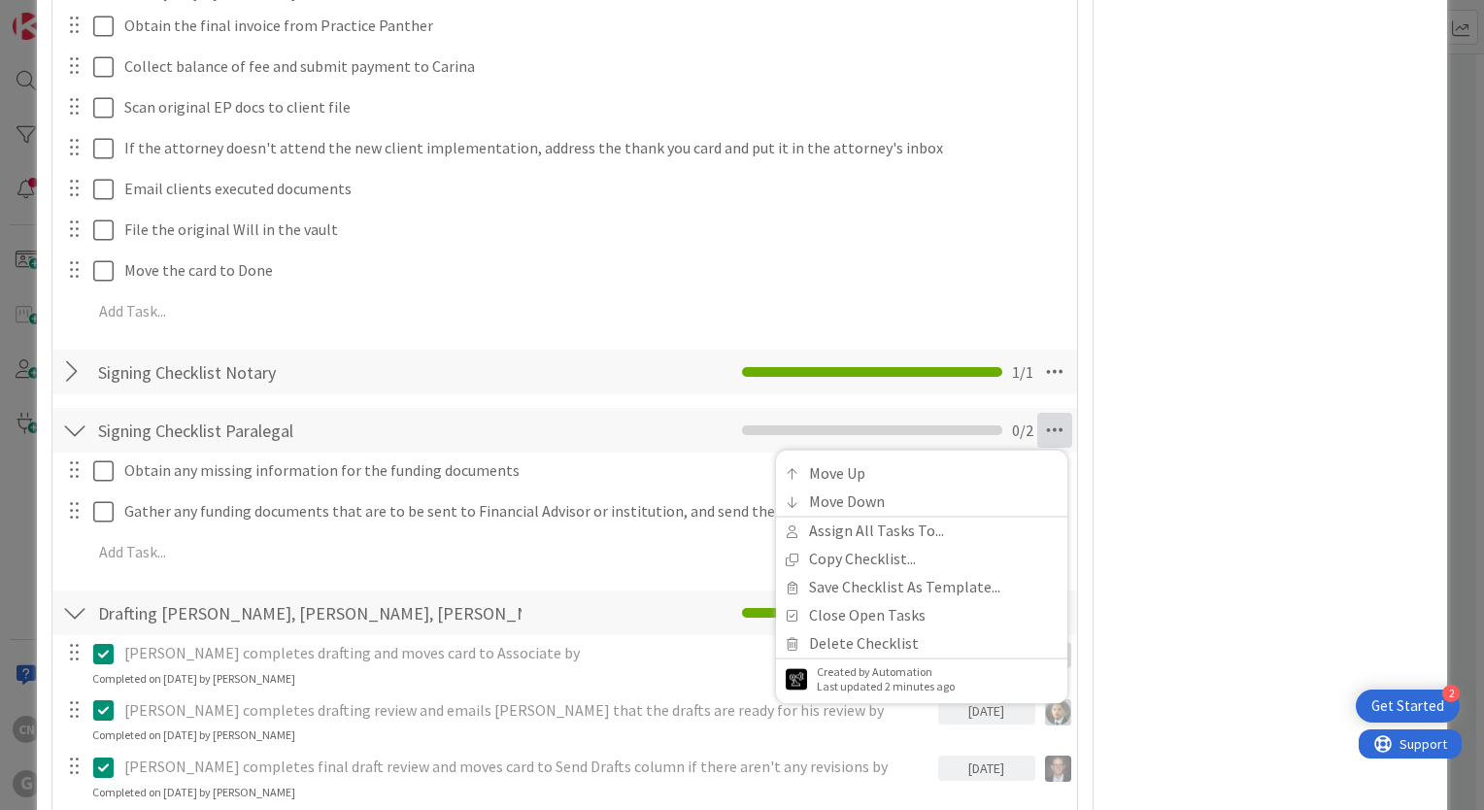
click at [1246, 473] on div "Owner CN Updating Programs Dates Block Blocked Reason 0 / 256 Block Custom Fiel…" at bounding box center [1270, 618] width 324 height 3415
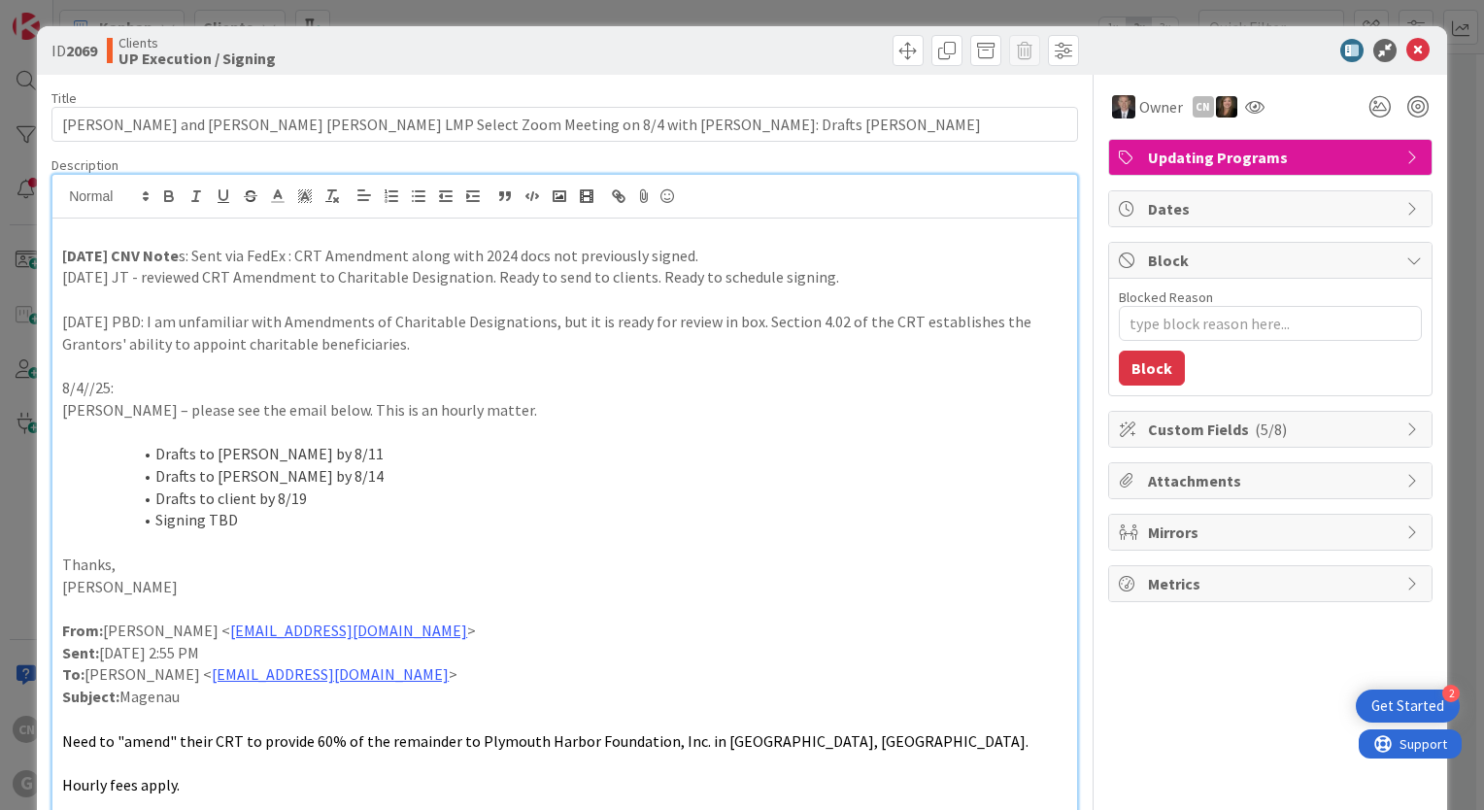
scroll to position [0, 0]
click at [432, 753] on p at bounding box center [564, 764] width 1005 height 22
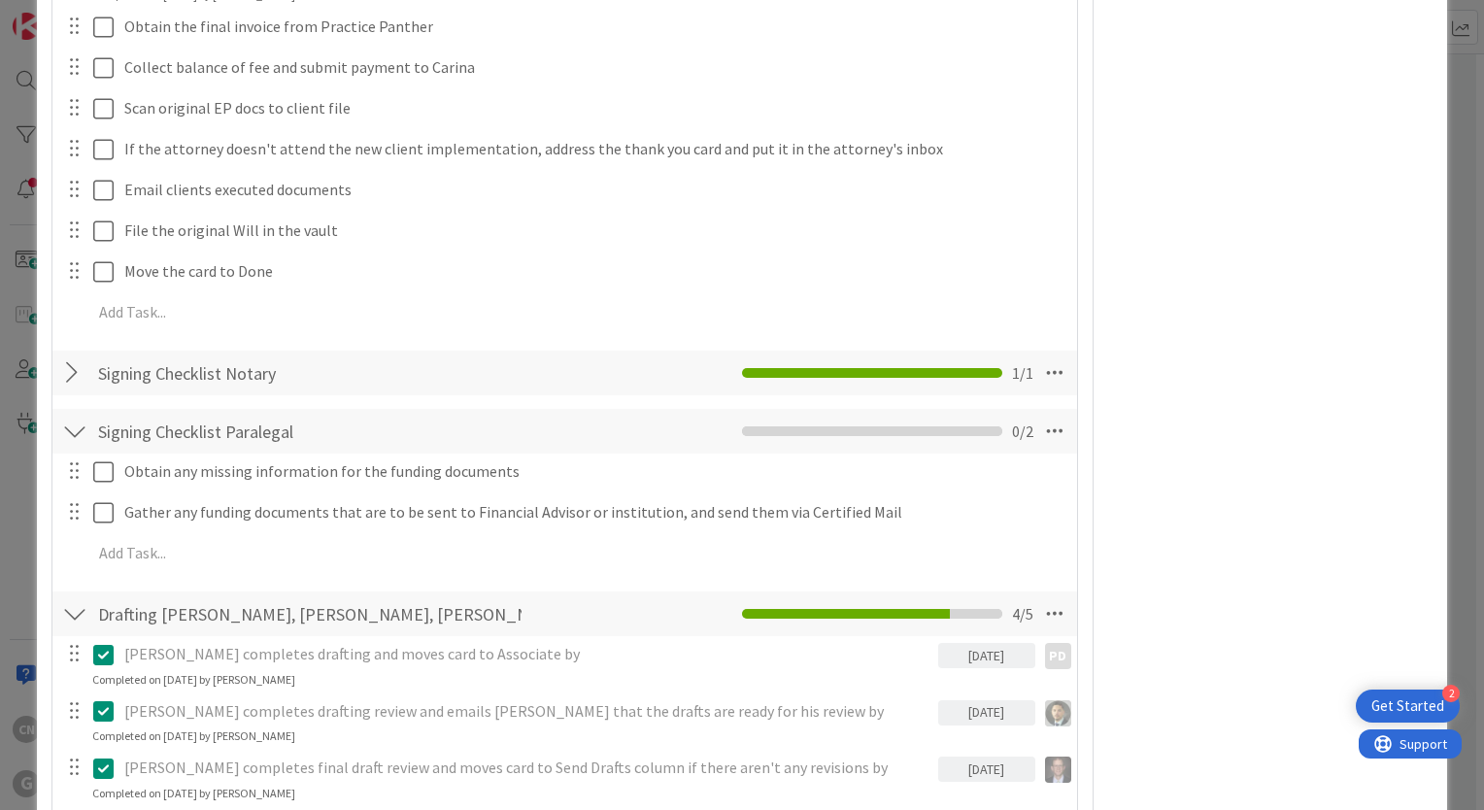
scroll to position [1164, 0]
click at [1038, 433] on icon at bounding box center [1054, 430] width 35 height 35
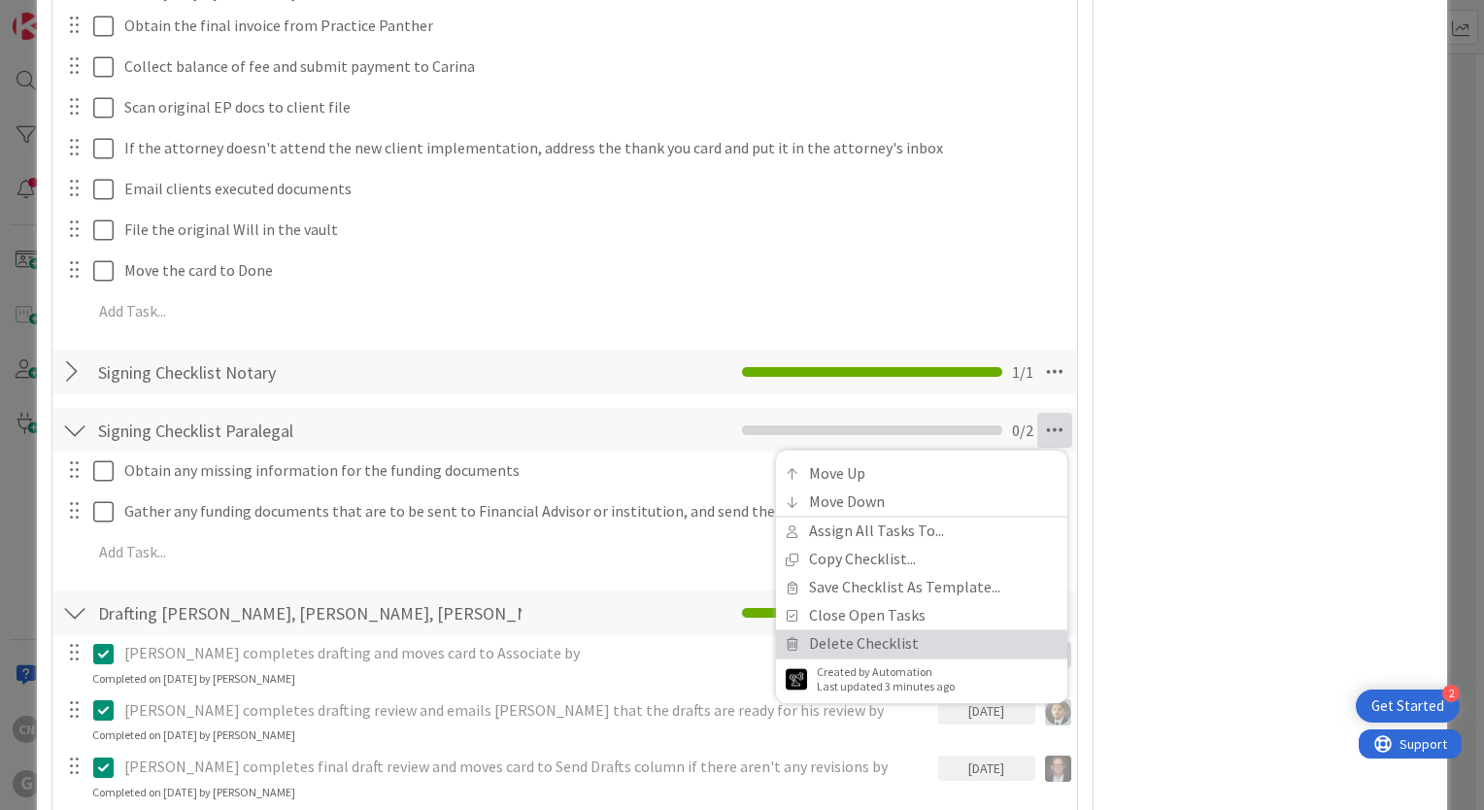
click at [858, 642] on link "Delete Checklist" at bounding box center [921, 643] width 291 height 28
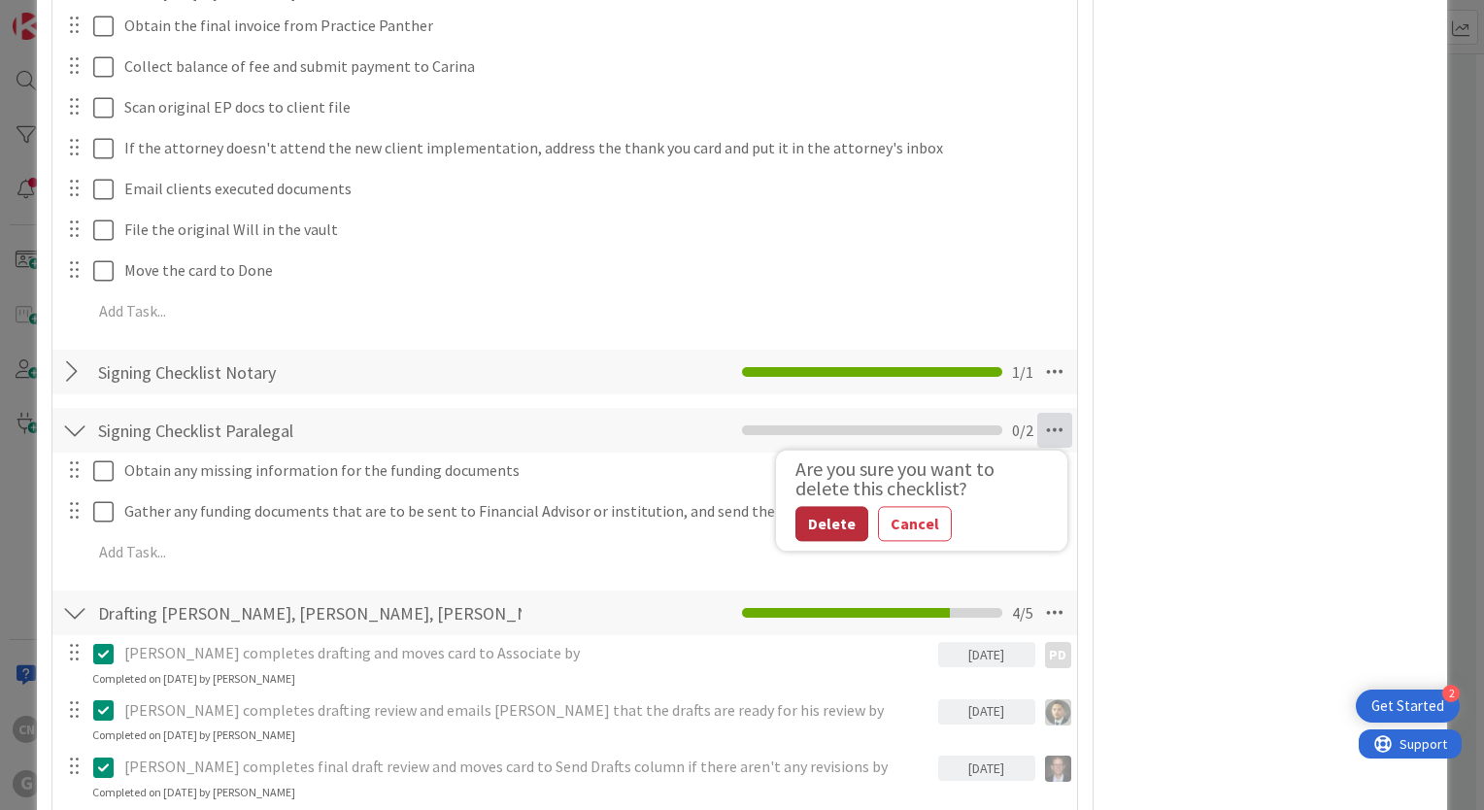
click at [808, 525] on button "Delete" at bounding box center [831, 523] width 73 height 35
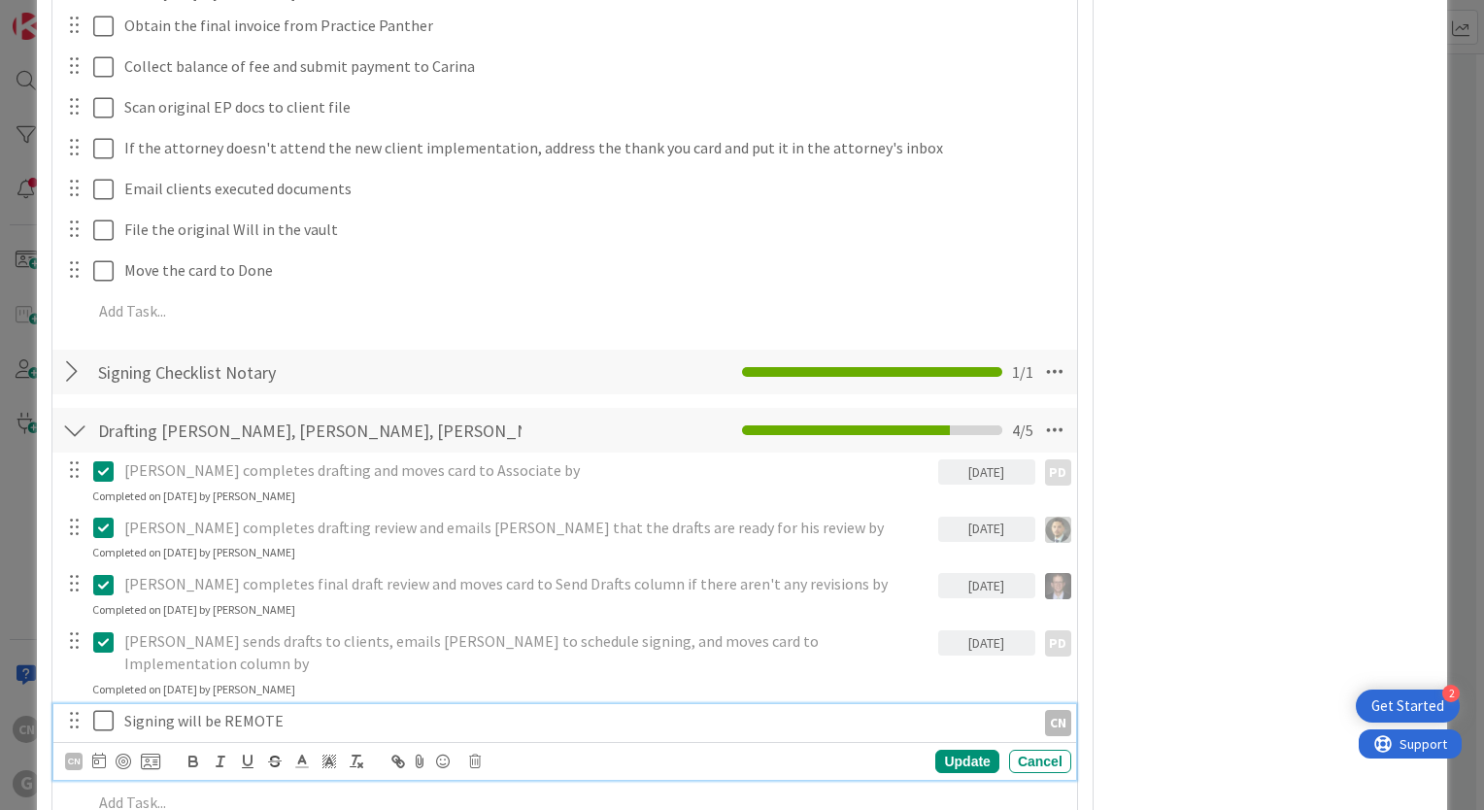
click at [103, 709] on icon at bounding box center [103, 720] width 20 height 23
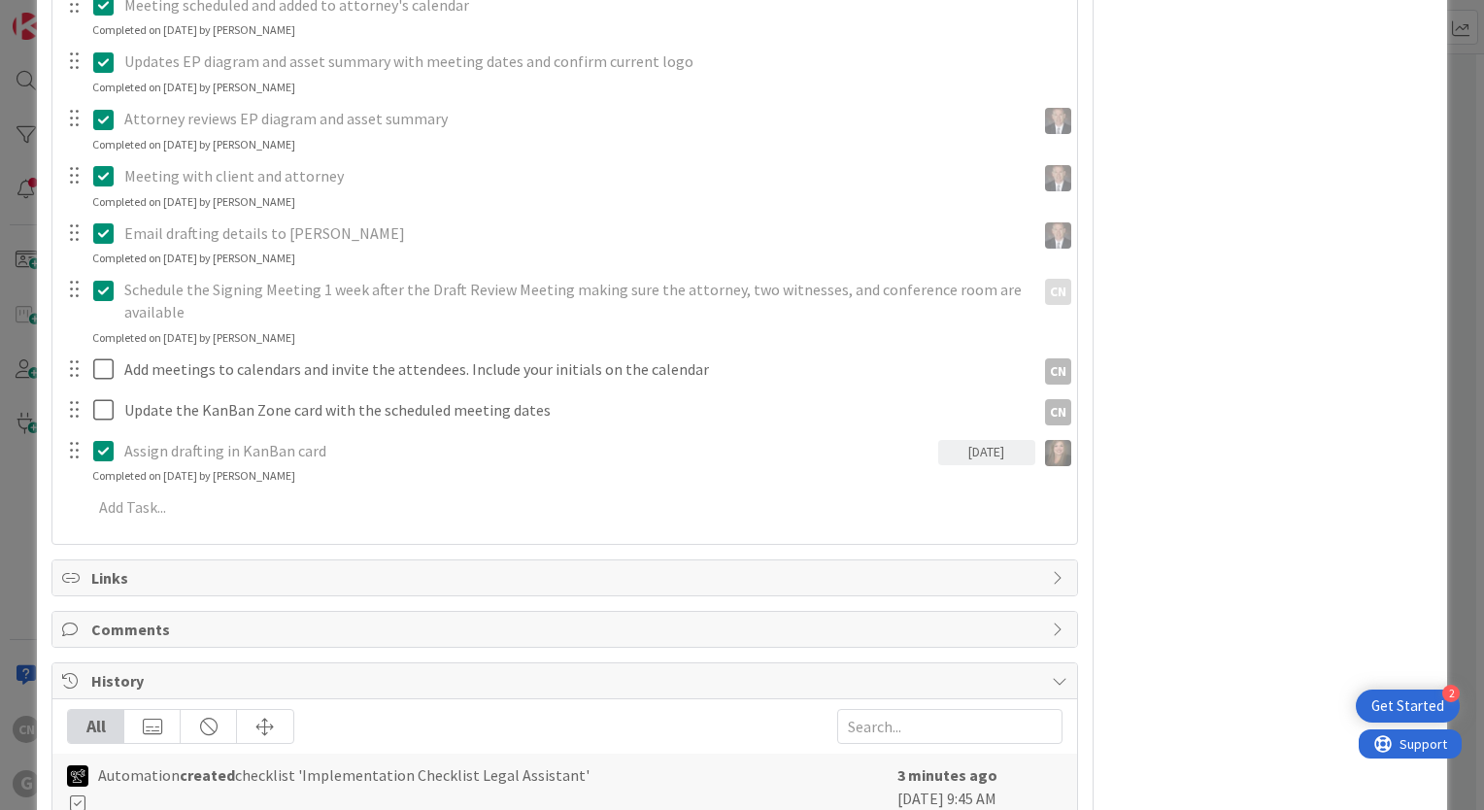
scroll to position [1746, 0]
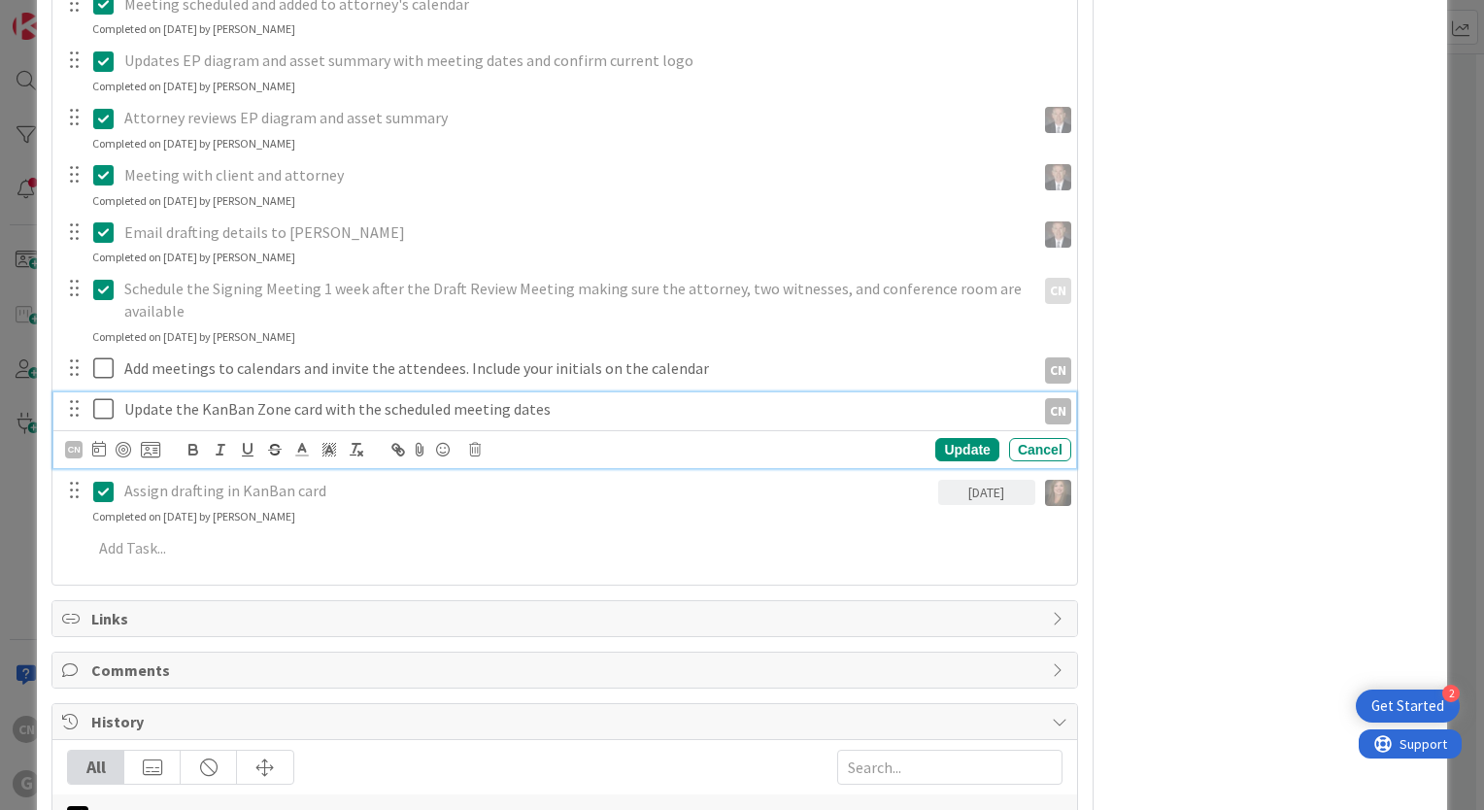
click at [653, 410] on p "Update the KanBan Zone card with the scheduled meeting dates" at bounding box center [575, 409] width 903 height 22
click at [471, 452] on icon at bounding box center [475, 450] width 12 height 14
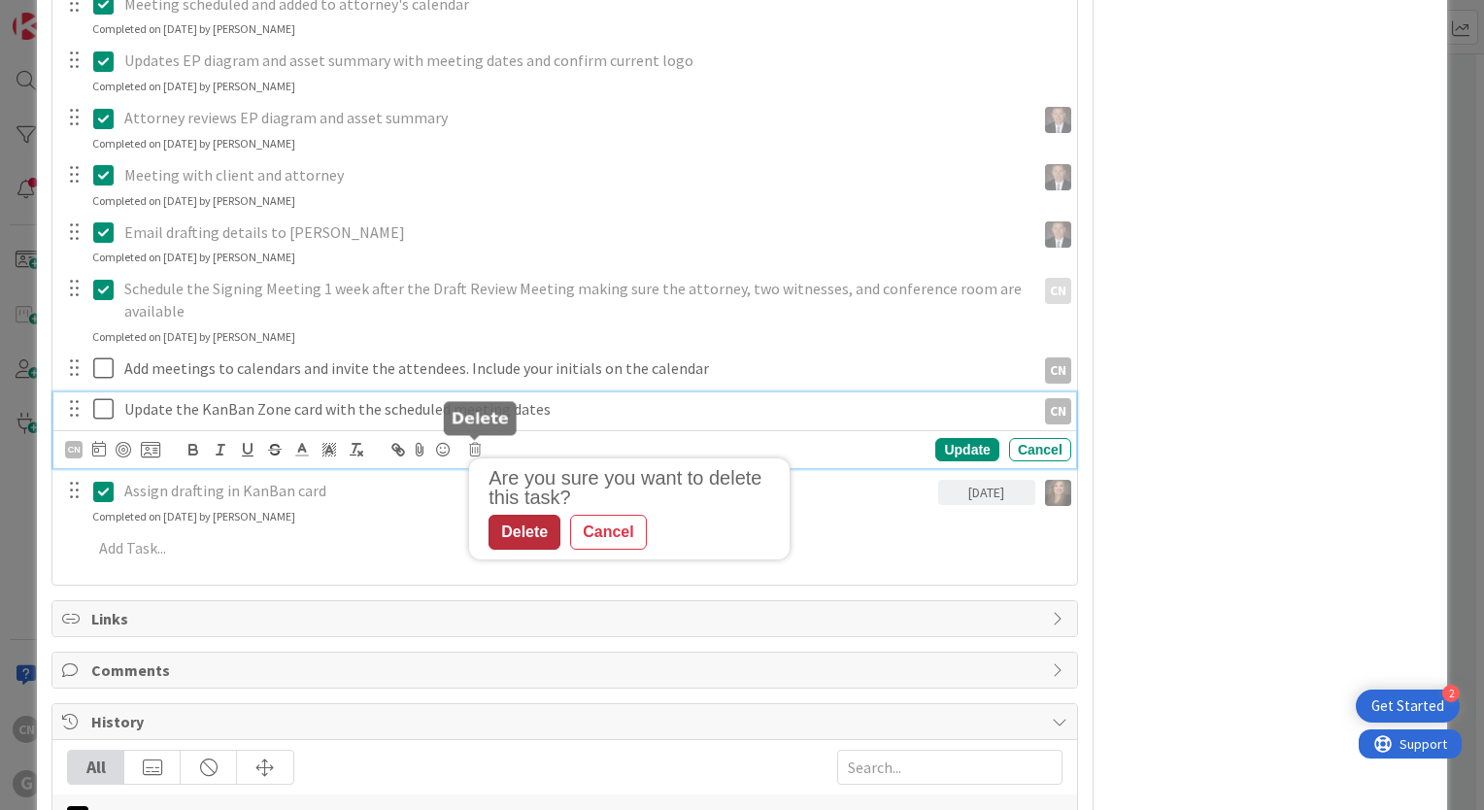
drag, startPoint x: 520, startPoint y: 528, endPoint x: 535, endPoint y: 515, distance: 19.9
click at [521, 527] on div "Delete" at bounding box center [524, 532] width 72 height 35
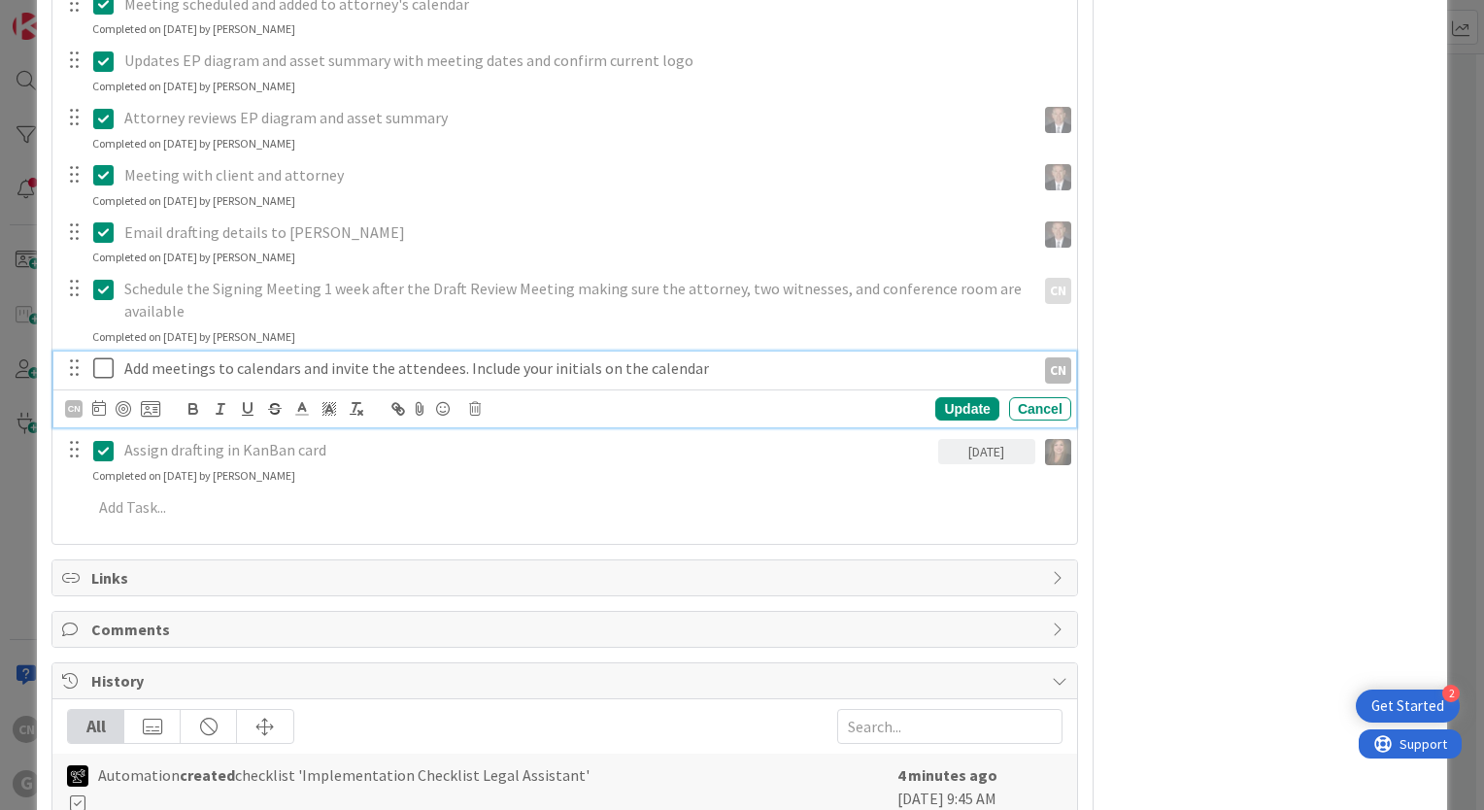
click at [728, 368] on p "Add meetings to calendars and invite the attendees. Include your initials on th…" at bounding box center [575, 368] width 903 height 22
click at [470, 410] on icon at bounding box center [475, 409] width 12 height 14
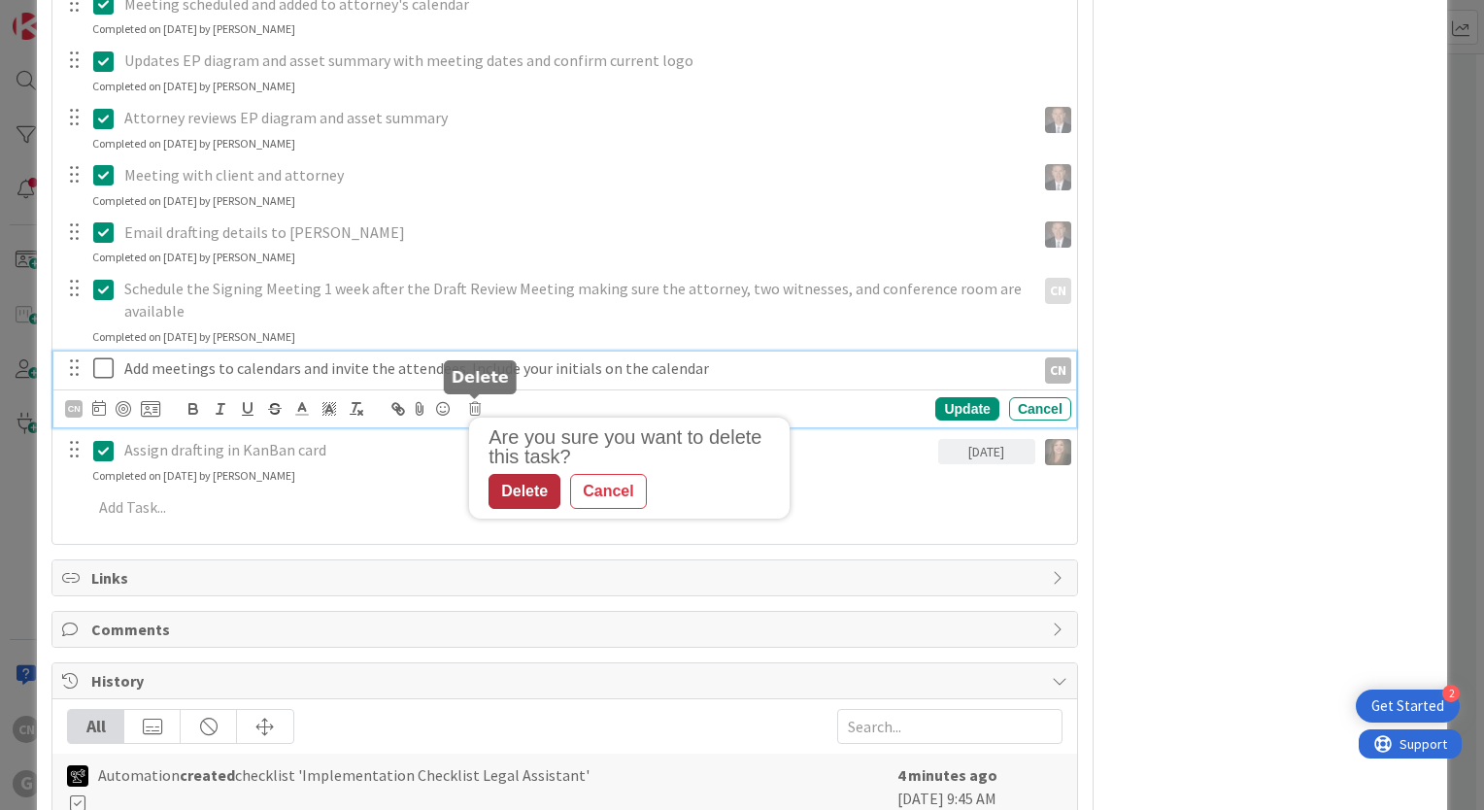
click at [522, 496] on div "Delete" at bounding box center [524, 491] width 72 height 35
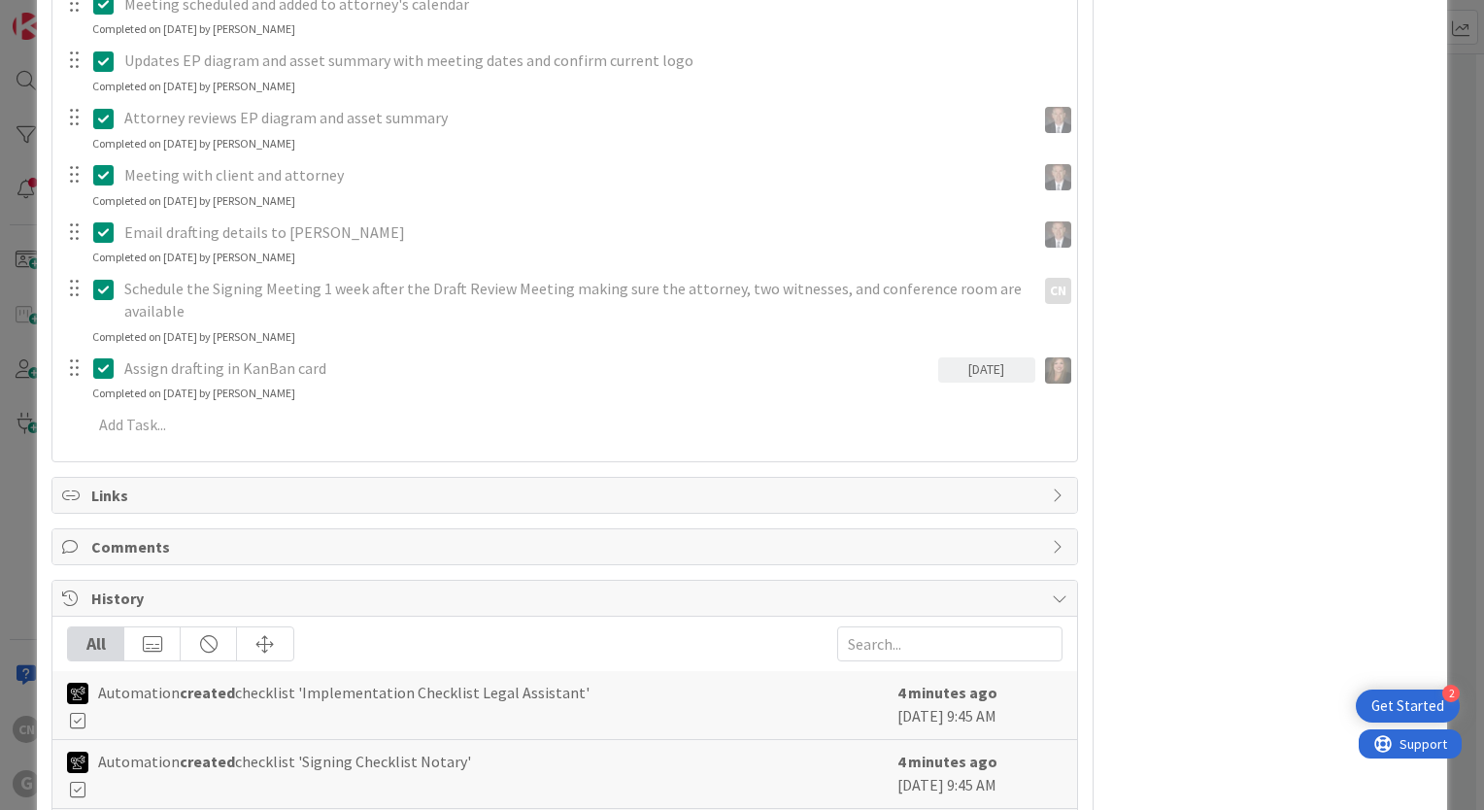
type textarea "x"
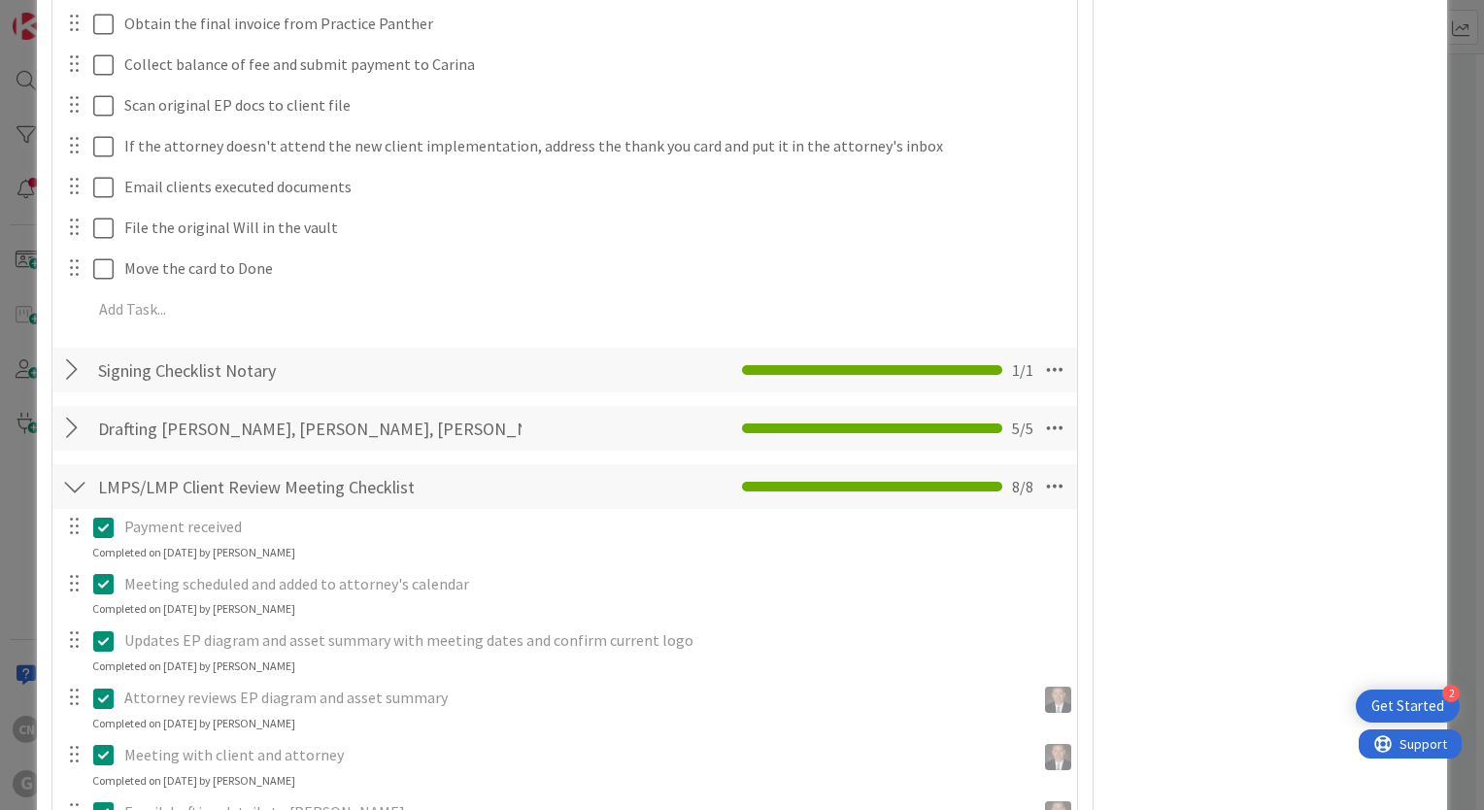
scroll to position [1165, 0]
click at [85, 480] on div at bounding box center [74, 487] width 25 height 35
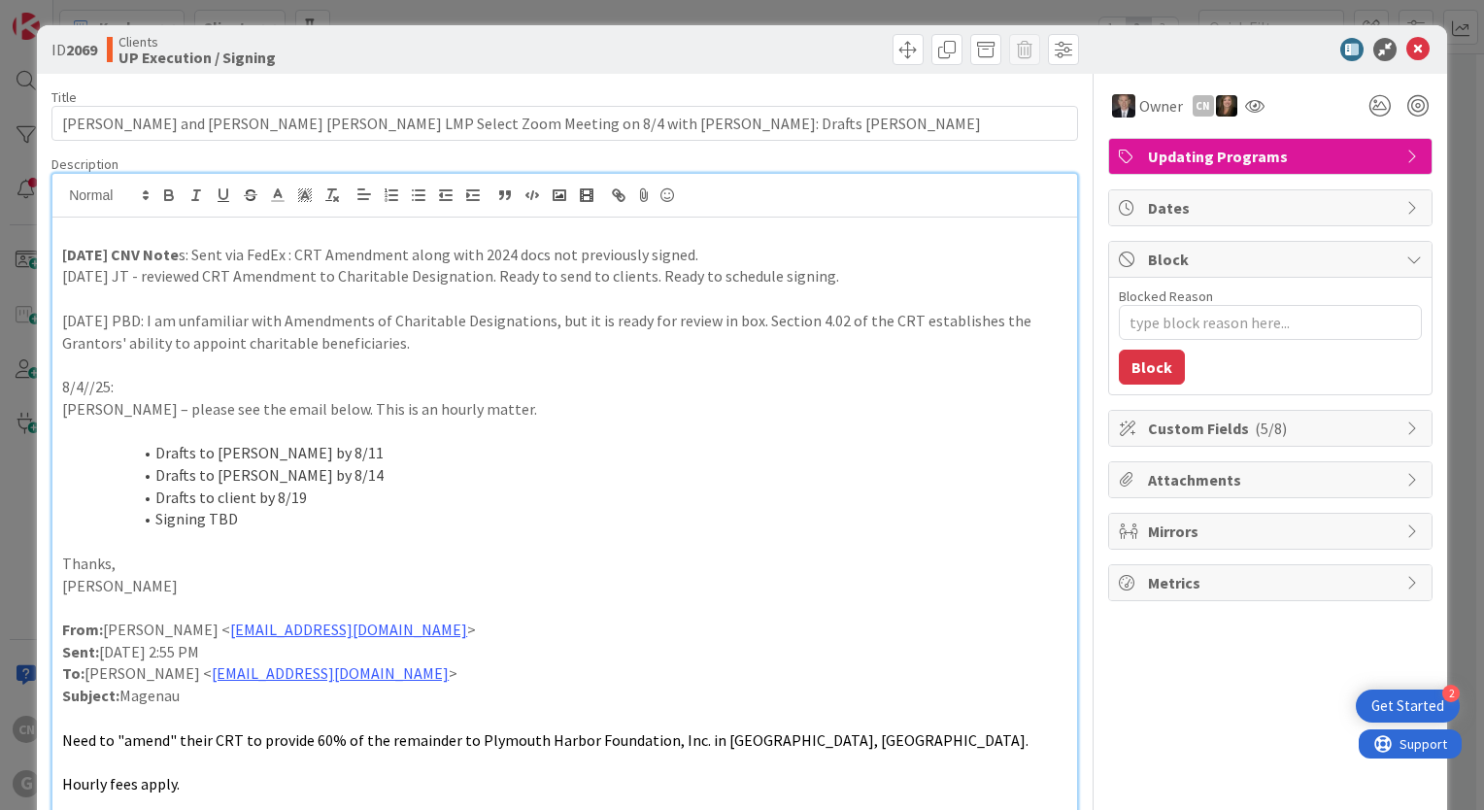
scroll to position [0, 0]
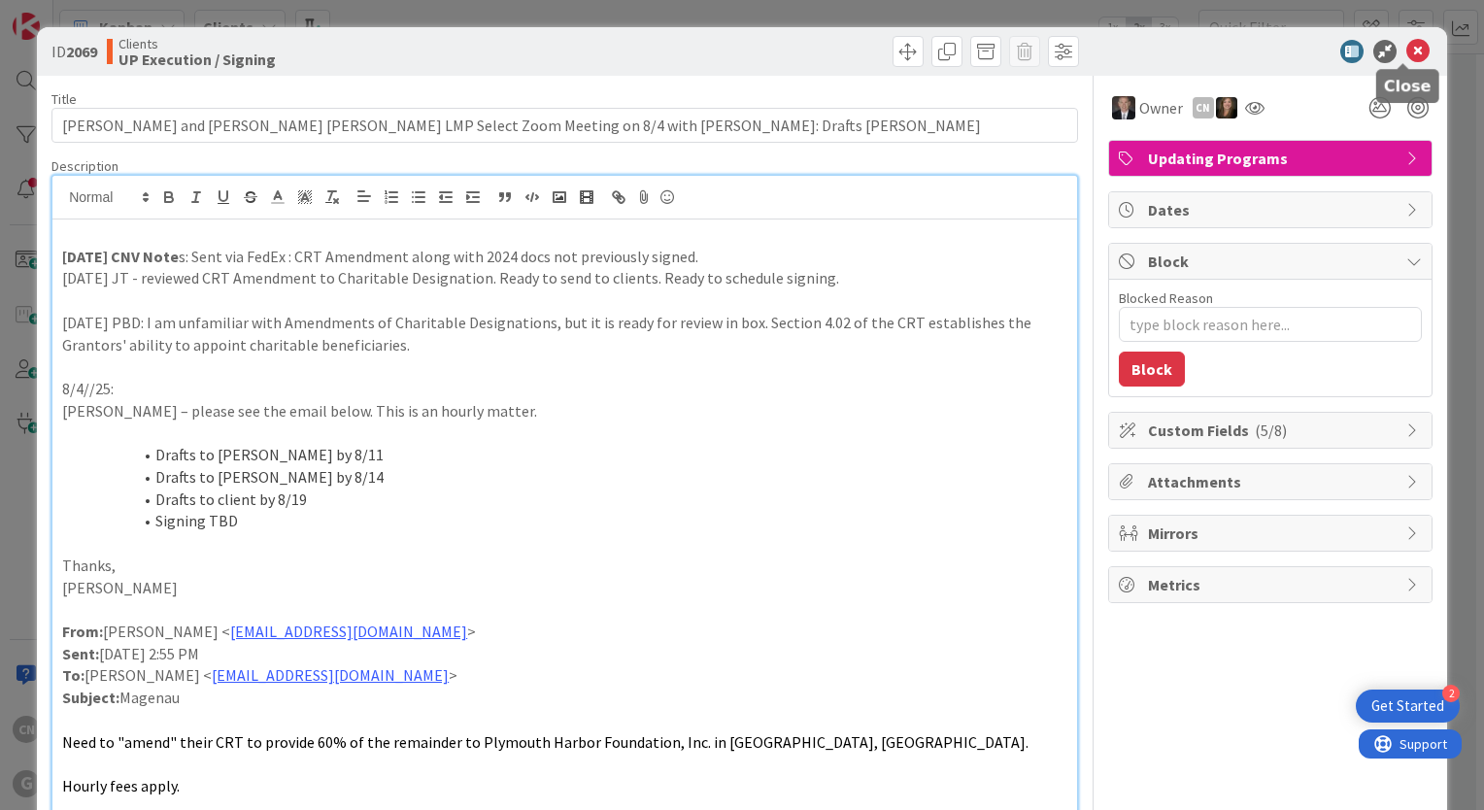
click at [1406, 52] on icon at bounding box center [1417, 51] width 23 height 23
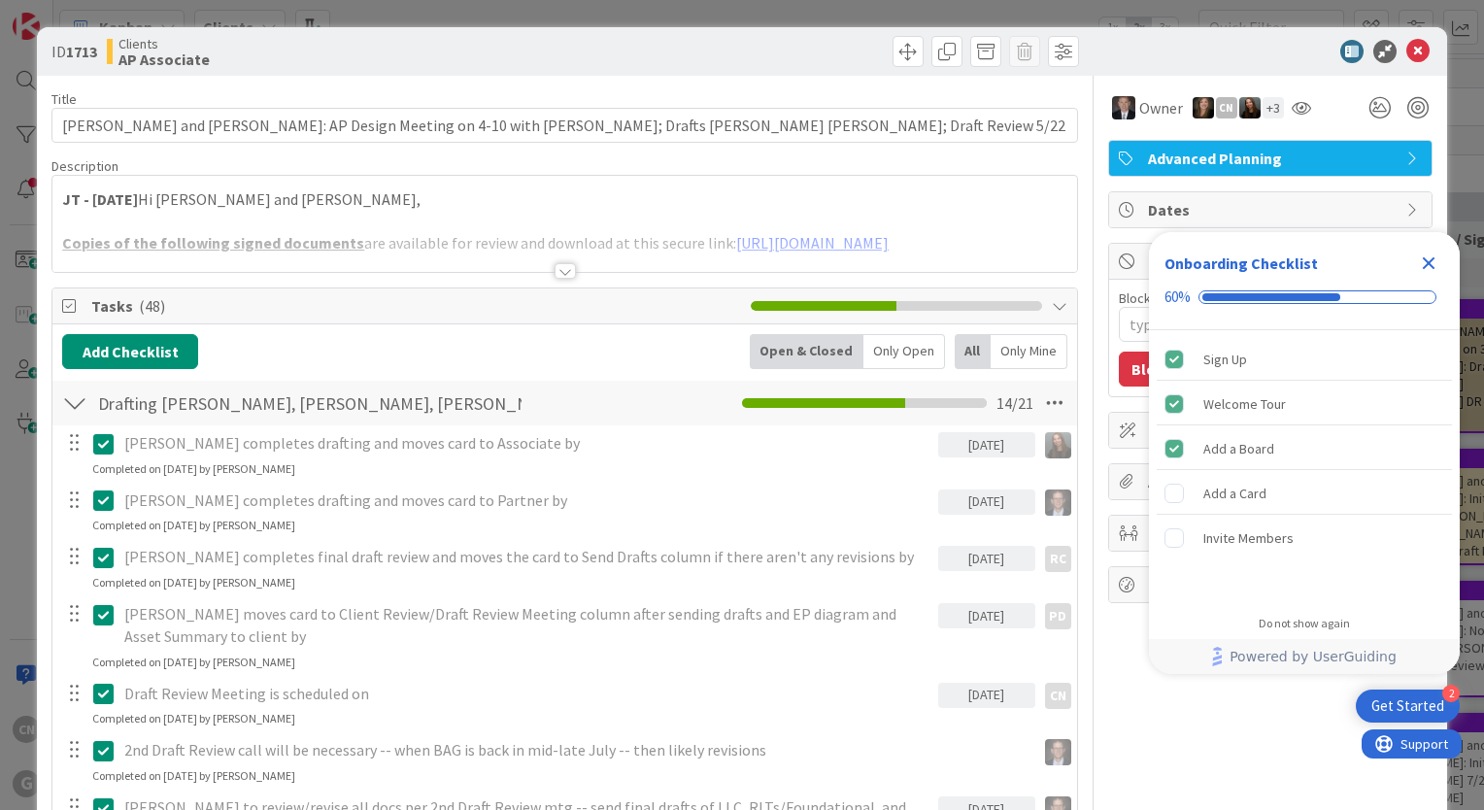
type textarea "x"
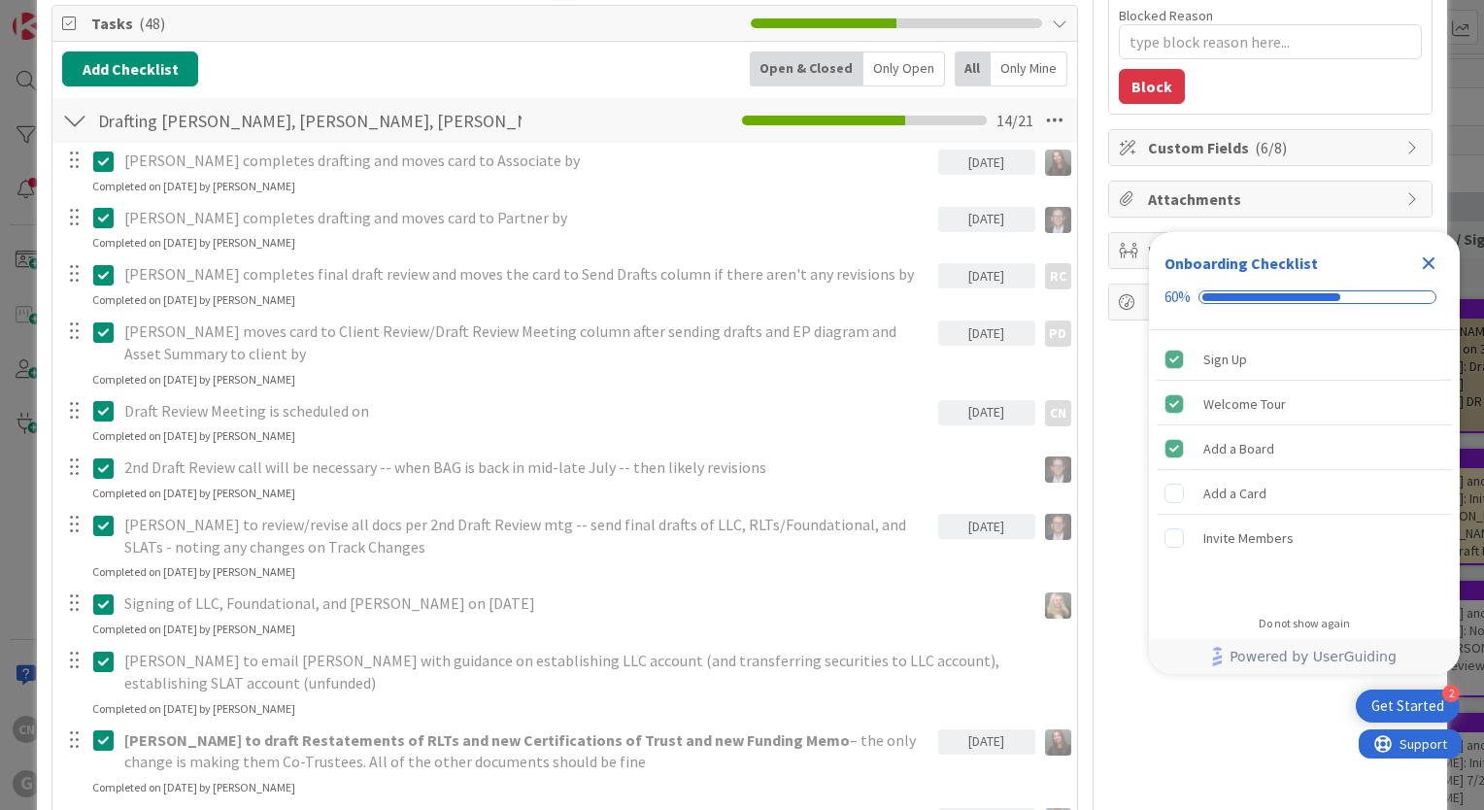
click at [1433, 260] on icon "Close Checklist" at bounding box center [1429, 263] width 13 height 13
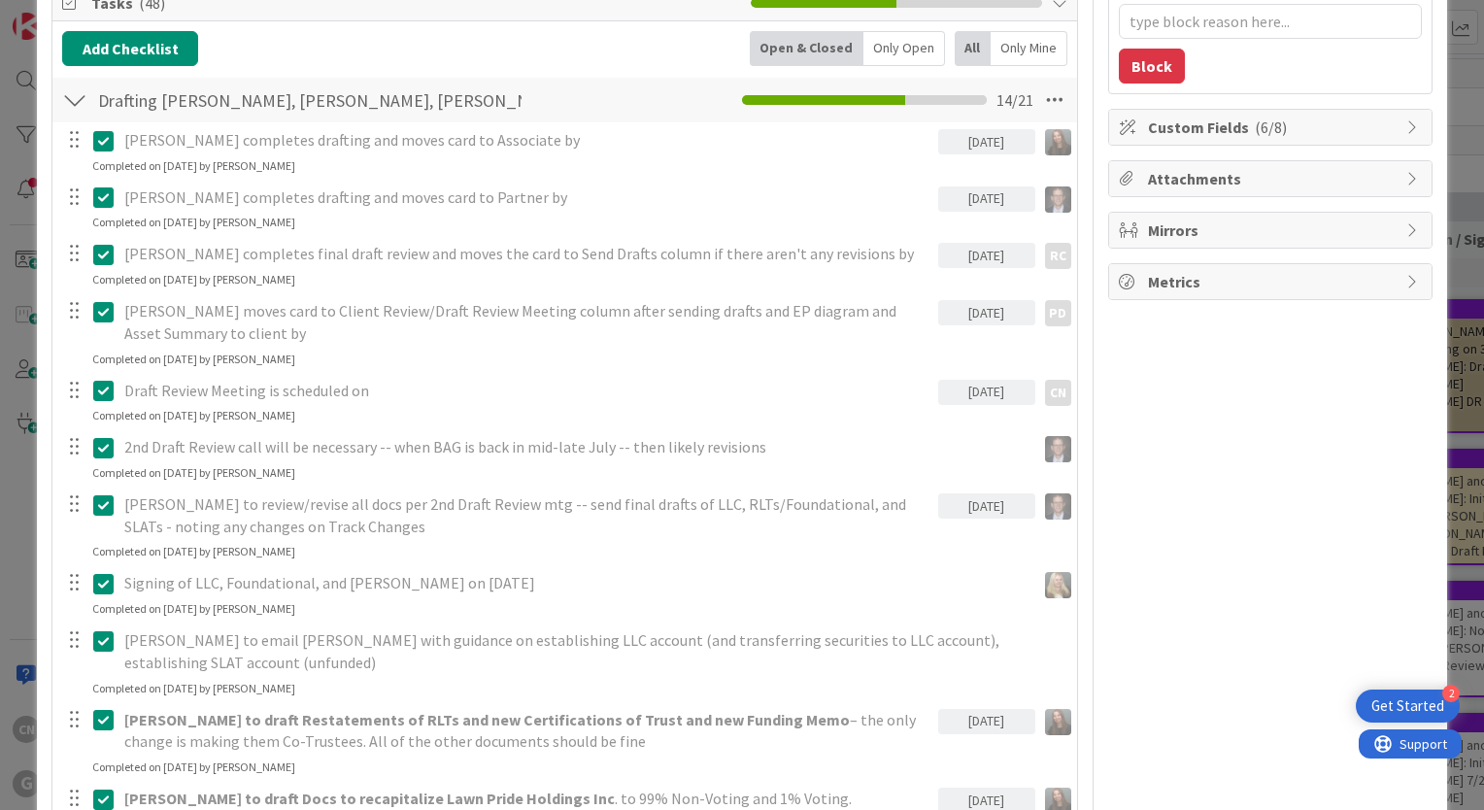
scroll to position [297, 0]
